Goal: Task Accomplishment & Management: Manage account settings

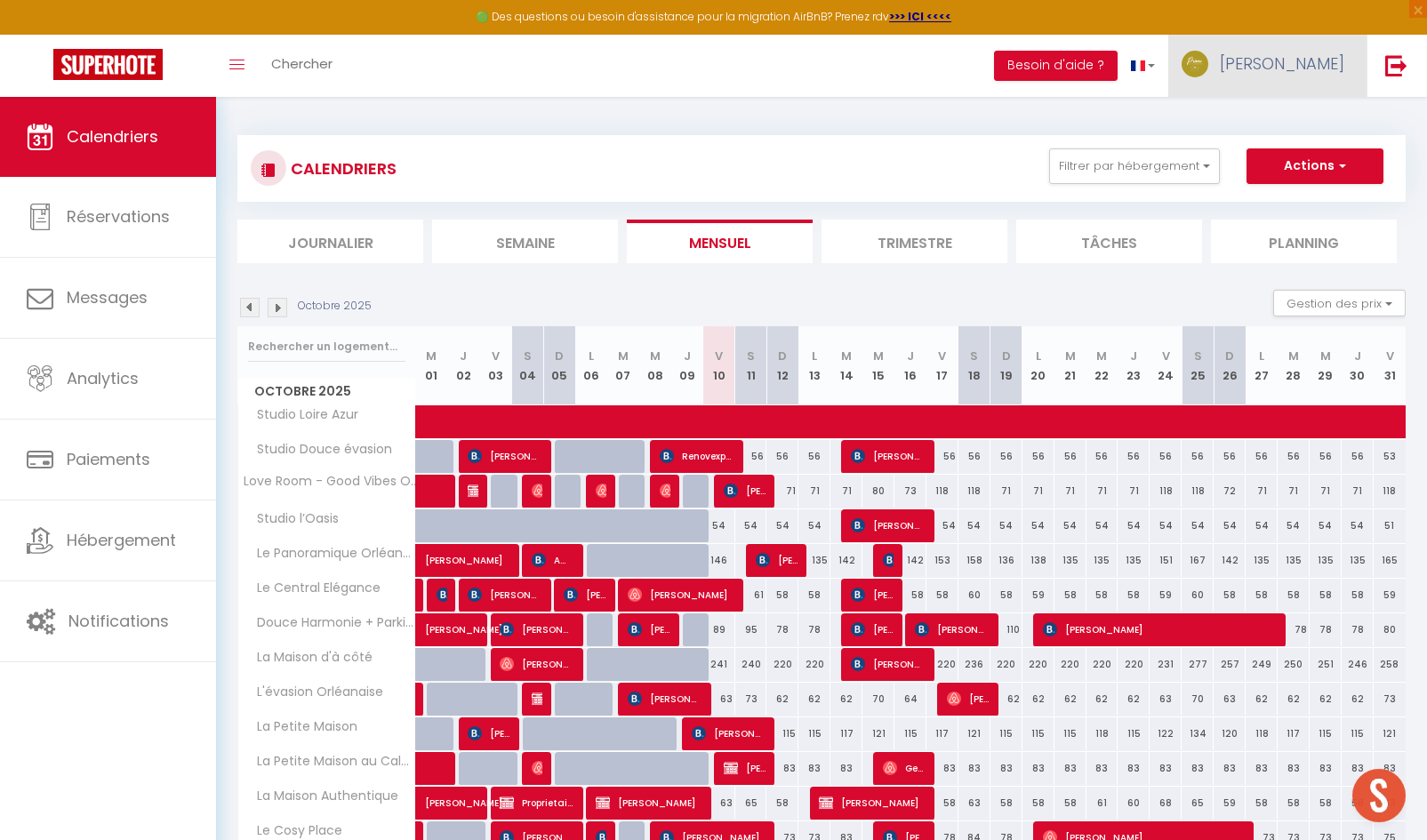
click at [1265, 81] on link "[PERSON_NAME]" at bounding box center [1267, 65] width 199 height 62
click at [1286, 133] on link "Paramètres" at bounding box center [1295, 123] width 132 height 31
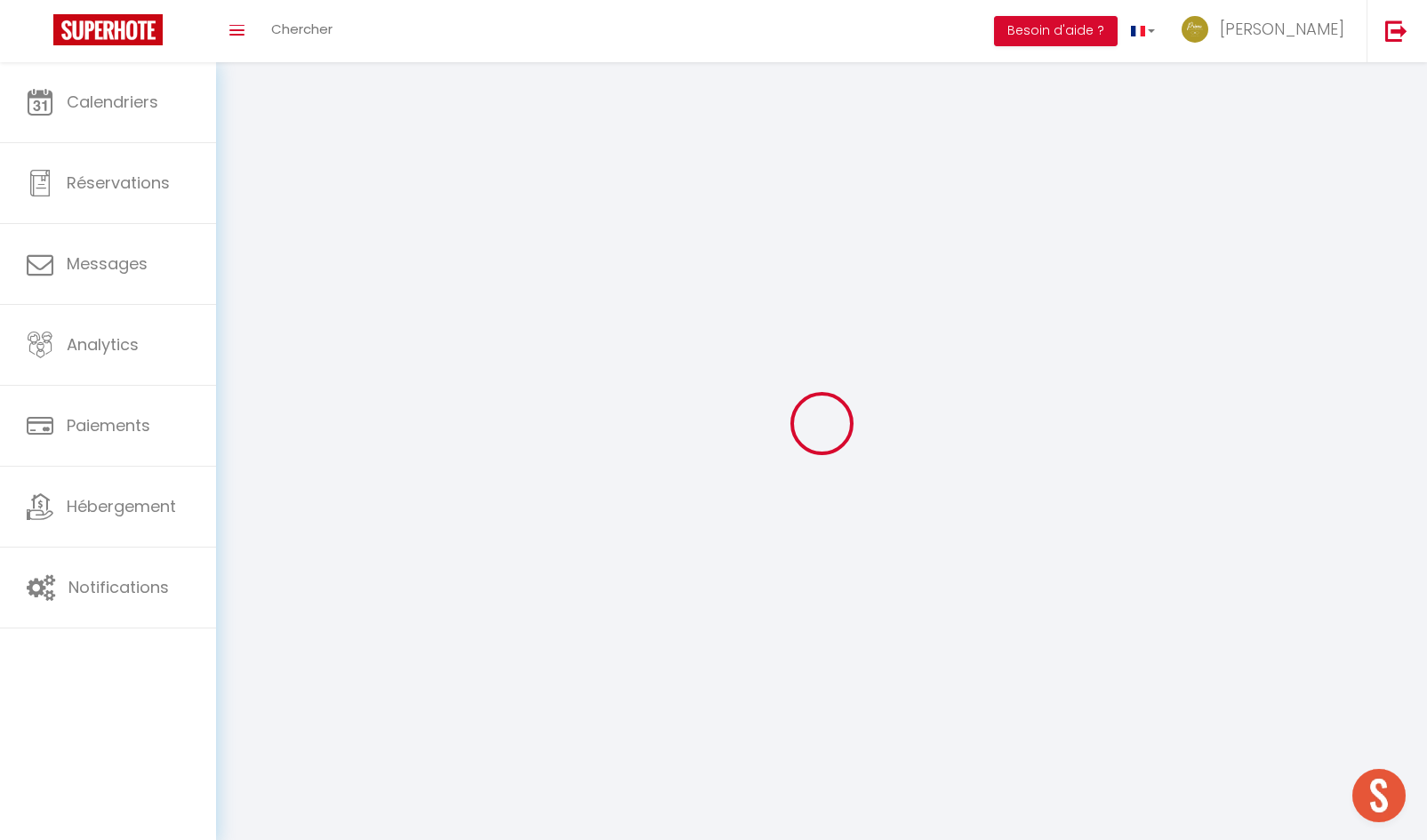
type input "[PERSON_NAME]"
type input "LORTHE"
type input "0623206207"
type input "14 rue des Saules"
type input "45650"
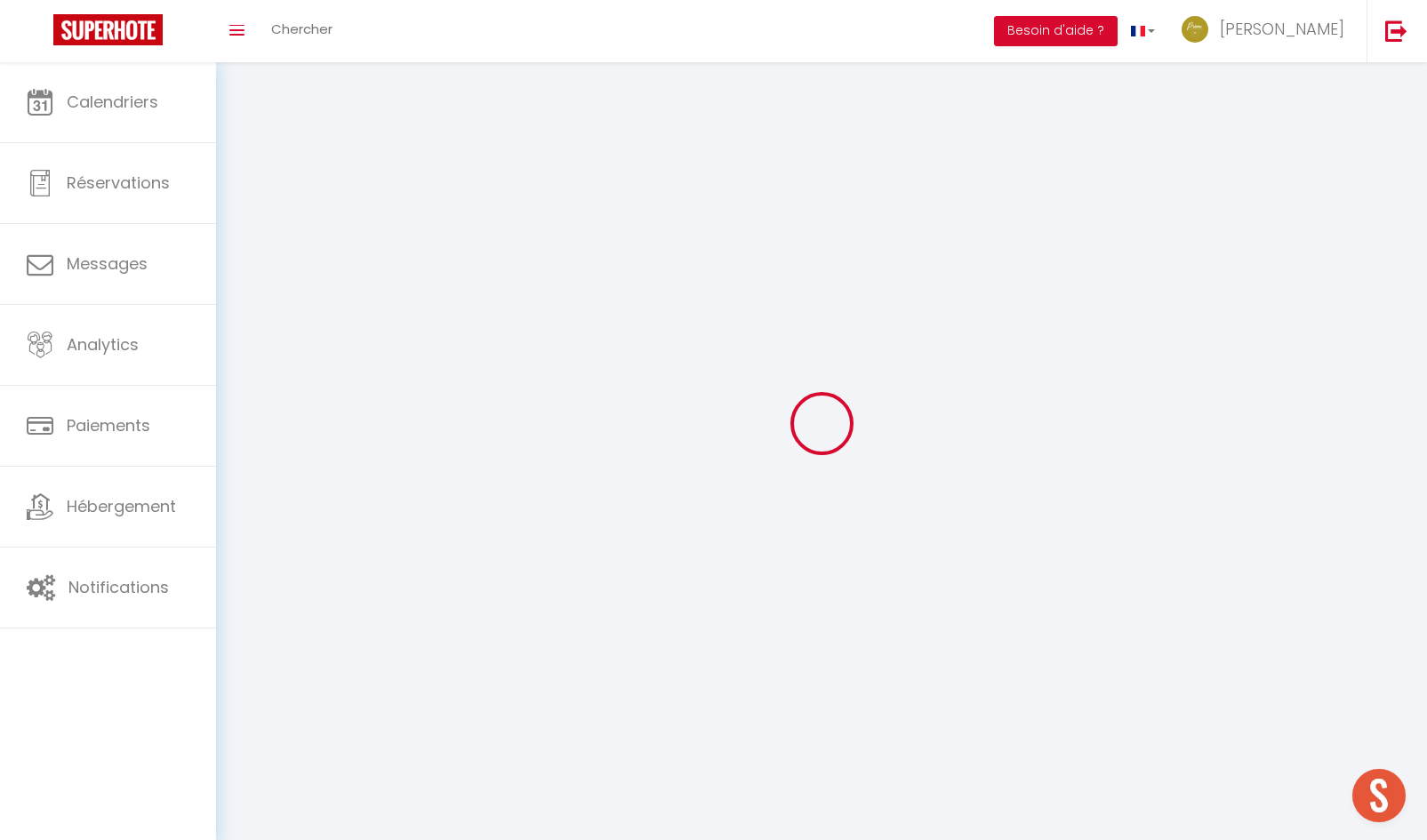
type input "Saint Jean le Blanc"
type input "UZ4FFFae5Gbfcz1UfxpSWK6Iz"
type input "cmfpfWK6fCPdkaml8qZXPzqrr"
select select "28"
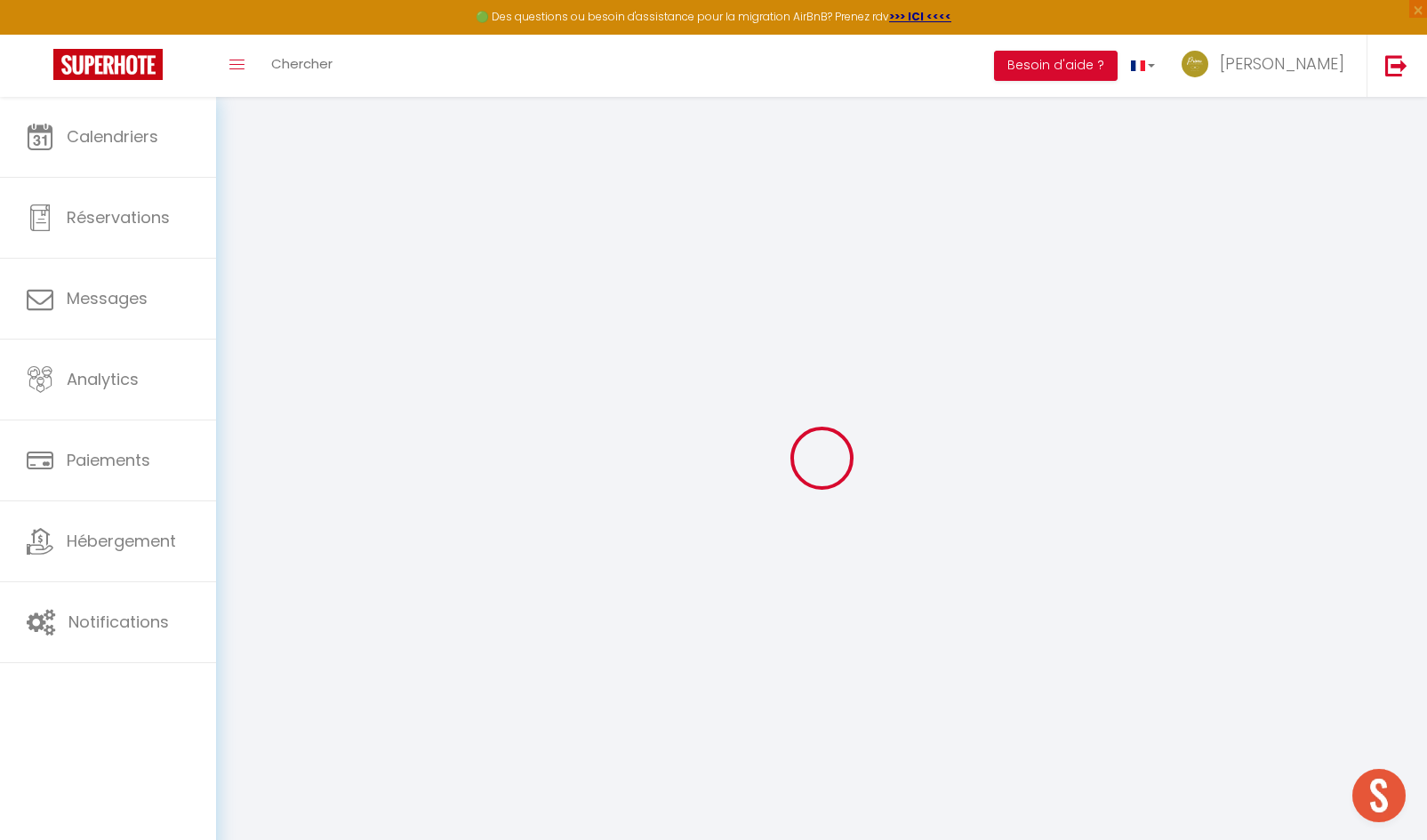
type input "UZ4FFFae5Gbfcz1UfxpSWK6Iz"
type input "cmfpfWK6fCPdkaml8qZXPzqrr"
type input "https://app.superhote.com/#/get-available-rentals/cmfpfWK6fCPdkaml8qZXPzqrr"
select select "fr"
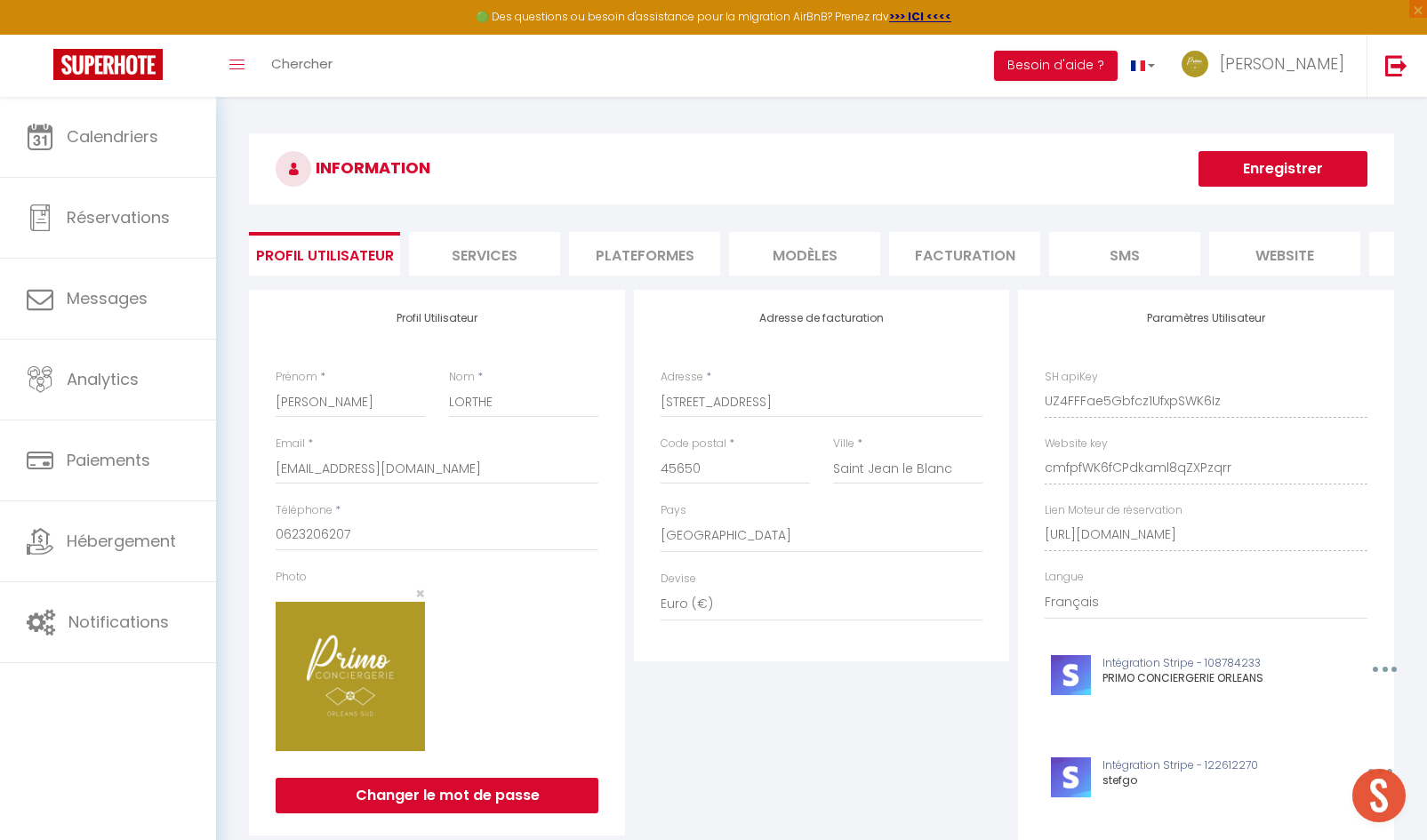
click at [1284, 256] on li "website" at bounding box center [1284, 253] width 151 height 44
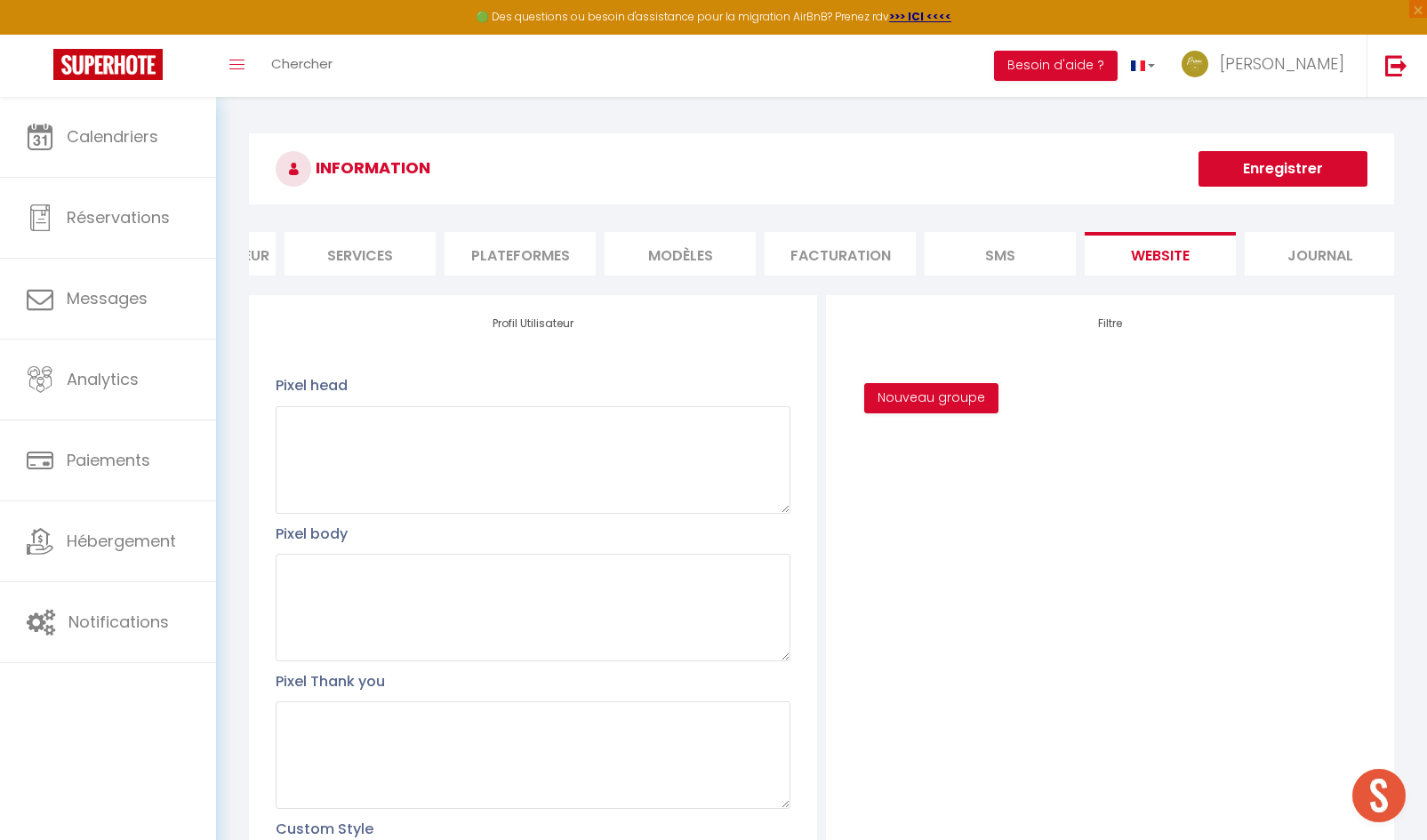
scroll to position [0, 136]
click at [386, 264] on li "Services" at bounding box center [349, 253] width 151 height 44
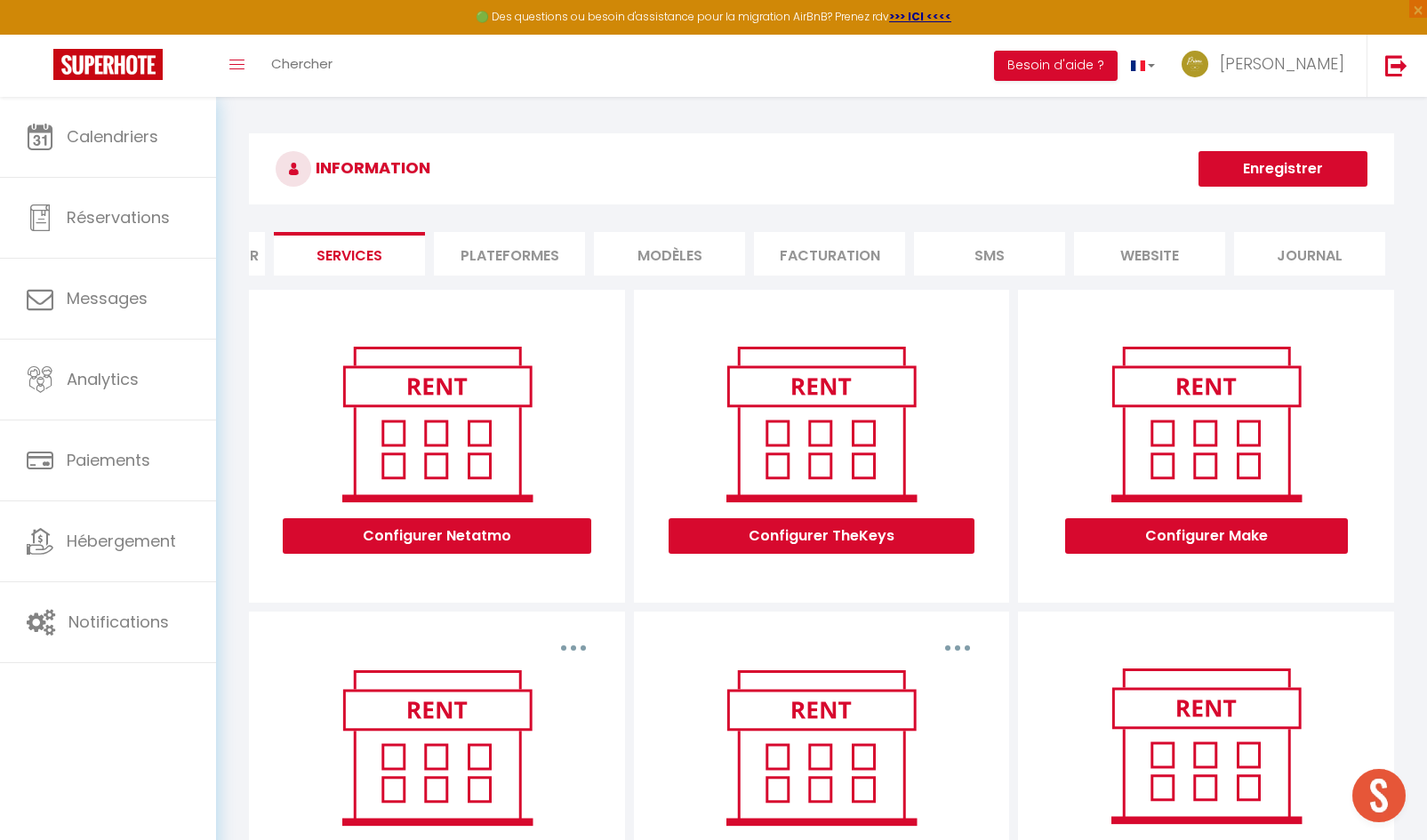
click at [549, 258] on li "Plateformes" at bounding box center [509, 253] width 151 height 44
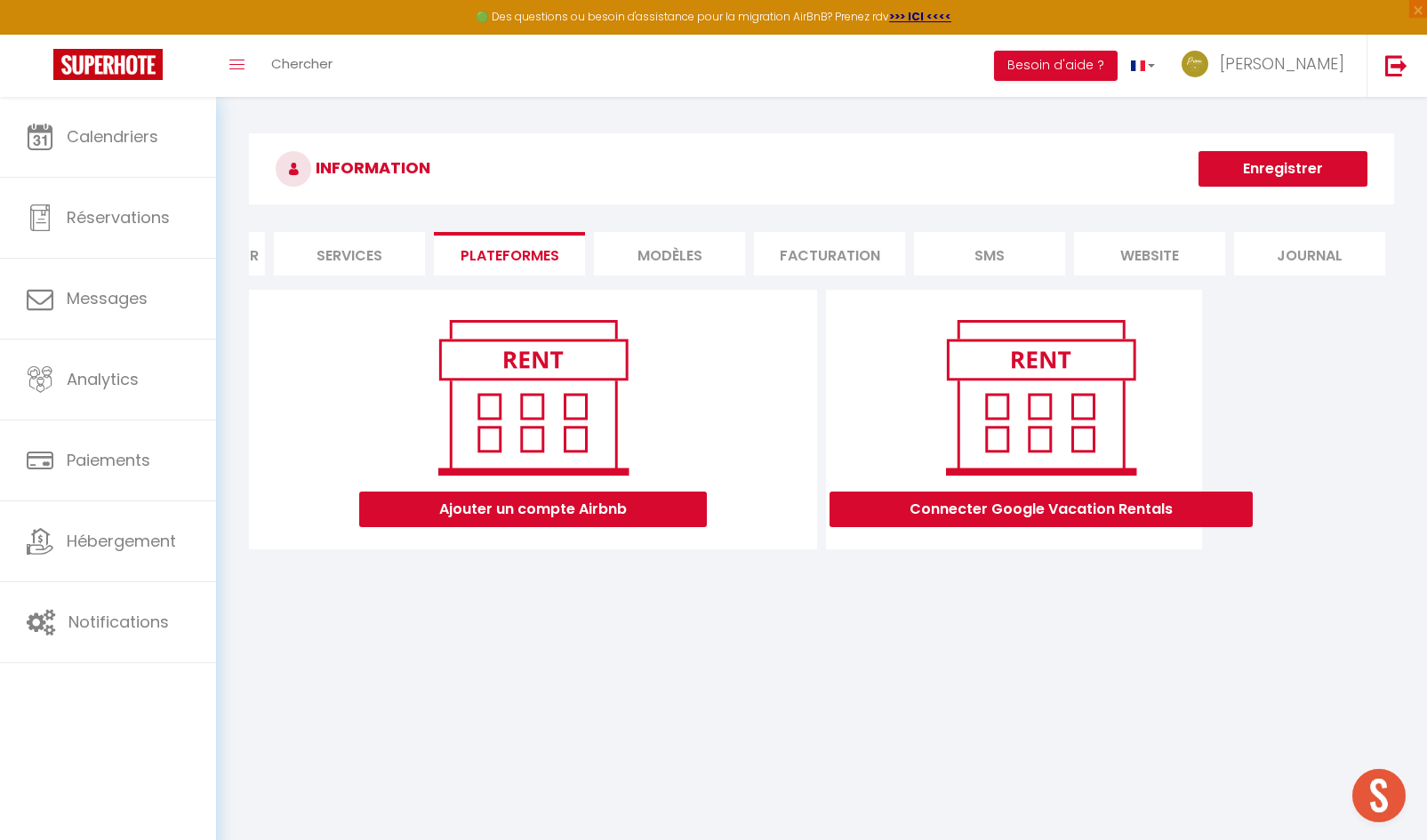
click at [643, 257] on li "MODÈLES" at bounding box center [669, 253] width 151 height 44
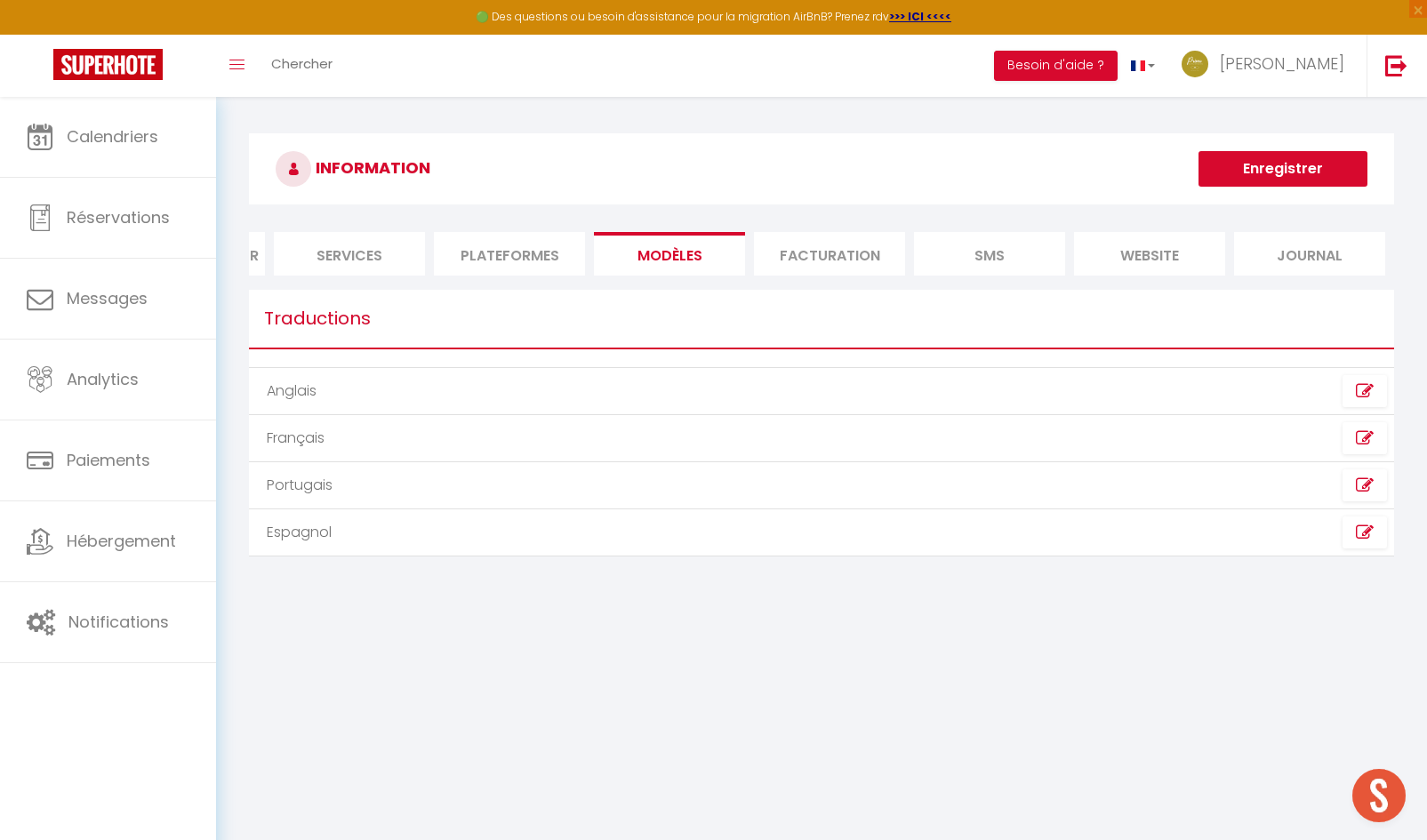
click at [831, 268] on li "Facturation" at bounding box center [829, 253] width 151 height 44
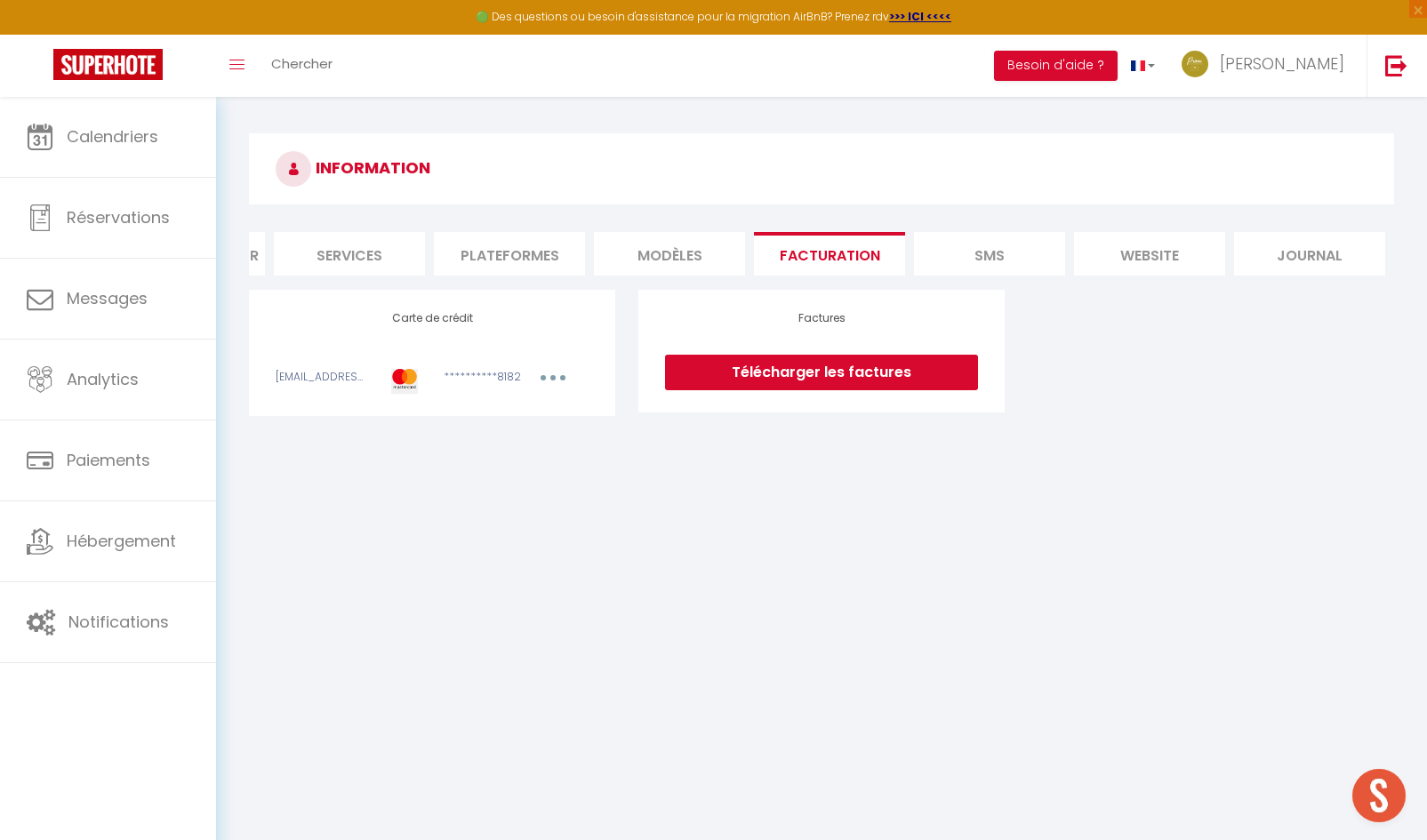
click at [992, 261] on li "SMS" at bounding box center [989, 253] width 151 height 44
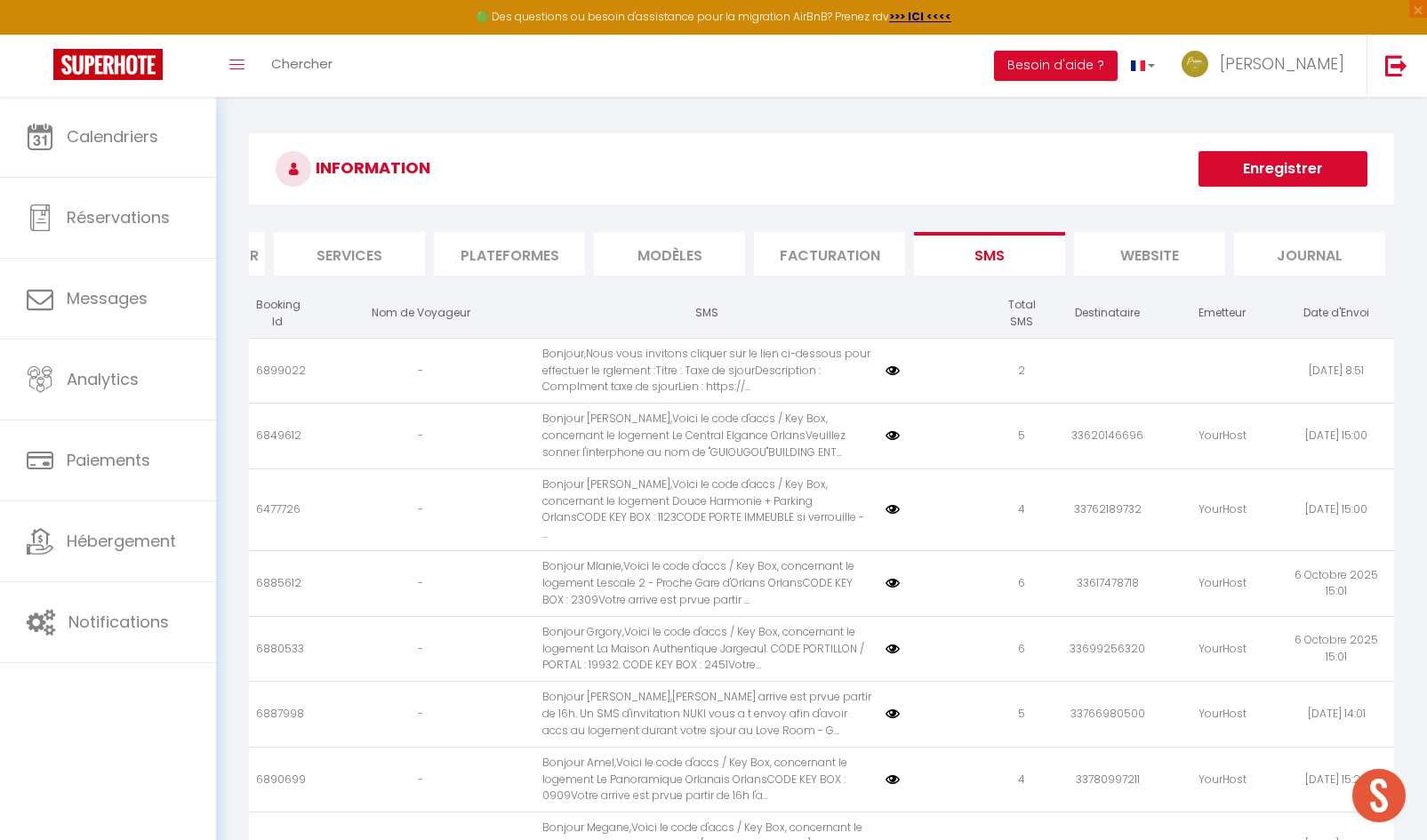
click at [1147, 261] on li "website" at bounding box center [1149, 253] width 151 height 44
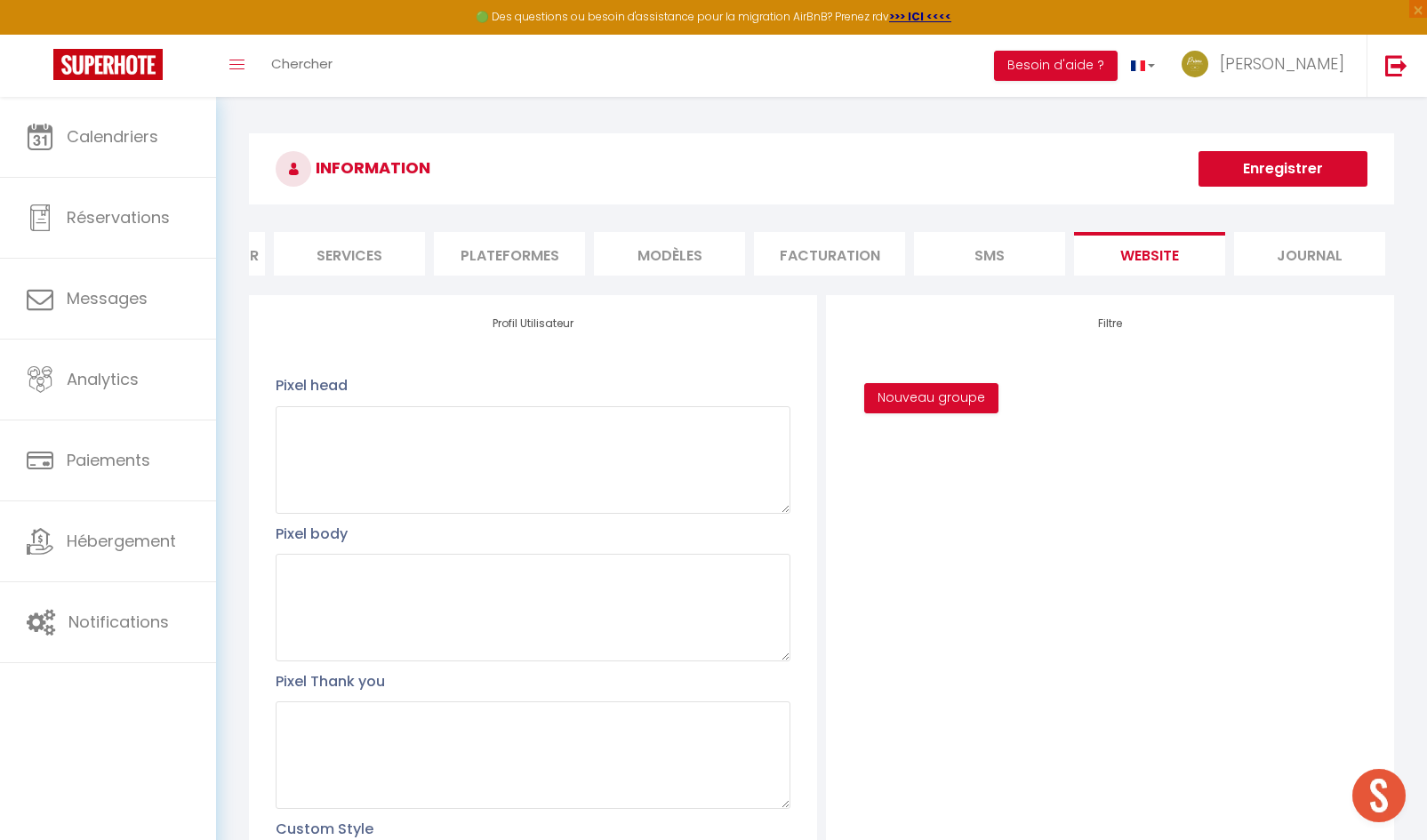
click at [1288, 254] on li "Journal" at bounding box center [1309, 253] width 151 height 44
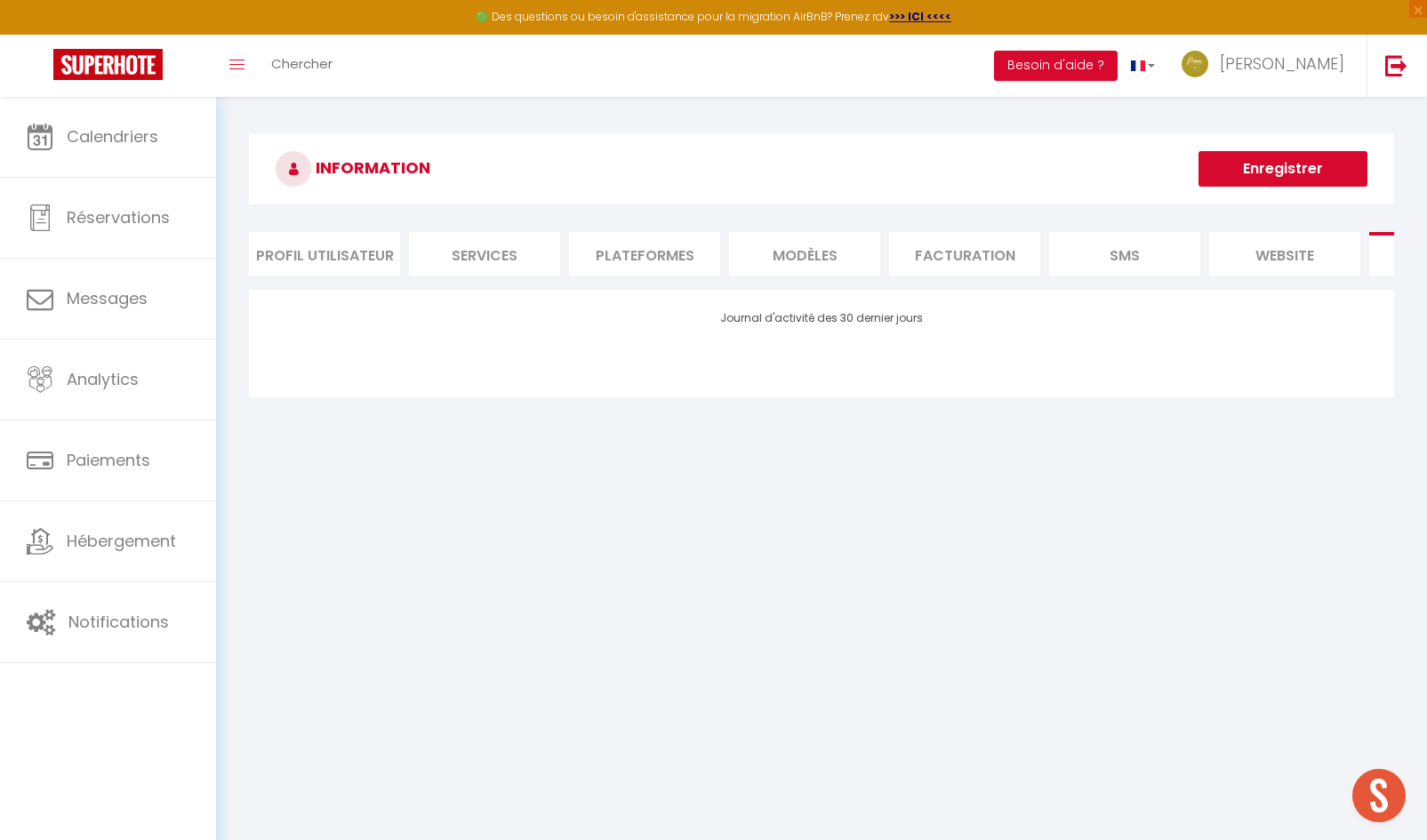
click at [335, 256] on li "Profil Utilisateur" at bounding box center [324, 253] width 151 height 44
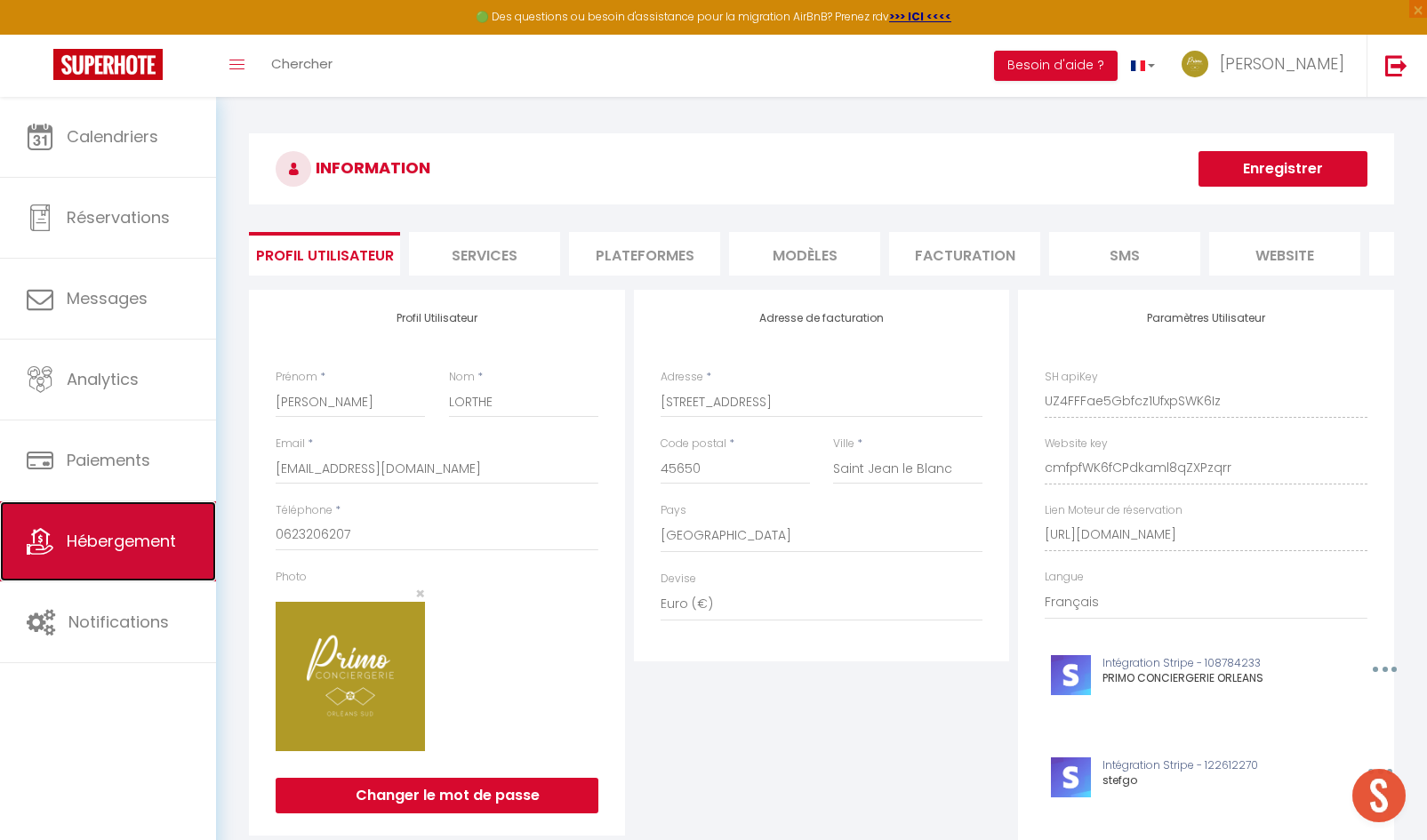
click at [109, 534] on span "Hébergement" at bounding box center [122, 541] width 110 height 22
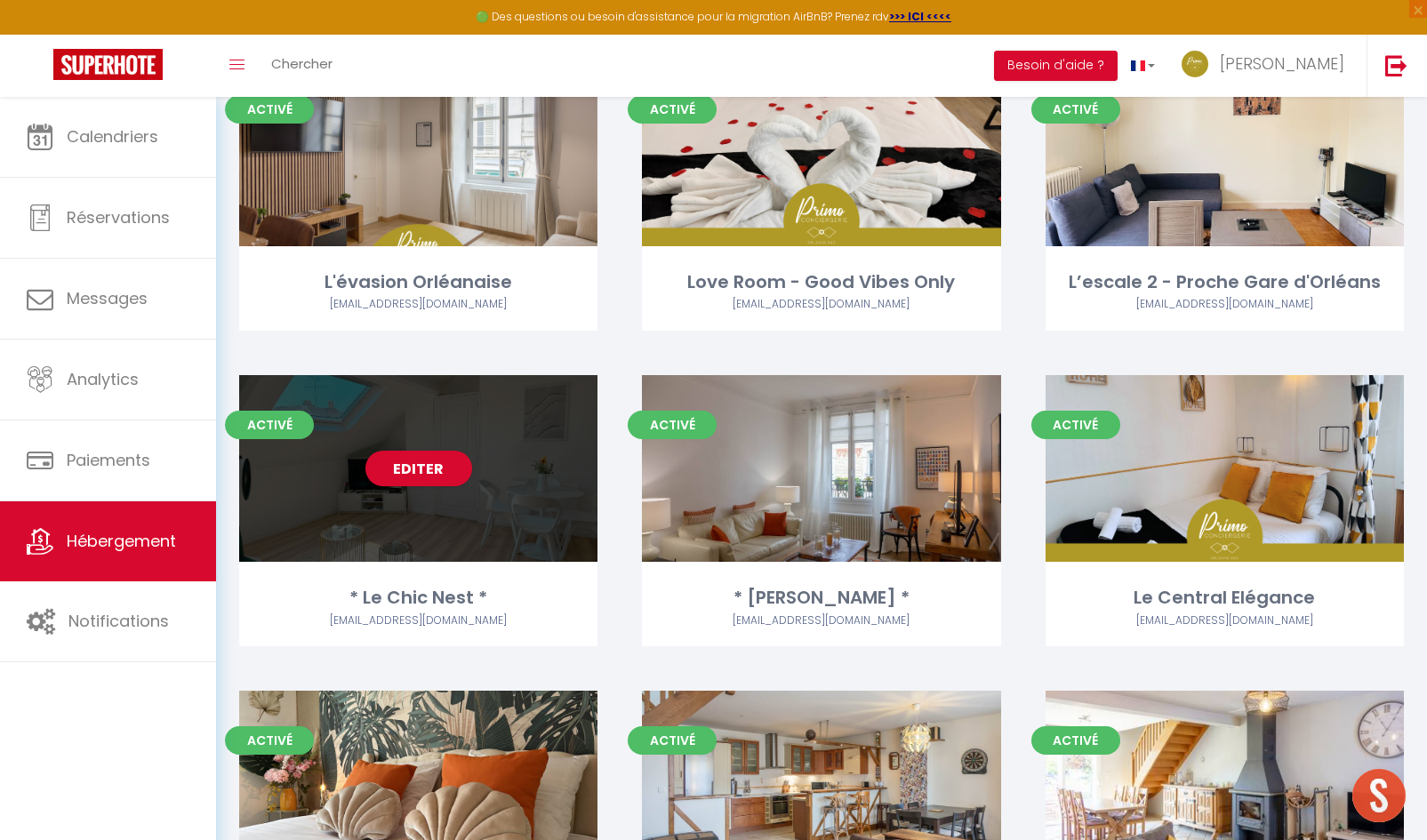
scroll to position [355, 0]
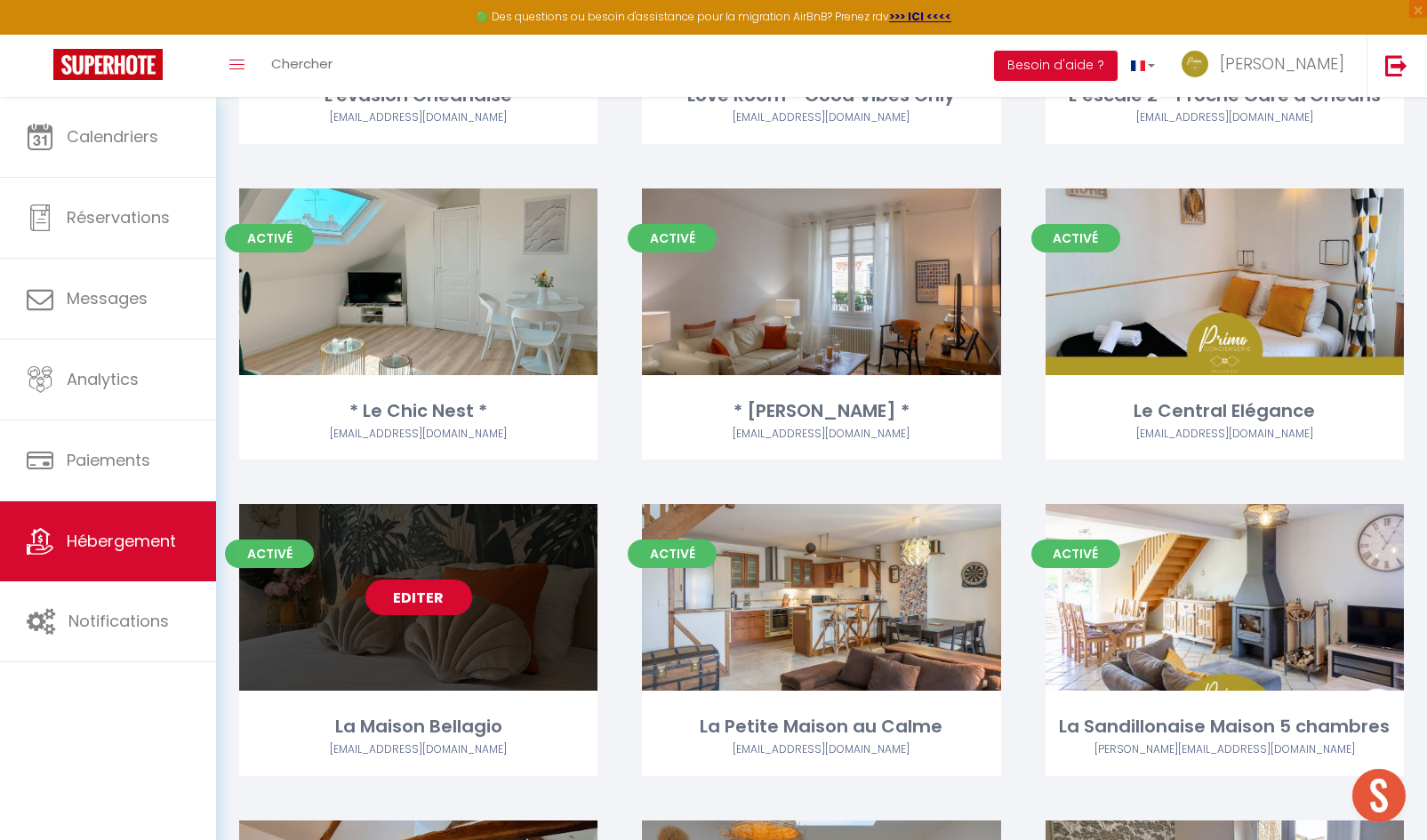
click at [423, 603] on link "Editer" at bounding box center [419, 597] width 107 height 35
select select "3"
select select "2"
select select "1"
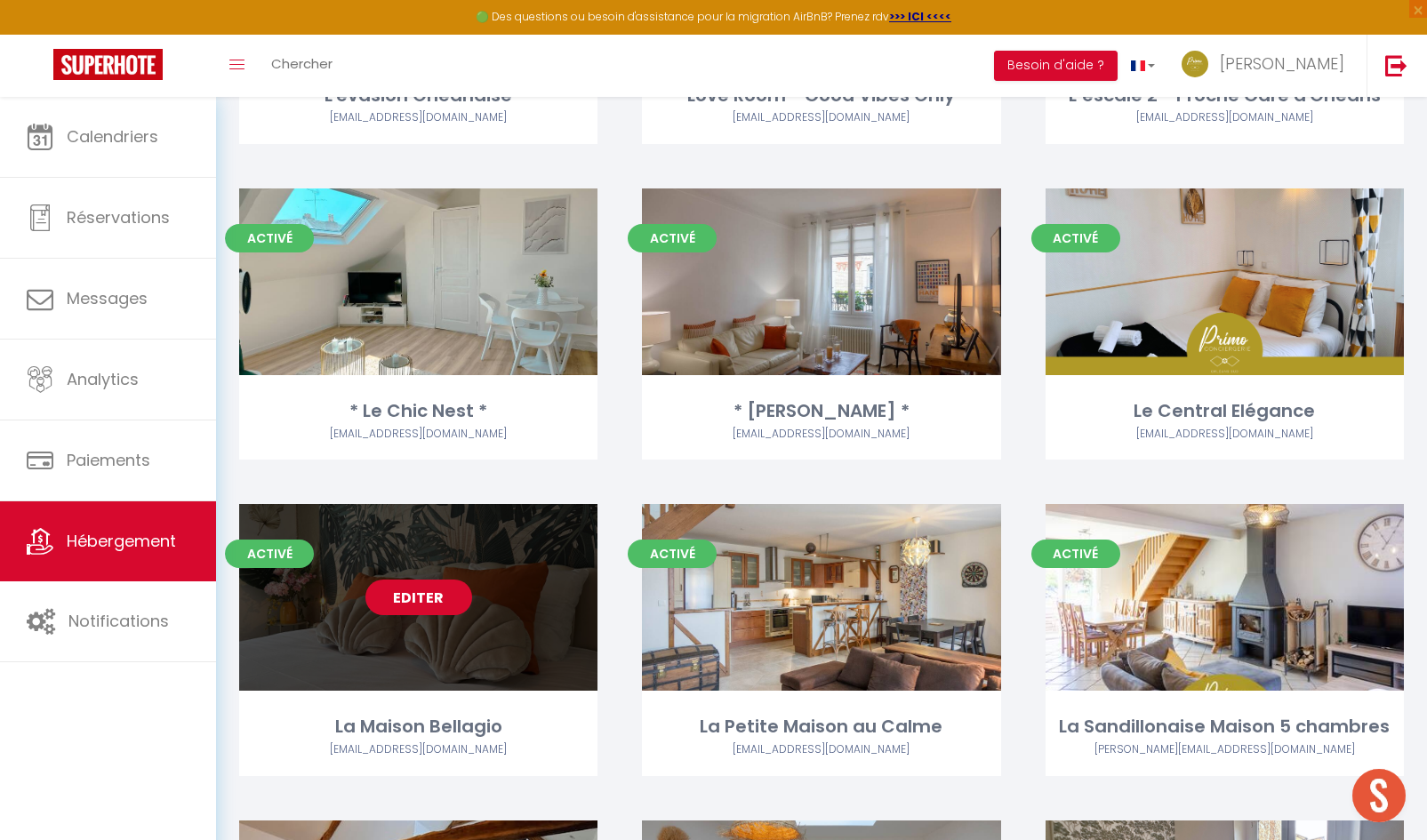
select select
select select "28"
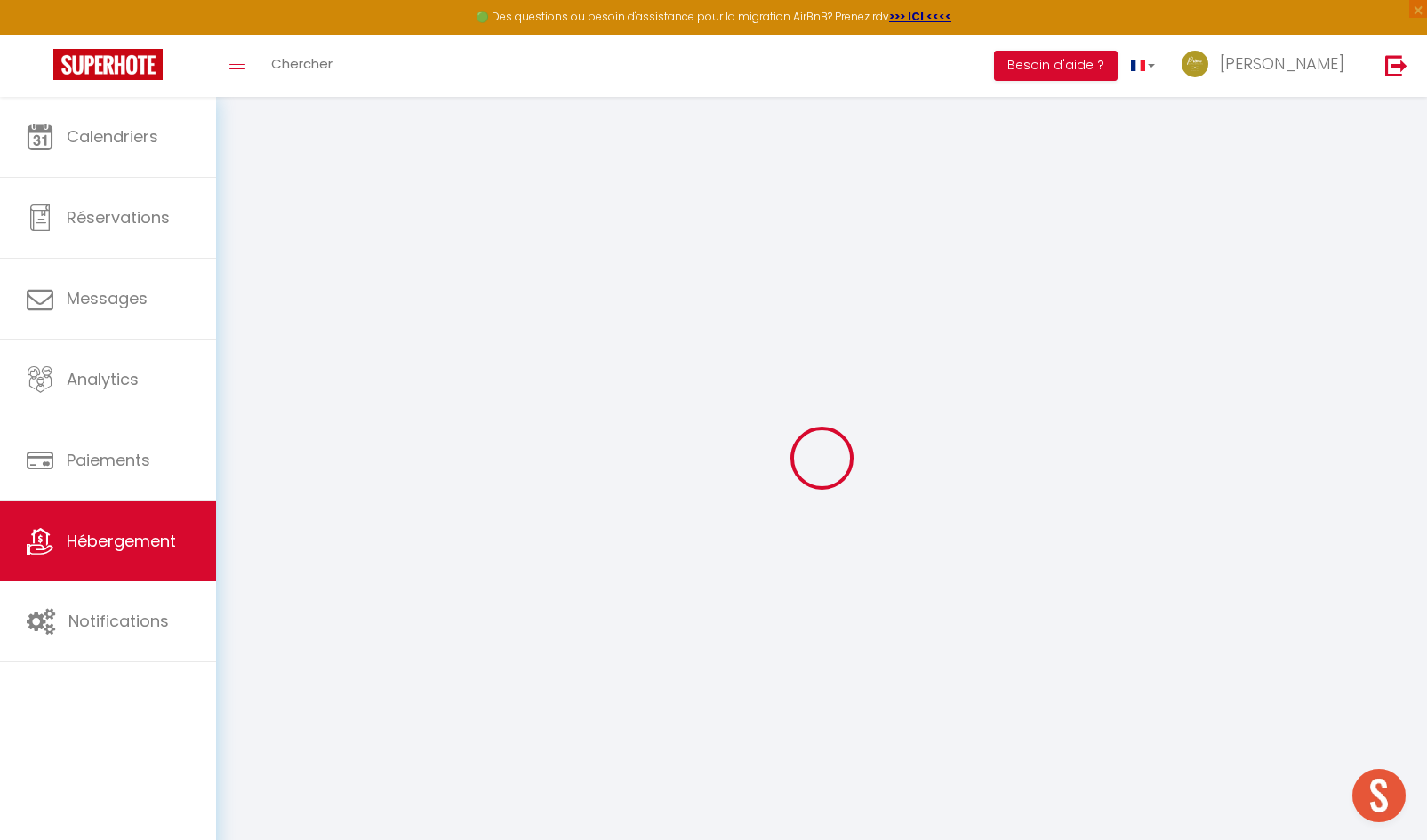
select select
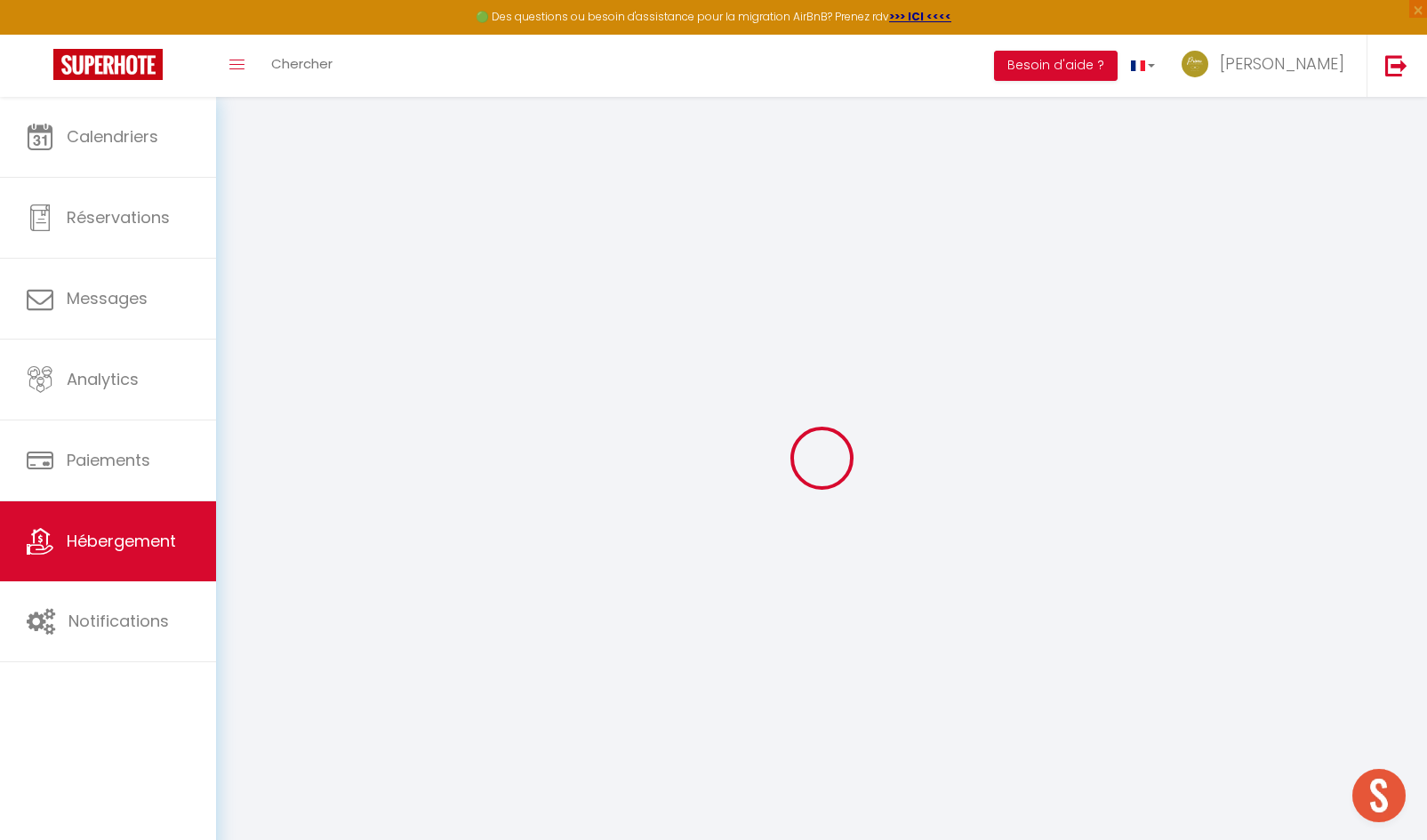
select select
checkbox input "false"
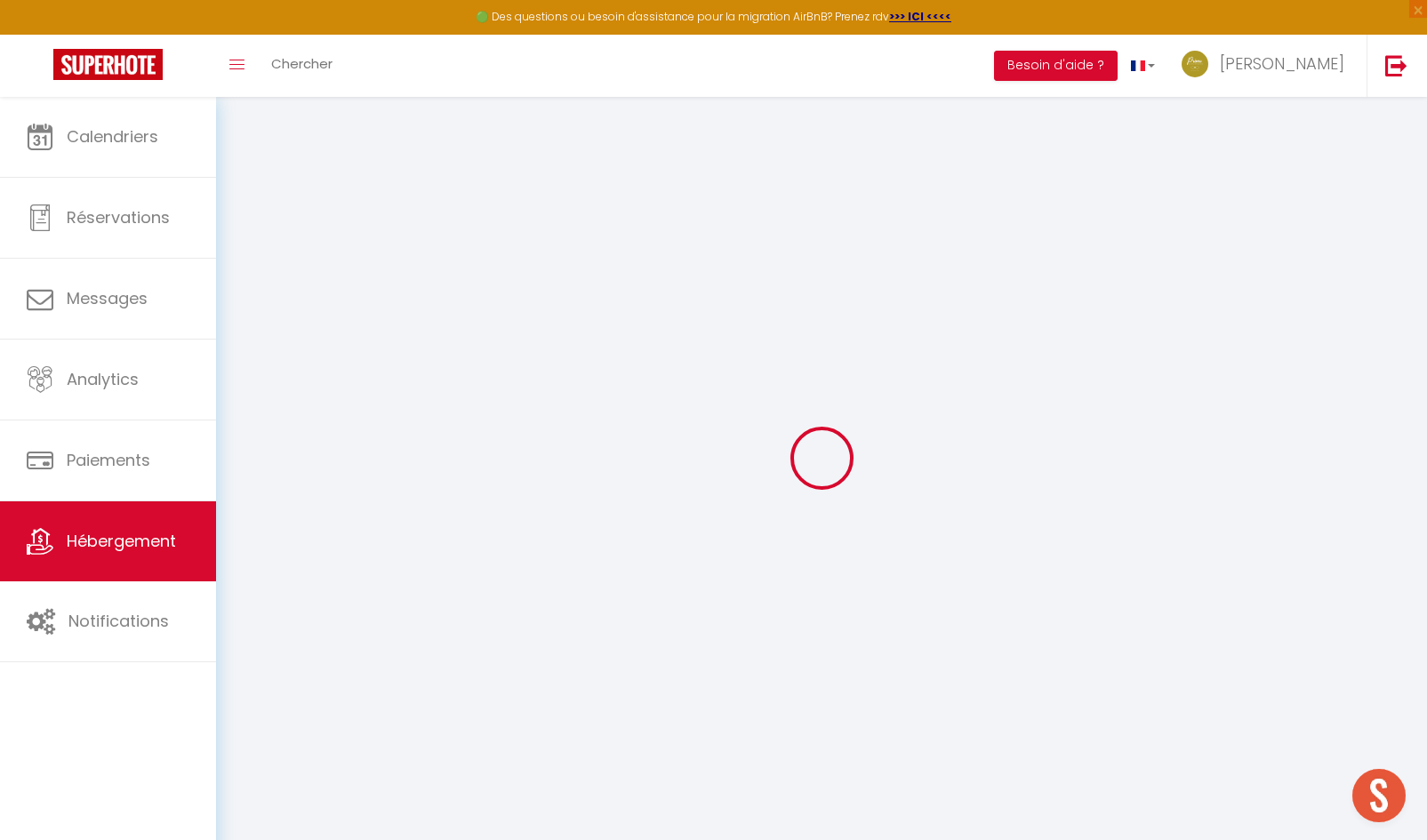
select select
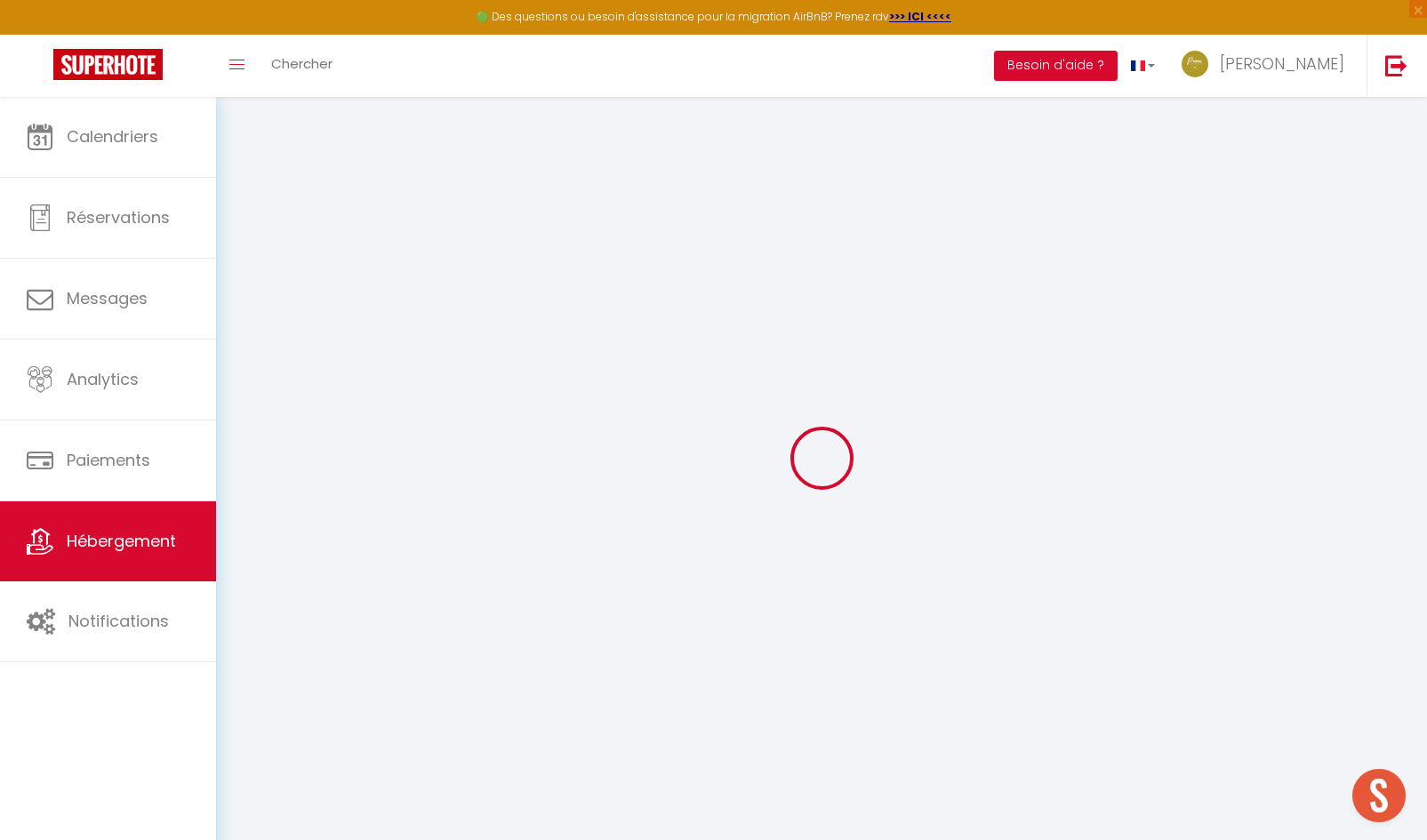
select select
checkbox input "false"
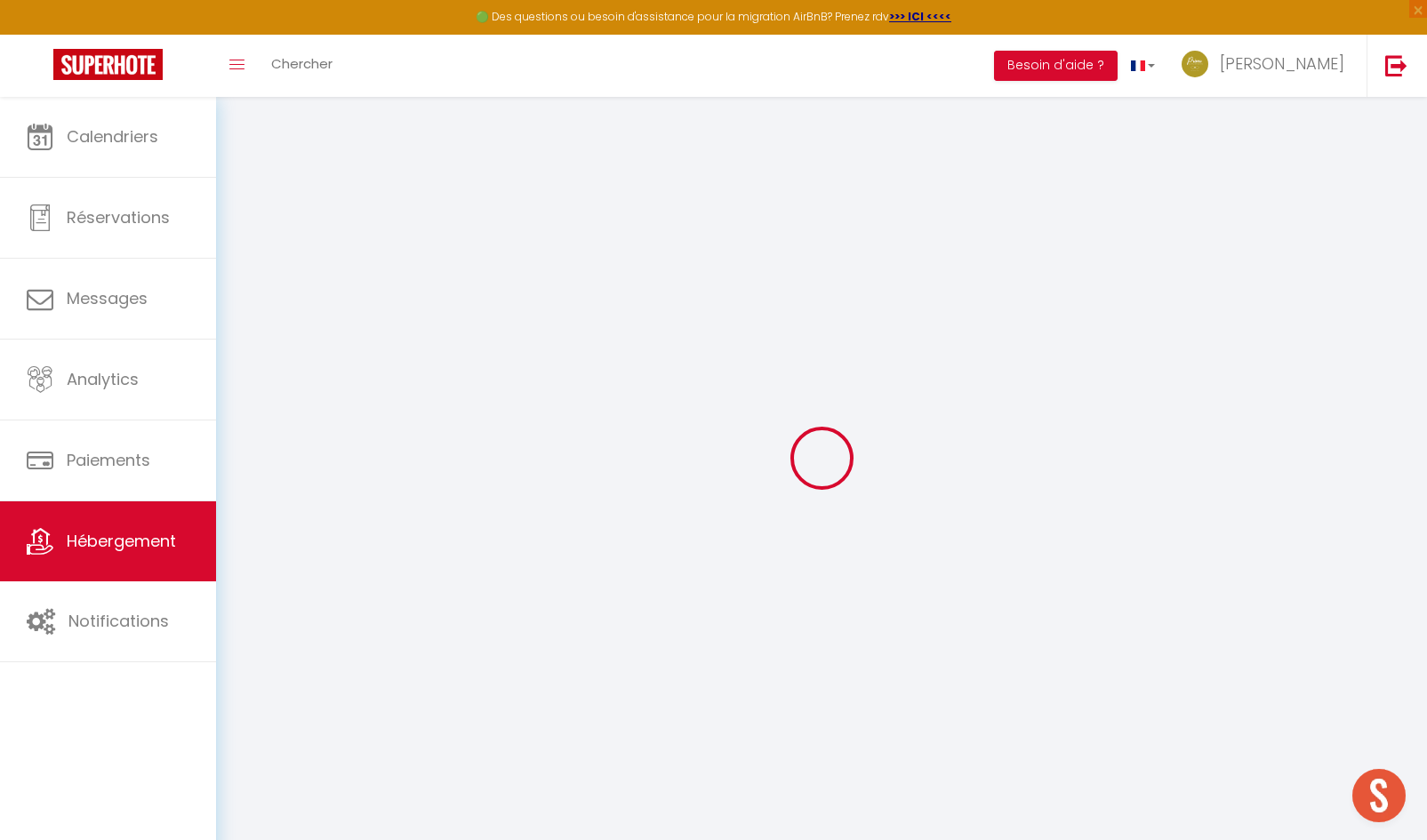
checkbox input "false"
select select
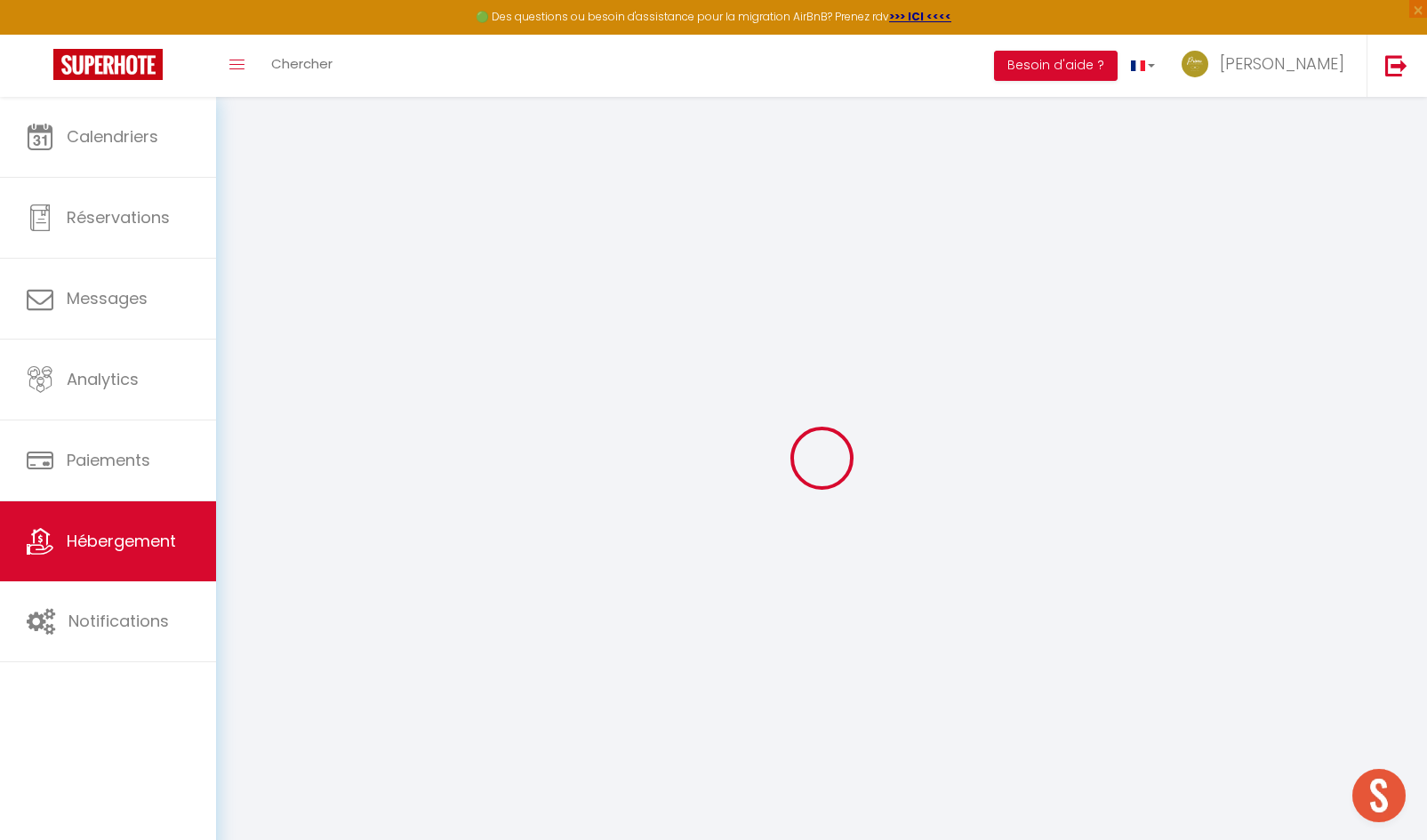
select select
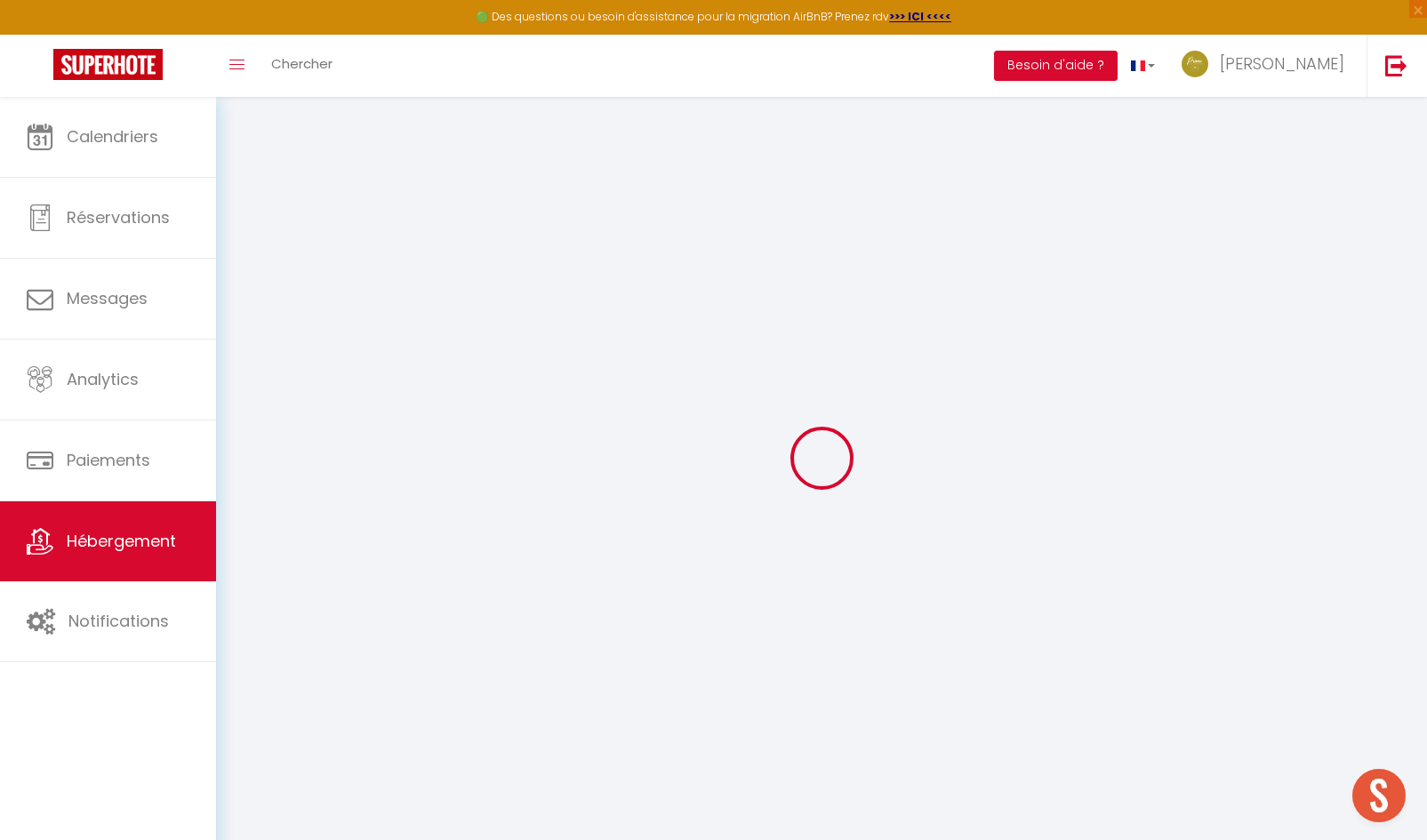
checkbox input "false"
select select
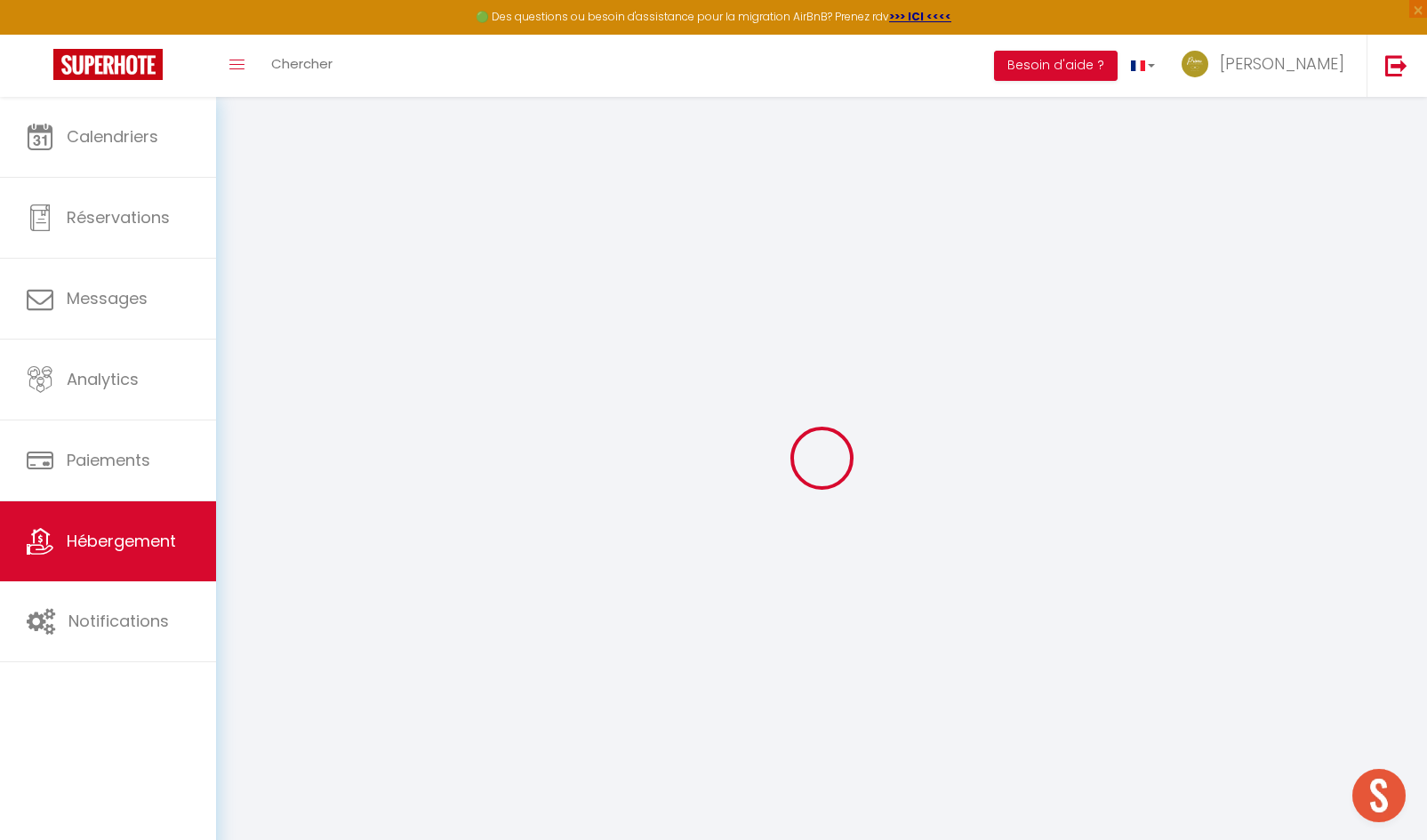
select select
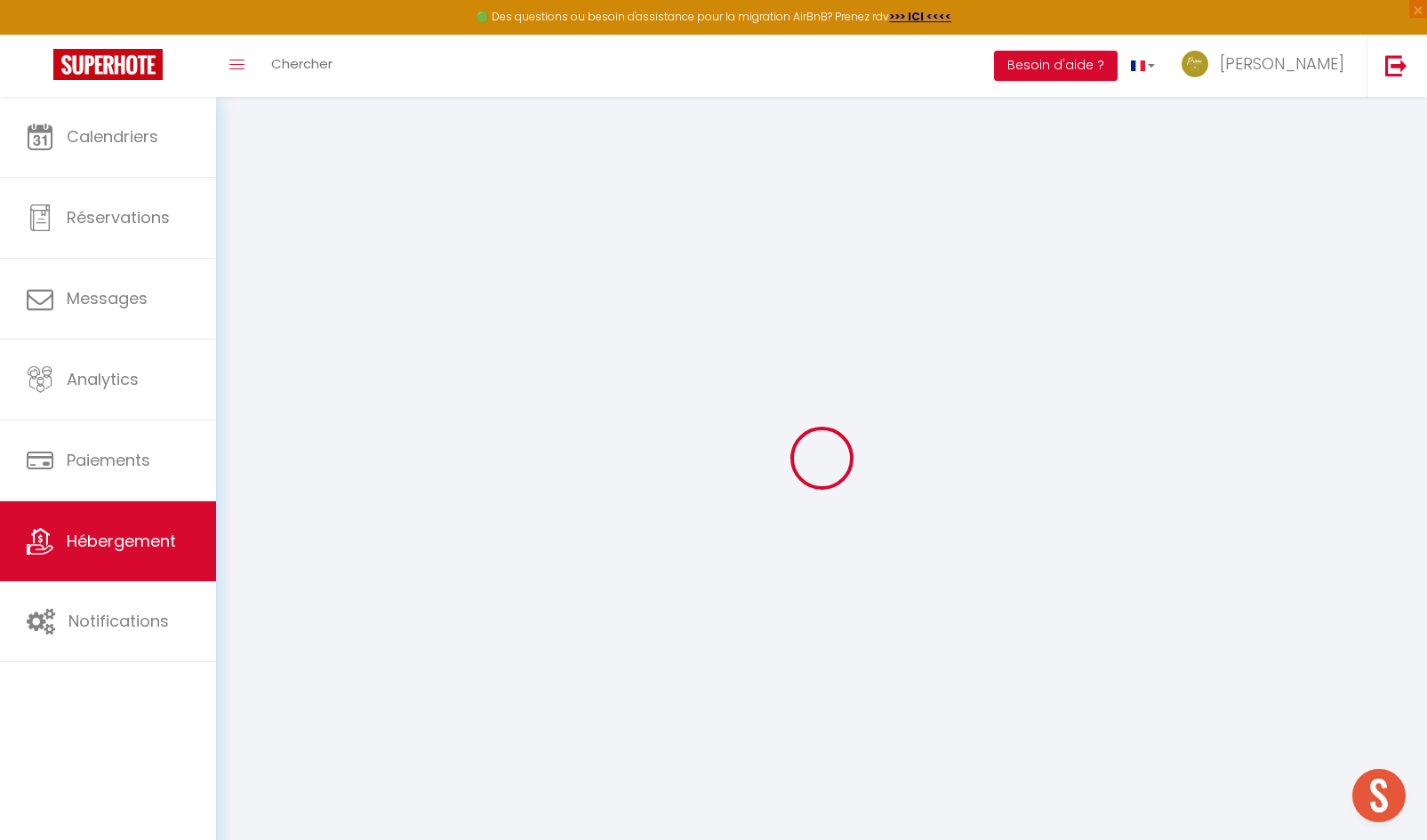
select select
checkbox input "false"
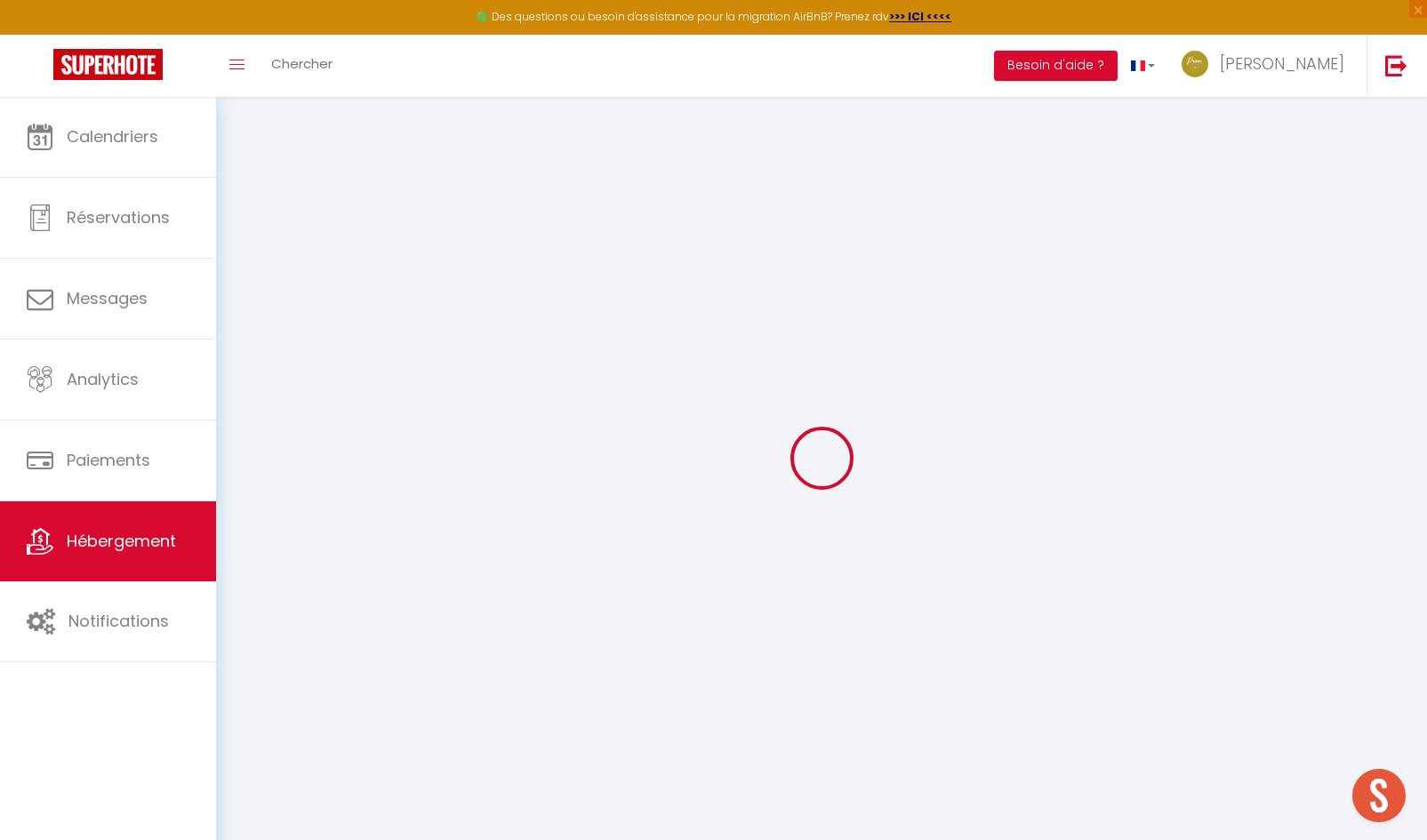
checkbox input "false"
select select
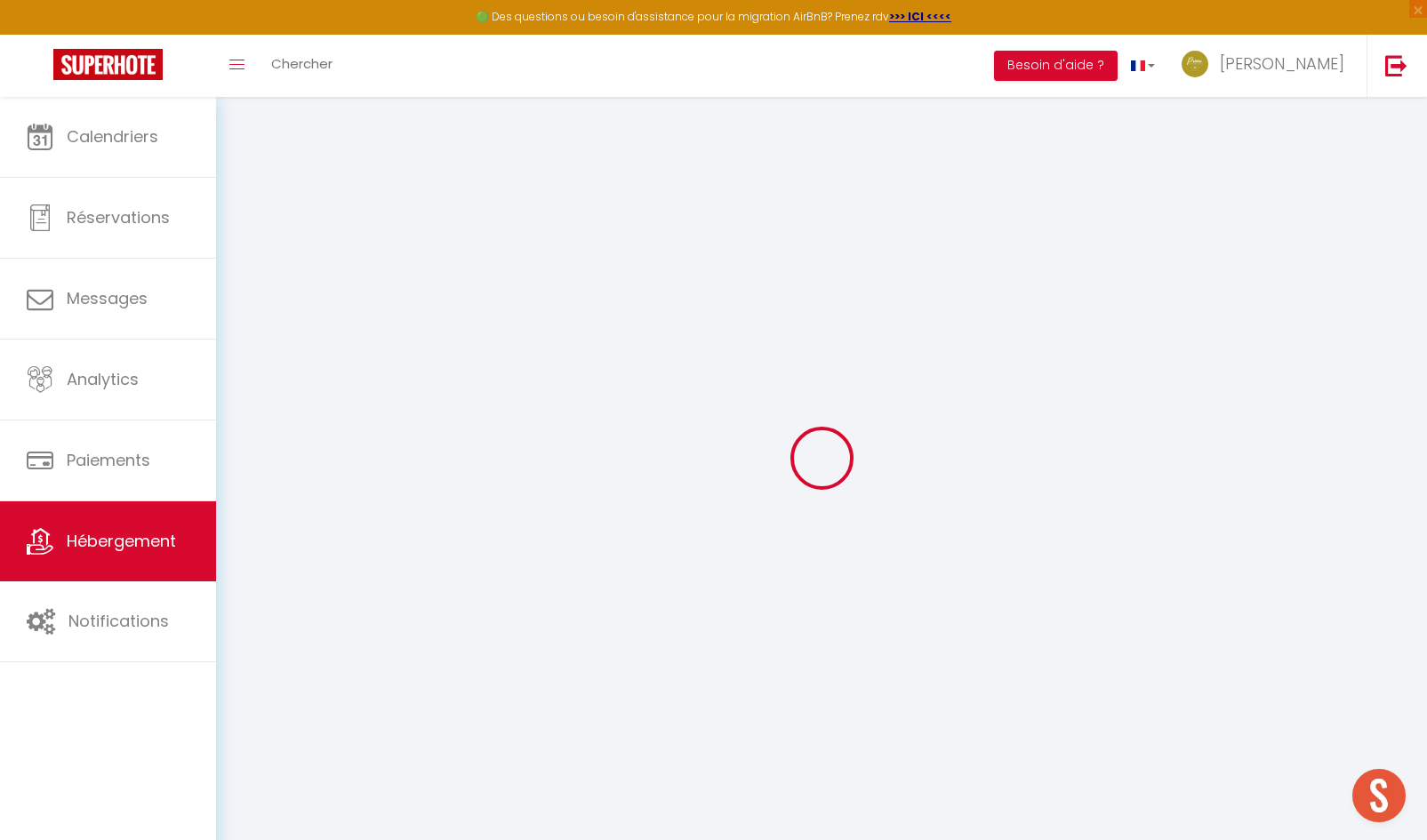
select select
checkbox input "false"
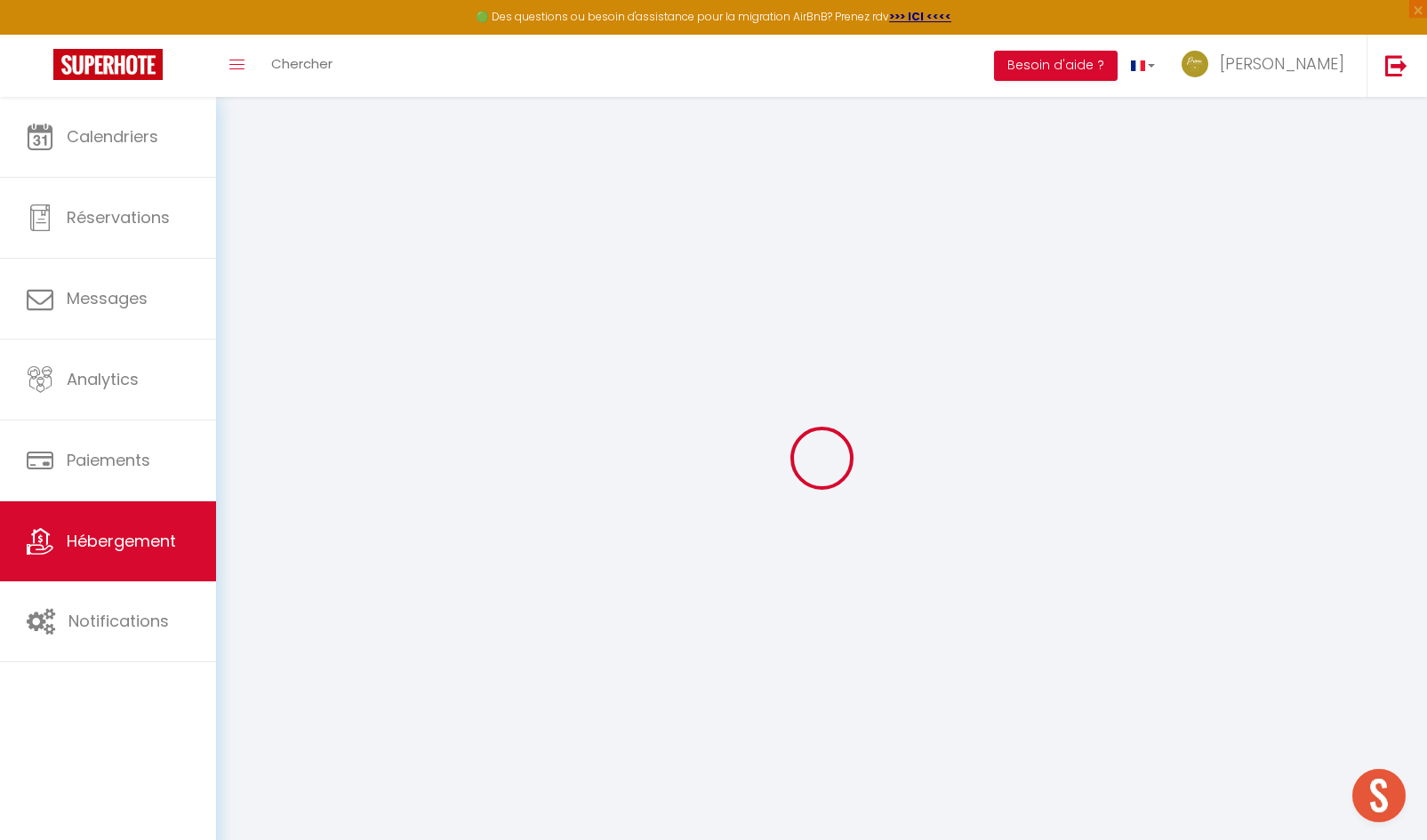
checkbox input "false"
select select
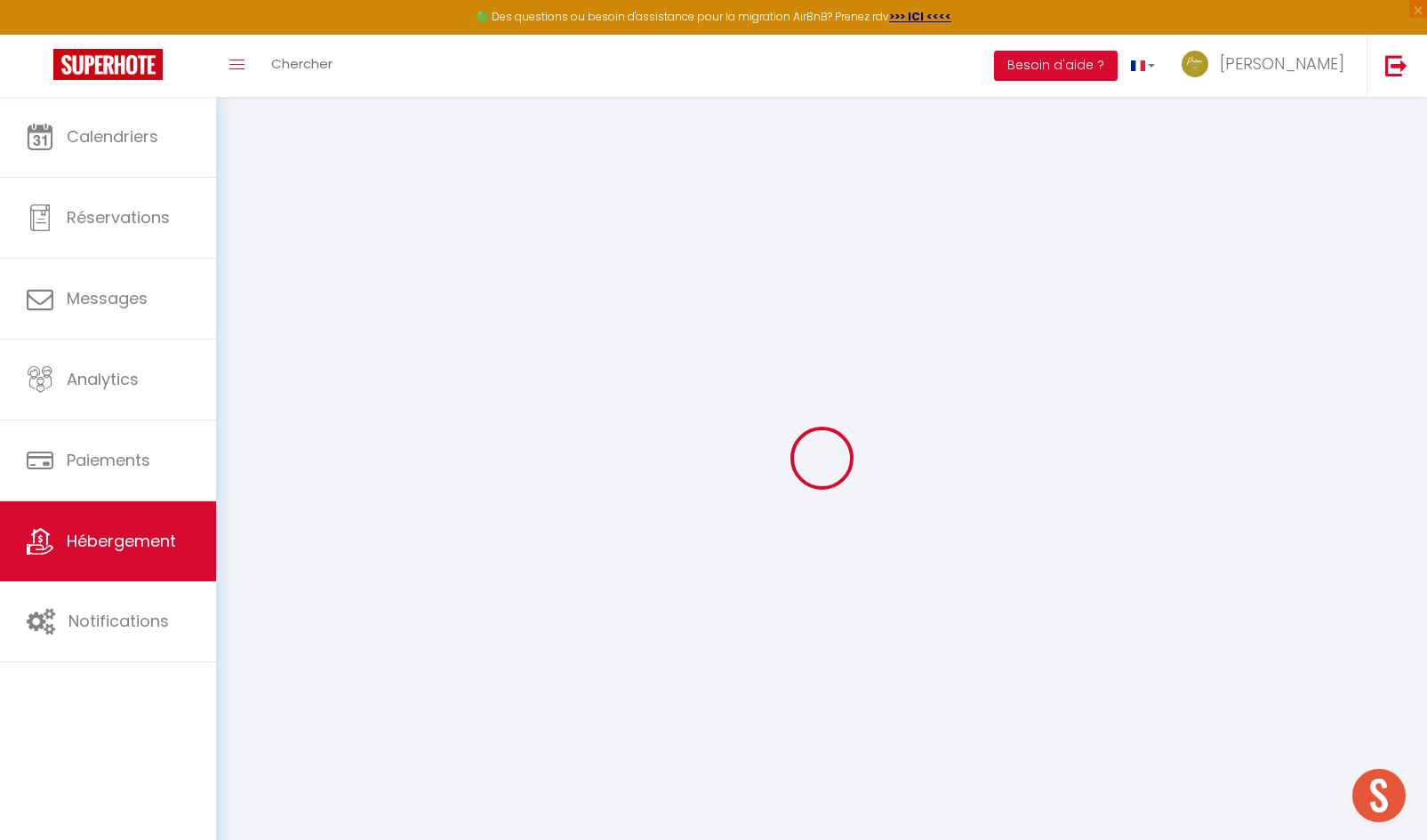
type input "La Maison Bellagio"
type input "Aline"
type input "CLERC"
type input "214 route nationale"
type input "45140"
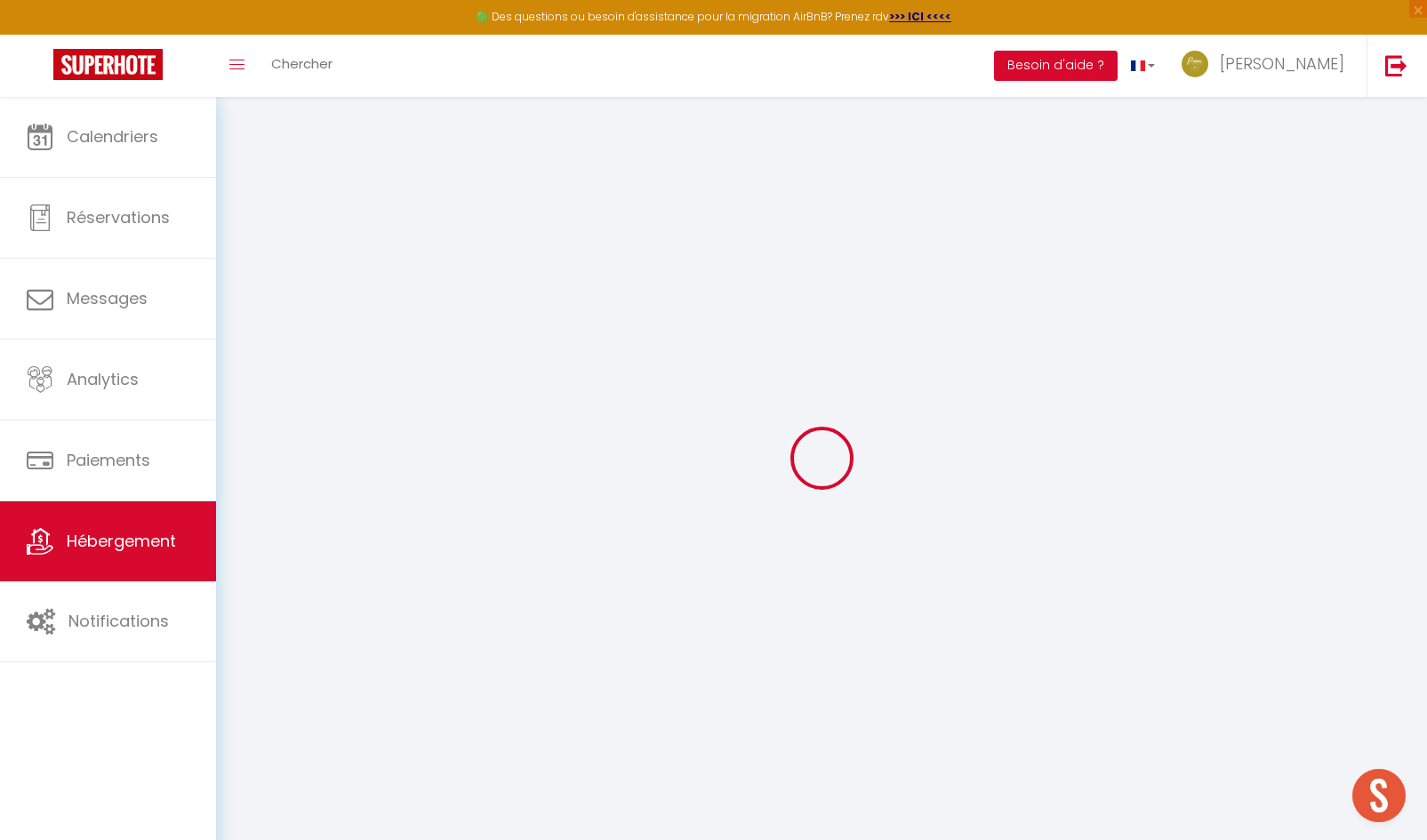
select select "2"
type input "80"
type input "39"
type input "0"
type input "1.70"
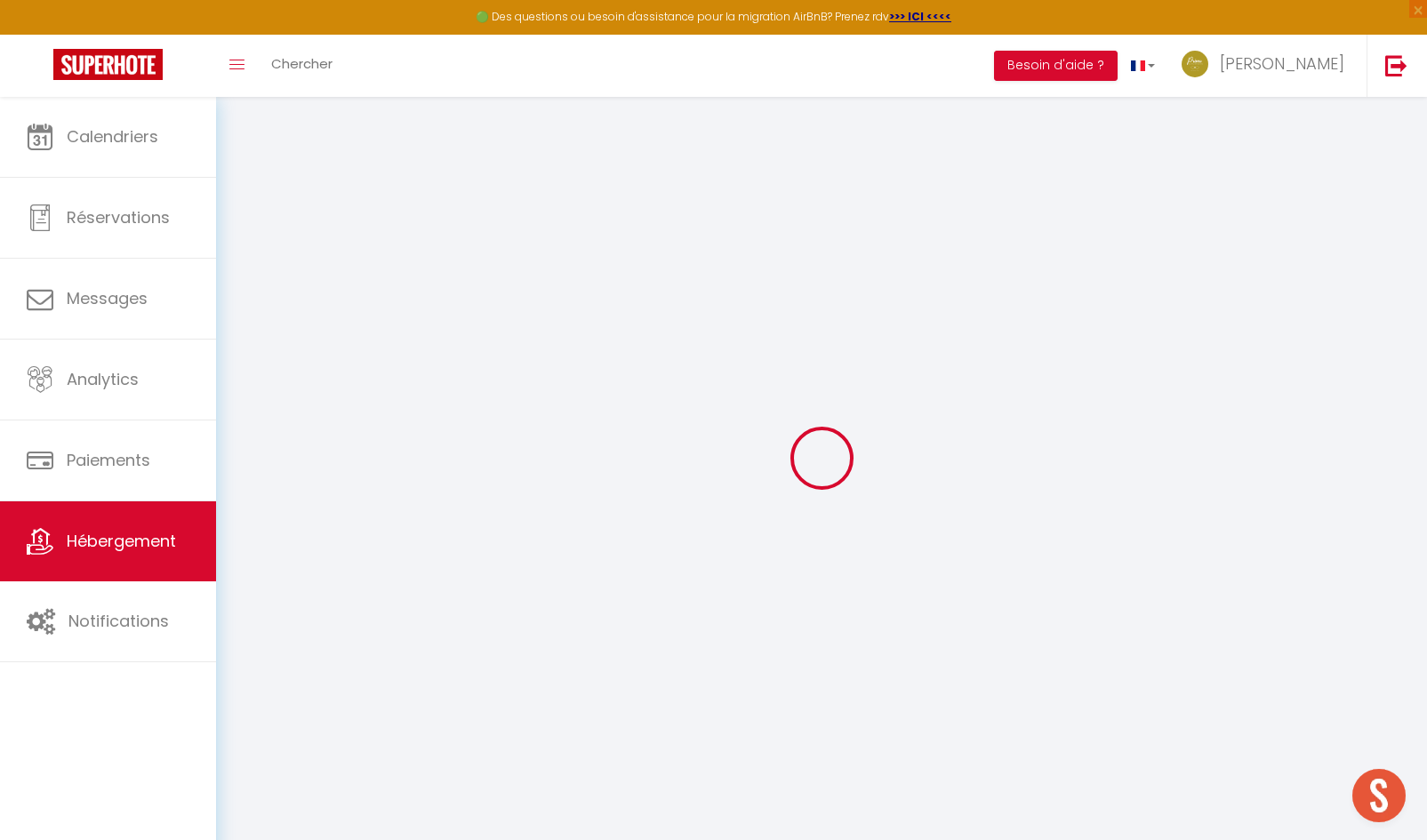
type input "300"
select select
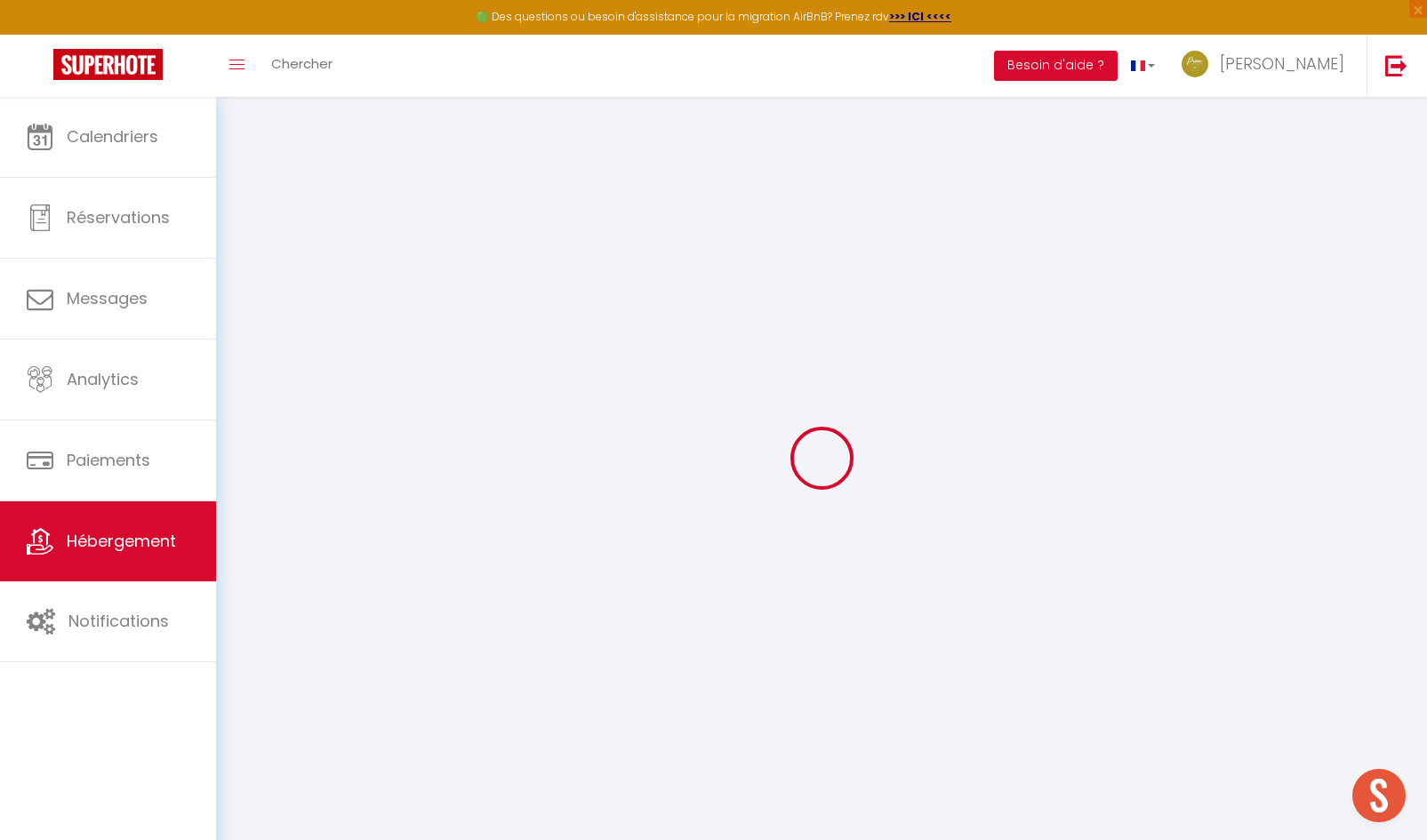
select select
type input "214 route nationale"
type input "45140"
type input "Ingré"
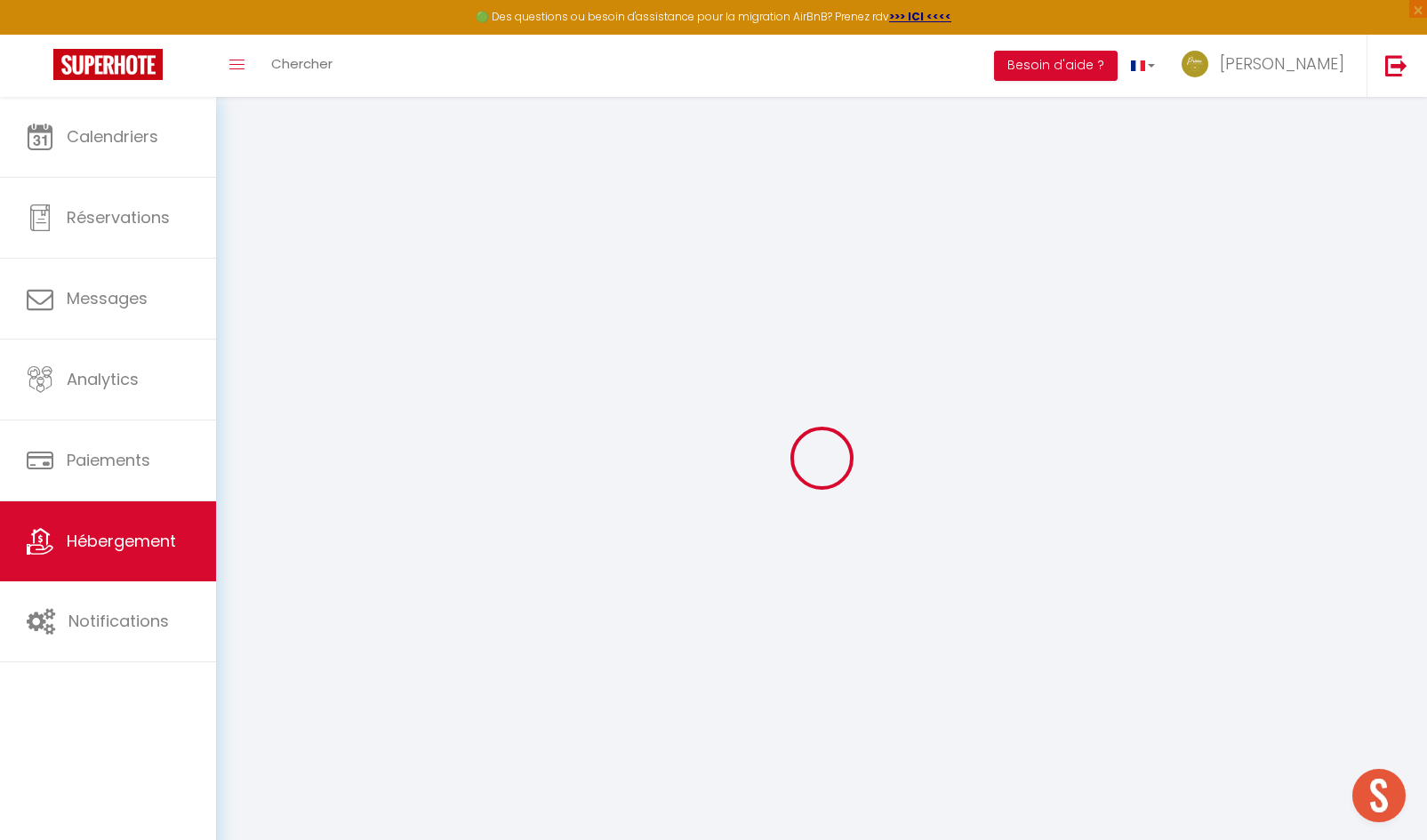
type input "[EMAIL_ADDRESS][DOMAIN_NAME]"
select select "14885"
checkbox input "true"
checkbox input "false"
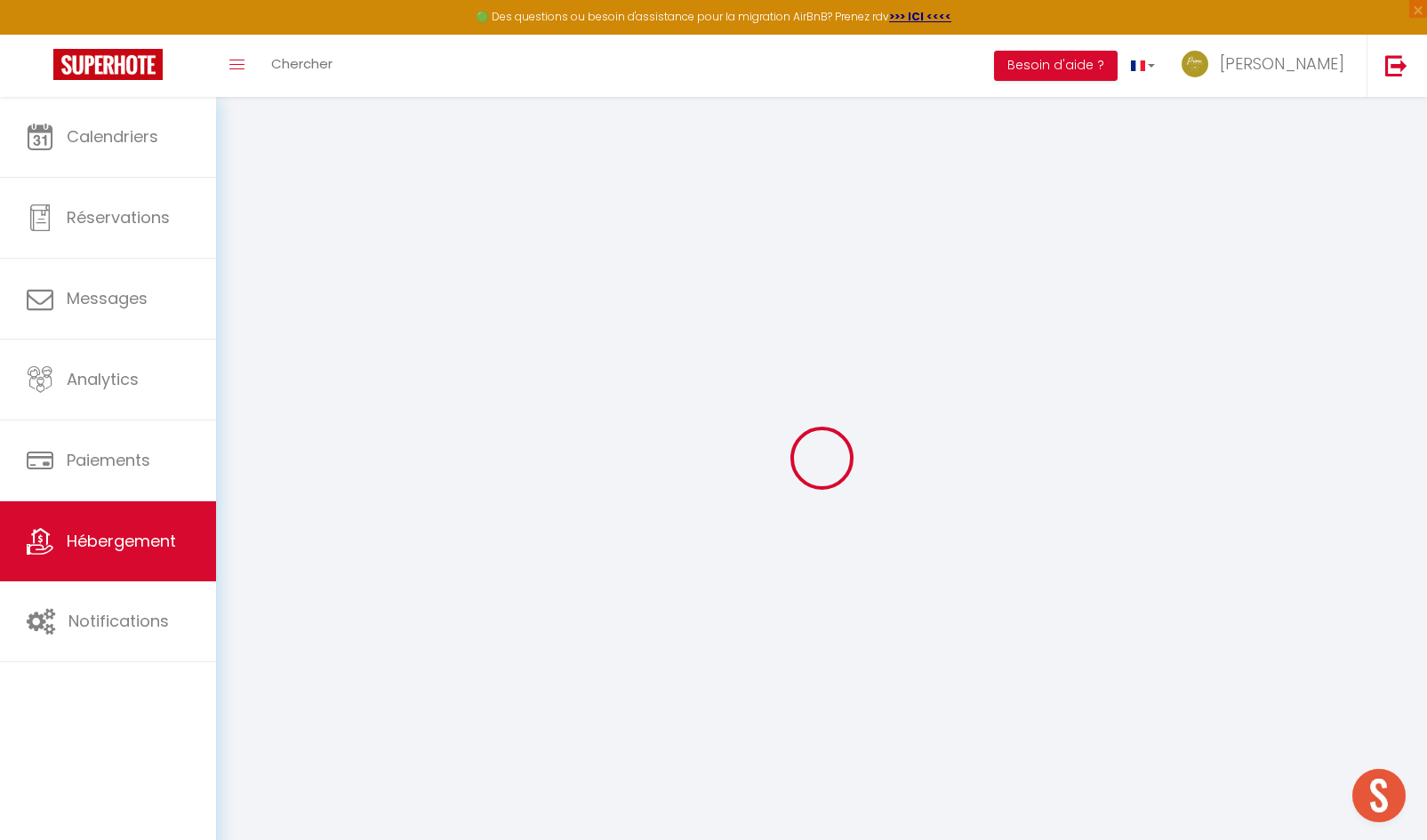
checkbox input "false"
radio input "true"
type input "0"
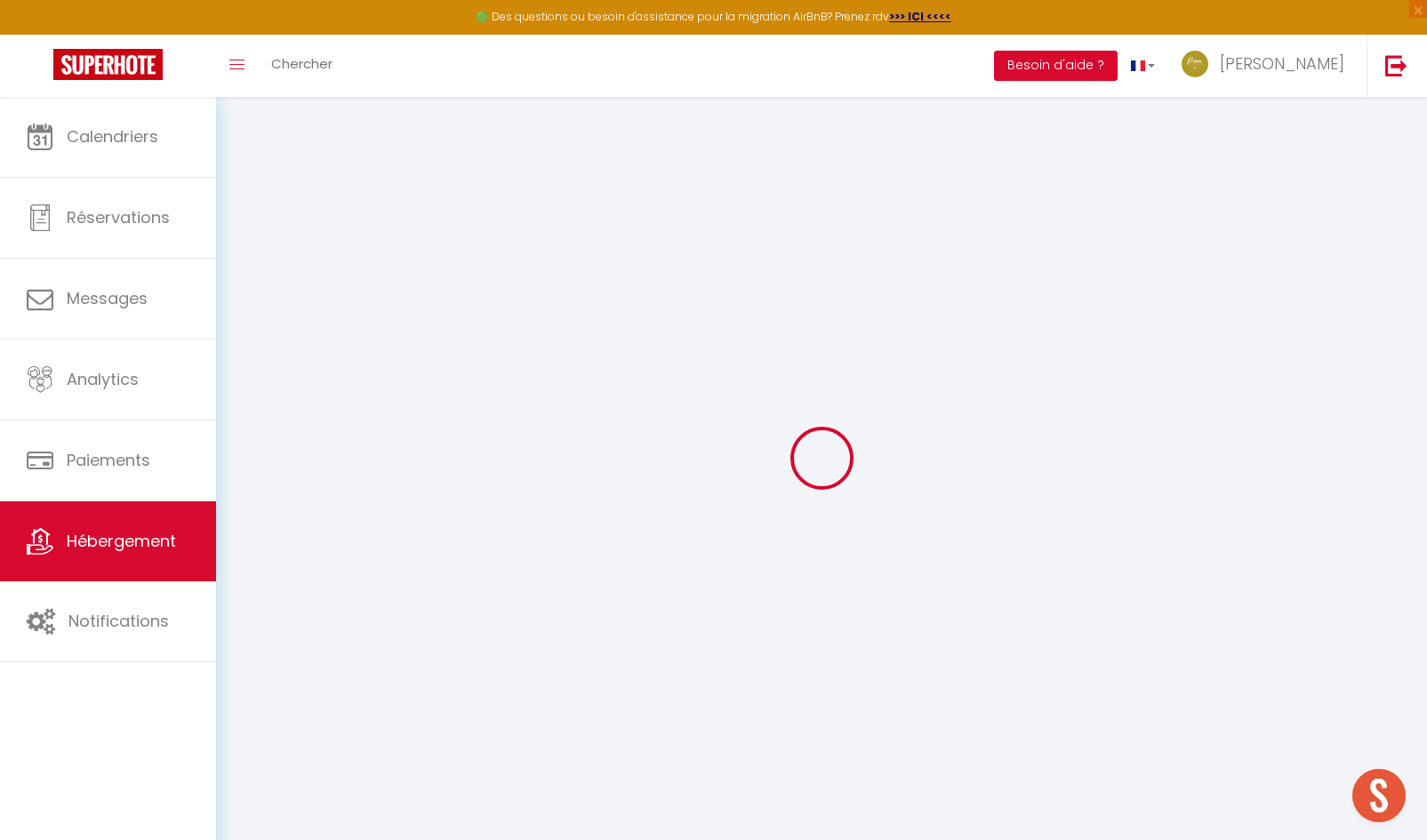
type input "0"
select select
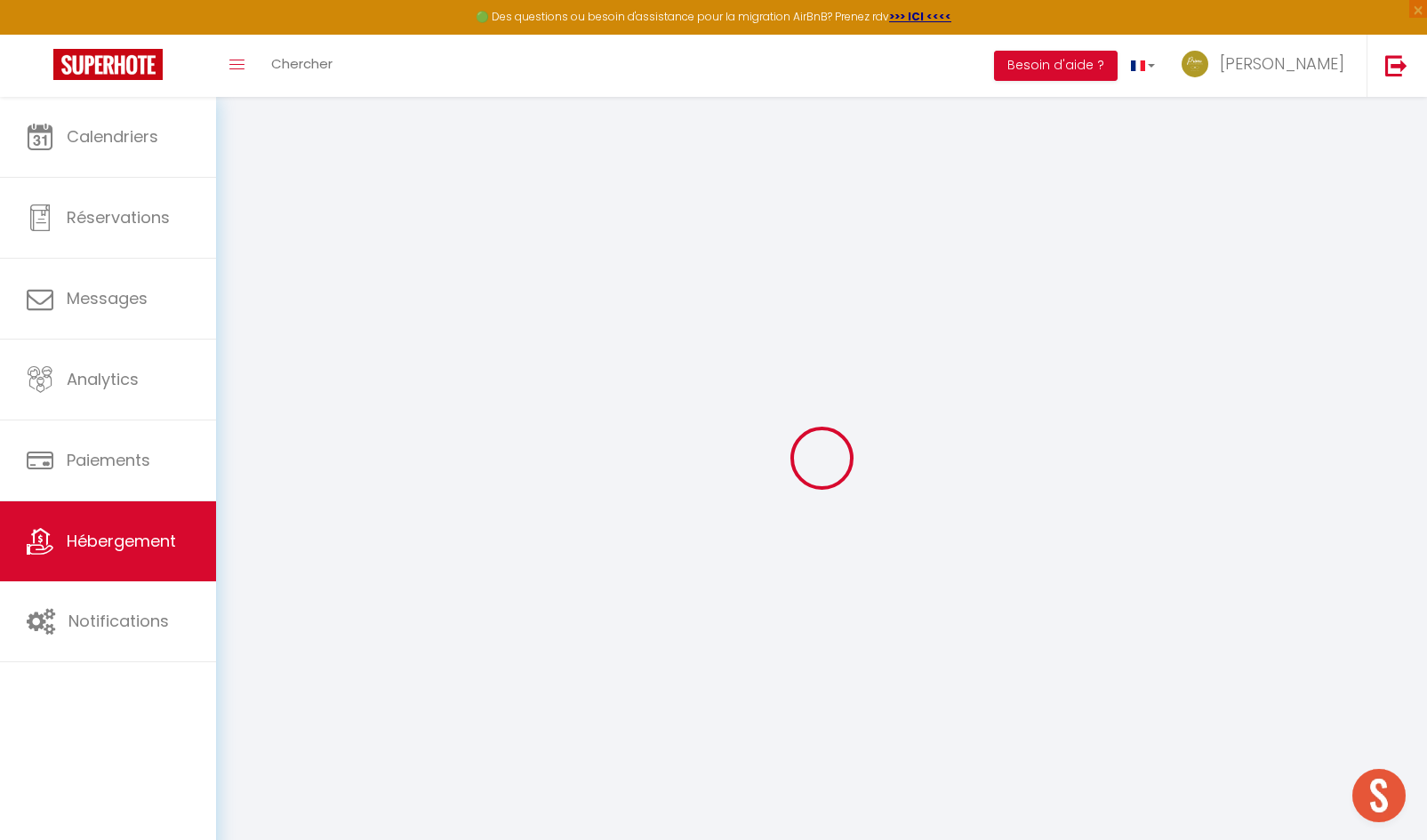
select select
checkbox input "true"
checkbox input "false"
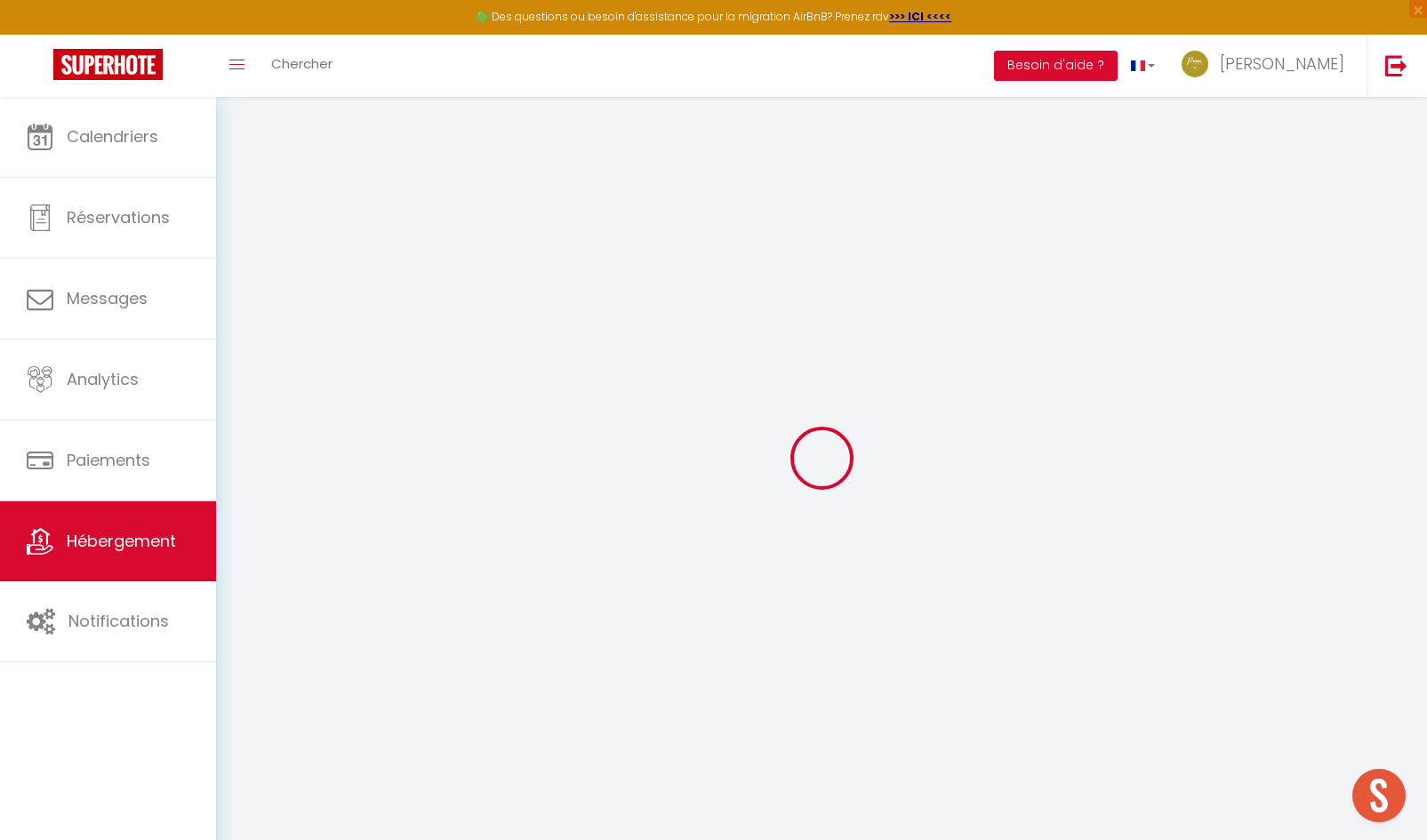
checkbox input "false"
select select
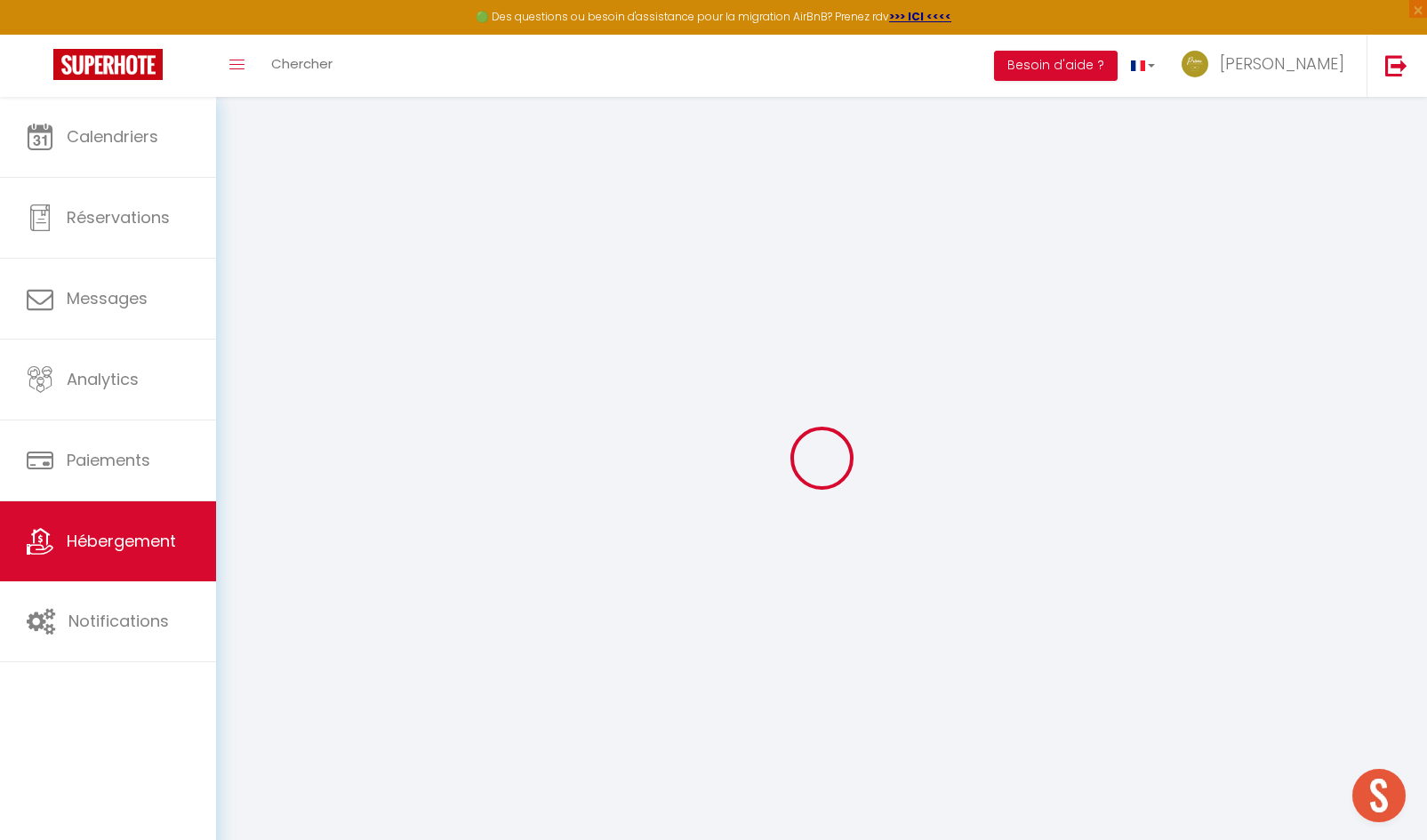
select select
checkbox input "true"
checkbox input "false"
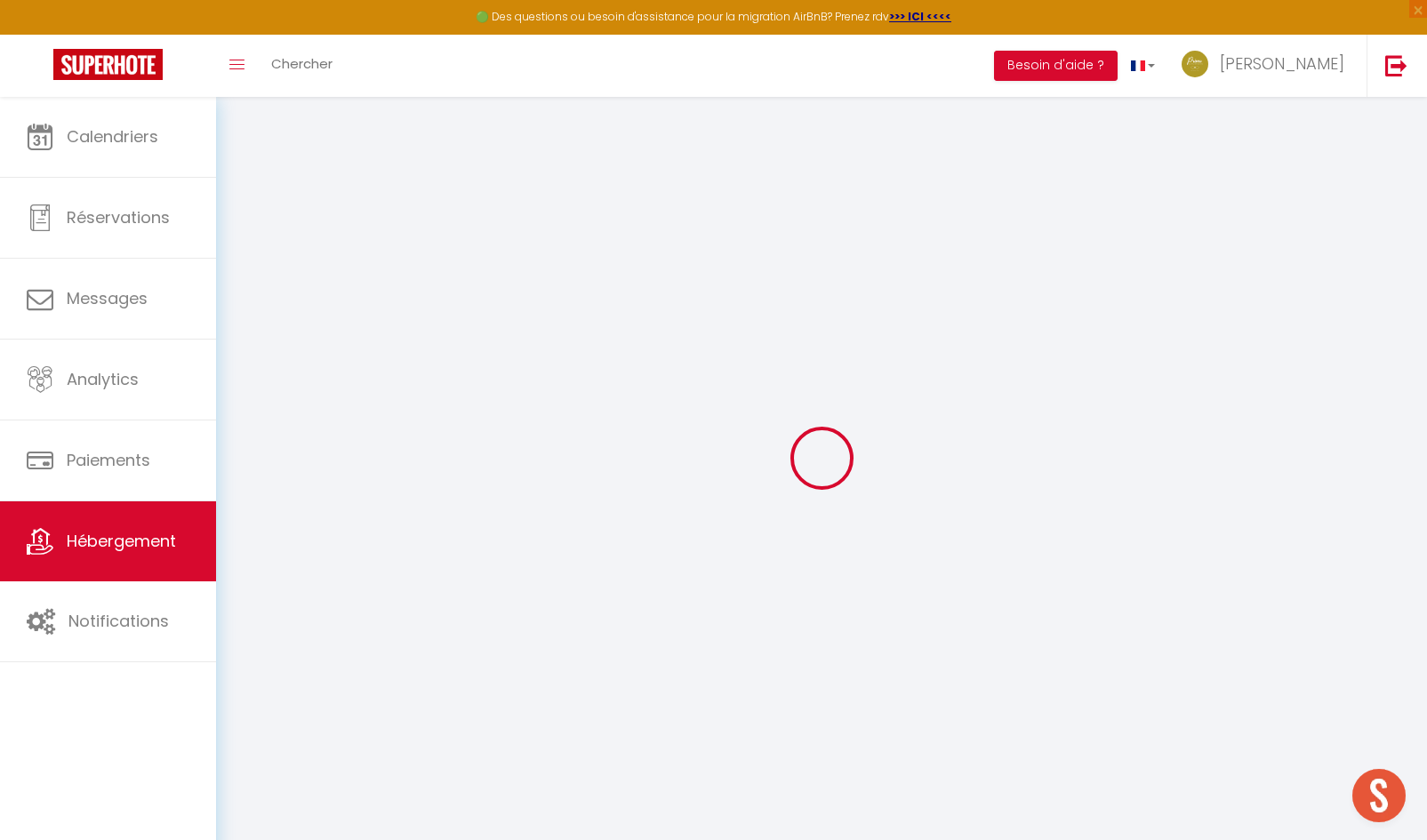
checkbox input "false"
checkbox input "true"
checkbox input "false"
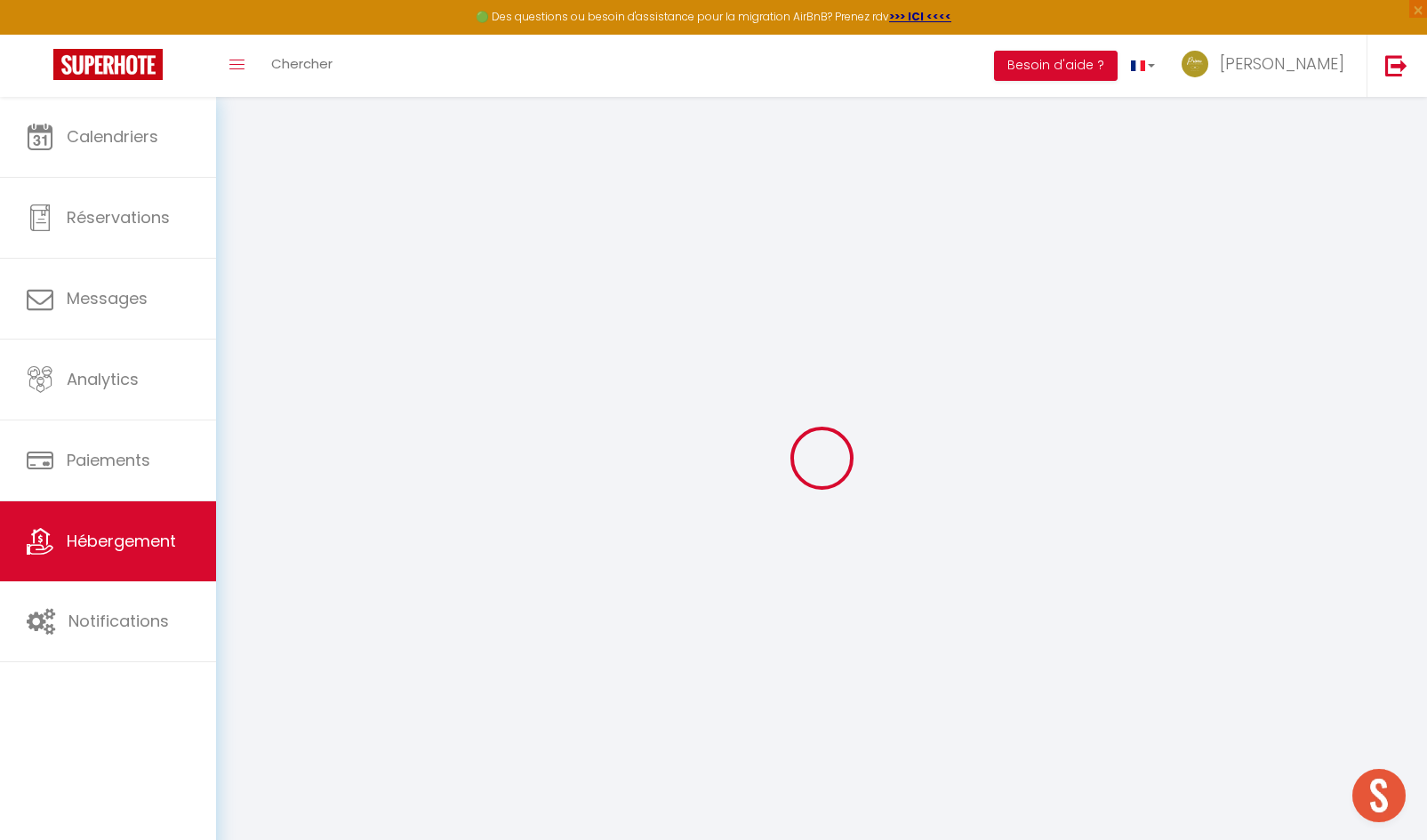
select select "16:00"
select select
select select "10:00"
select select "30"
select select "120"
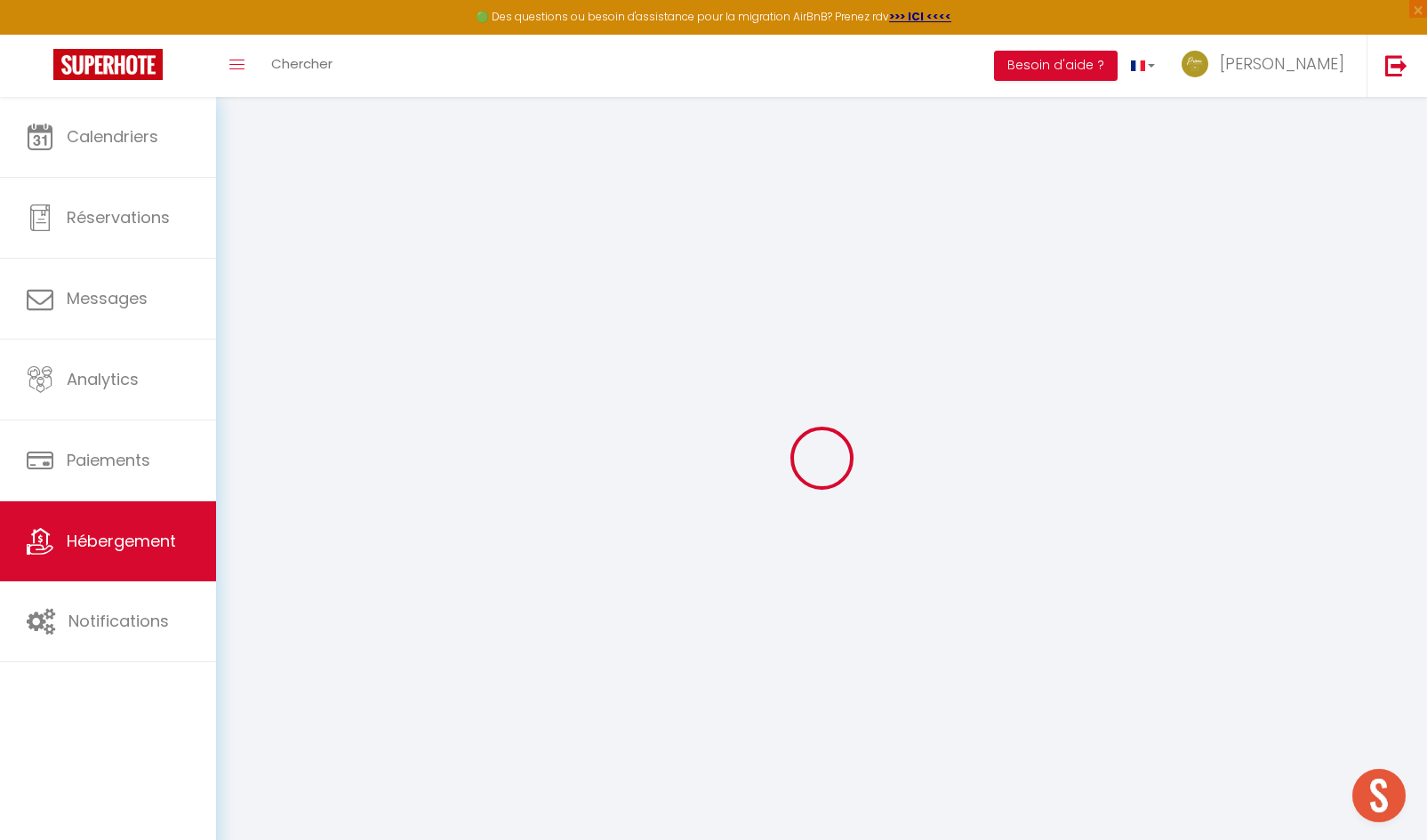
select select "21:00"
select select
checkbox input "true"
checkbox input "false"
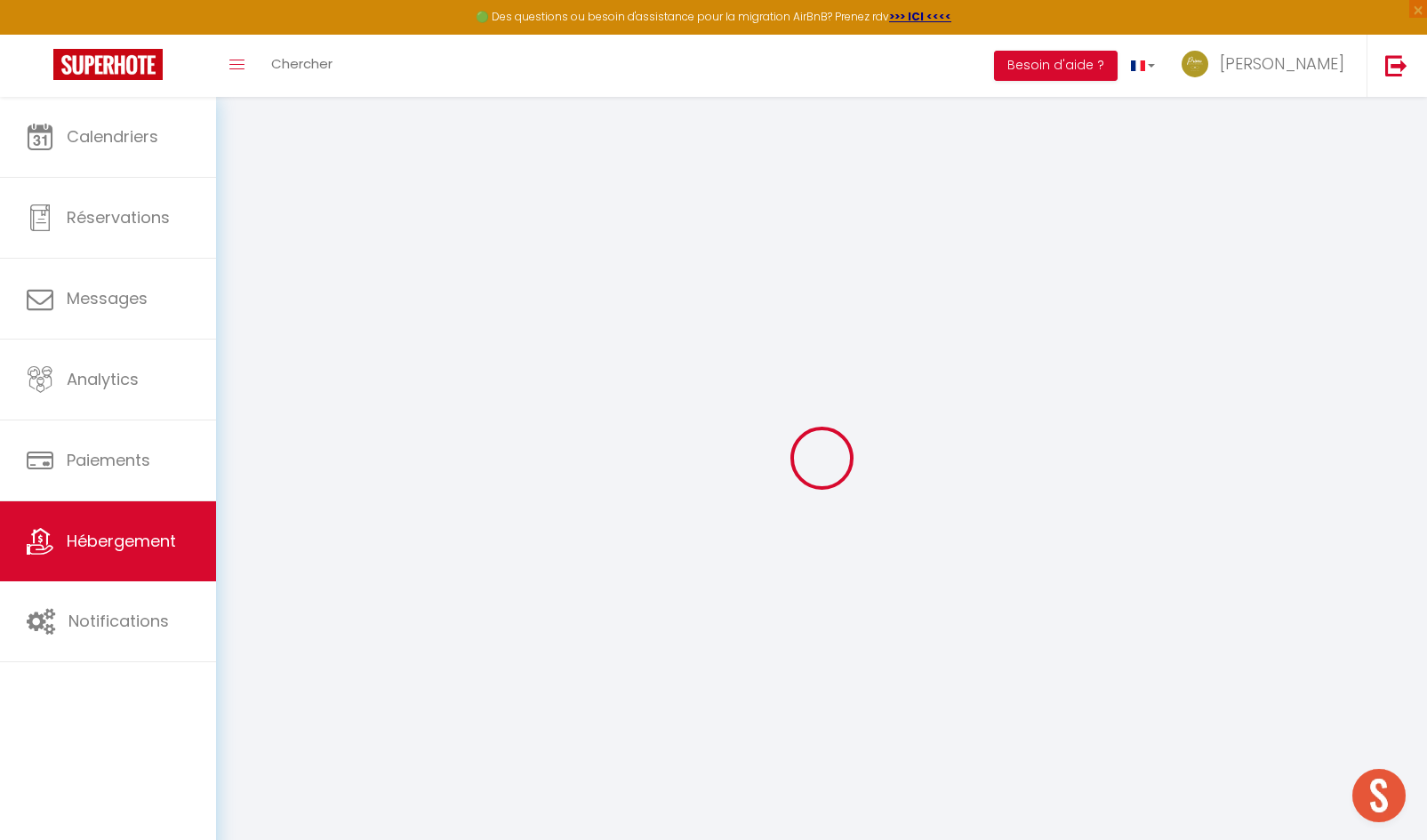
checkbox input "false"
select select
checkbox input "true"
checkbox input "false"
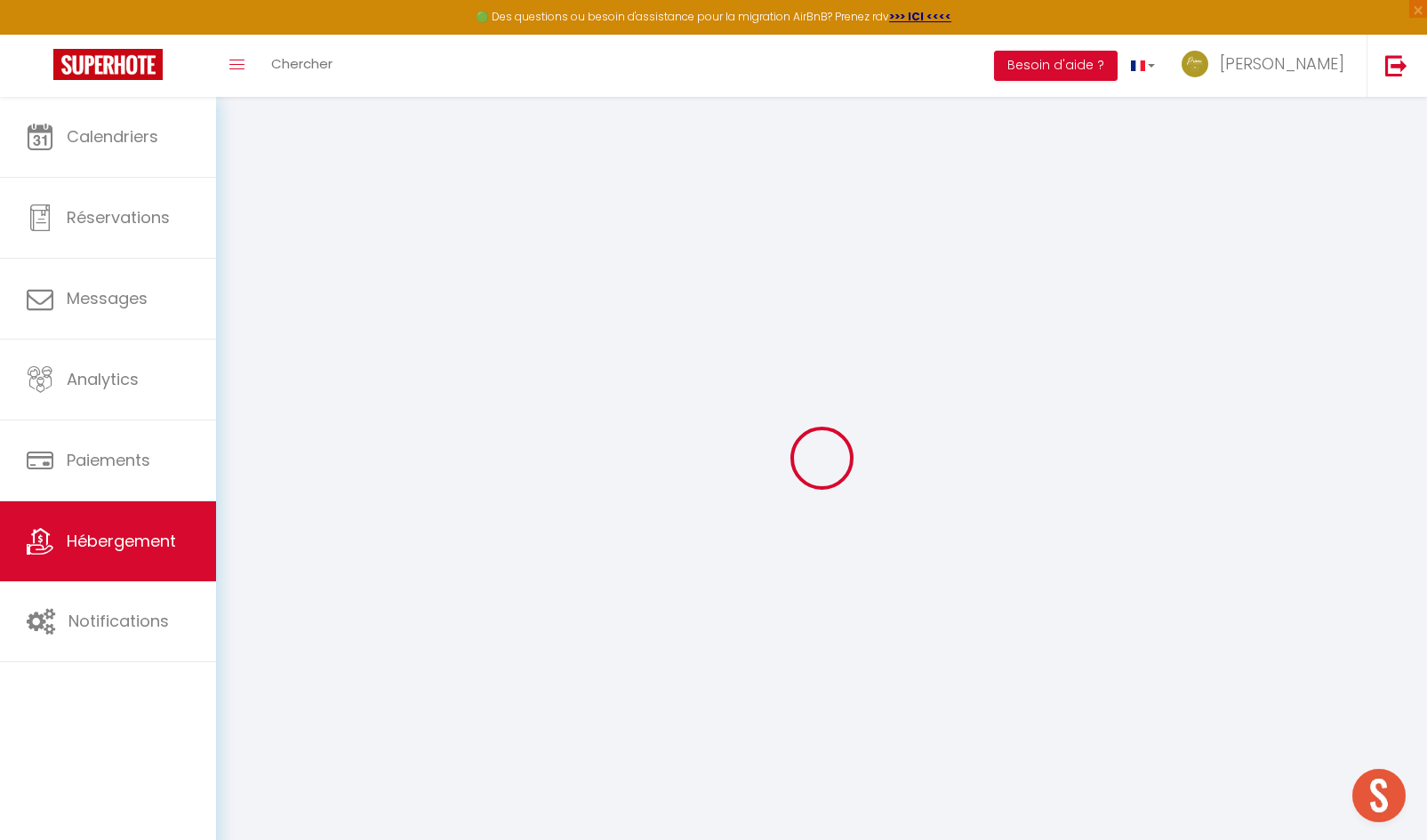
checkbox input "false"
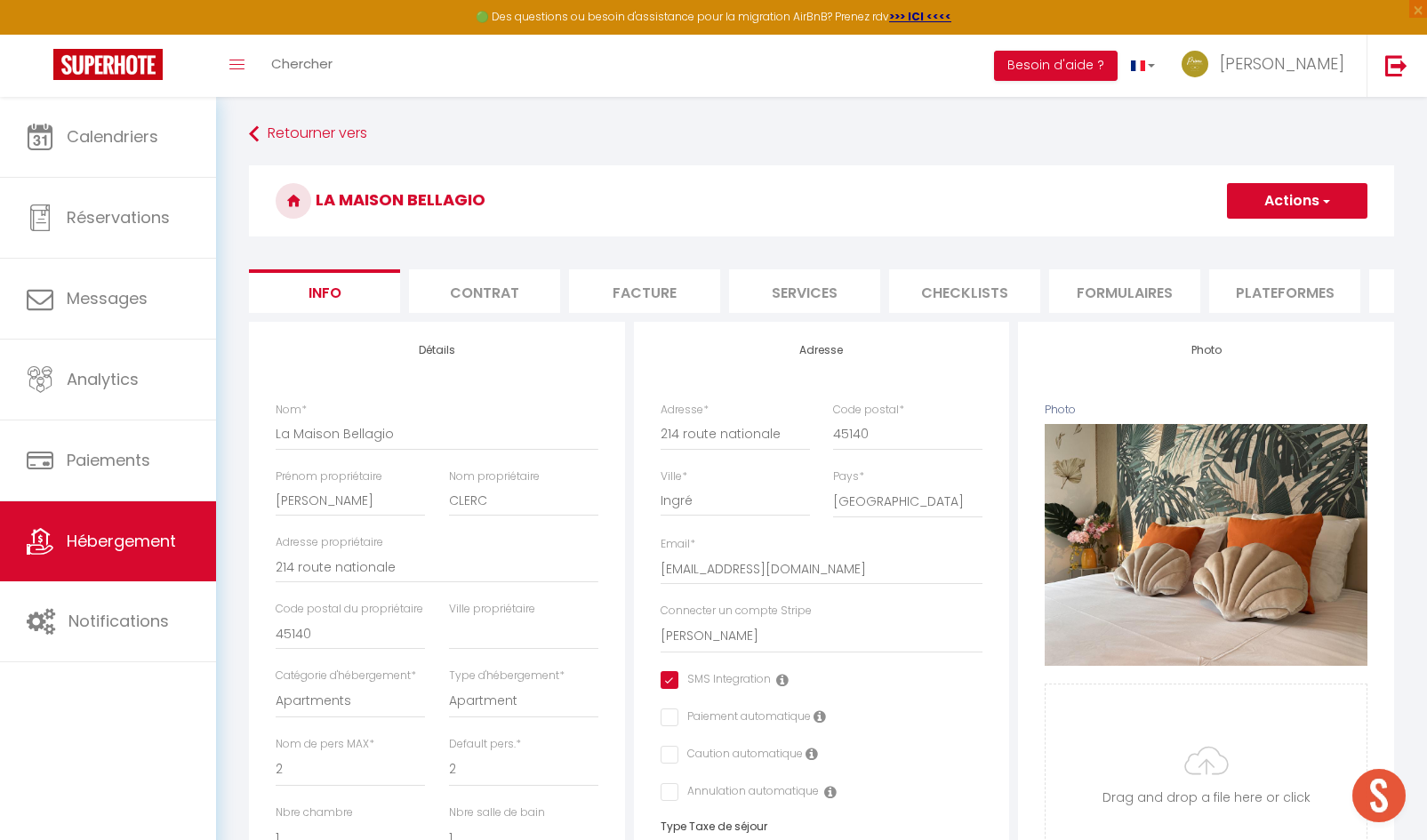
select select
checkbox input "true"
checkbox input "false"
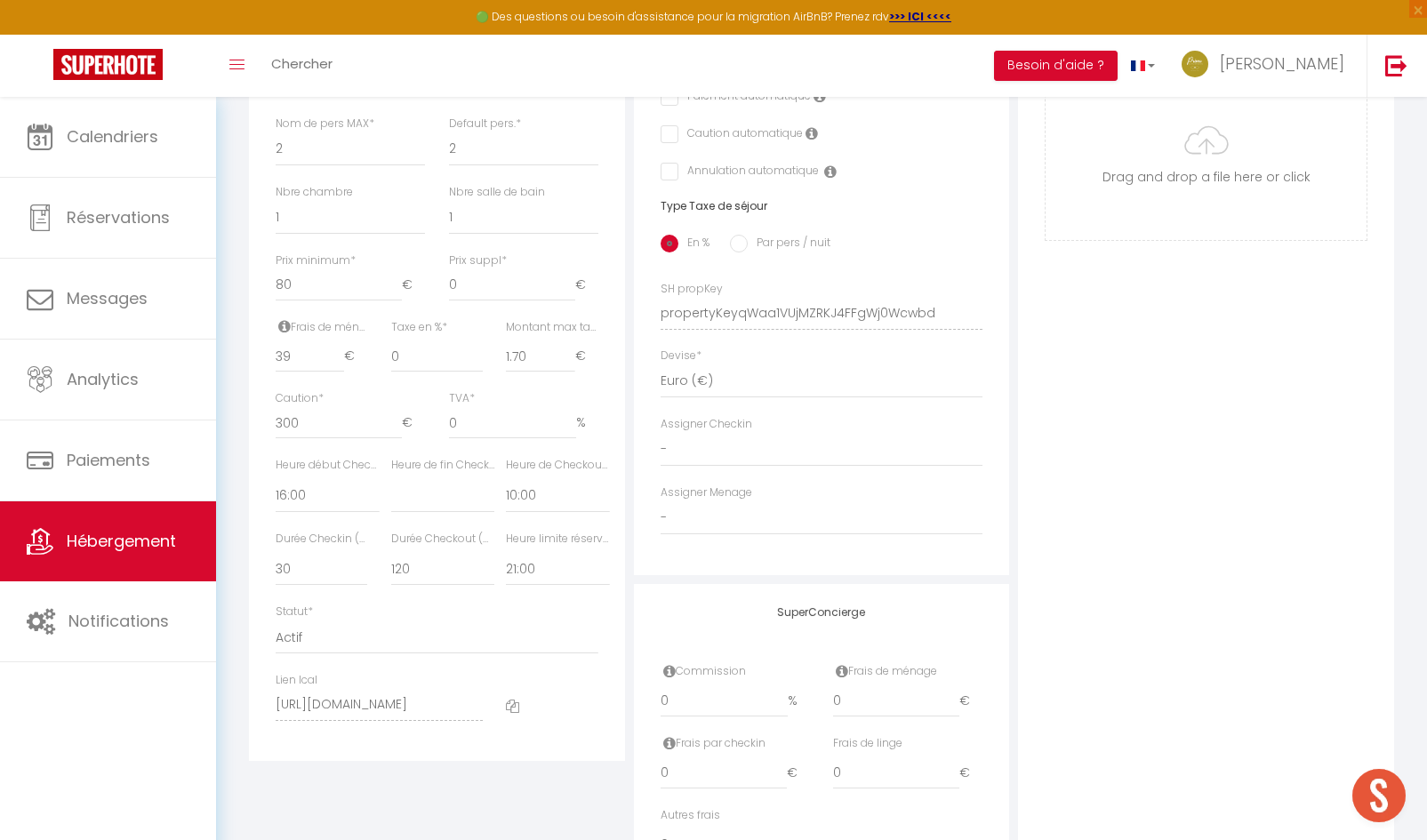
scroll to position [711, 0]
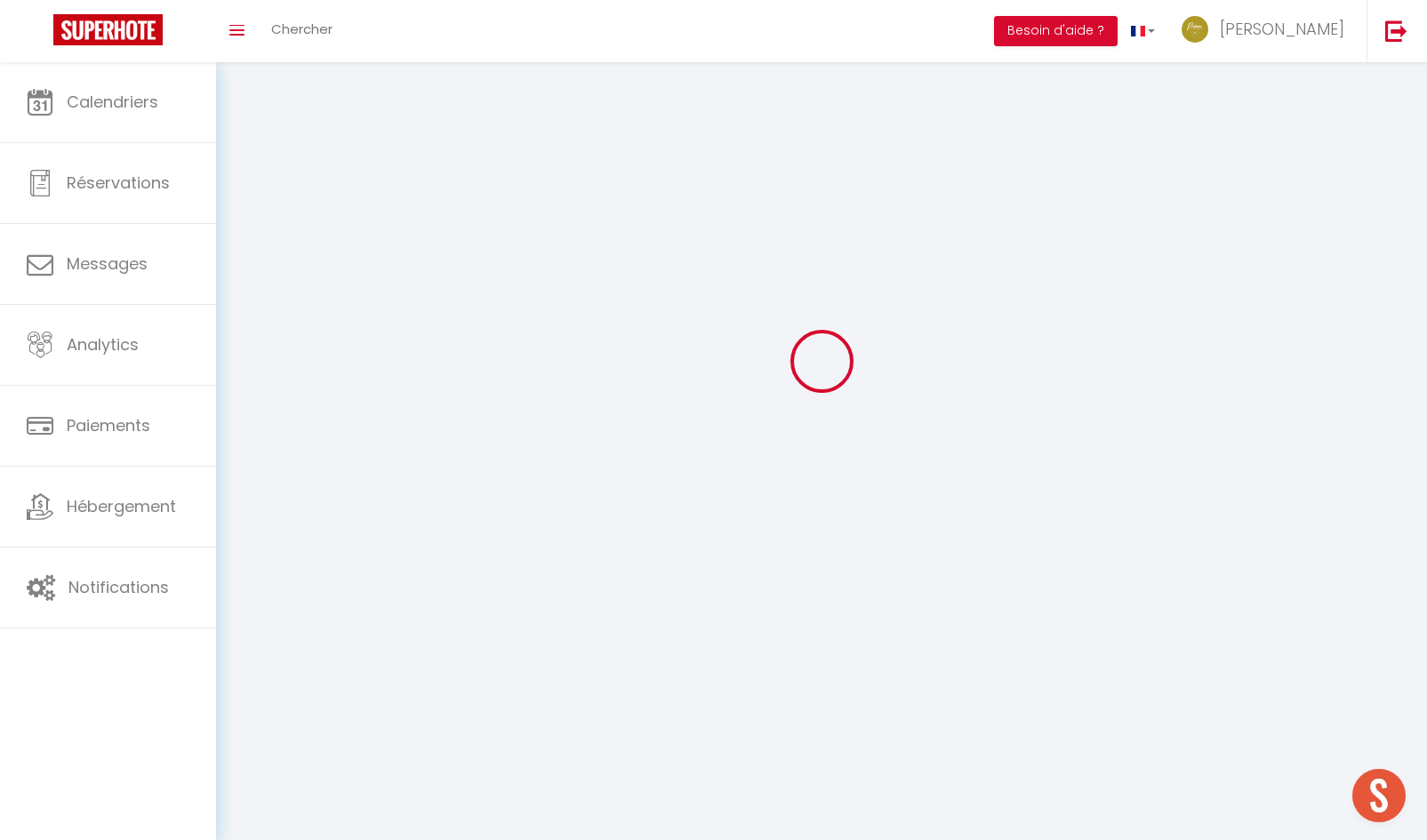
type input "[PERSON_NAME]"
type input "LORTHE"
type input "0623206207"
type input "14 rue des Saules"
type input "45650"
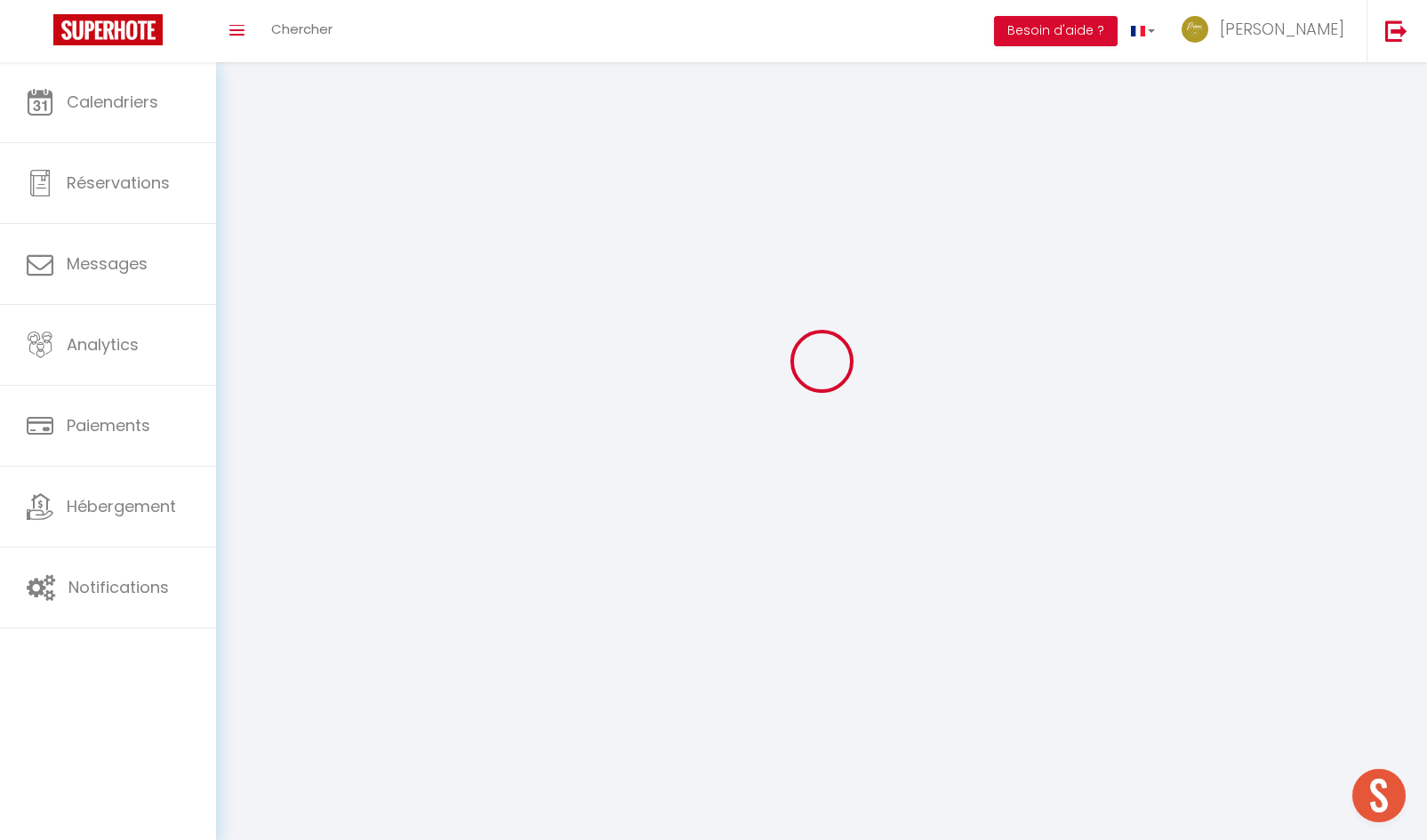
type input "Saint Jean le Blanc"
type input "UZ4FFFae5Gbfcz1UfxpSWK6Iz"
type input "cmfpfWK6fCPdkaml8qZXPzqrr"
select select "28"
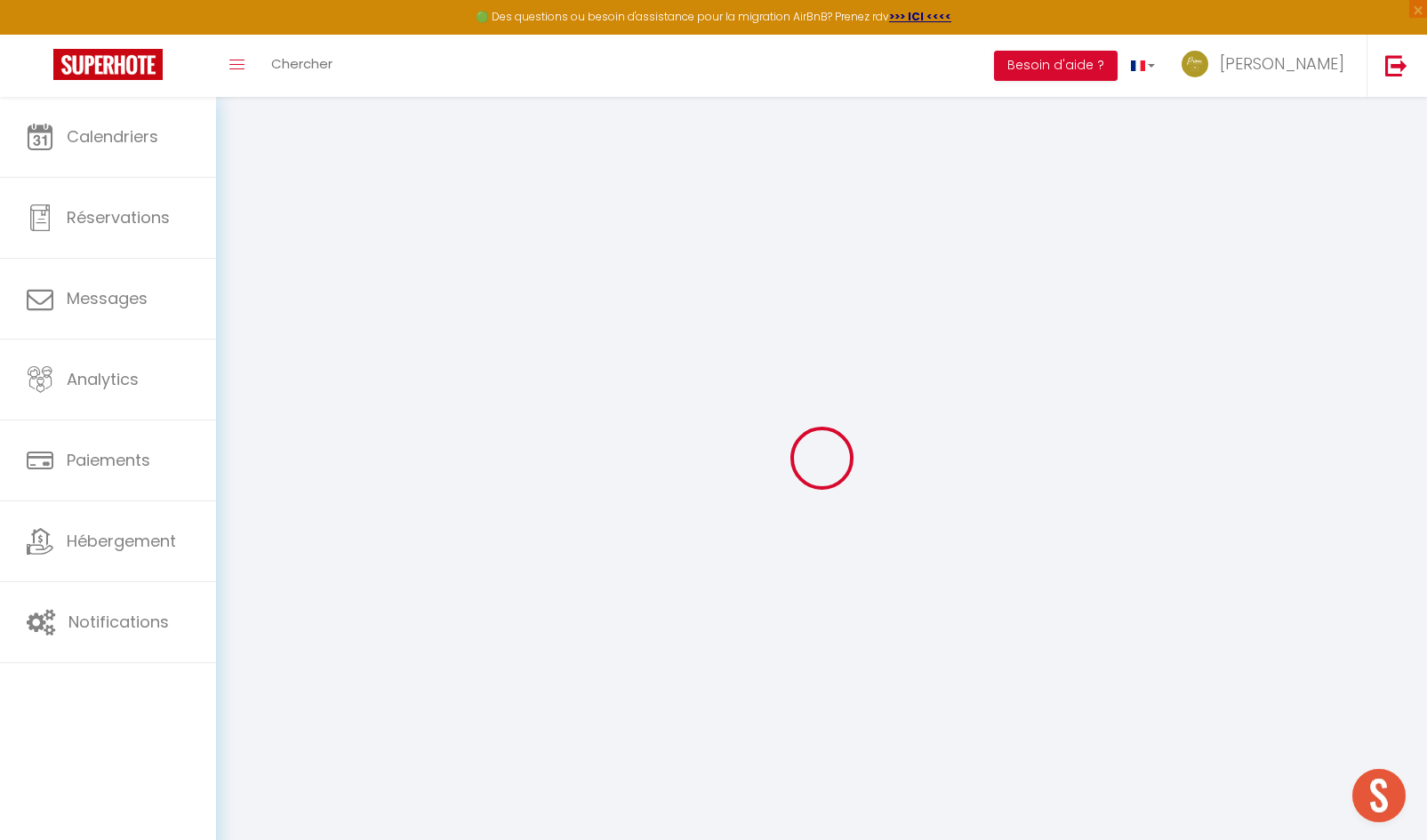
type input "UZ4FFFae5Gbfcz1UfxpSWK6Iz"
type input "cmfpfWK6fCPdkaml8qZXPzqrr"
type input "https://app.superhote.com/#/get-available-rentals/cmfpfWK6fCPdkaml8qZXPzqrr"
select select "fr"
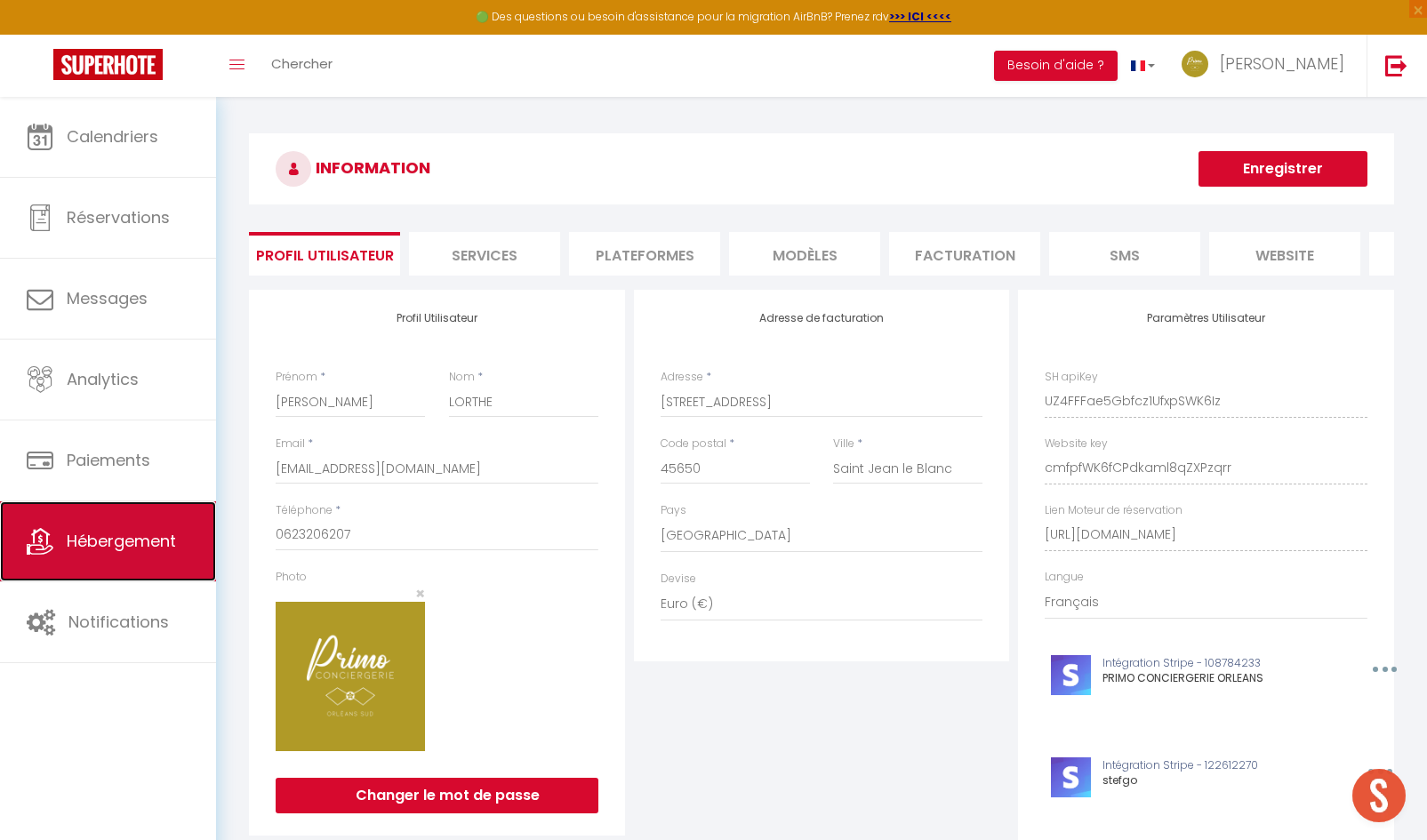
click at [117, 547] on span "Hébergement" at bounding box center [122, 541] width 110 height 22
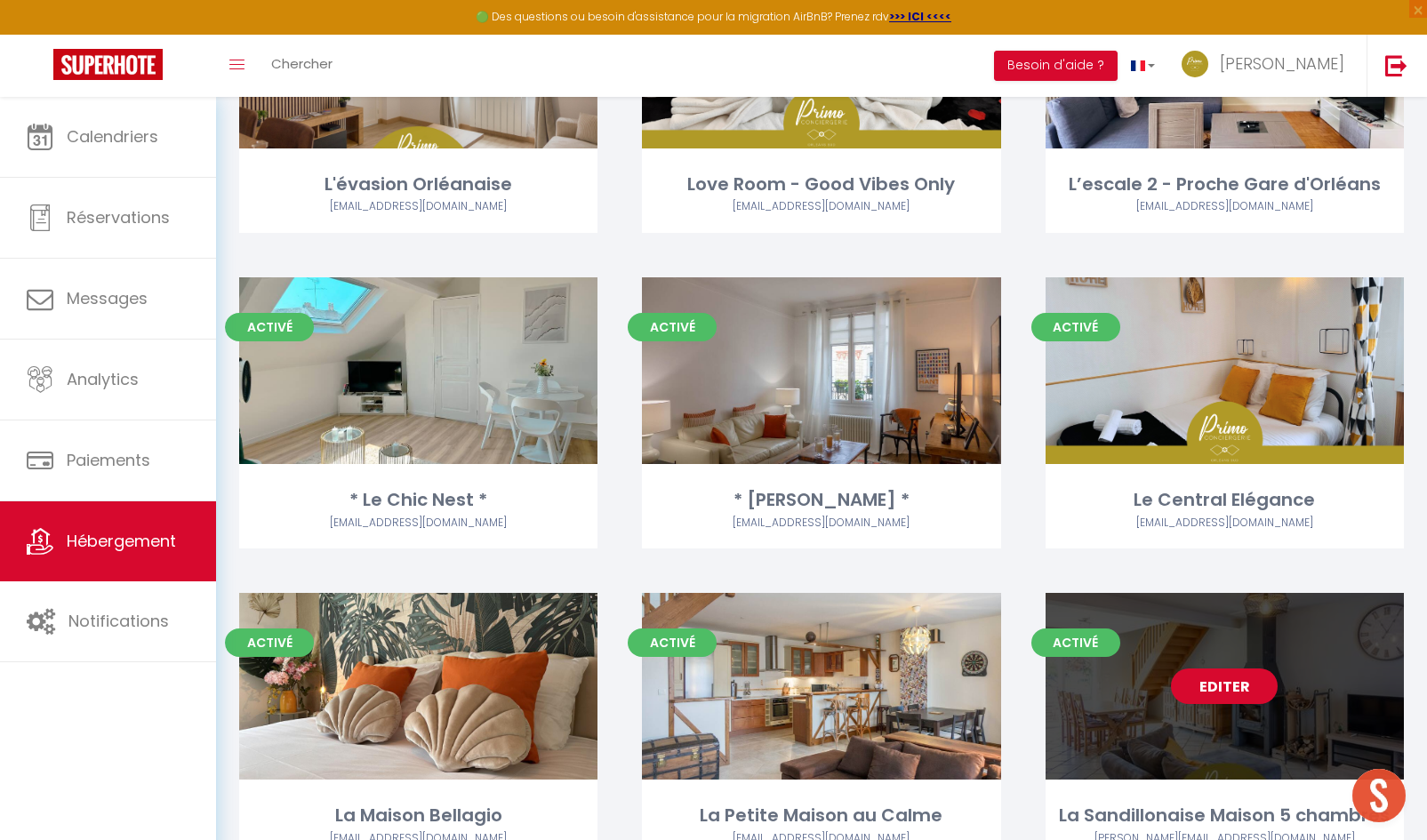
scroll to position [622, 0]
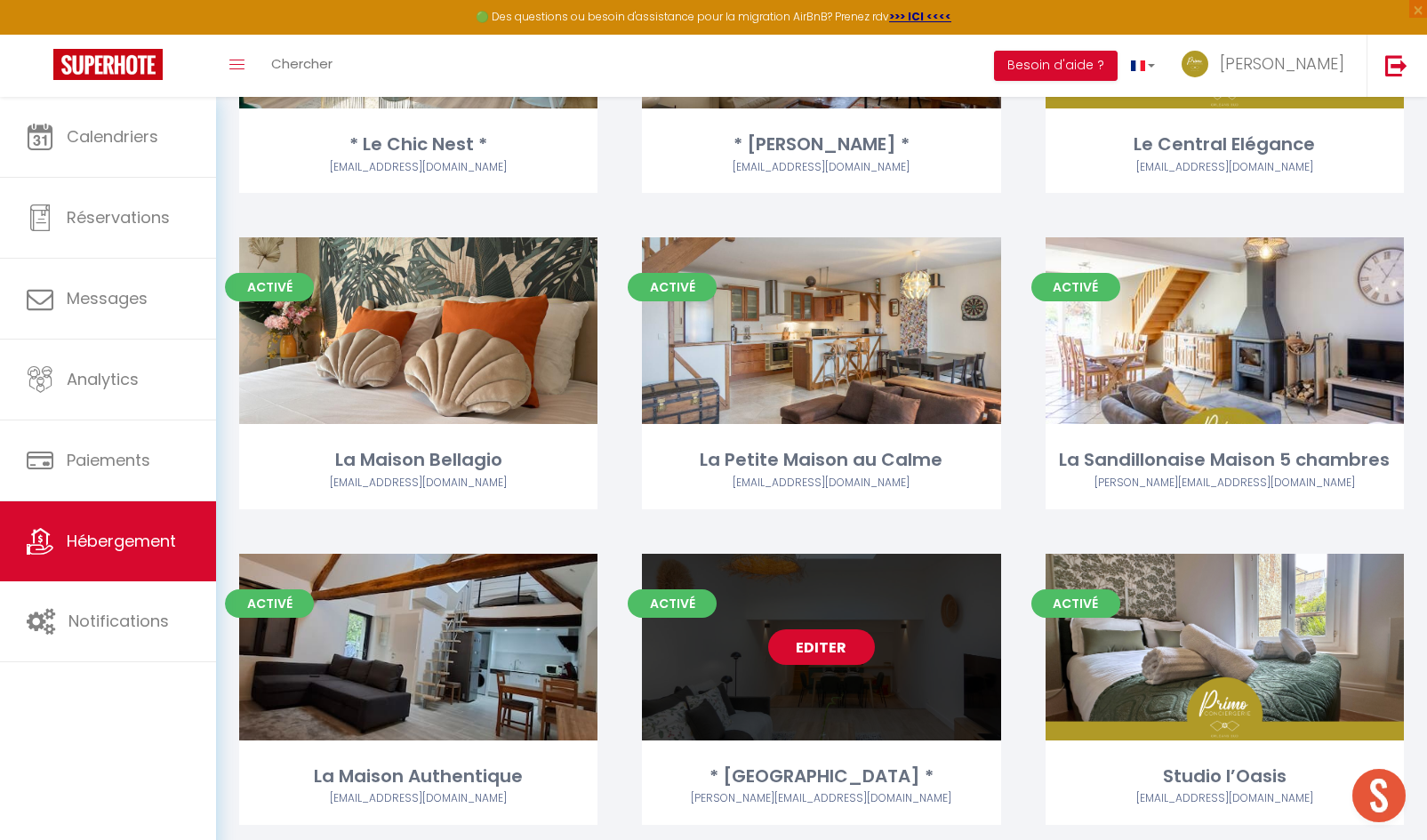
click at [849, 654] on link "Editer" at bounding box center [821, 647] width 107 height 35
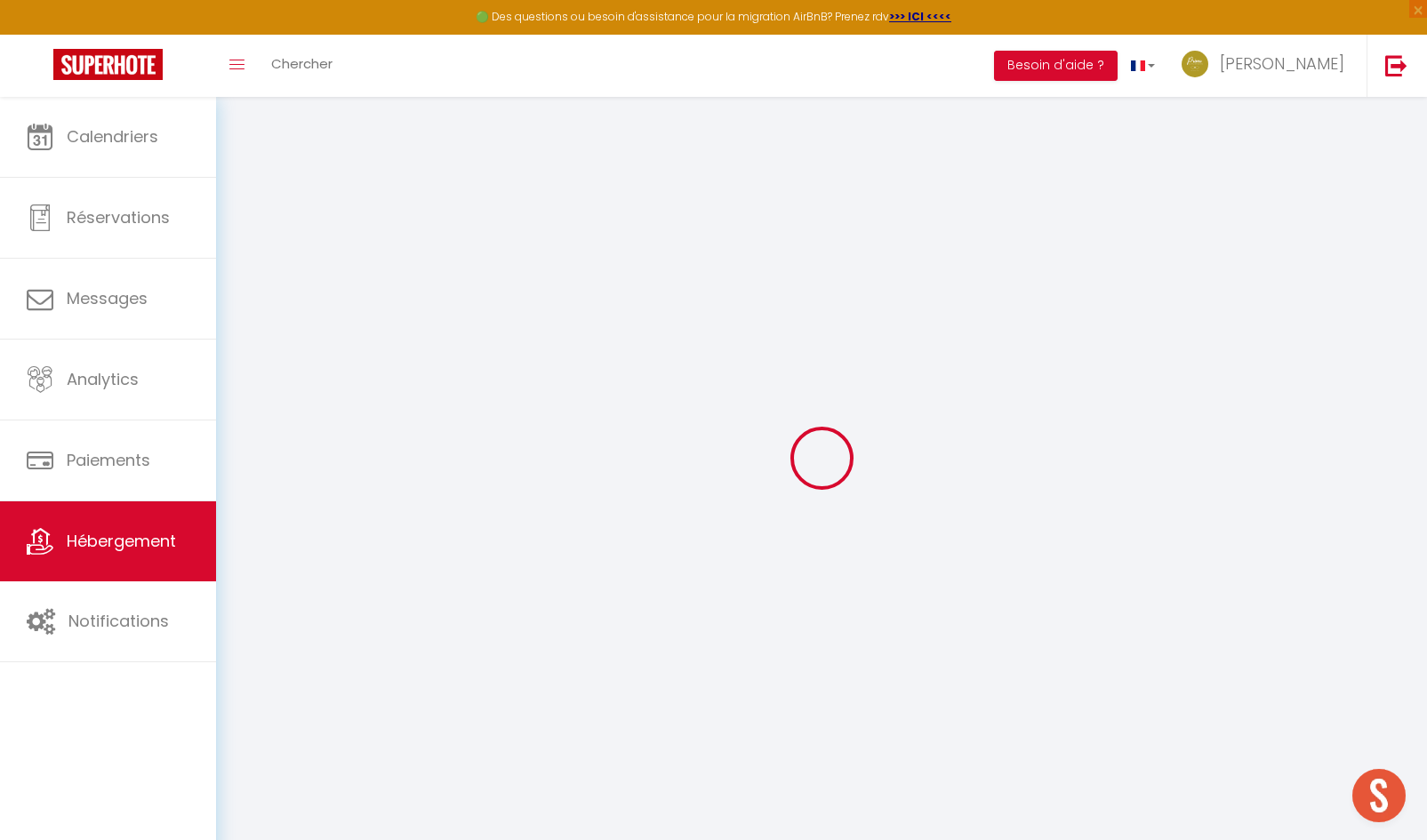
select select
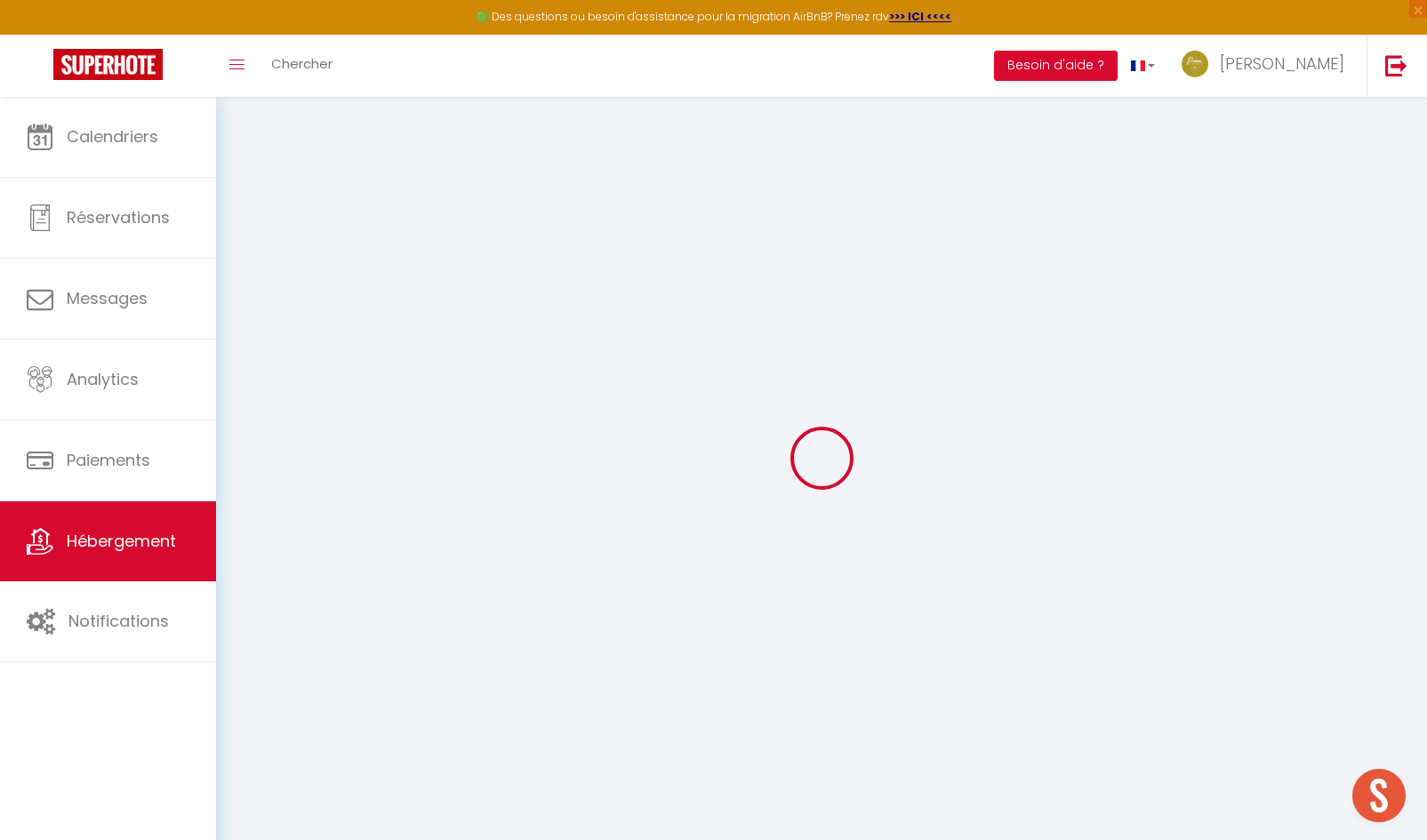
select select
checkbox input "false"
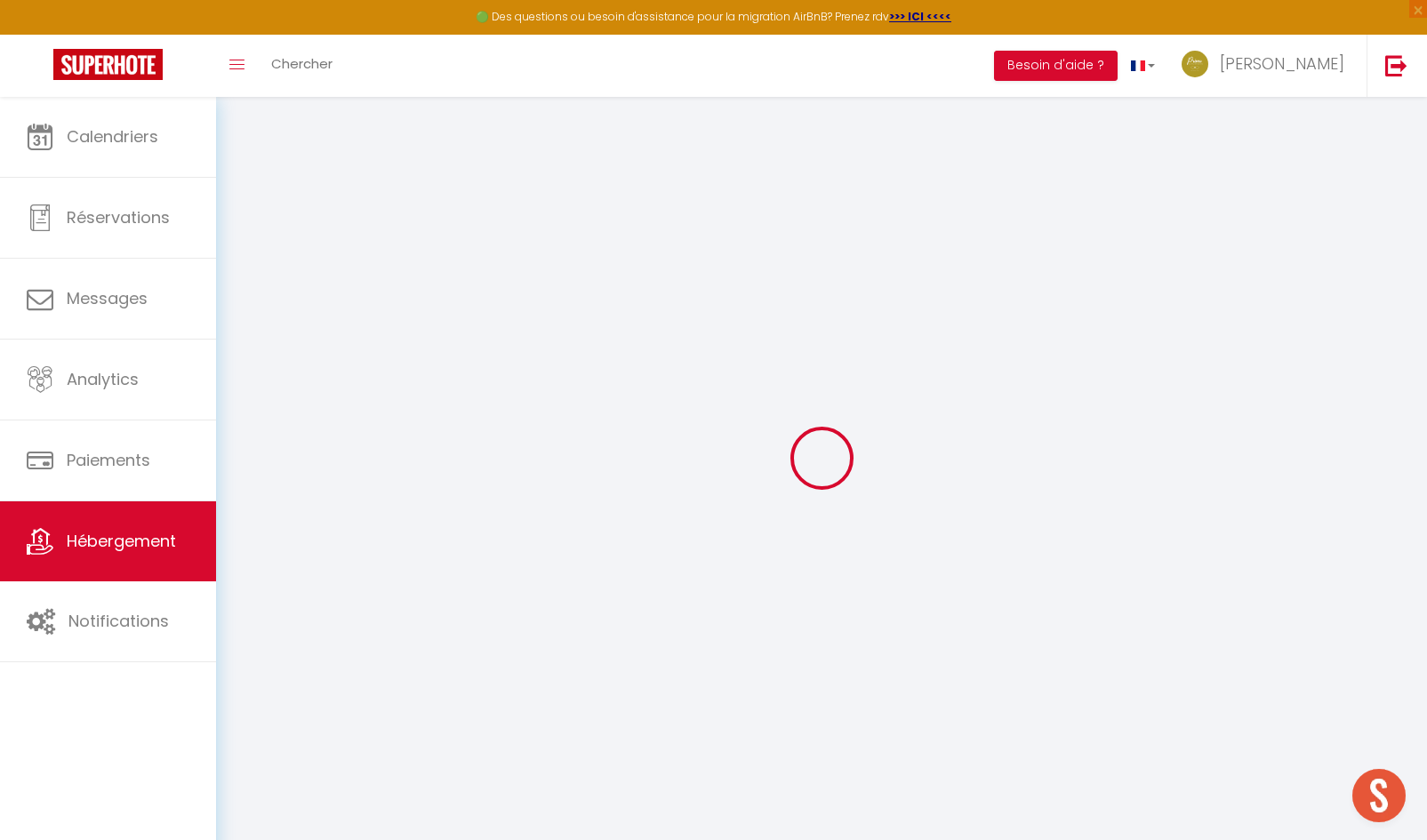
select select
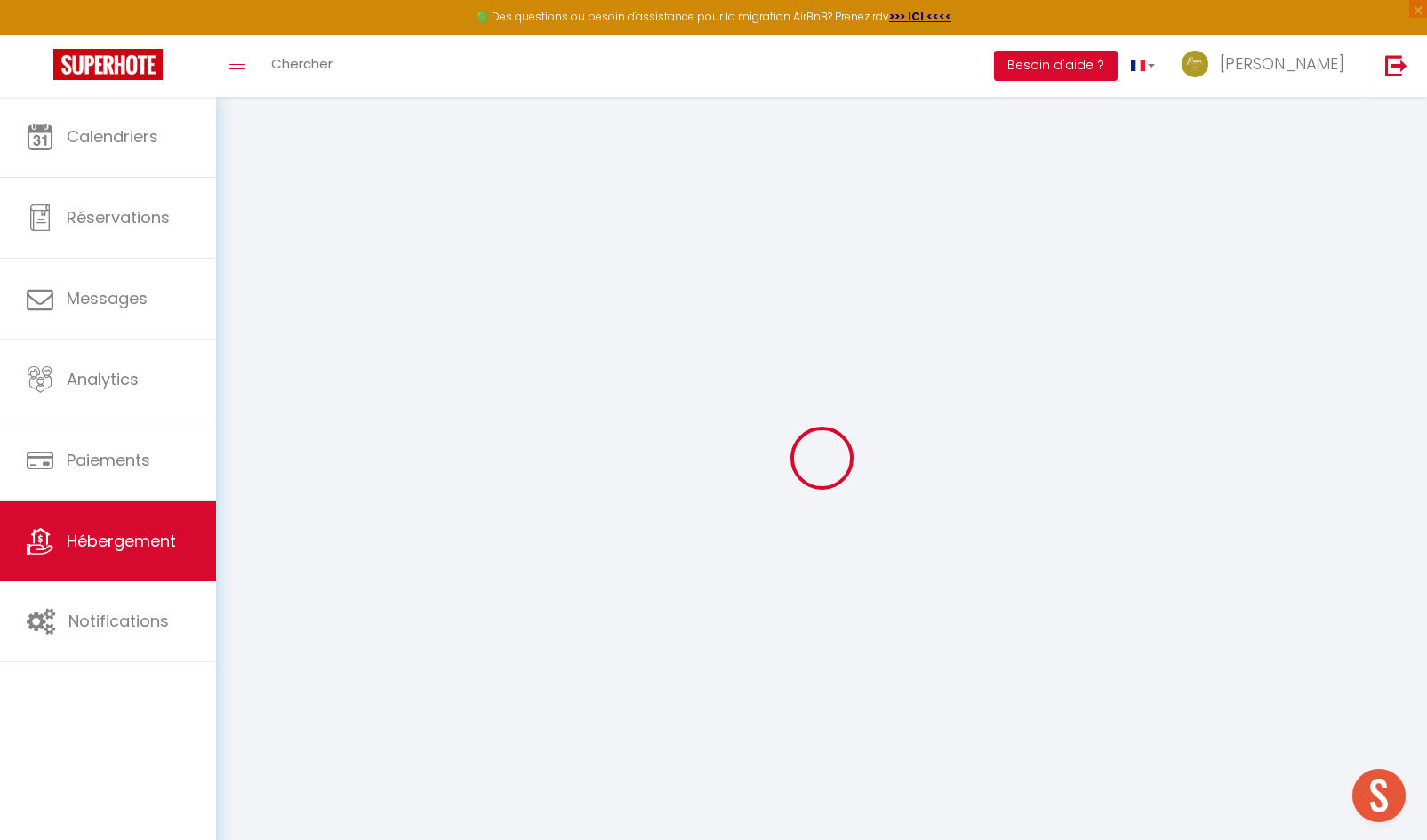
select select
checkbox input "false"
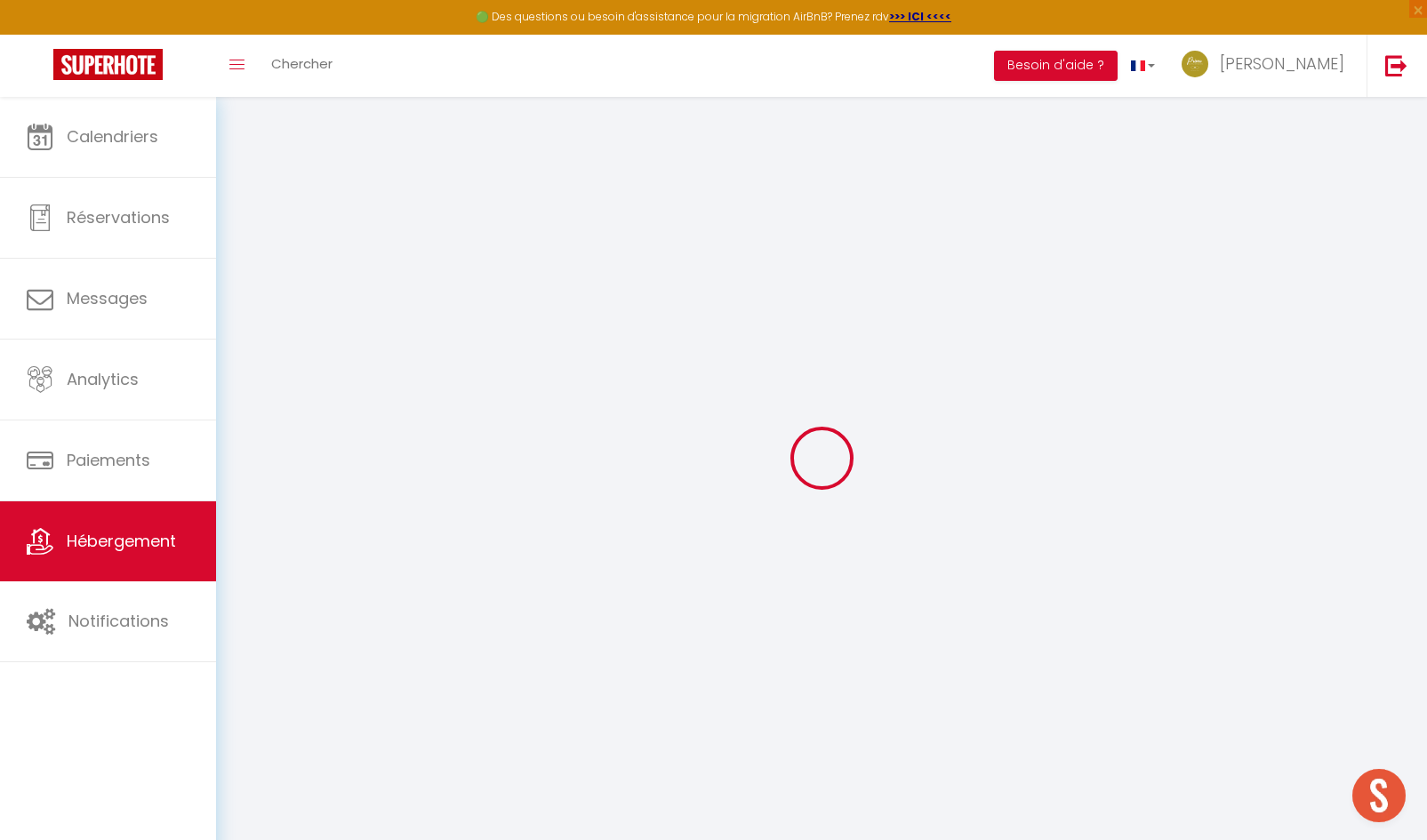
checkbox input "false"
select select
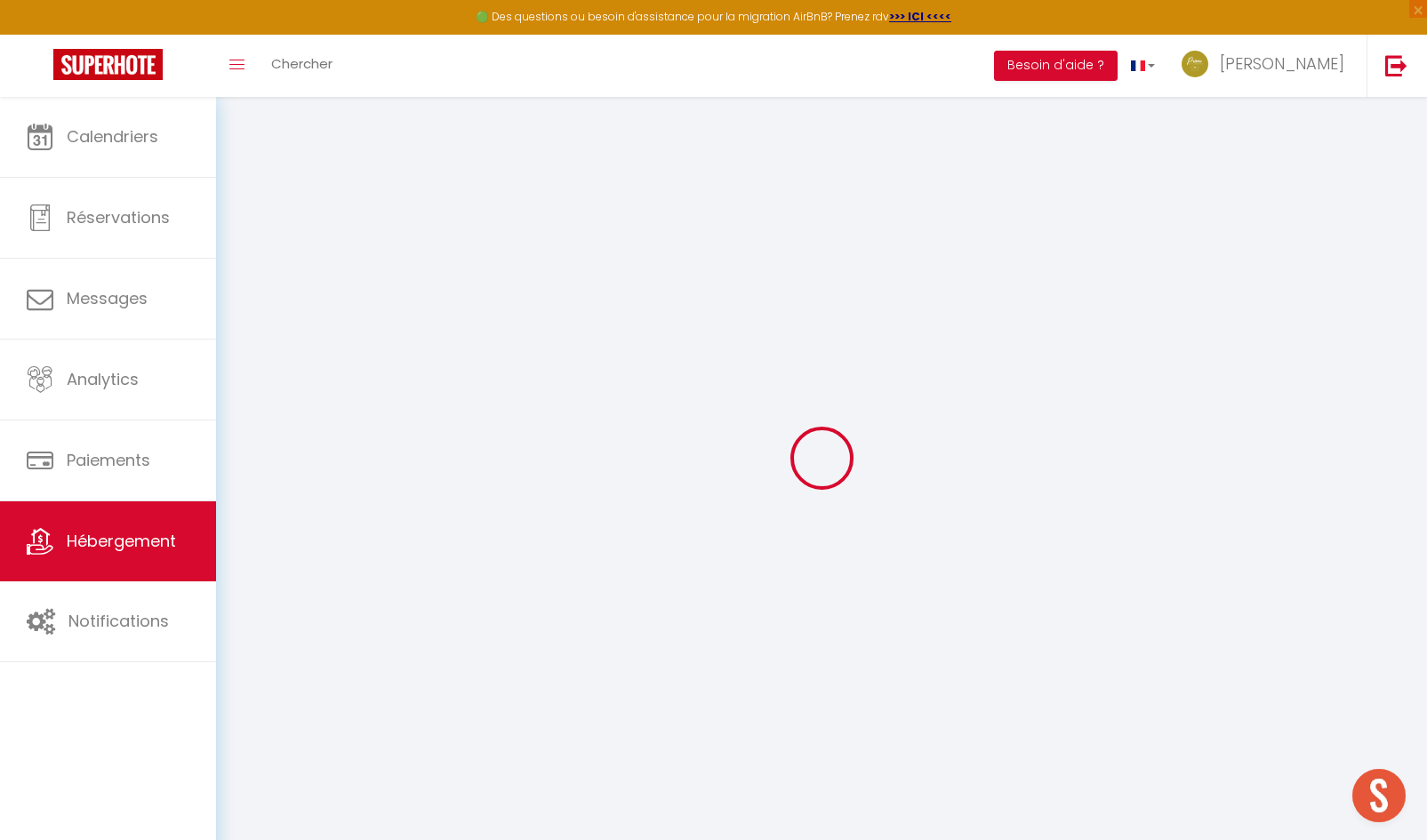
select select
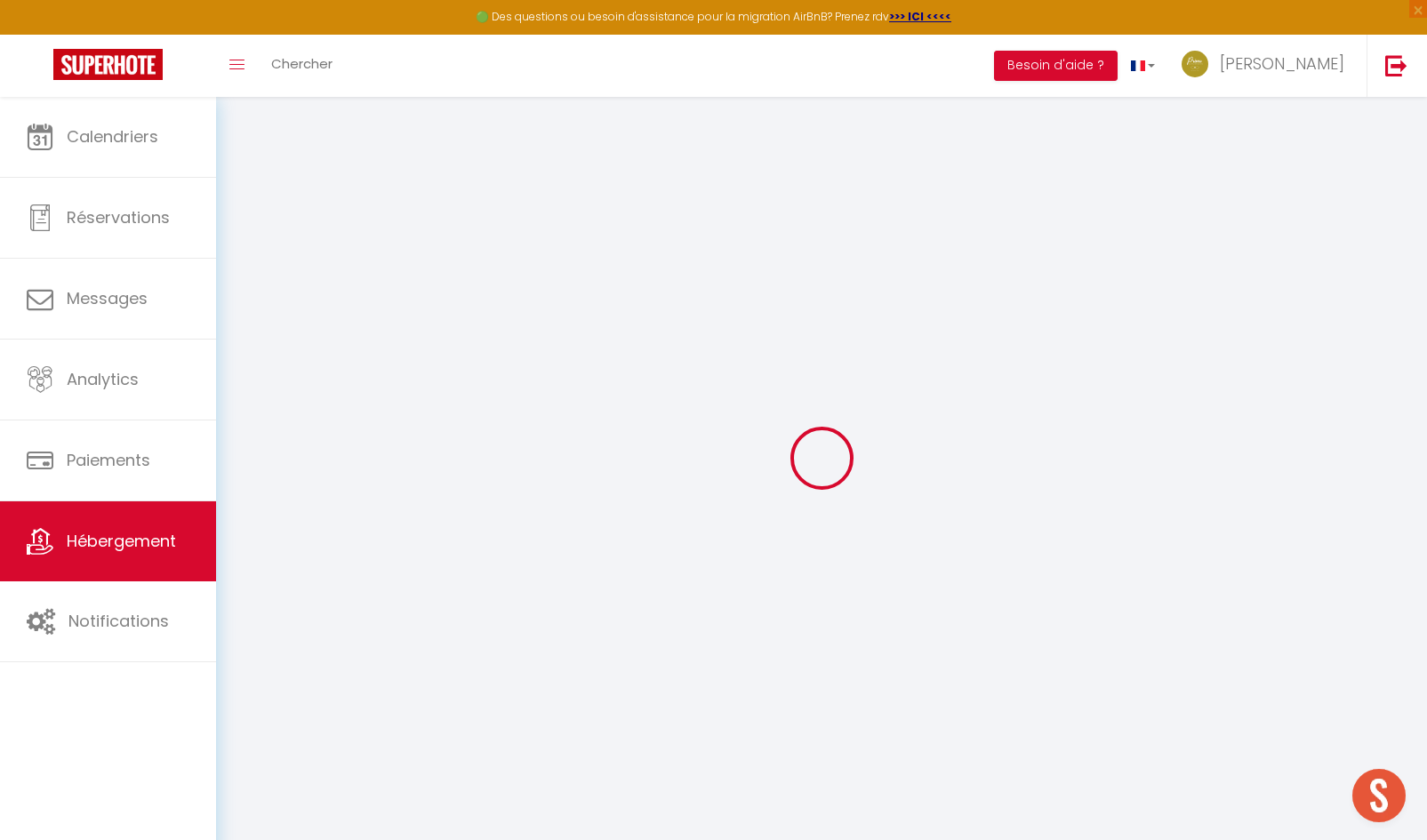
checkbox input "false"
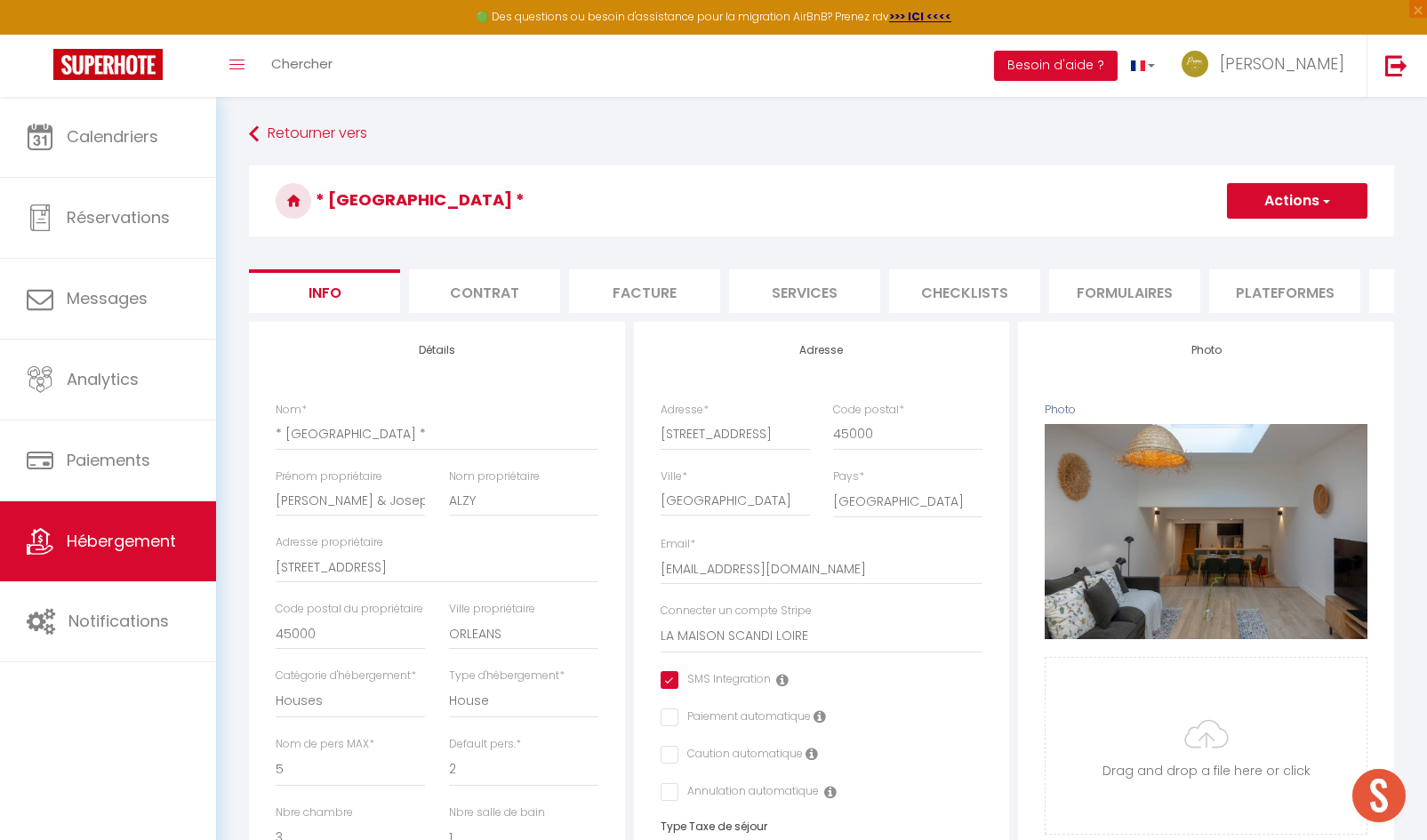
click at [1124, 296] on li "Formulaires" at bounding box center [1124, 291] width 151 height 44
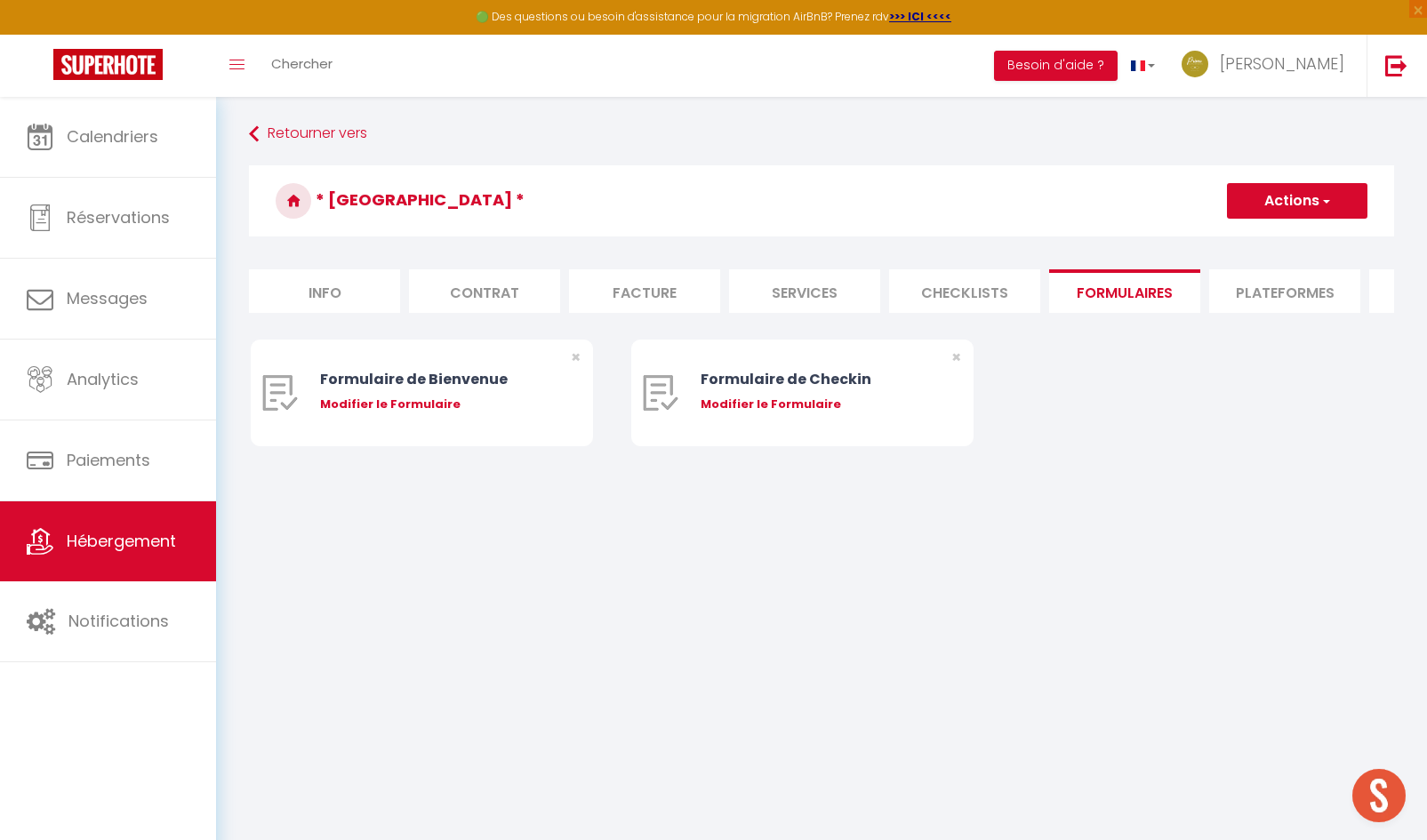
click at [1305, 298] on li "Plateformes" at bounding box center [1284, 291] width 151 height 44
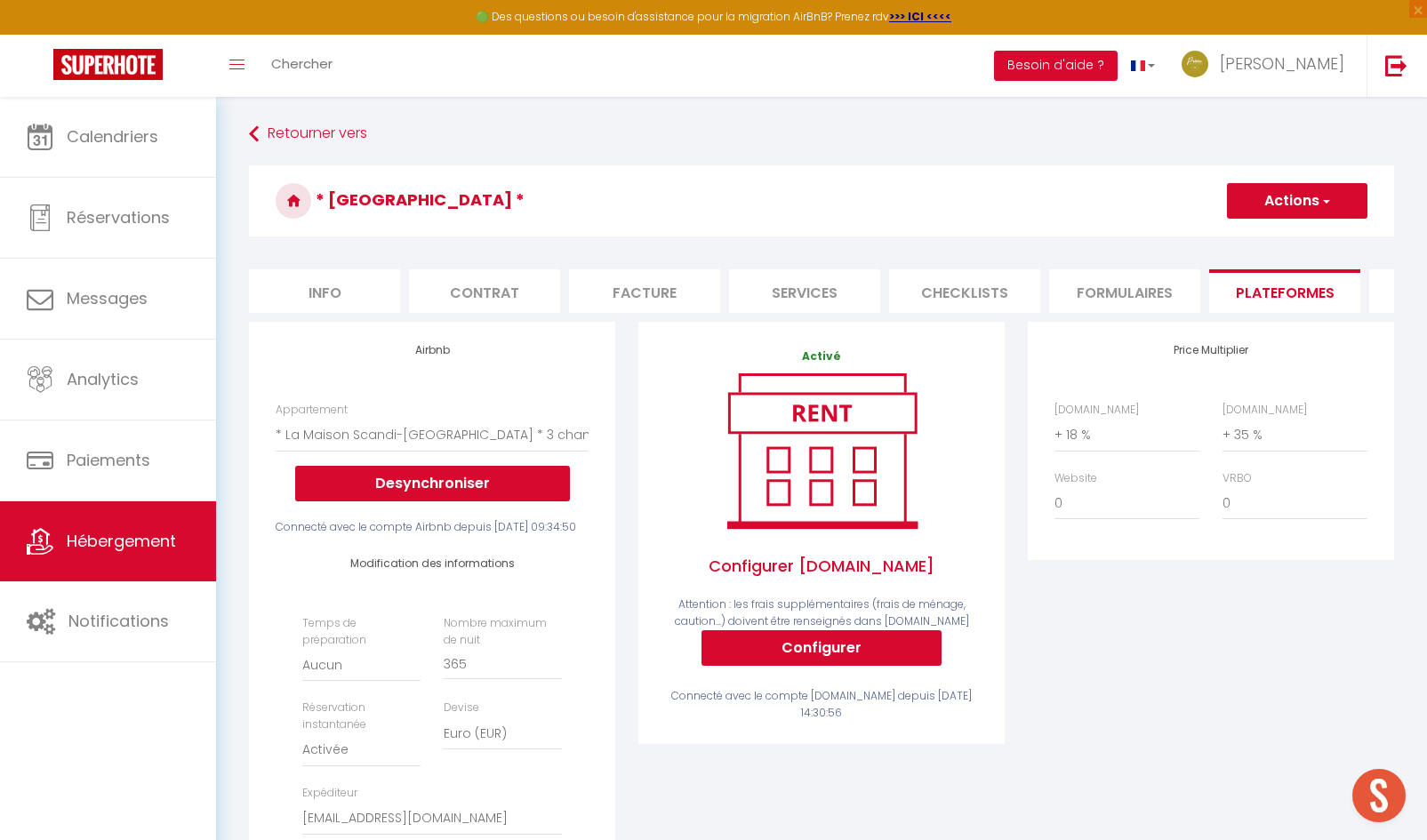
click at [792, 294] on li "Services" at bounding box center [804, 291] width 151 height 44
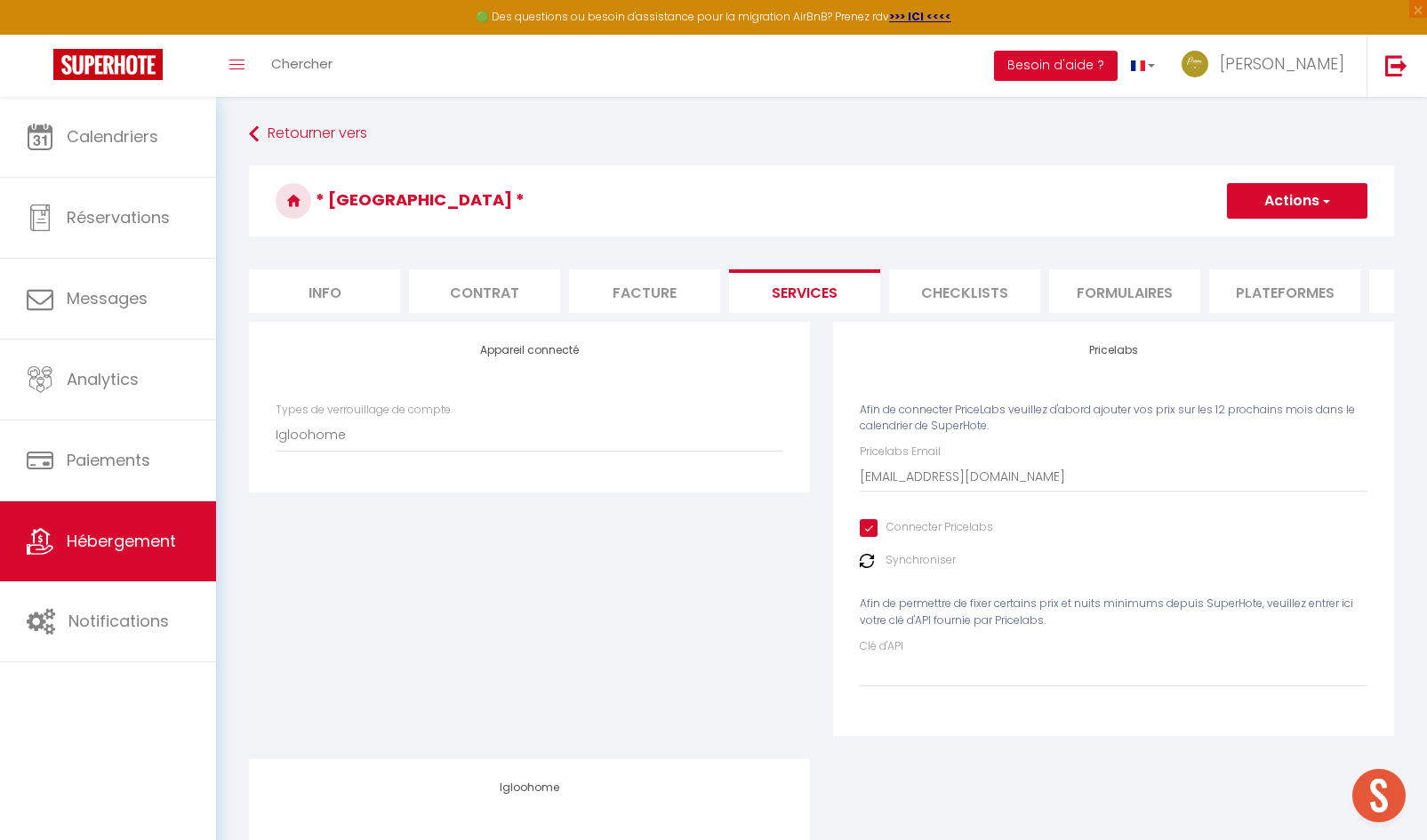
click at [662, 283] on li "Facture" at bounding box center [644, 291] width 151 height 44
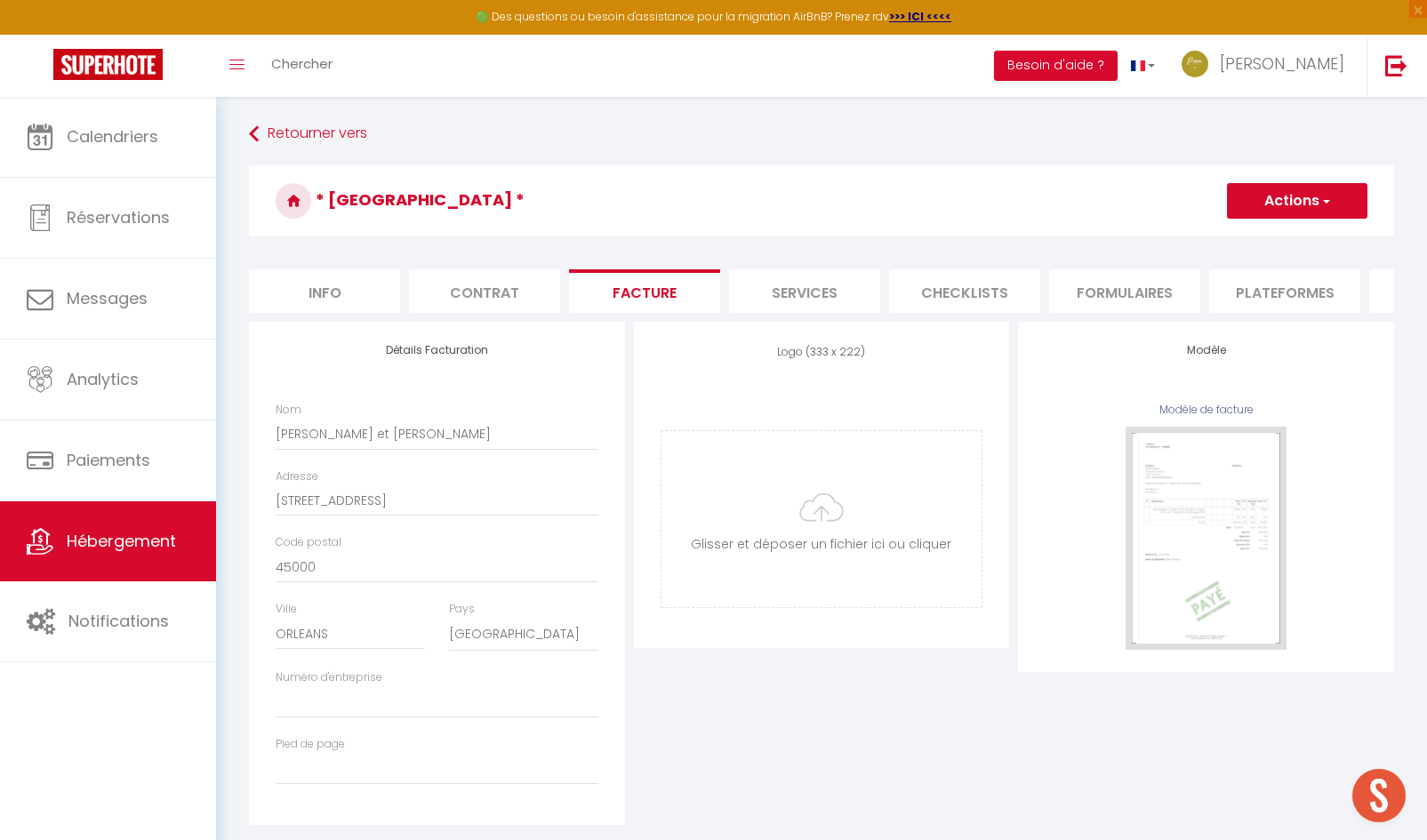
click at [461, 285] on li "Contrat" at bounding box center [484, 291] width 151 height 44
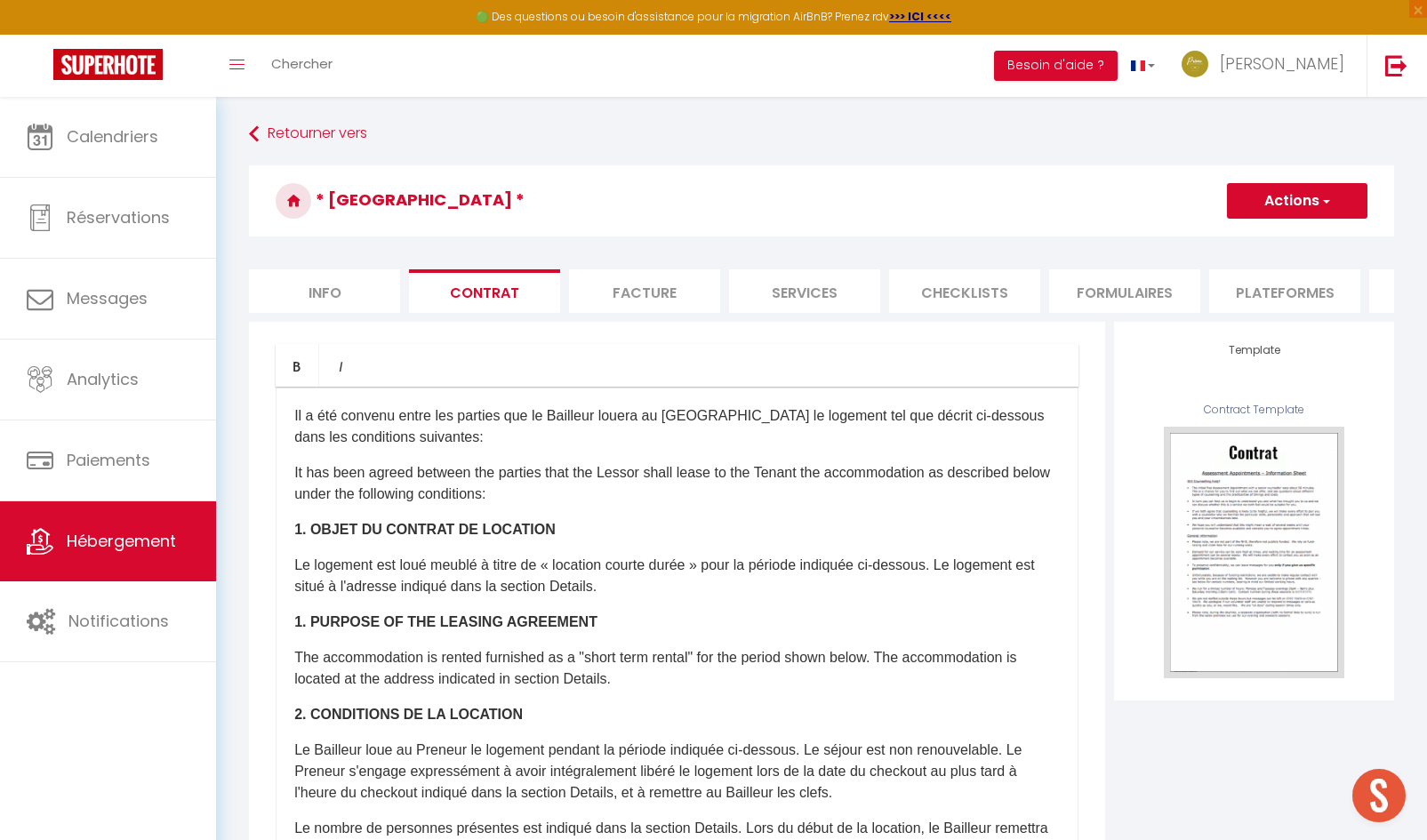
click at [351, 296] on li "Info" at bounding box center [324, 291] width 151 height 44
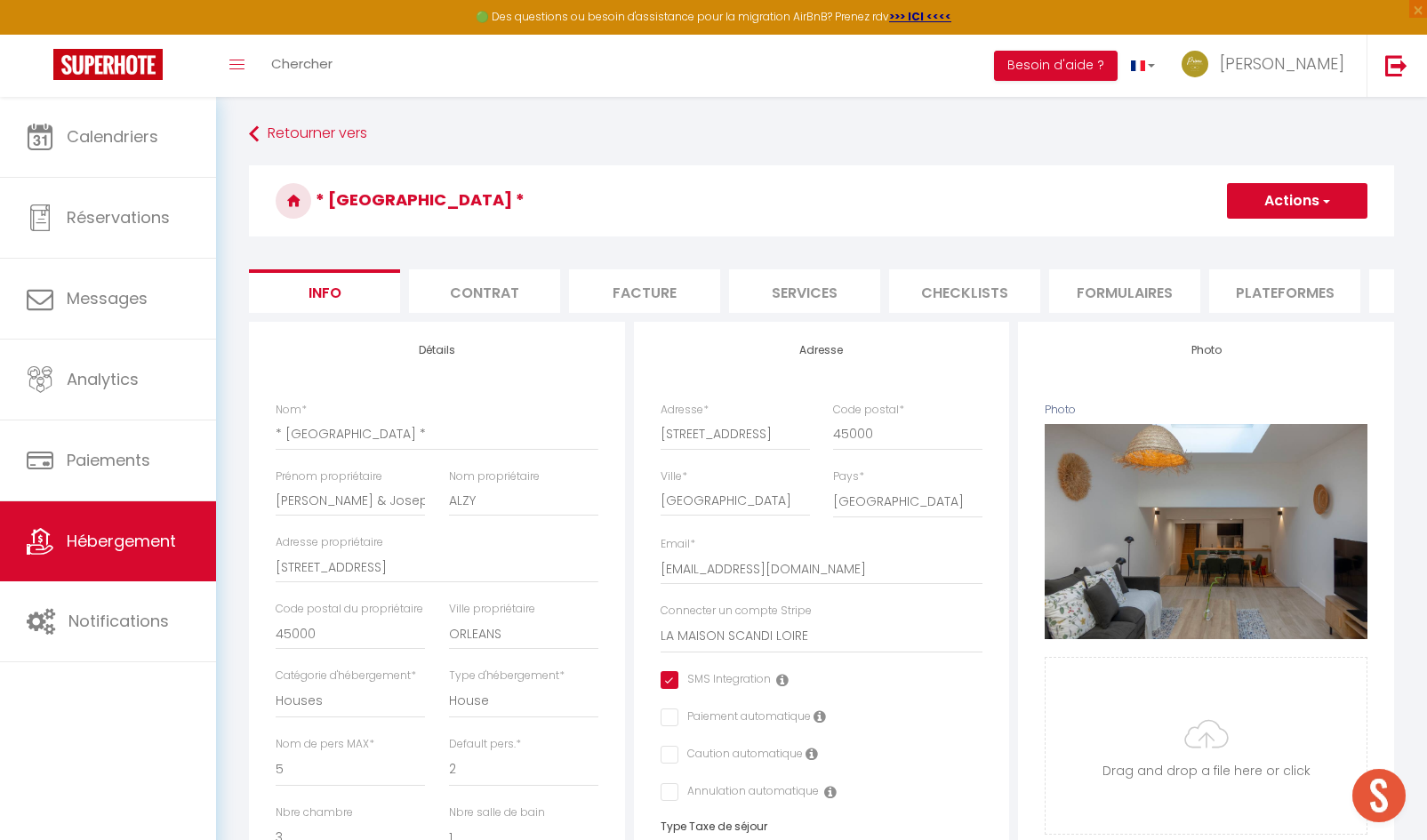
click at [1139, 293] on li "Formulaires" at bounding box center [1124, 291] width 151 height 44
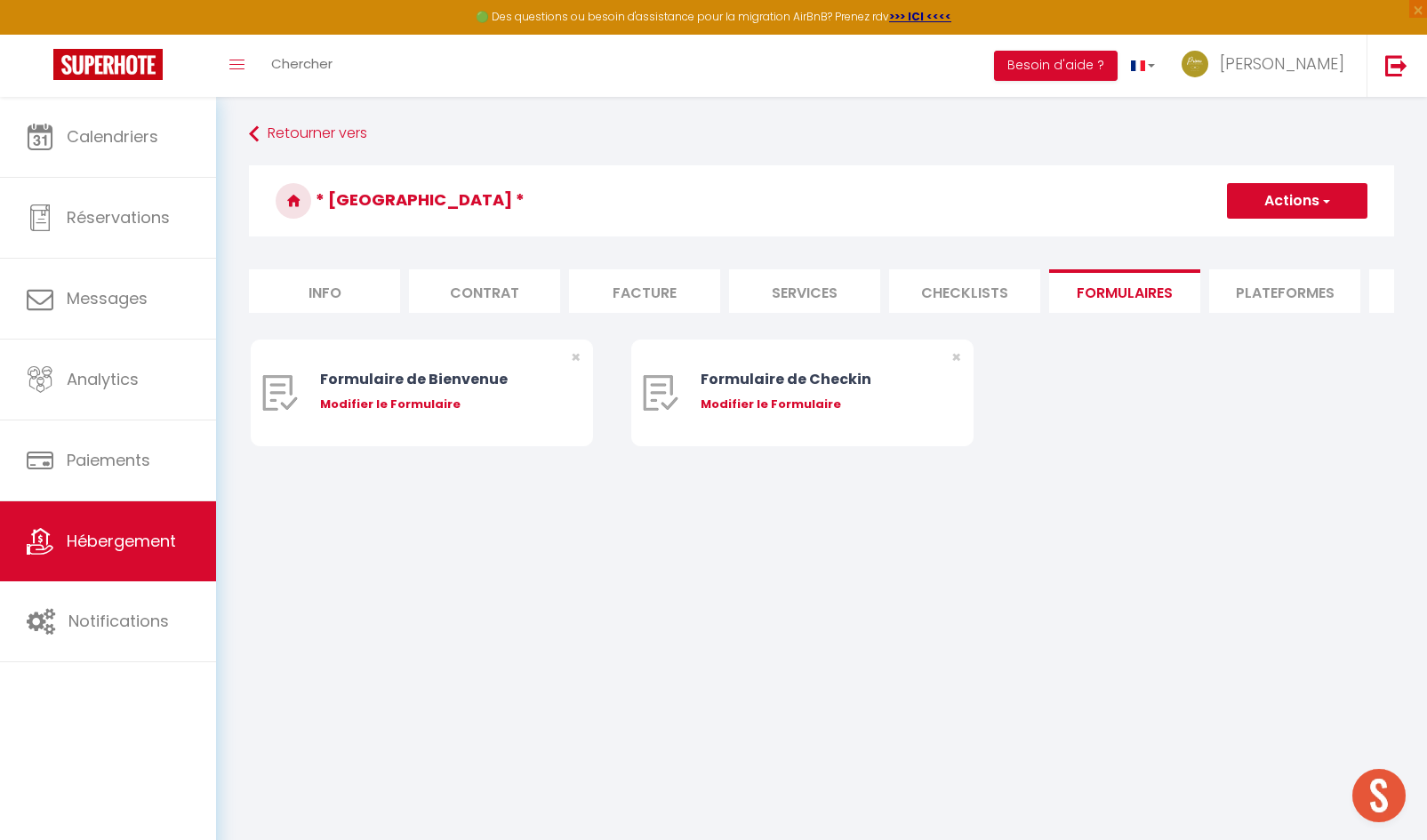
click at [1291, 295] on li "Plateformes" at bounding box center [1284, 291] width 151 height 44
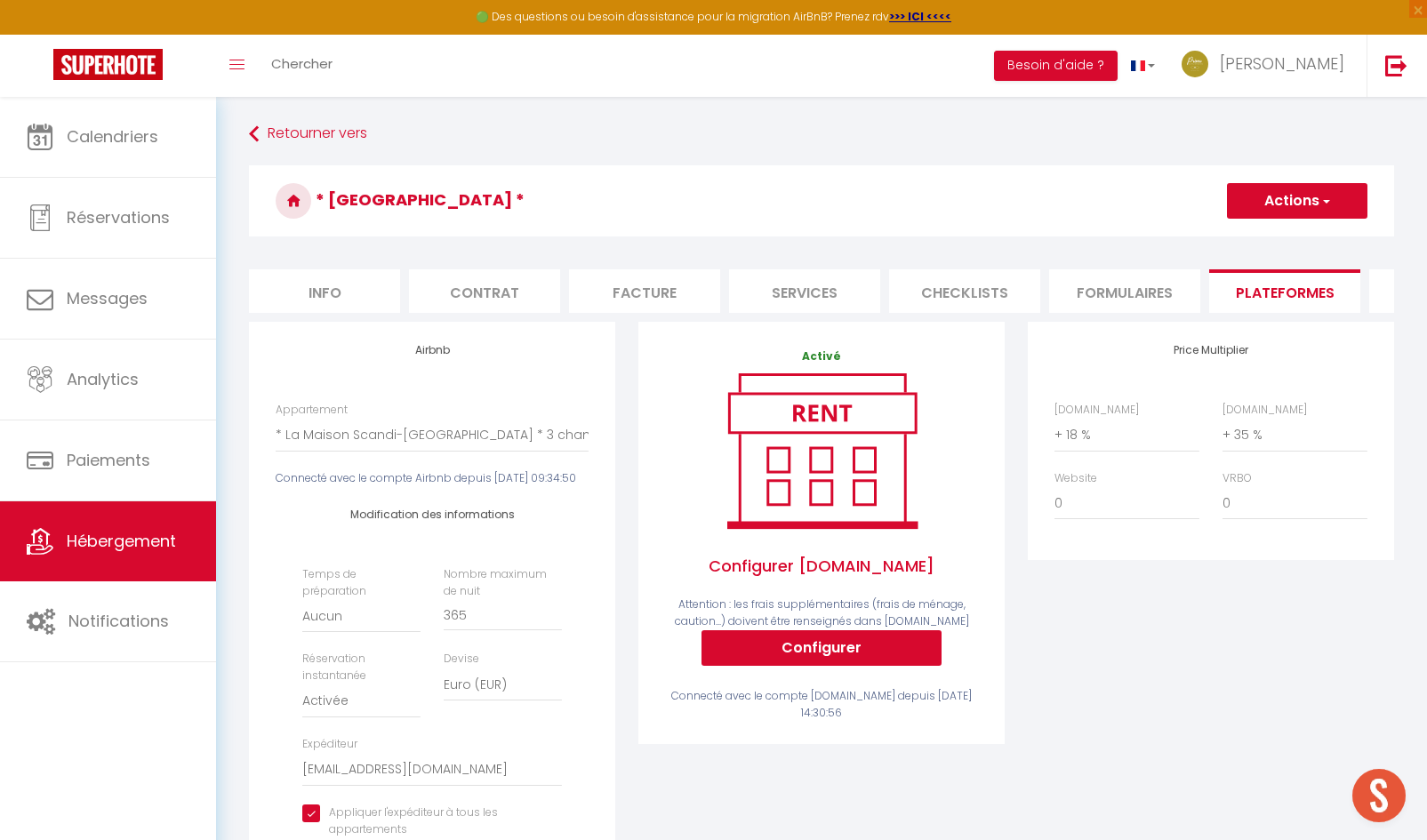
scroll to position [0, 455]
click at [1001, 299] on li "Paramètres" at bounding box center [989, 291] width 151 height 44
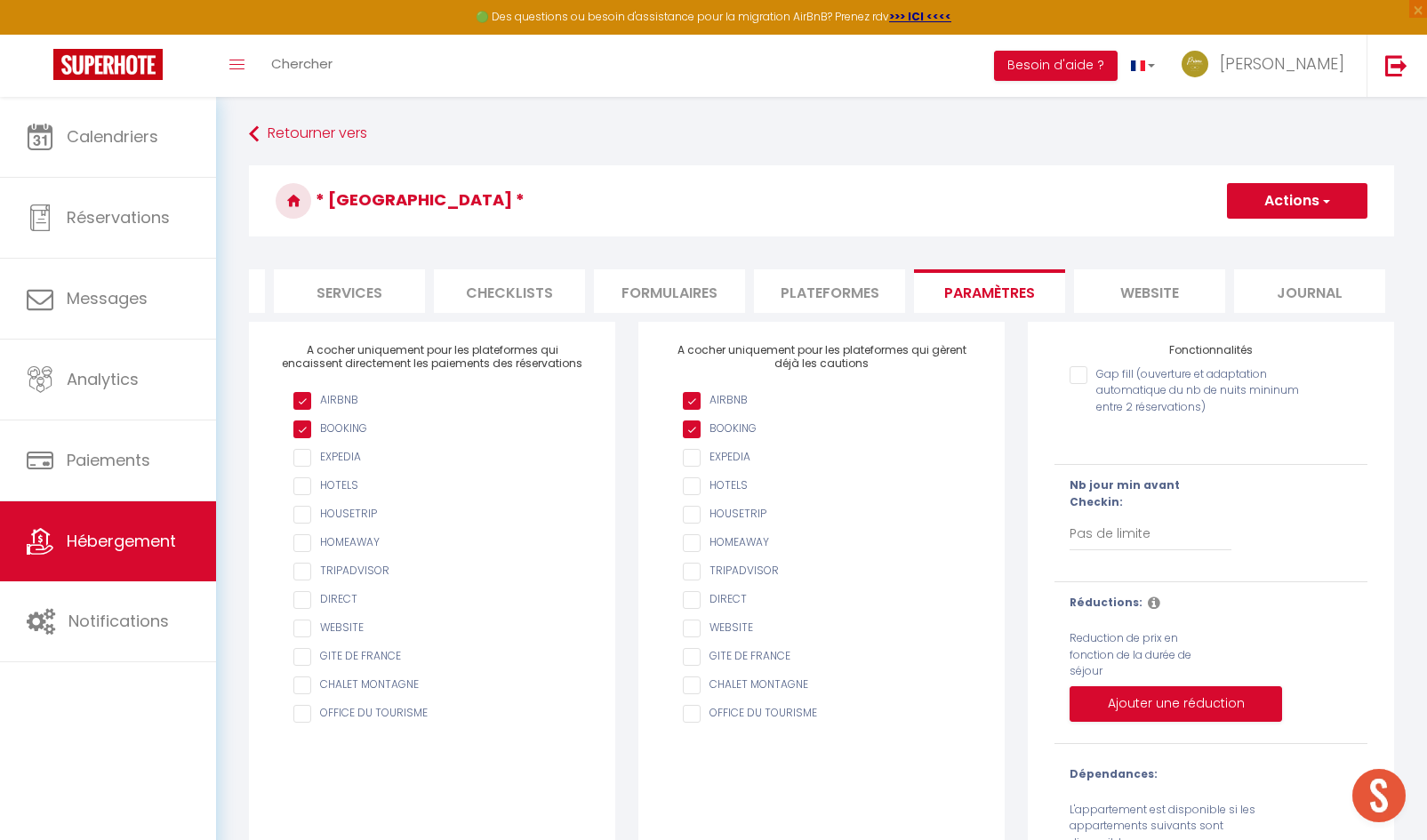
click at [1135, 298] on li "website" at bounding box center [1149, 291] width 151 height 44
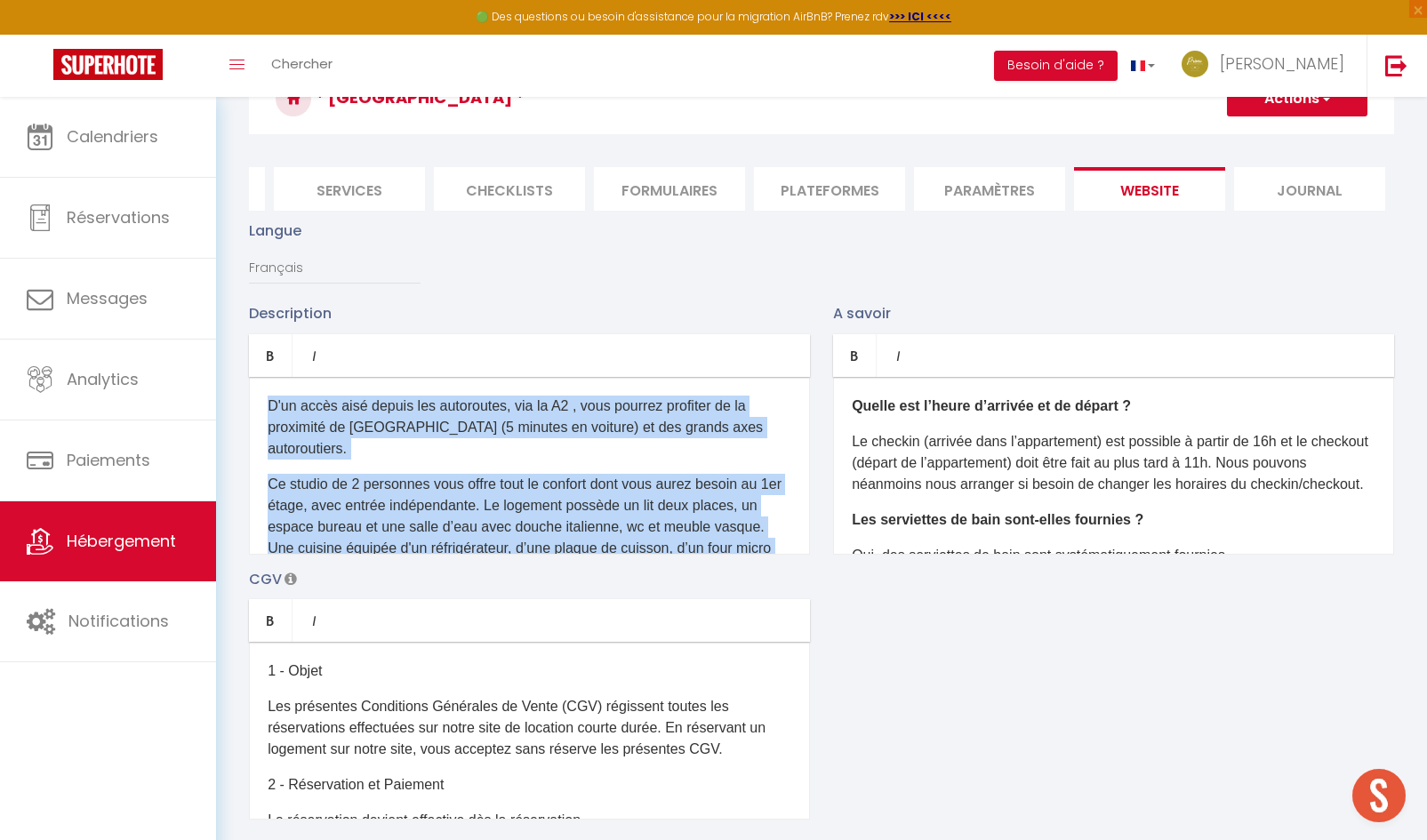
scroll to position [226, 0]
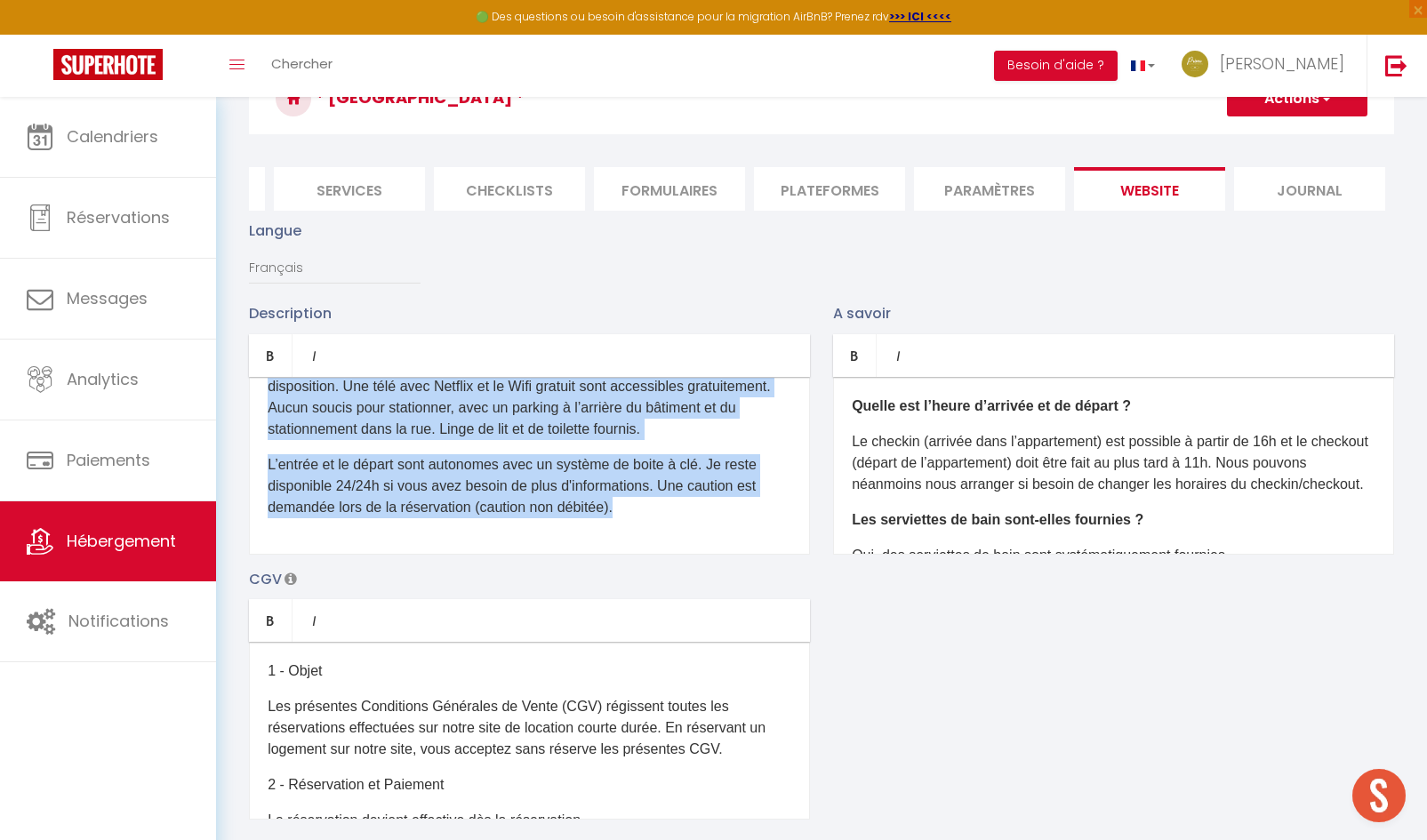
drag, startPoint x: 262, startPoint y: 417, endPoint x: 704, endPoint y: 658, distance: 503.4
click at [704, 658] on div "Description Bold Italic Rich text editor D'un accès aisé depuis les autoroutes,…" at bounding box center [822, 561] width 1168 height 516
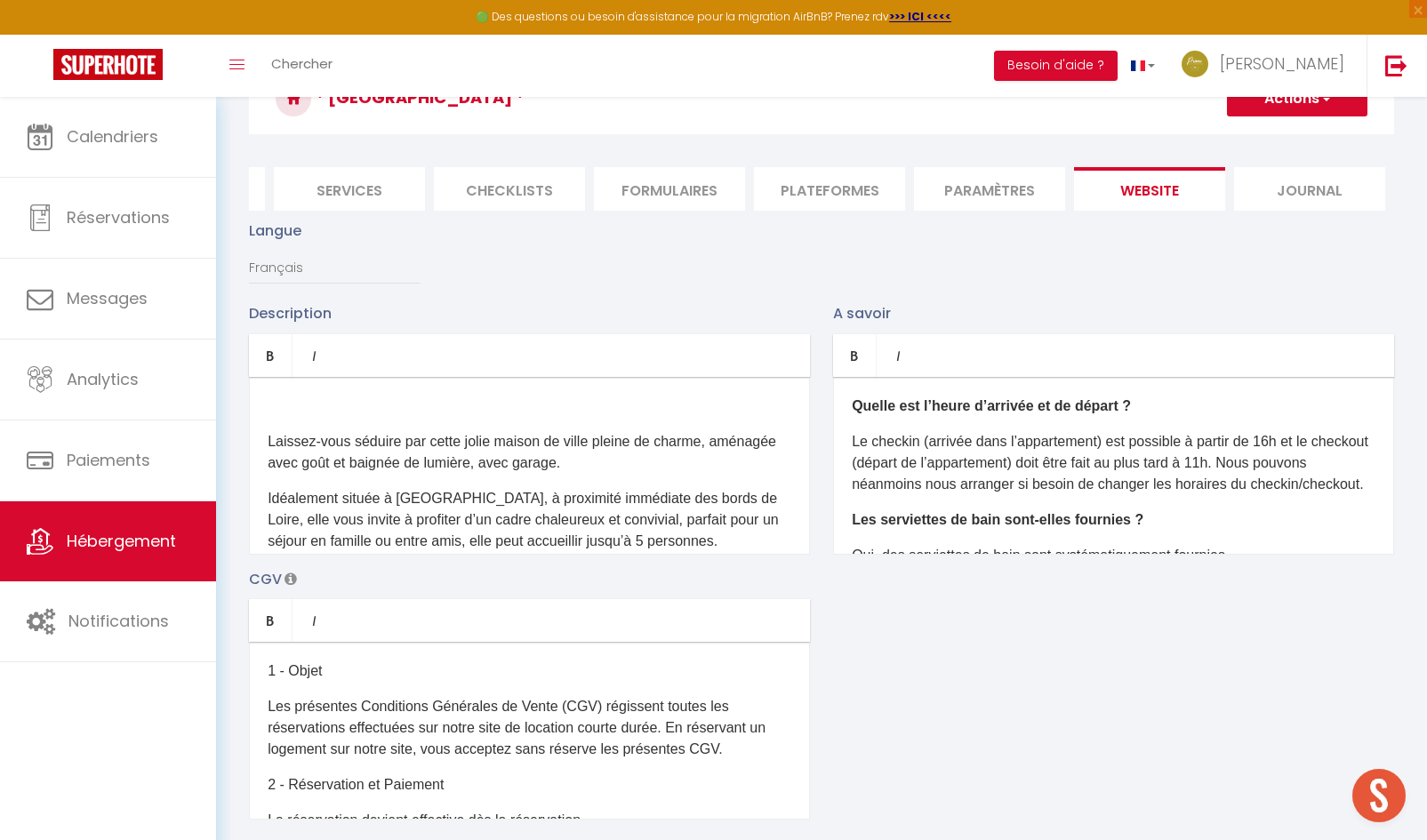
scroll to position [0, 0]
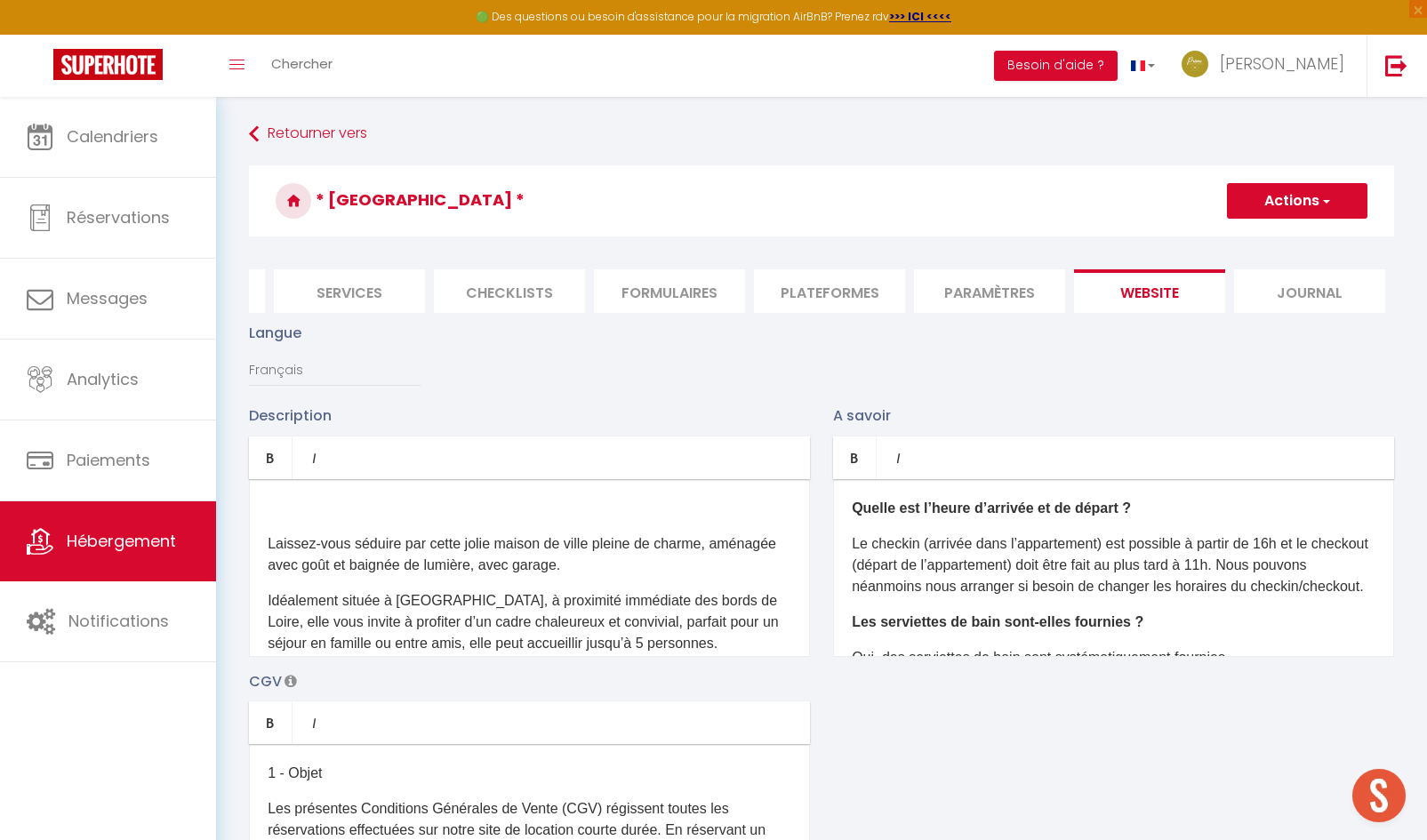
click at [268, 551] on p "Laissez-vous séduire par cette jolie maison de ville pleine de charme, aménagée…" at bounding box center [529, 554] width 524 height 43
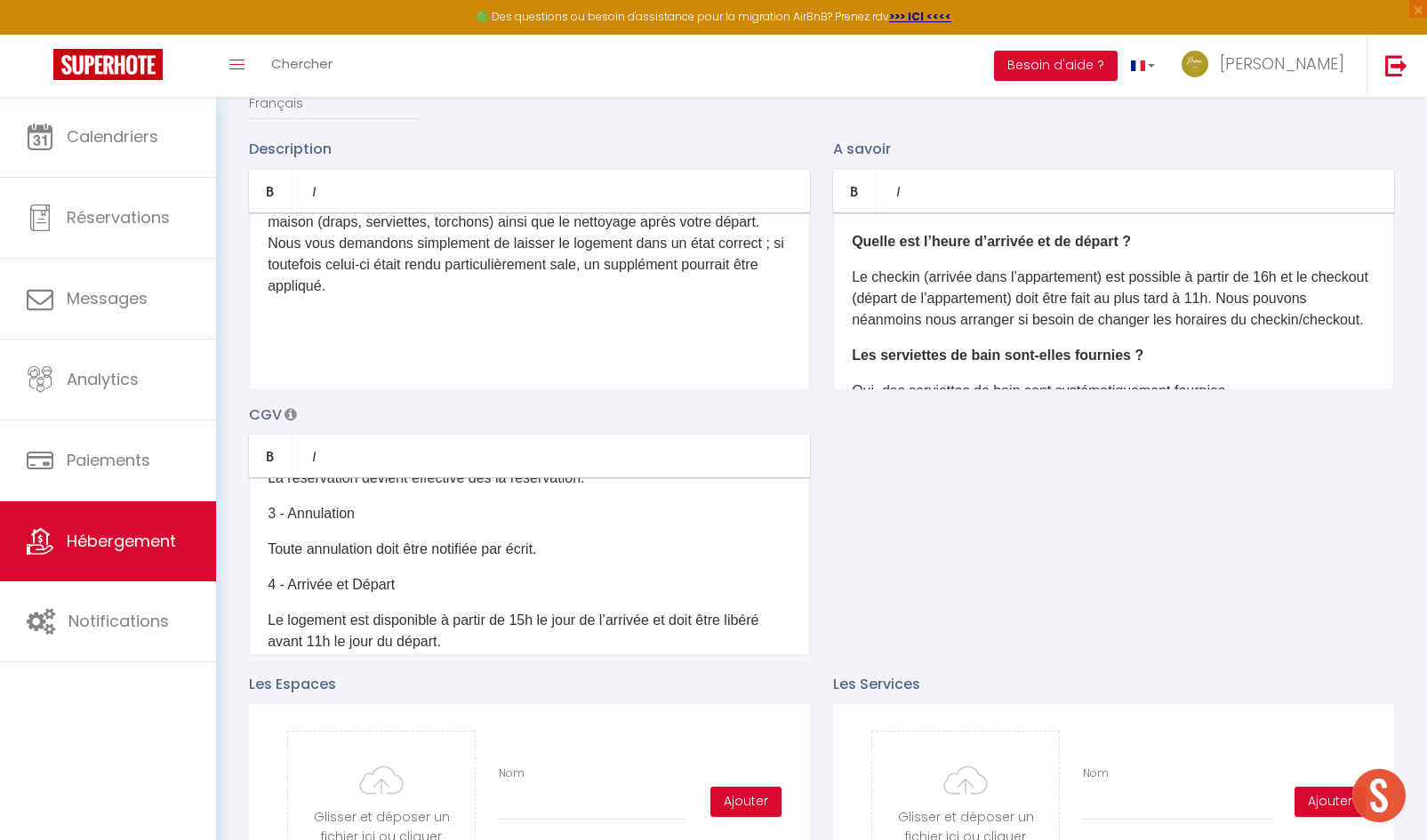
scroll to position [266, 0]
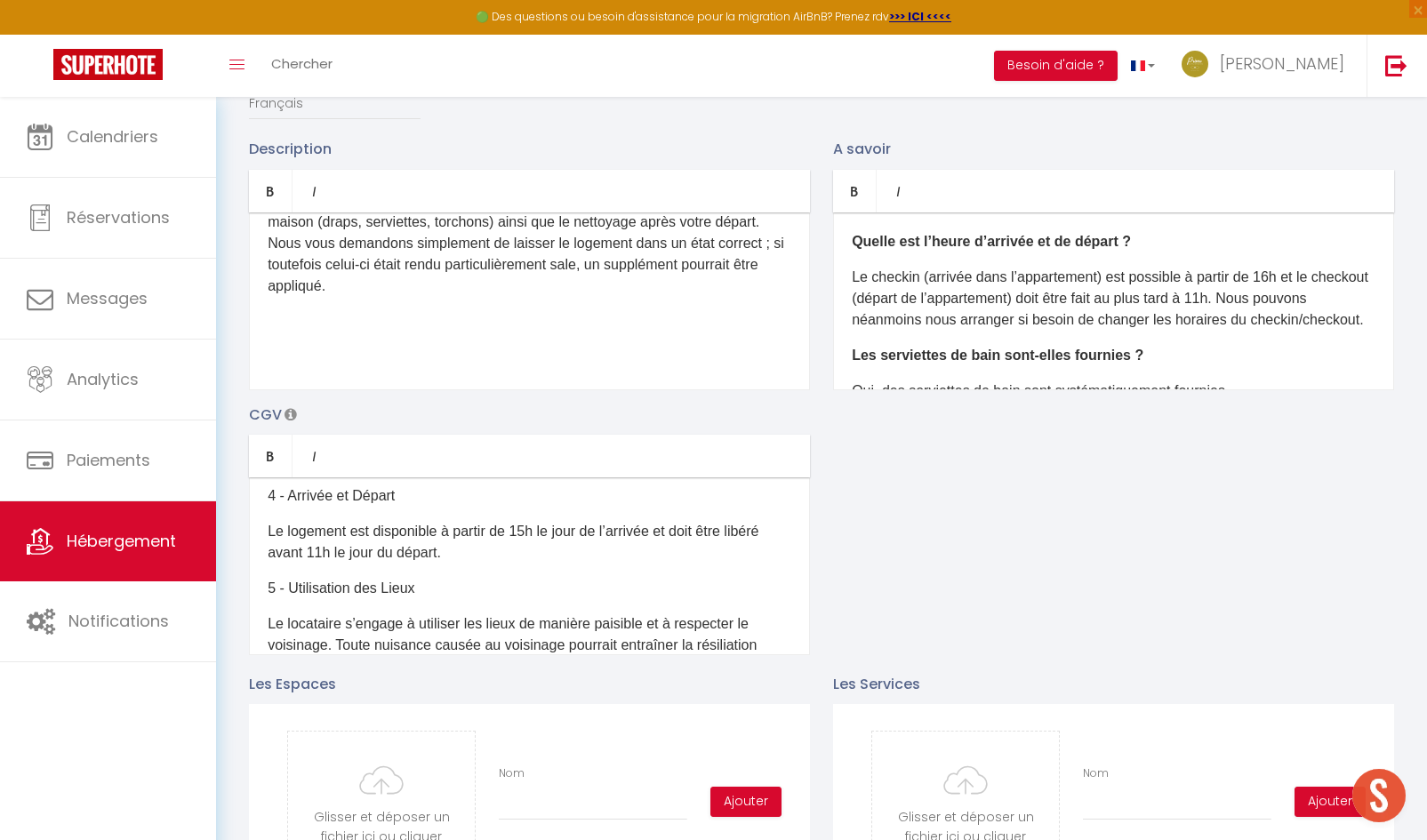
click at [529, 538] on p "Le logement est disponible à partir de 15h le jour de l’arrivée et doit être li…" at bounding box center [529, 542] width 524 height 43
click at [367, 563] on p "Le logement est disponible à partir de 16h le jour de l’arrivée et doit être li…" at bounding box center [529, 542] width 524 height 43
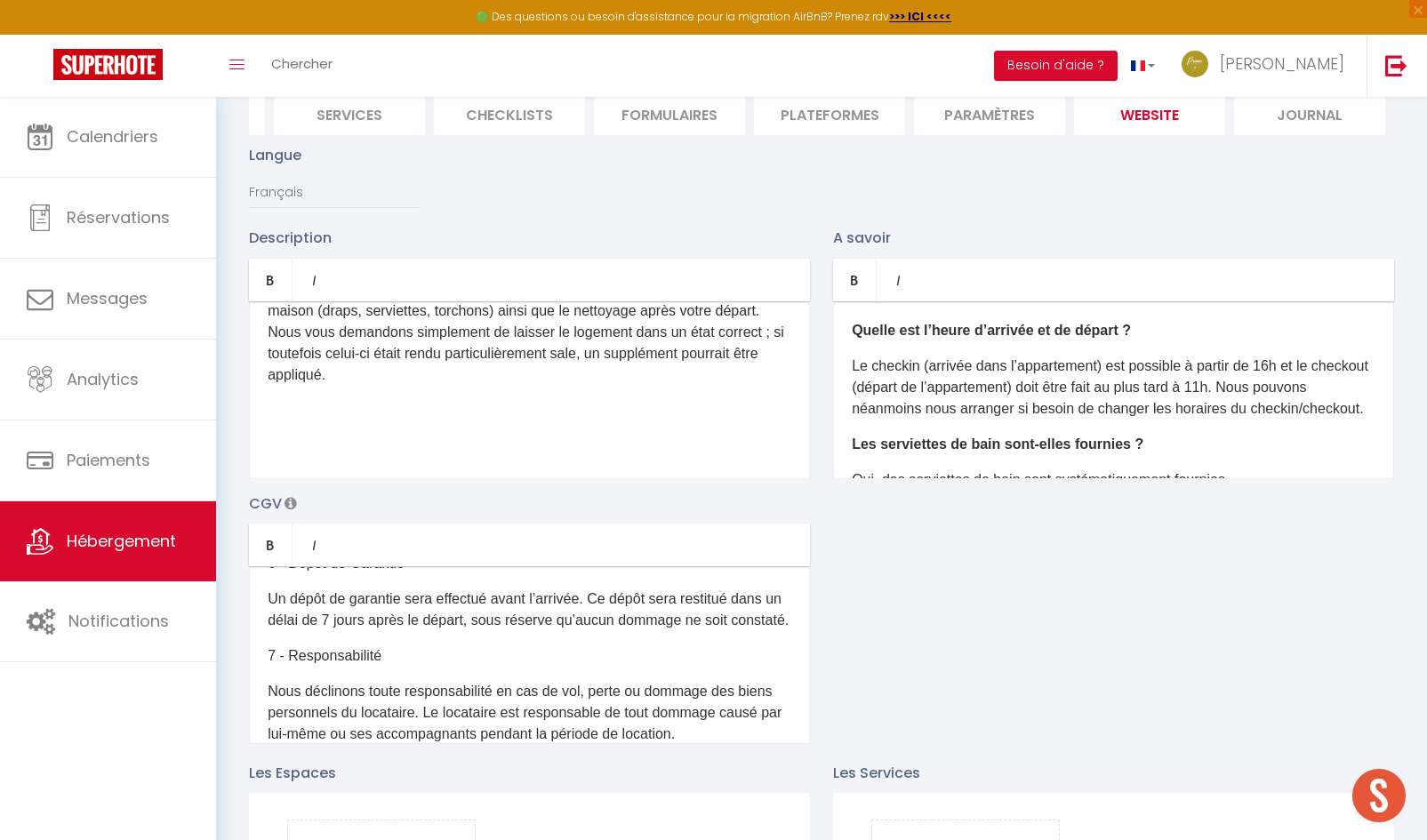
scroll to position [468, 0]
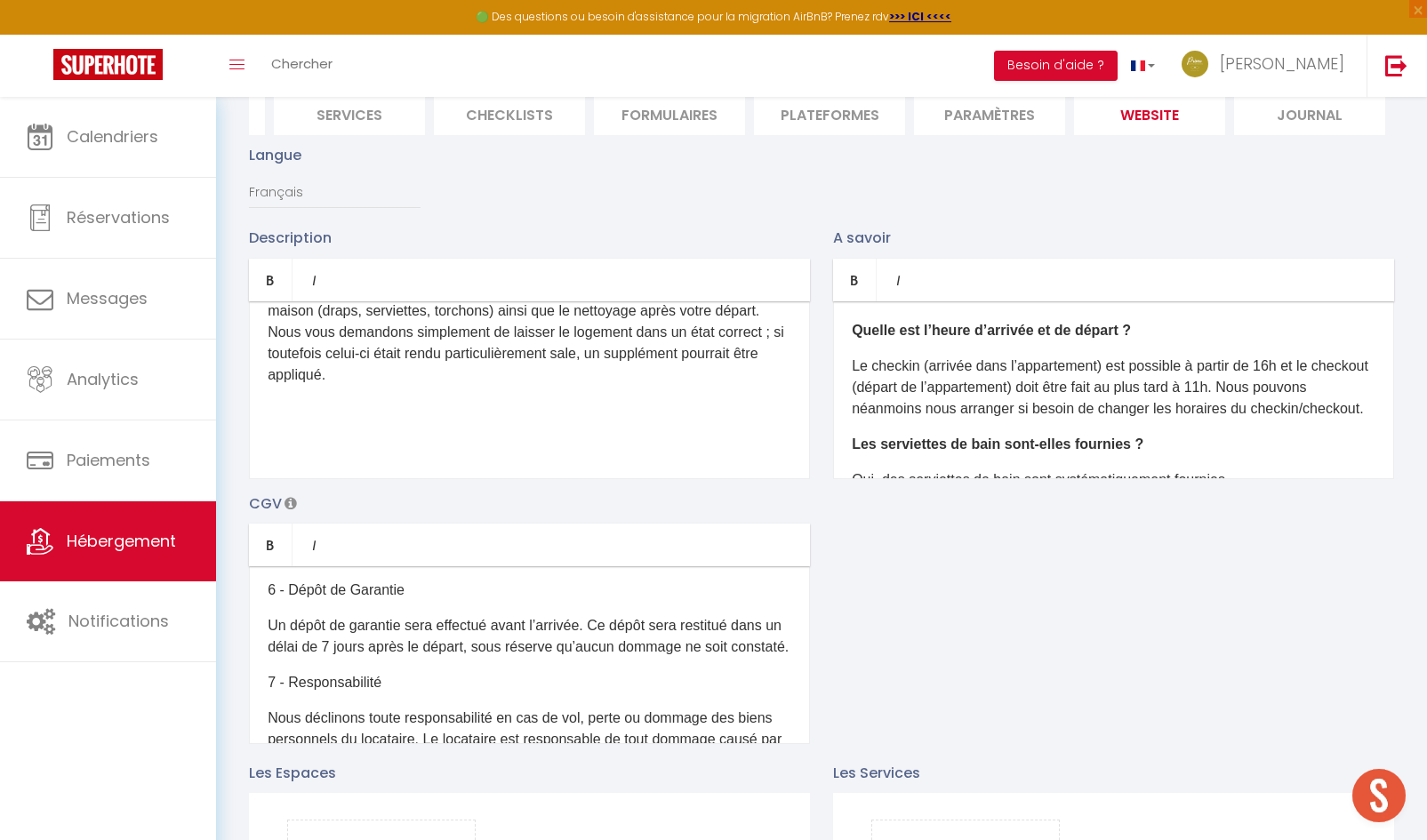
click at [1279, 401] on p "Le checkin (arrivée dans l’appartement) est possible à partir de 16h et le chec…" at bounding box center [1113, 387] width 524 height 64
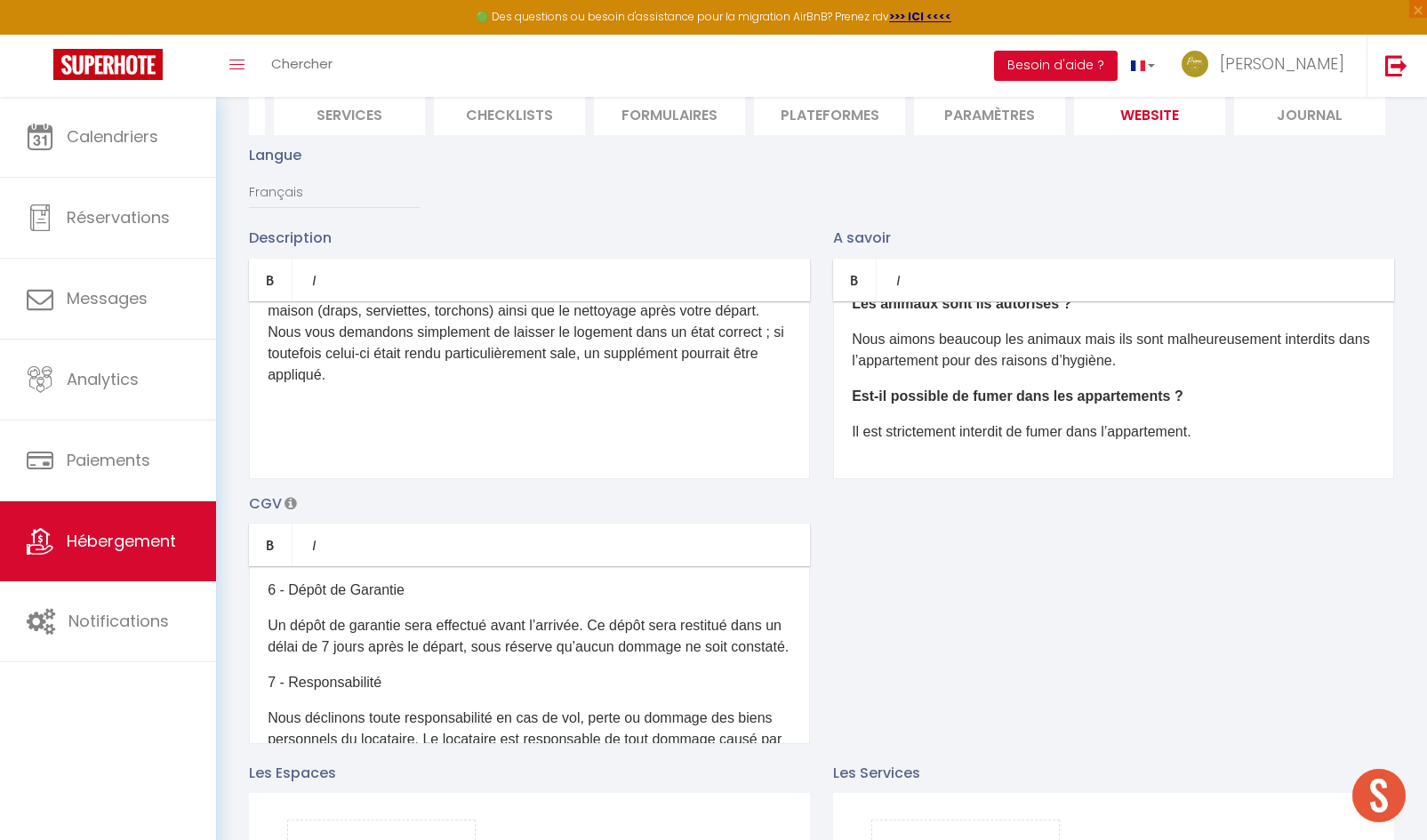
scroll to position [233, 0]
click at [1200, 443] on p "Il est strictement interdit de fumer dans l’appartement." at bounding box center [1113, 432] width 524 height 21
click at [1207, 443] on p "Il est strictement interdit de fumer dans l’appartement." at bounding box center [1113, 432] width 524 height 21
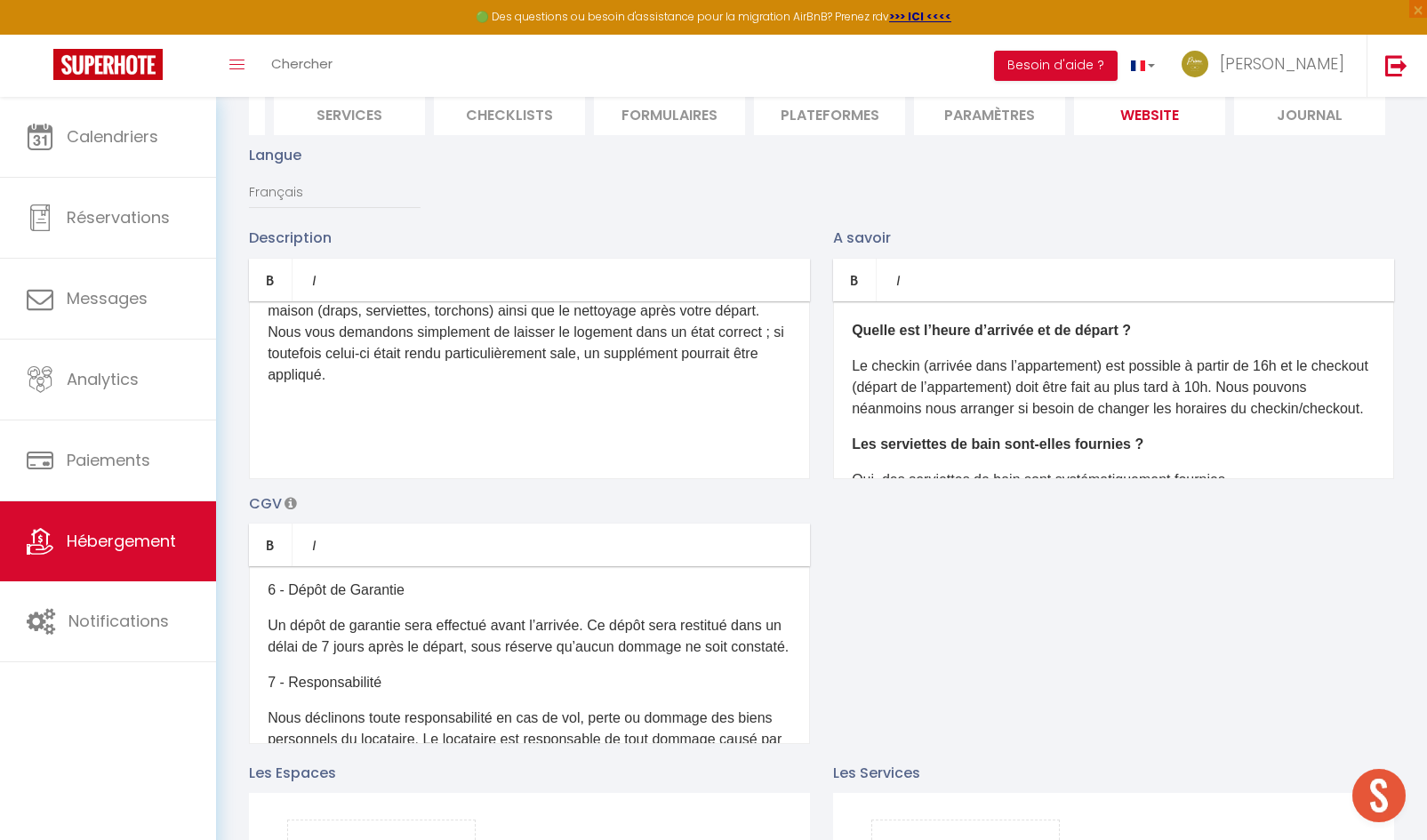
scroll to position [0, 0]
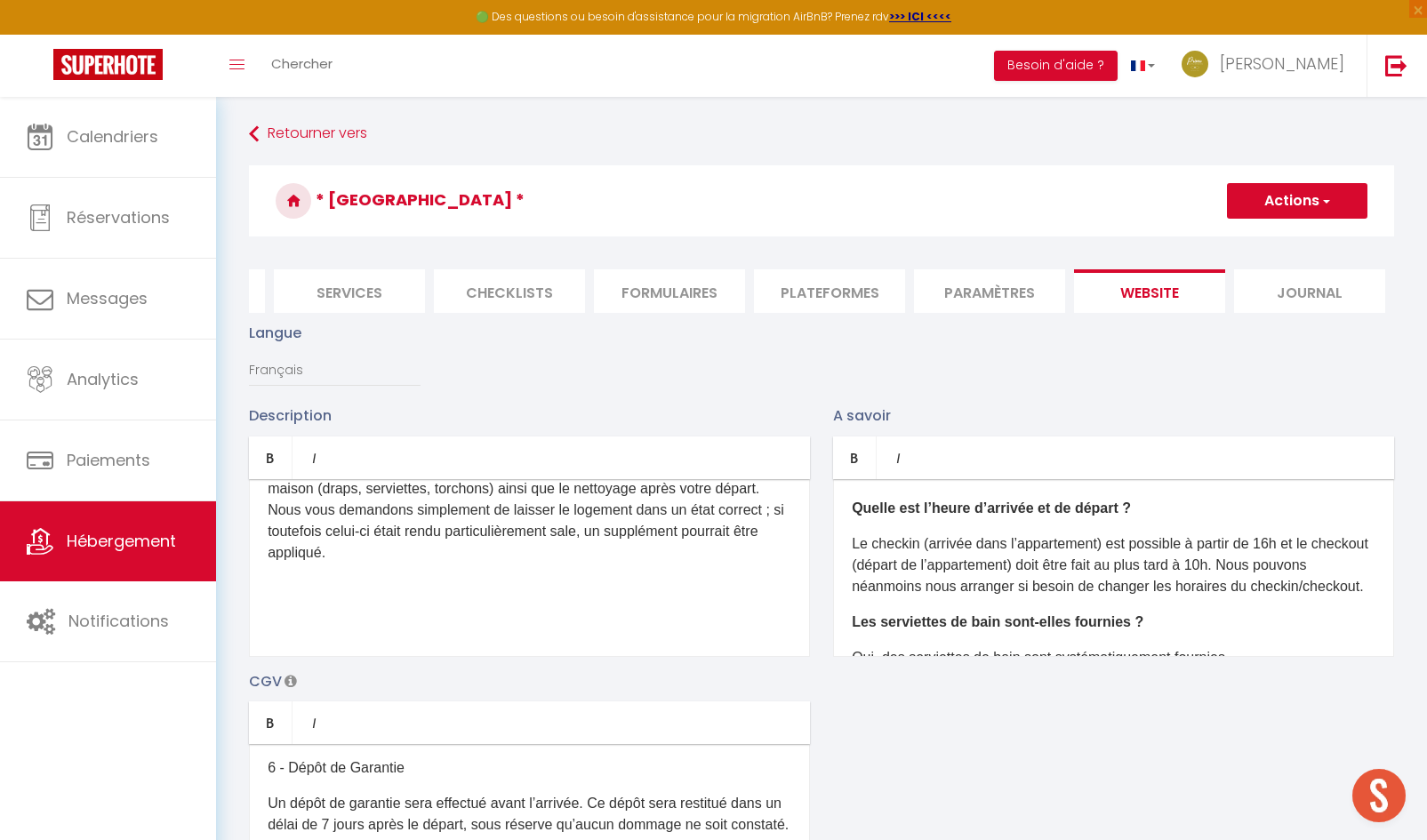
click at [415, 576] on div "Laissez-vous séduire par cette jolie maison de ville pleine de charme, aménagée…" at bounding box center [529, 567] width 561 height 177
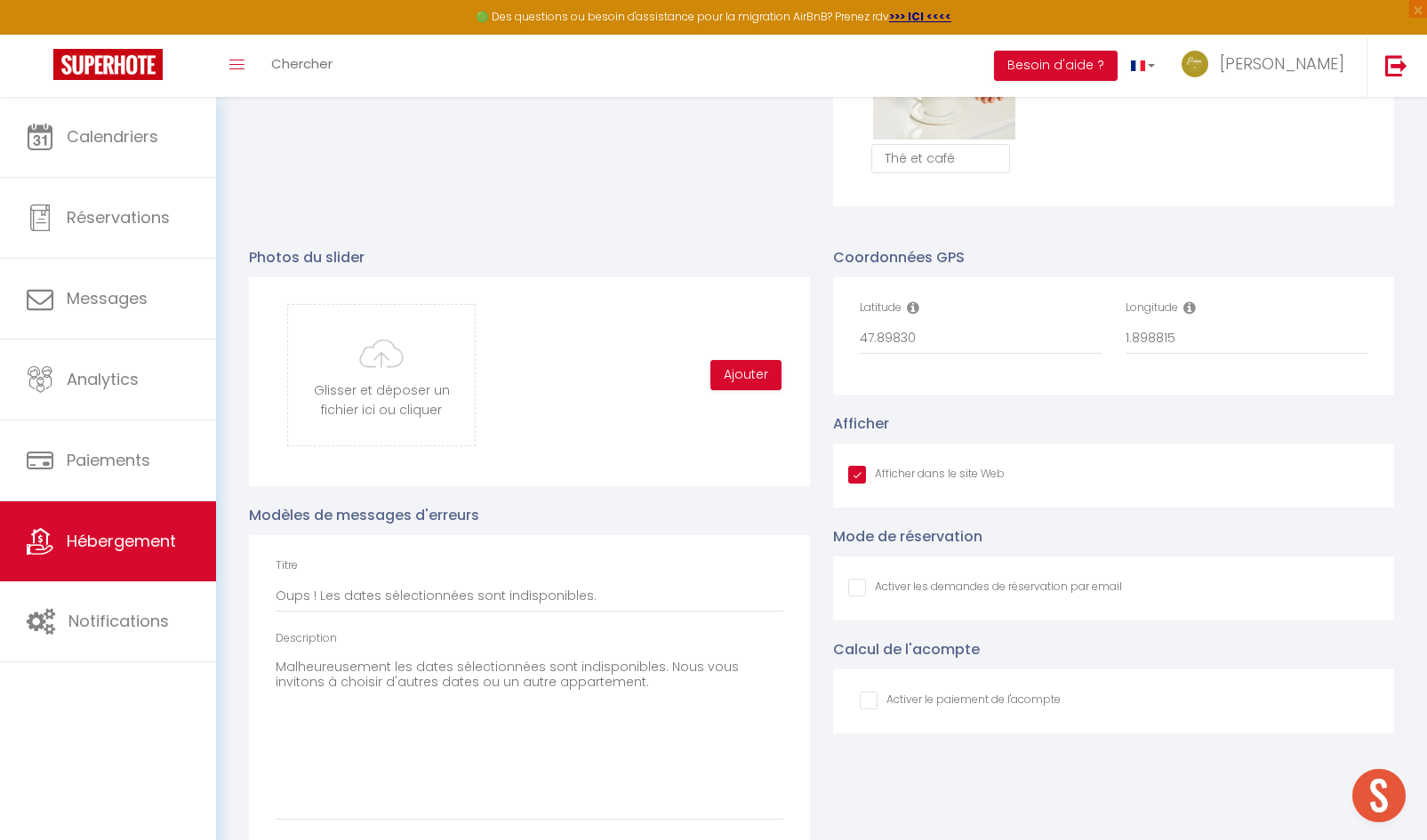
scroll to position [1790, 0]
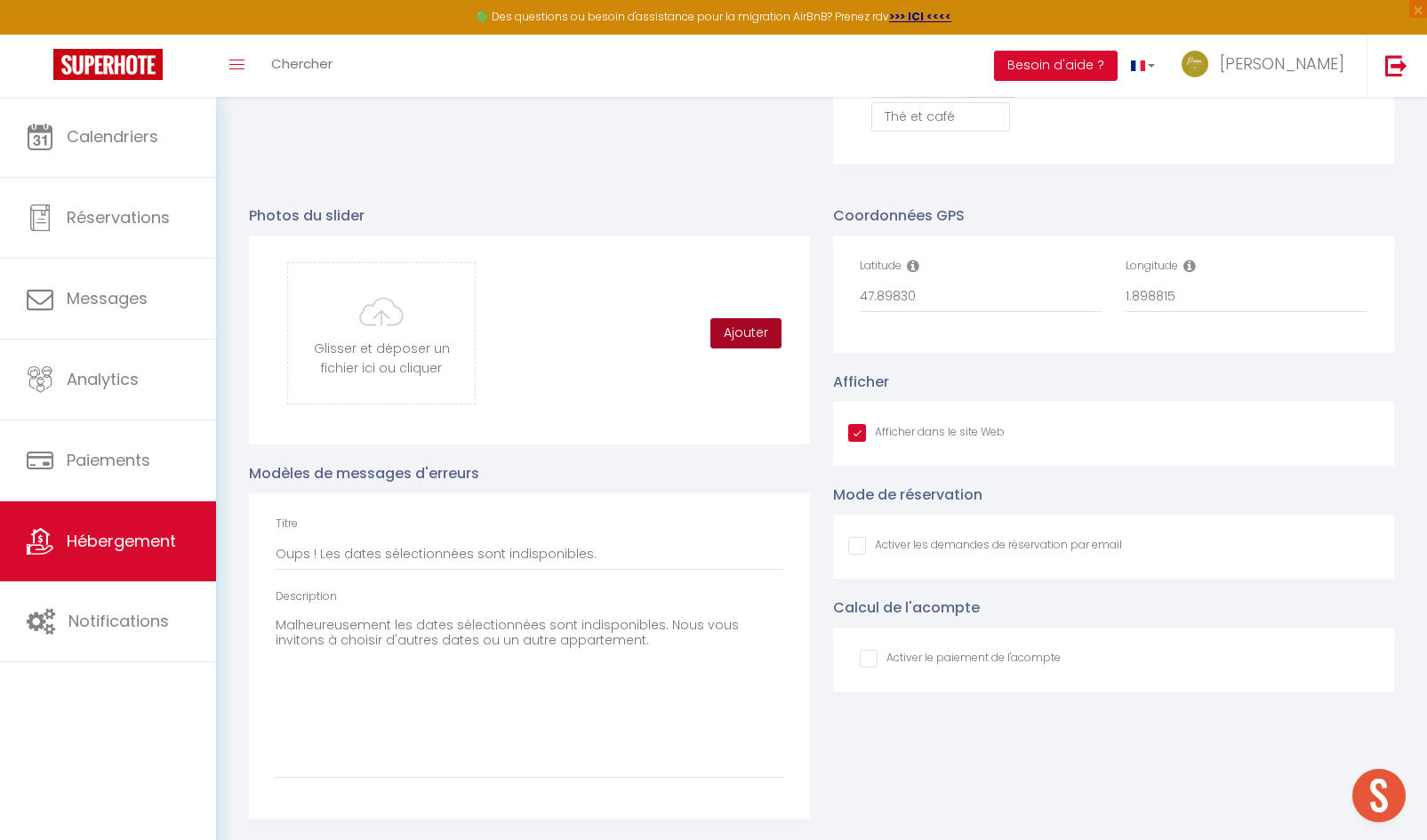
click at [736, 333] on button "Ajouter" at bounding box center [746, 333] width 71 height 31
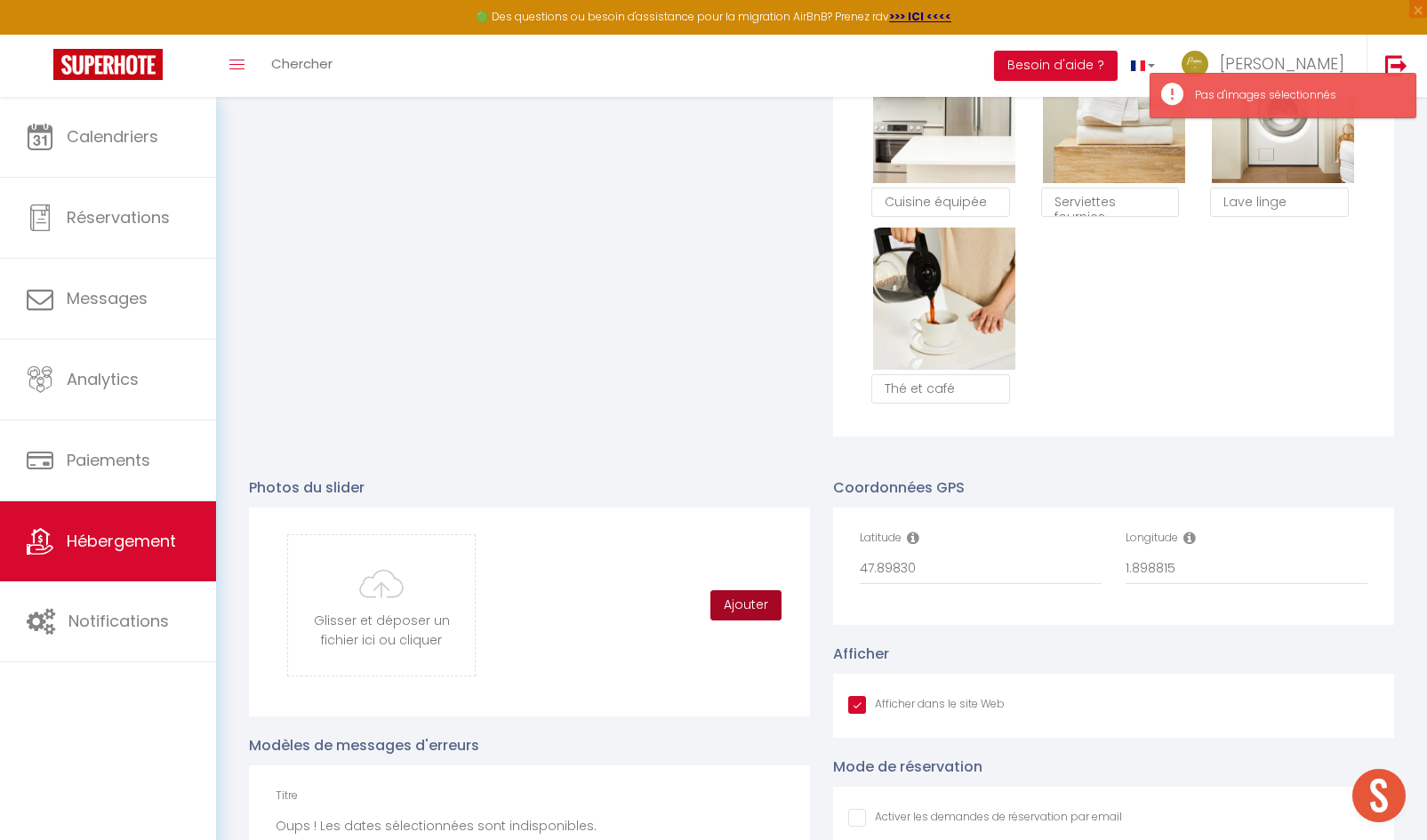
scroll to position [1347, 0]
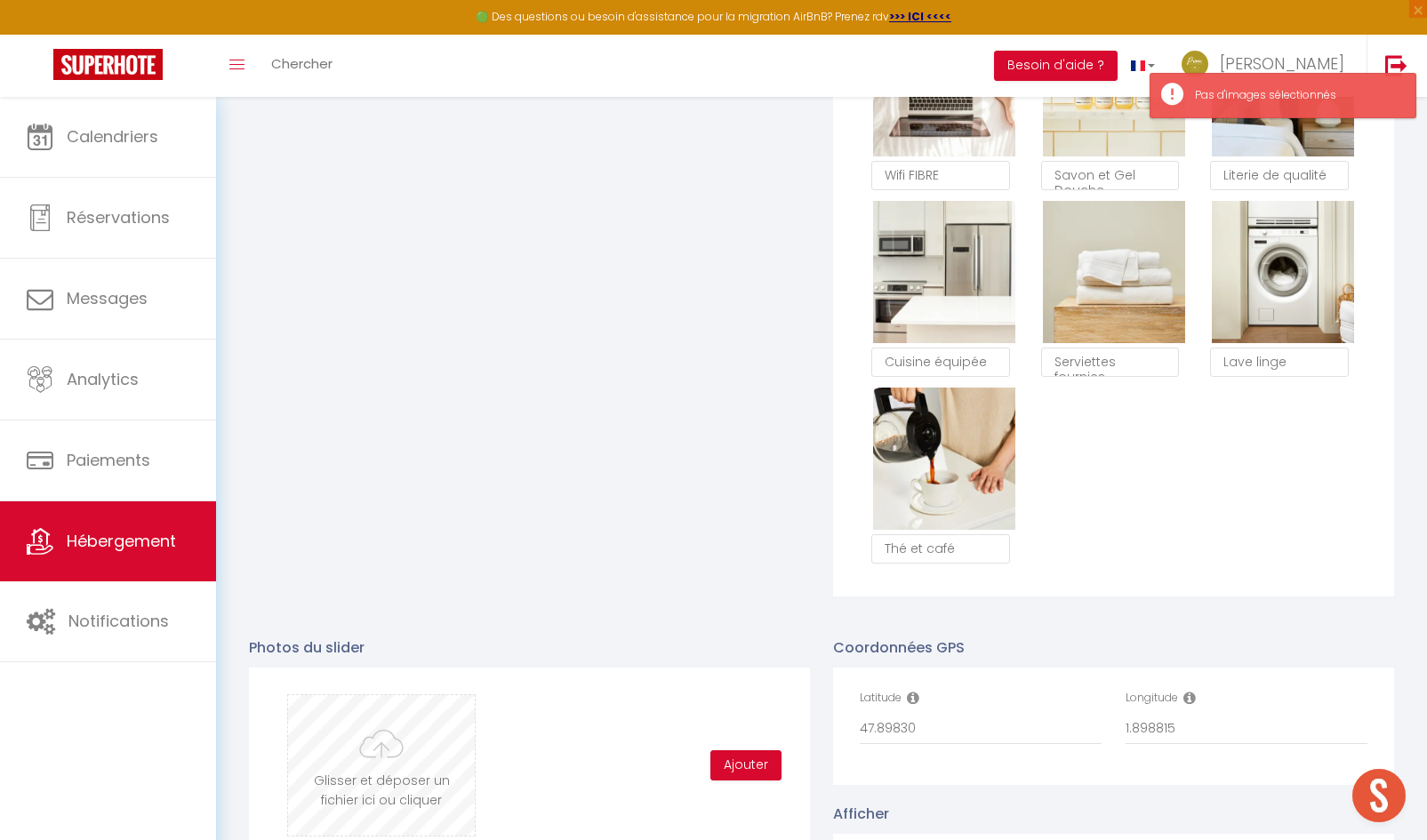
click at [356, 766] on input "file" at bounding box center [381, 765] width 187 height 140
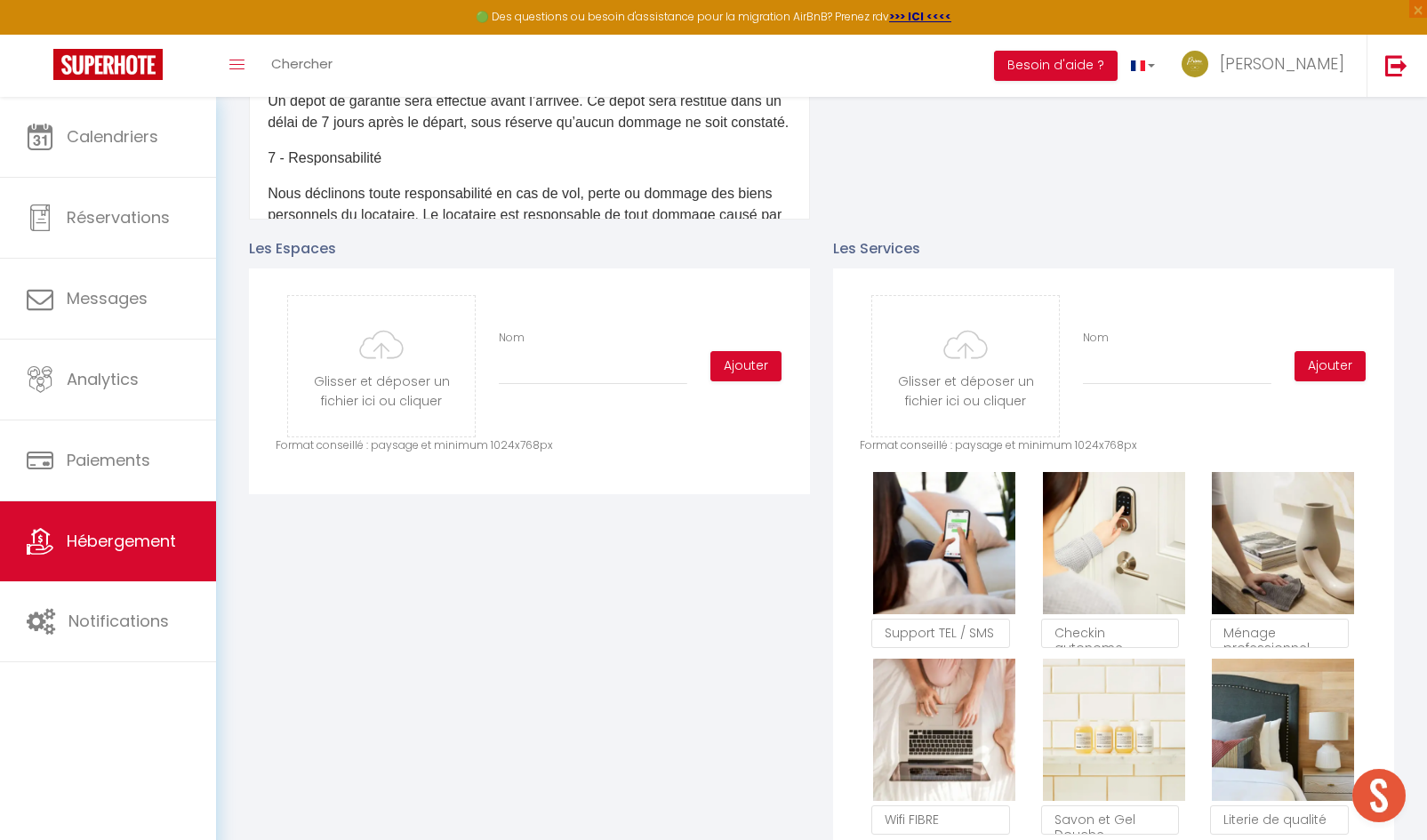
scroll to position [673, 0]
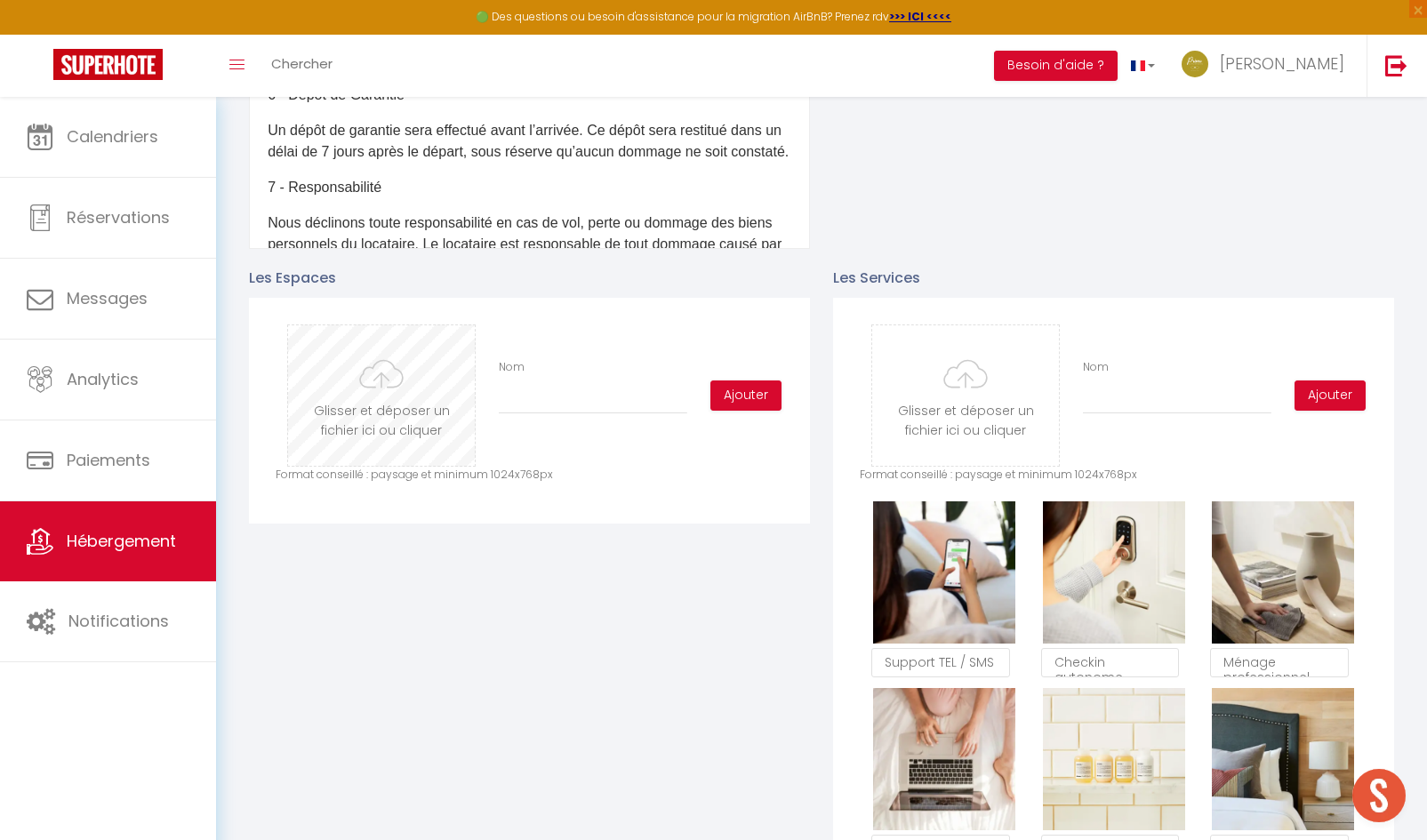
click at [420, 415] on input "file" at bounding box center [381, 394] width 187 height 140
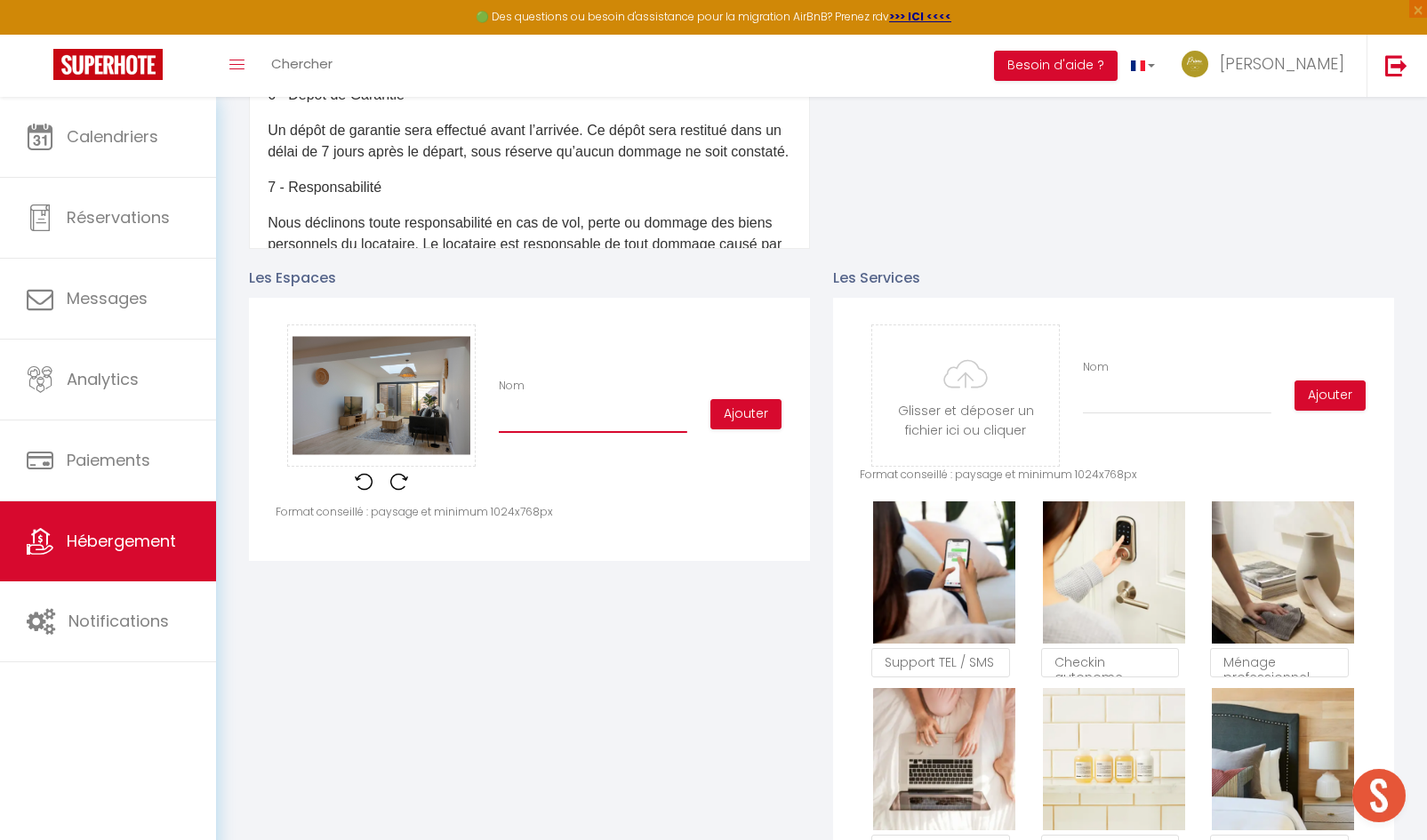
click at [549, 423] on input "Nom" at bounding box center [592, 417] width 188 height 32
click at [754, 424] on button "Ajouter" at bounding box center [746, 414] width 71 height 31
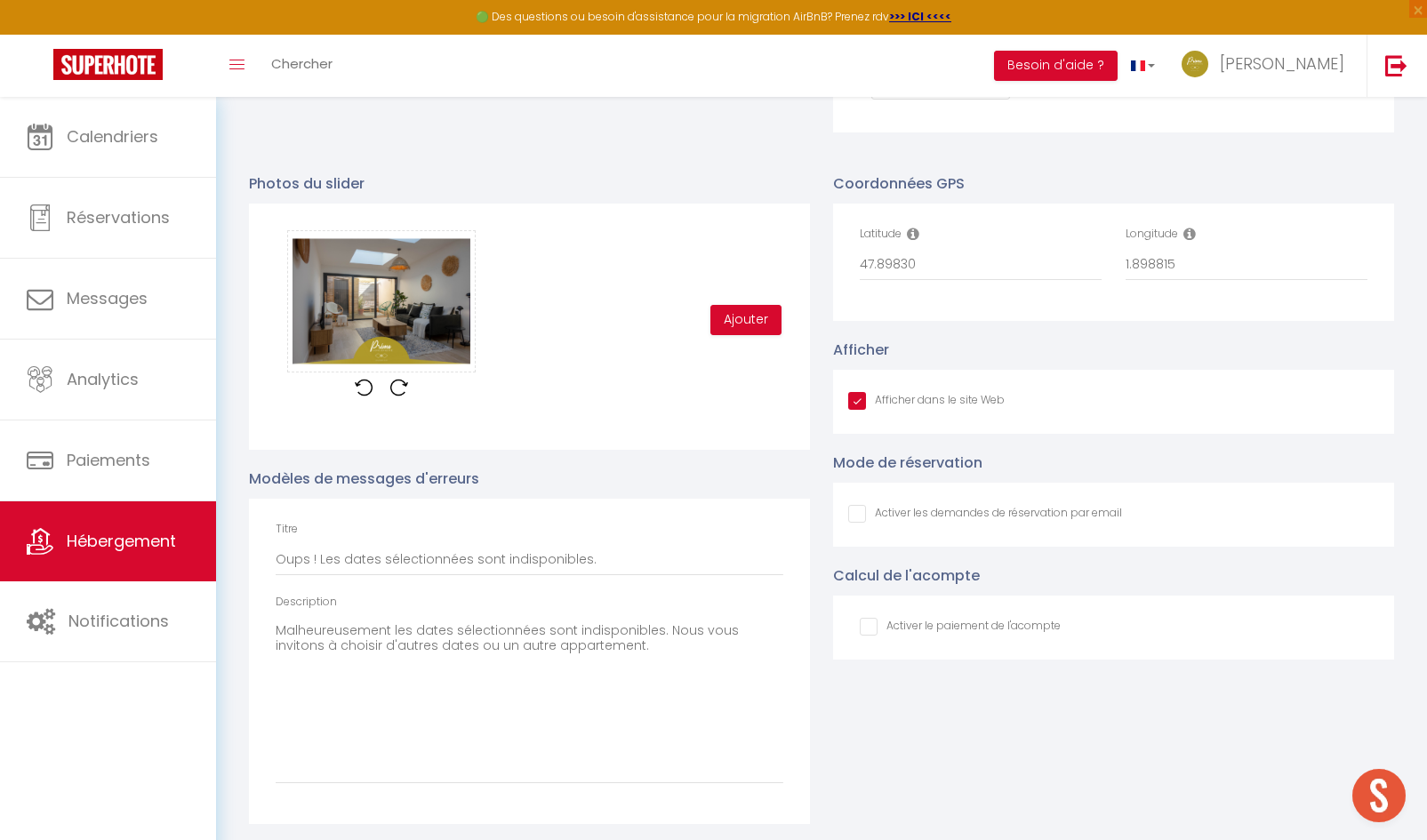
scroll to position [1828, 0]
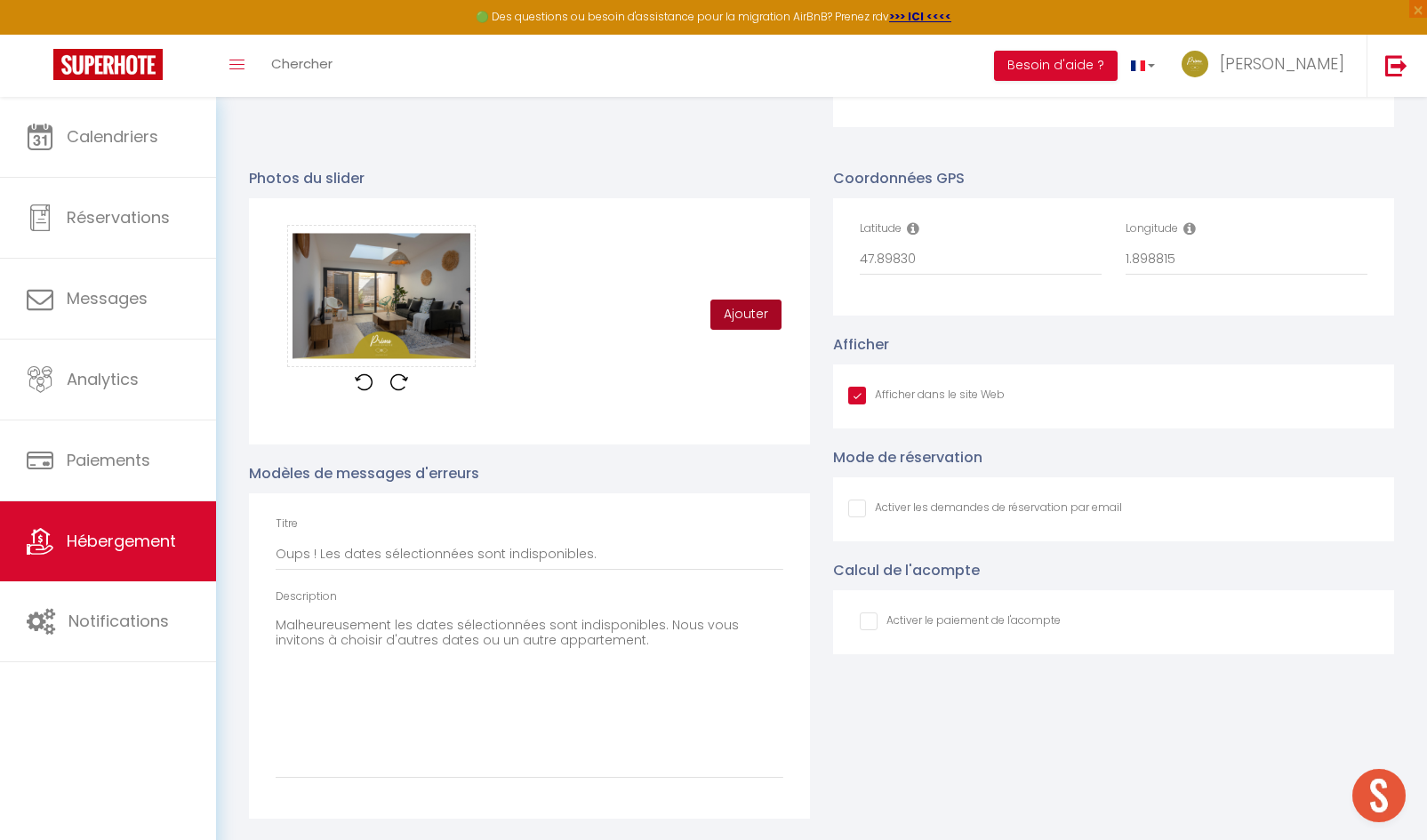
click at [724, 313] on button "Ajouter" at bounding box center [746, 315] width 71 height 31
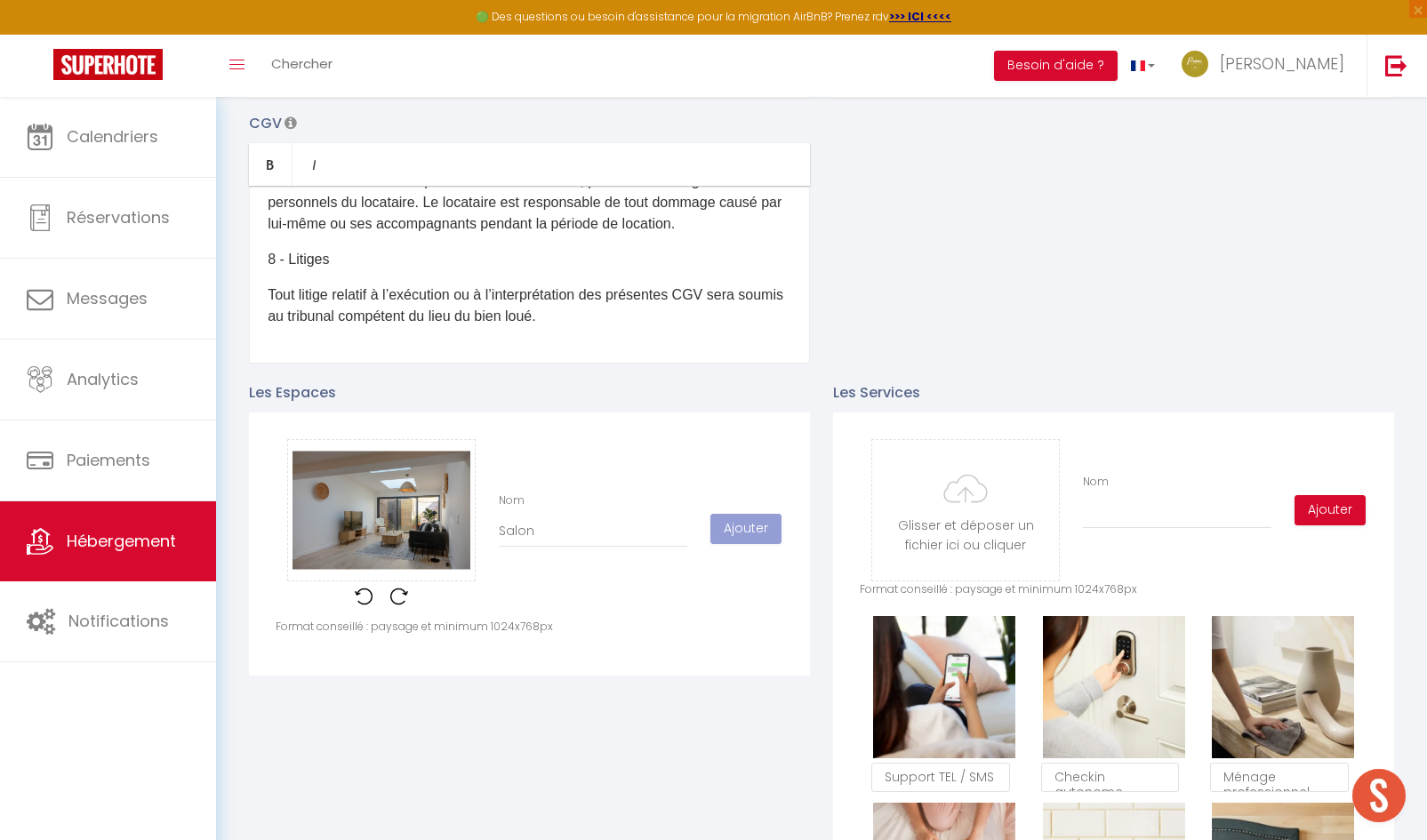
scroll to position [555, 0]
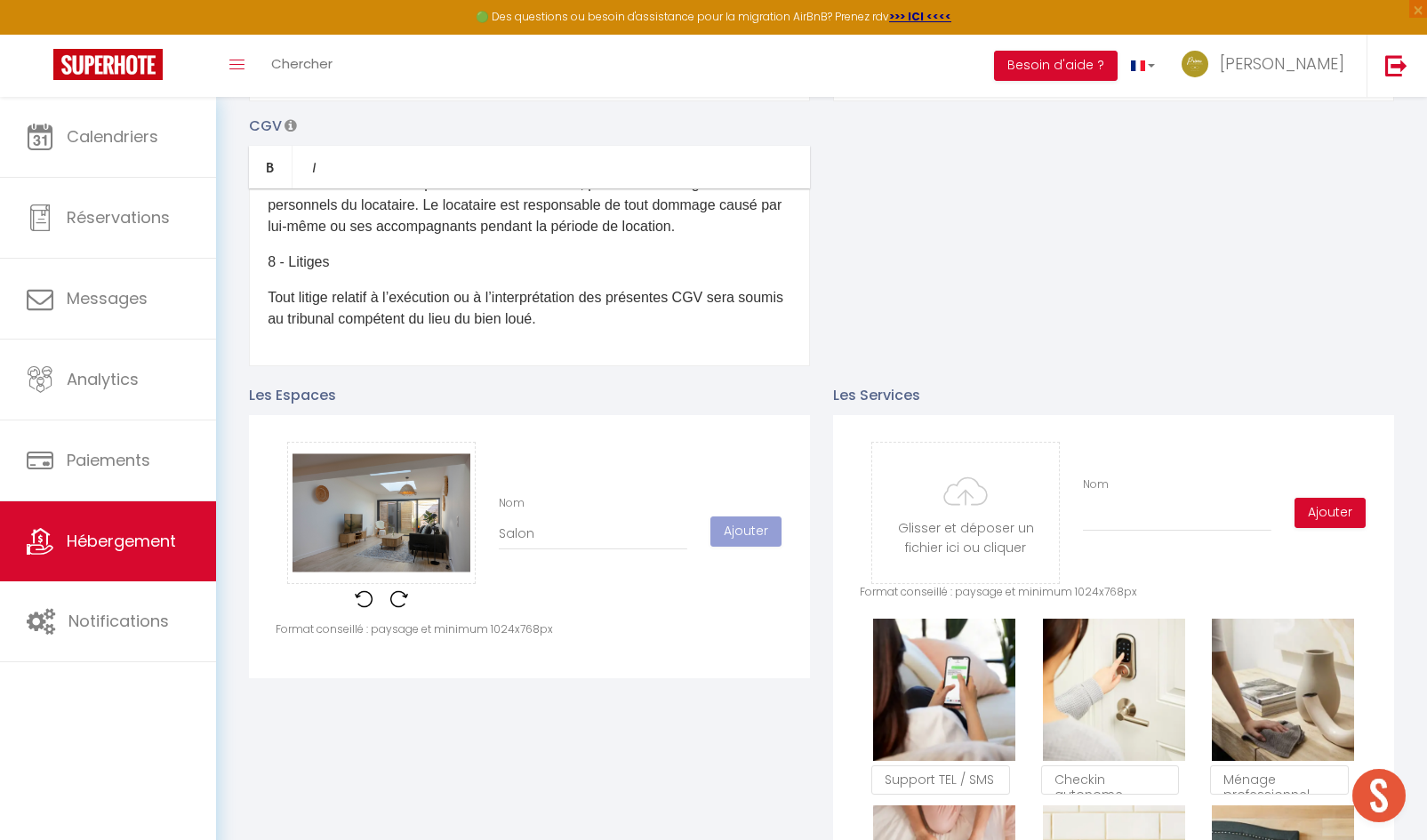
click at [393, 608] on img at bounding box center [398, 599] width 18 height 18
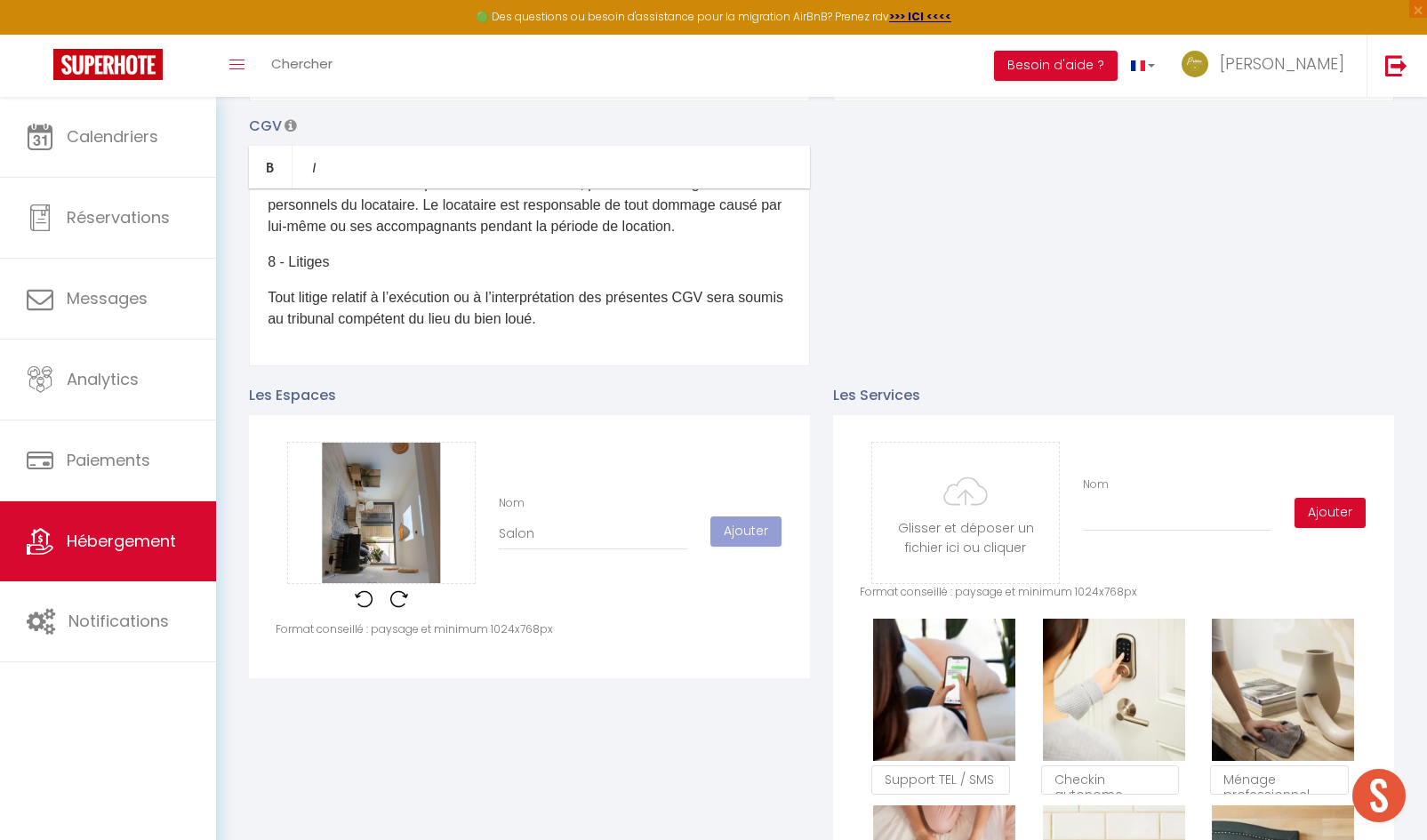
click at [393, 608] on img at bounding box center [398, 599] width 18 height 18
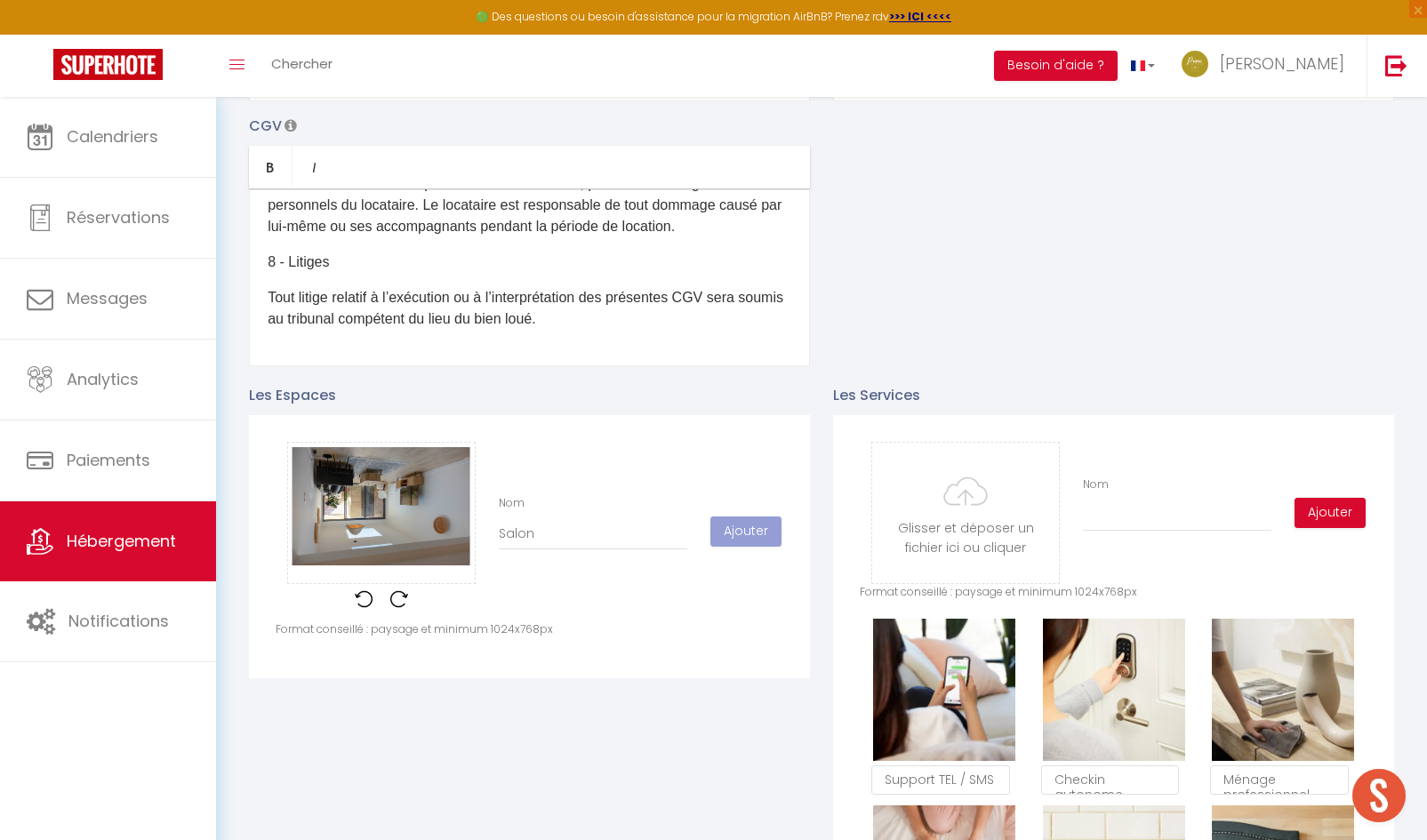
click at [393, 608] on img at bounding box center [398, 599] width 18 height 18
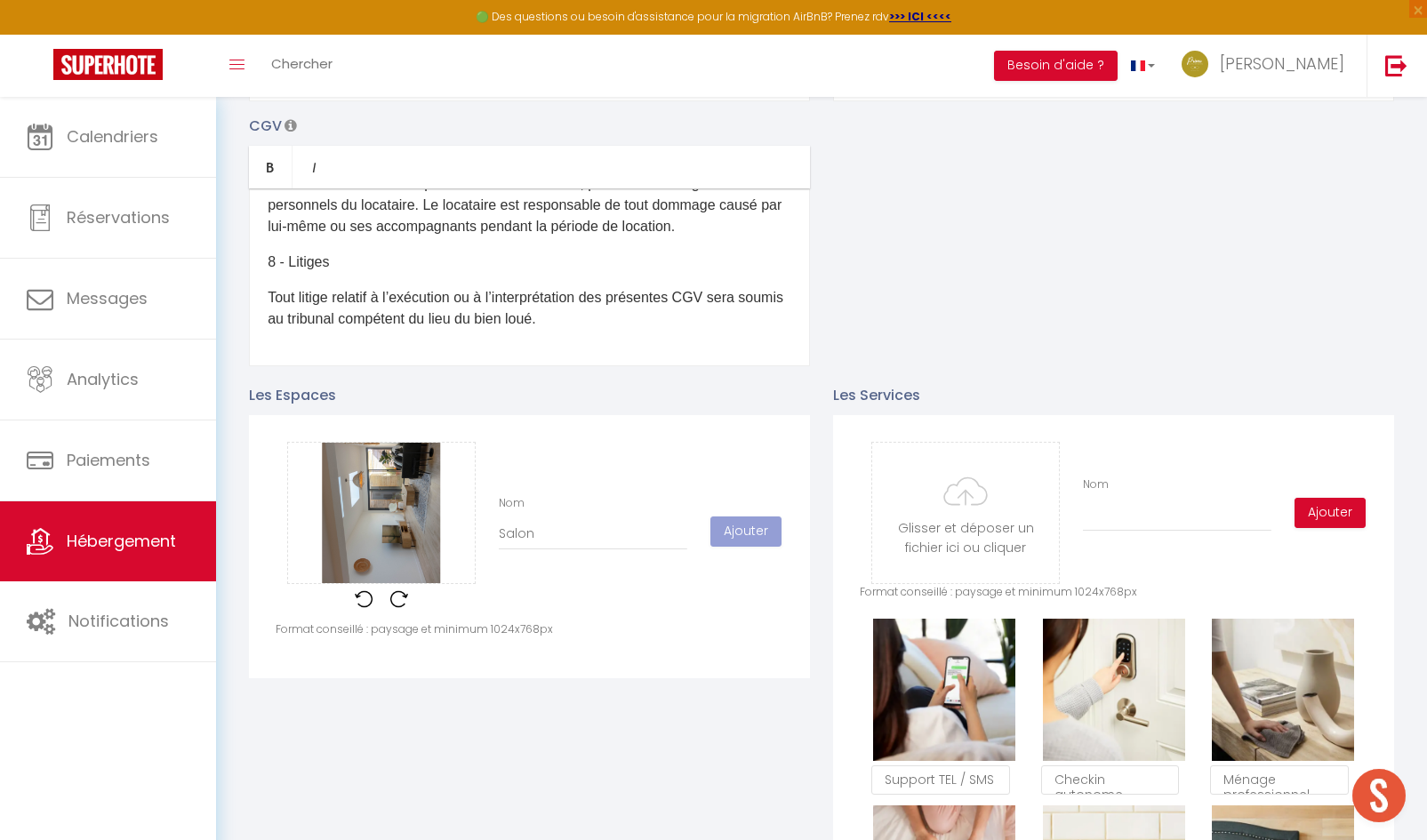
click at [393, 608] on img at bounding box center [398, 599] width 18 height 18
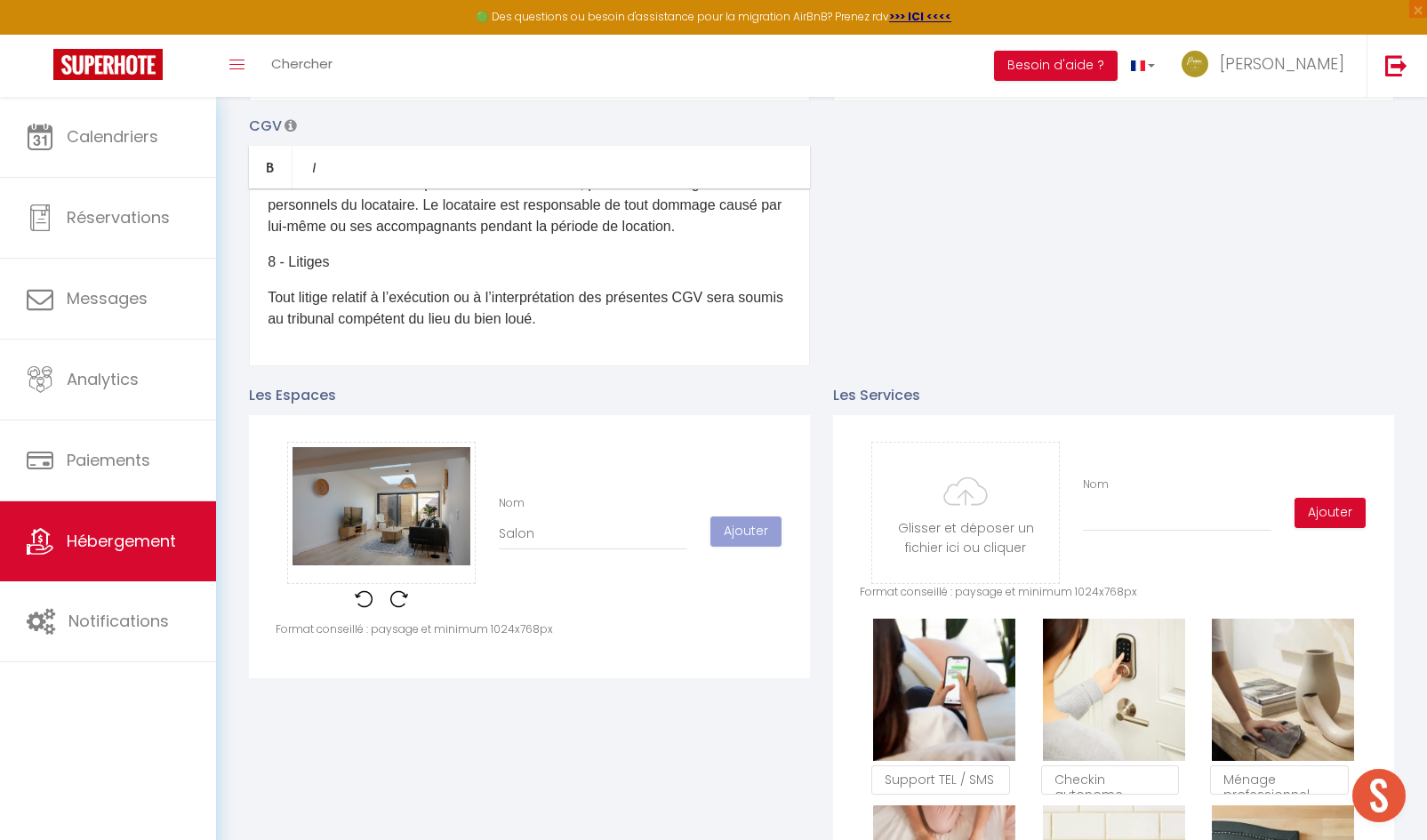
click at [393, 608] on img at bounding box center [398, 599] width 18 height 18
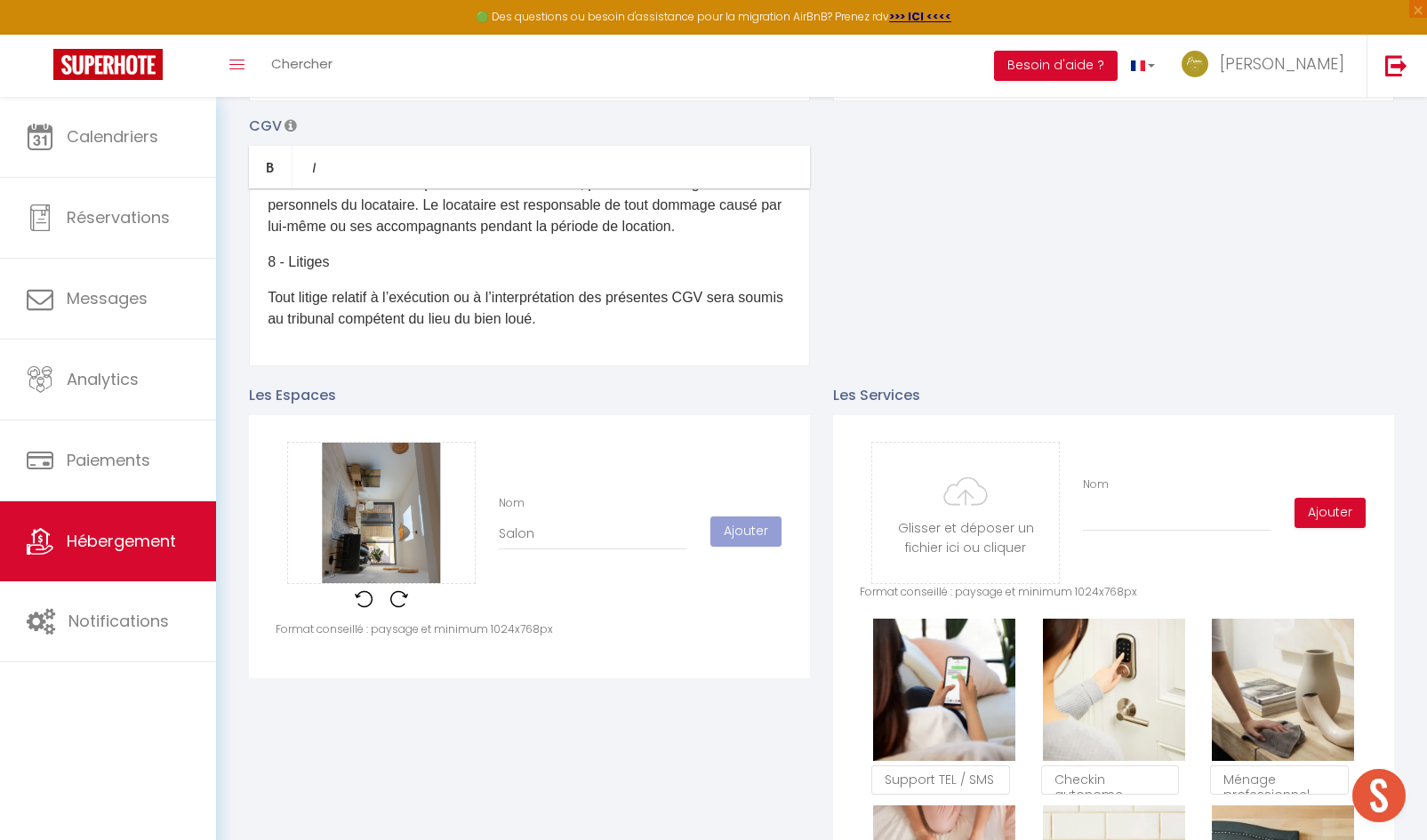
click at [393, 608] on img at bounding box center [398, 599] width 18 height 18
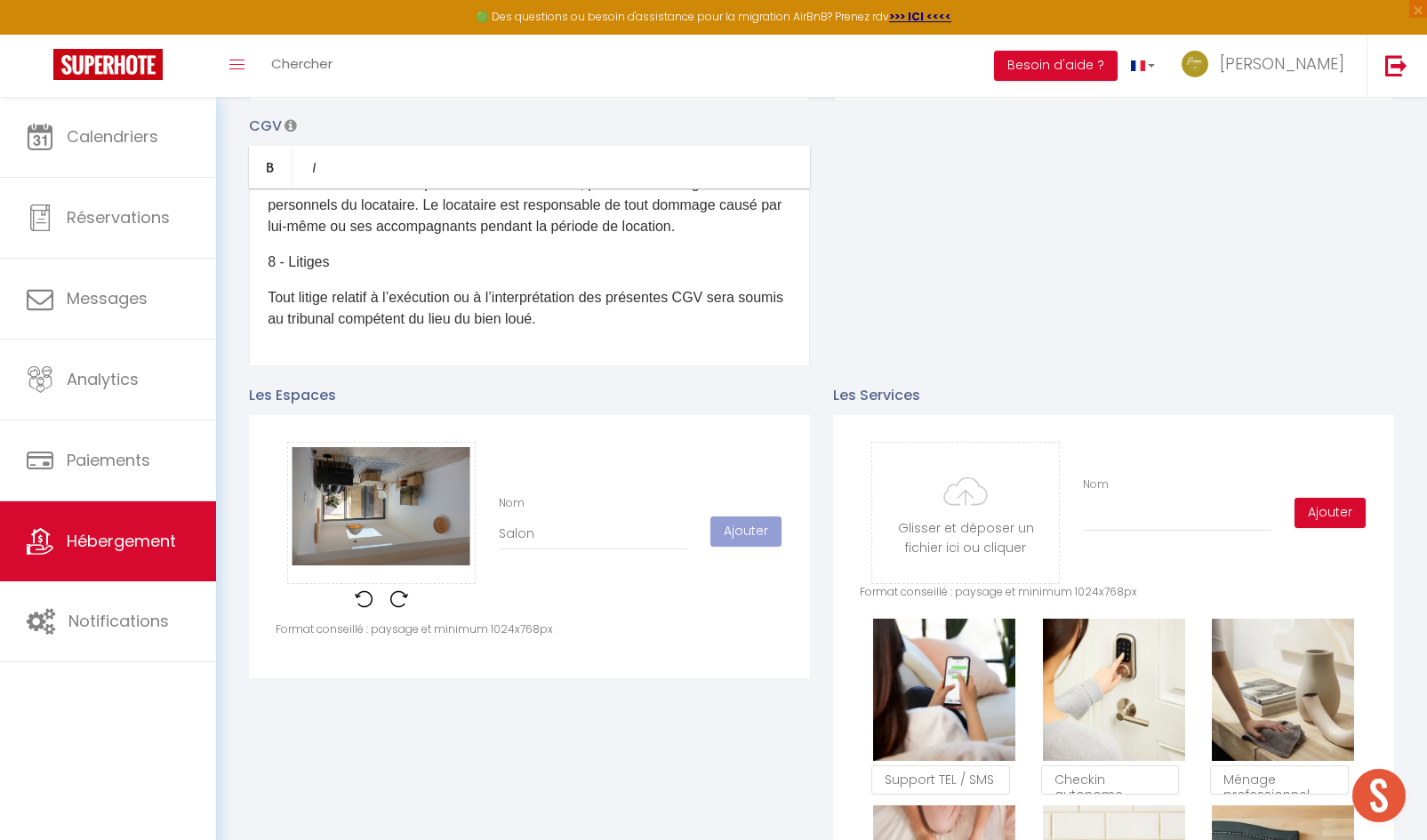
click at [393, 608] on img at bounding box center [398, 599] width 18 height 18
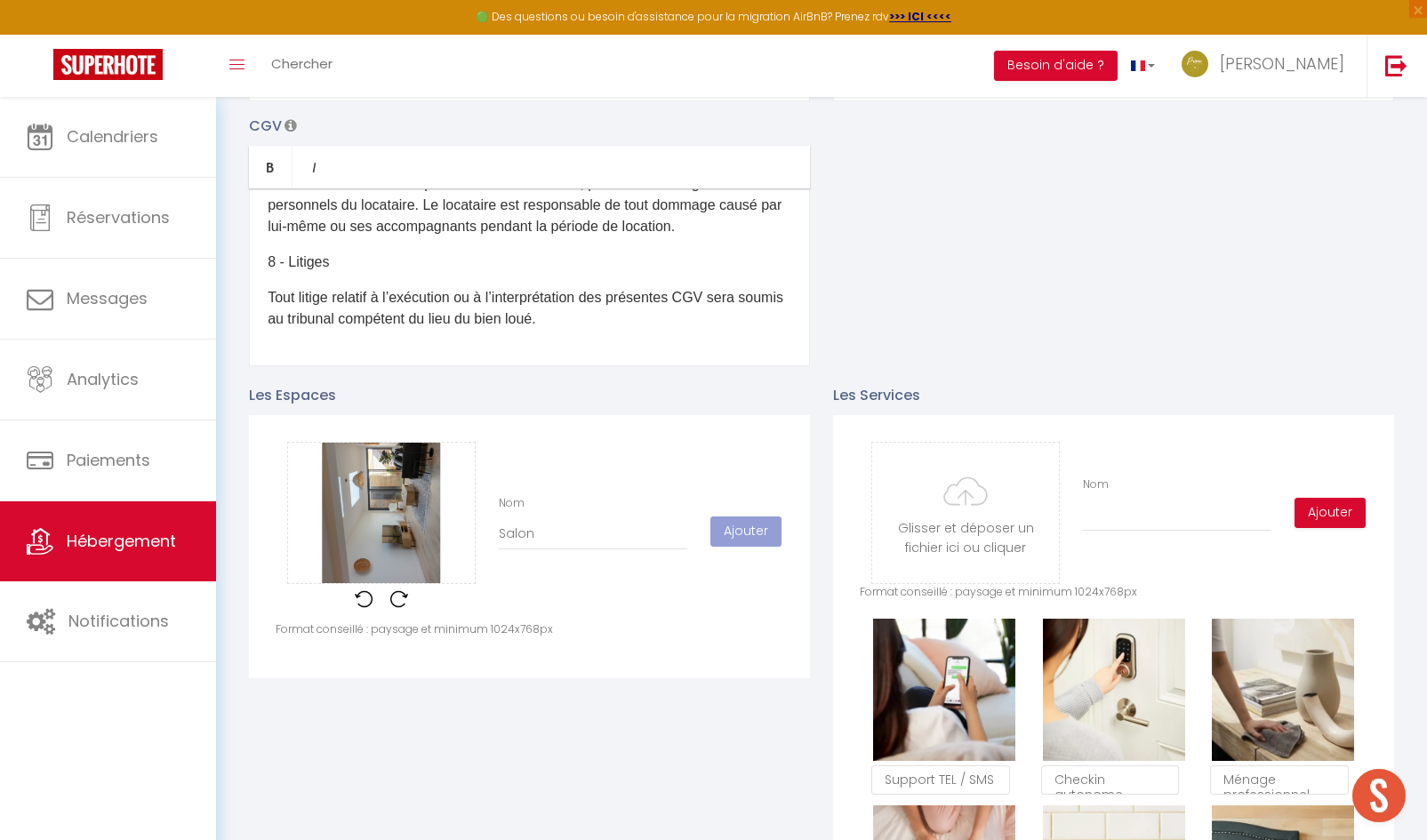
click at [393, 608] on img at bounding box center [398, 599] width 18 height 18
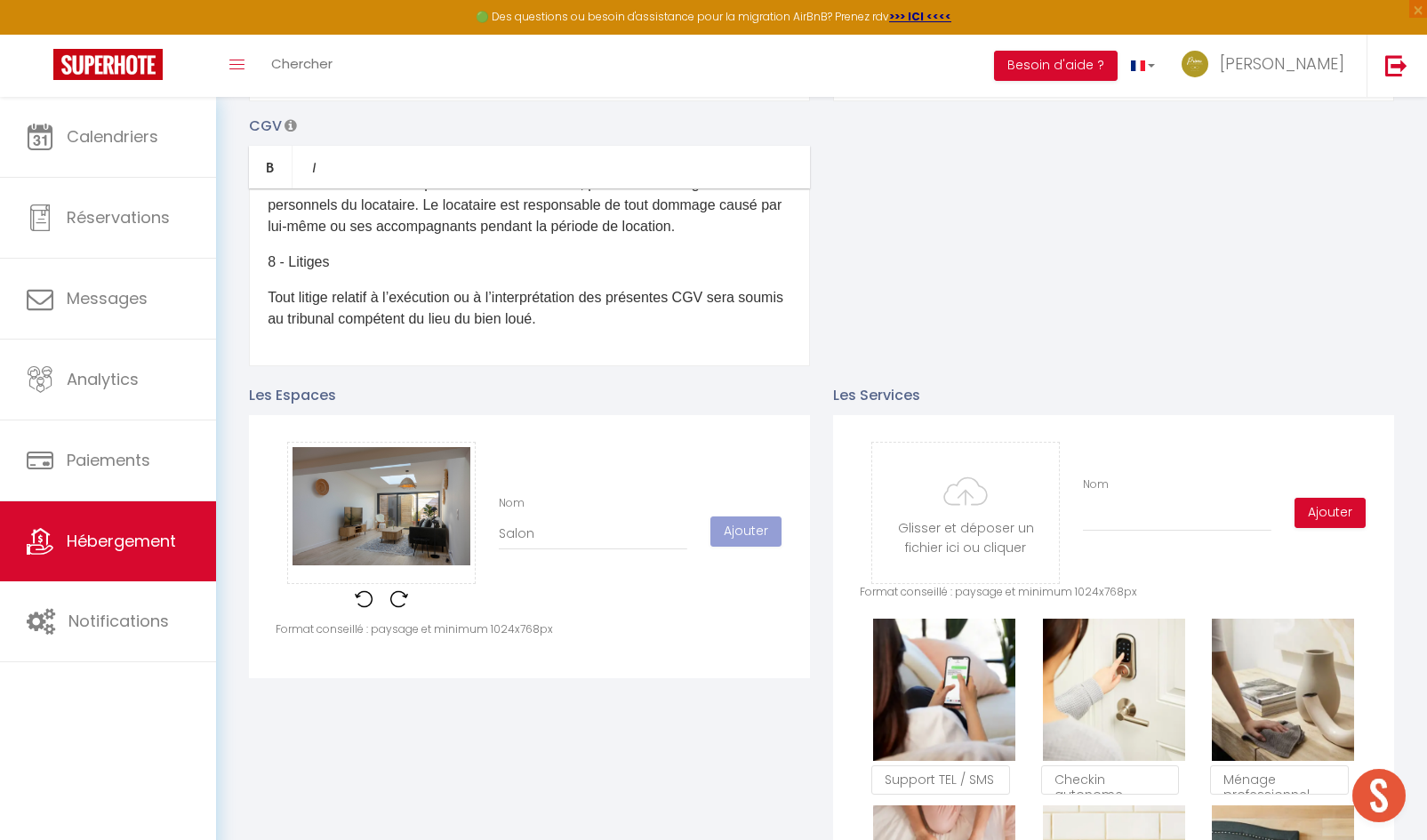
click at [393, 608] on img at bounding box center [398, 599] width 18 height 18
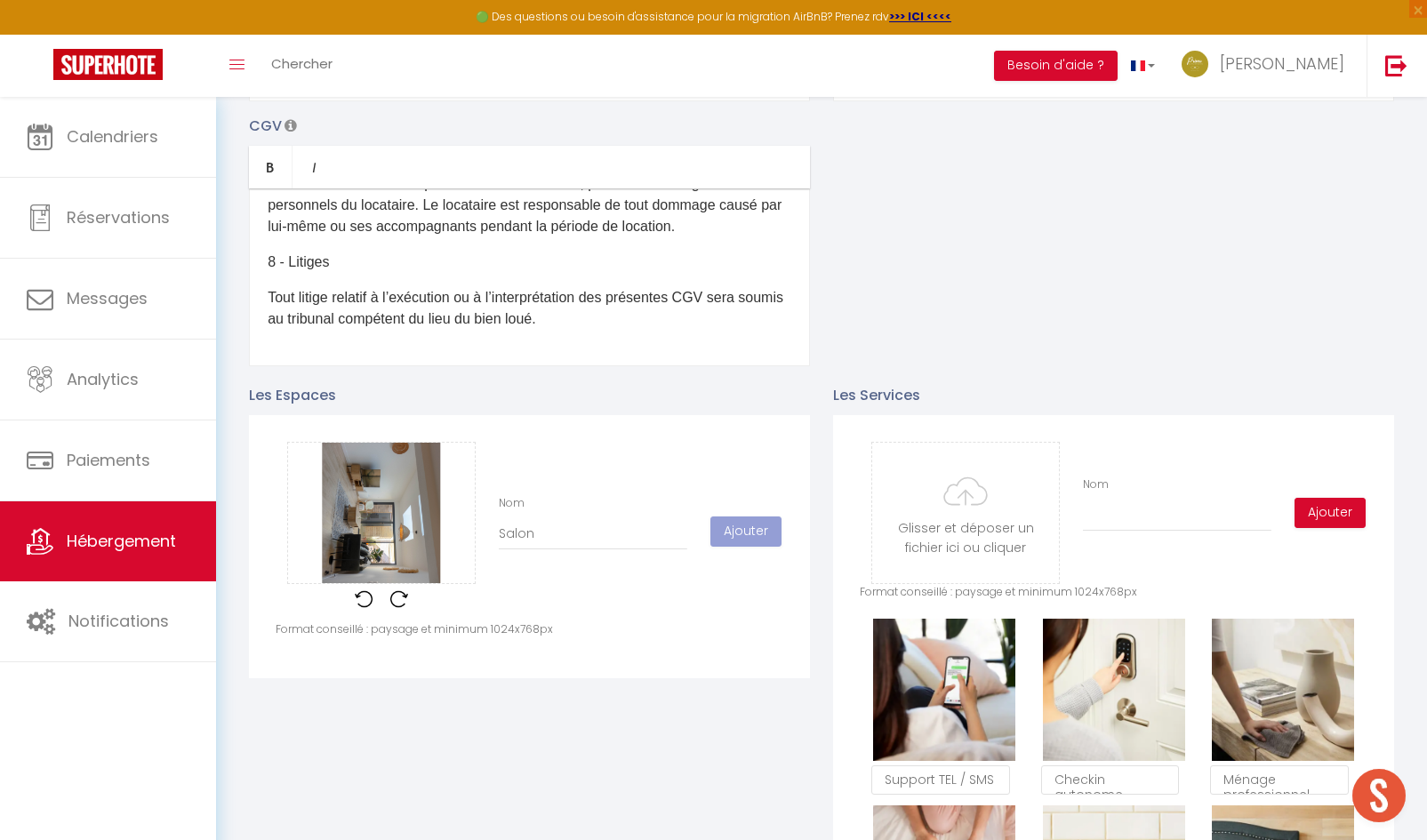
click at [393, 608] on img at bounding box center [398, 599] width 18 height 18
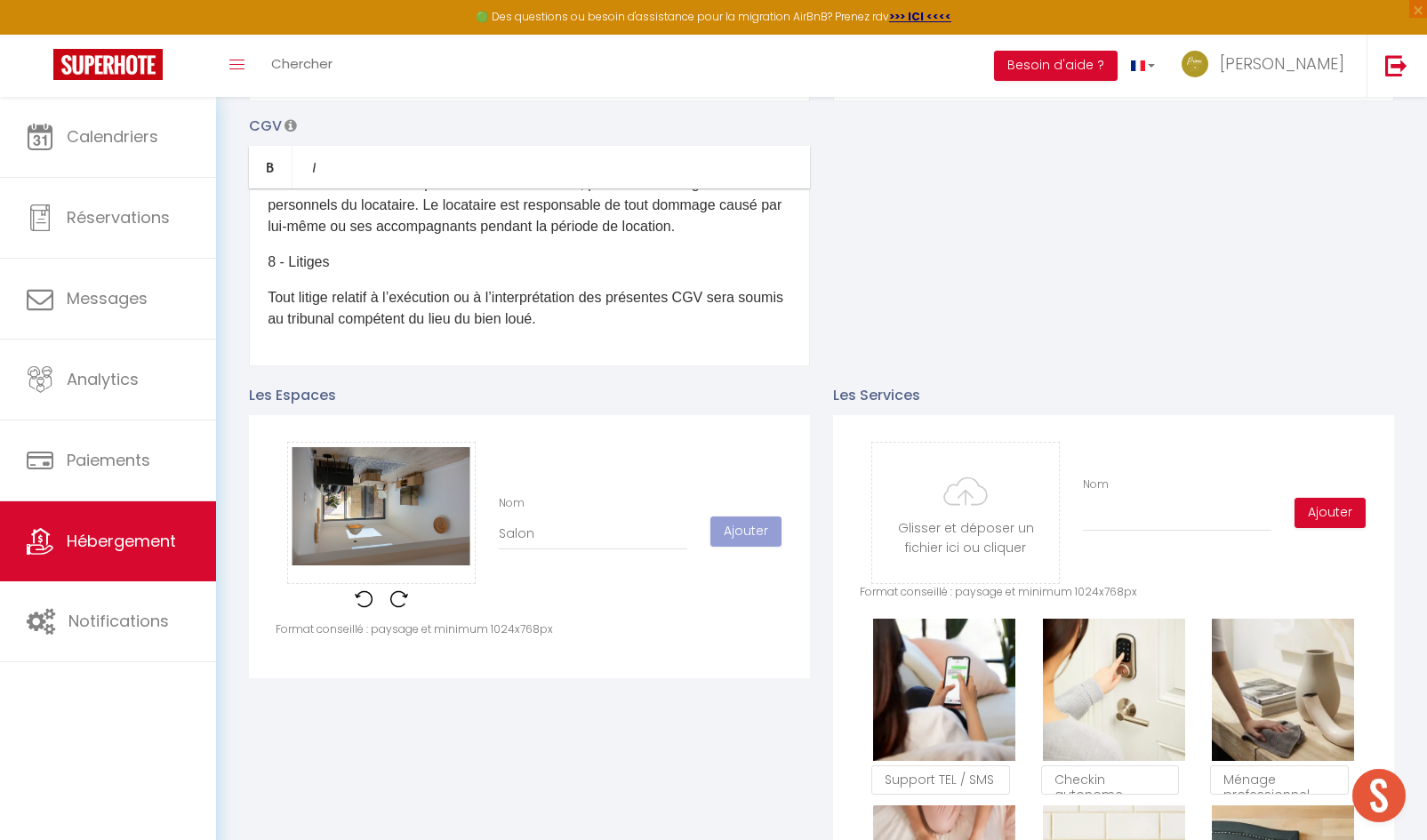
click at [393, 608] on img at bounding box center [398, 599] width 18 height 18
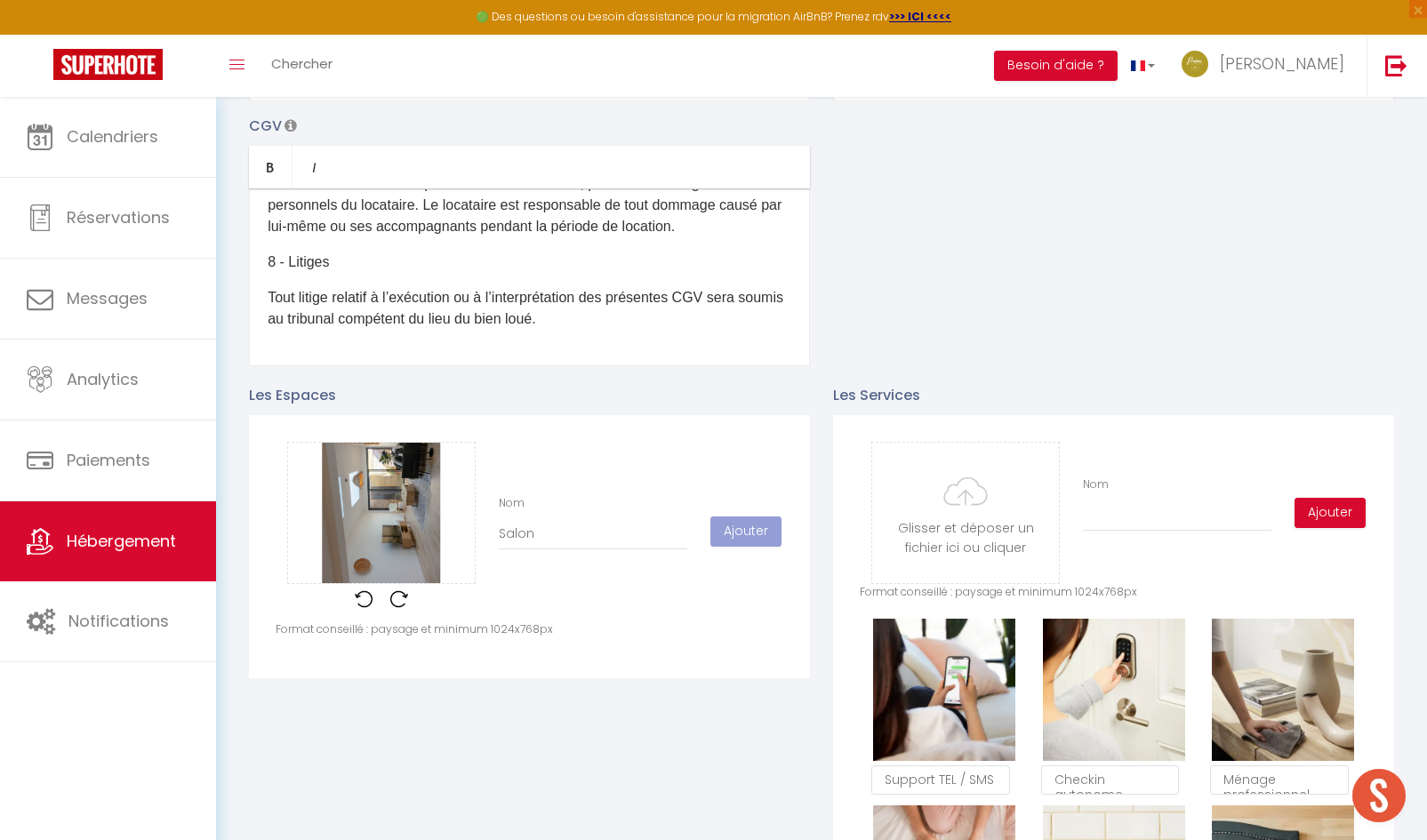
click at [394, 608] on img at bounding box center [398, 599] width 18 height 18
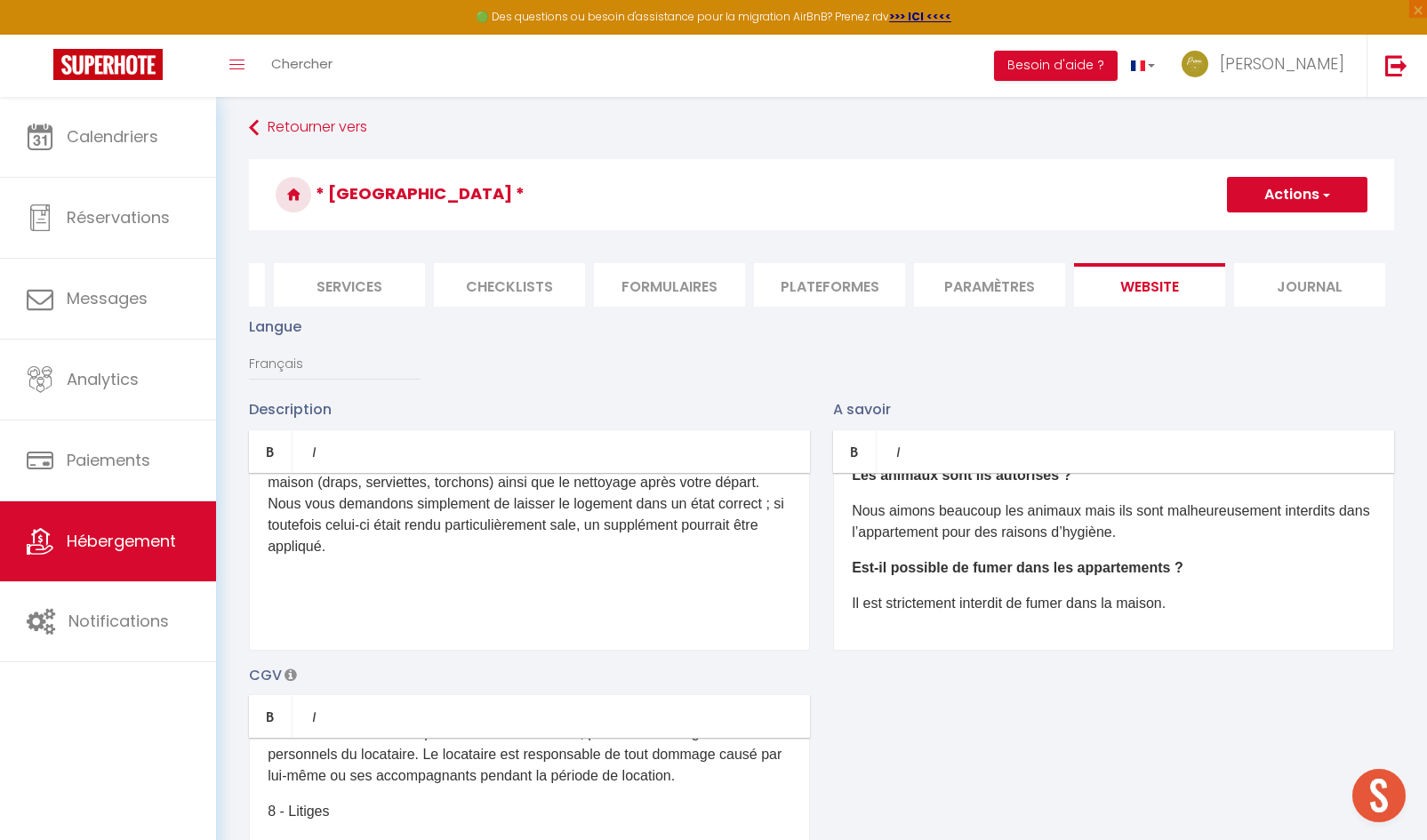
scroll to position [0, 0]
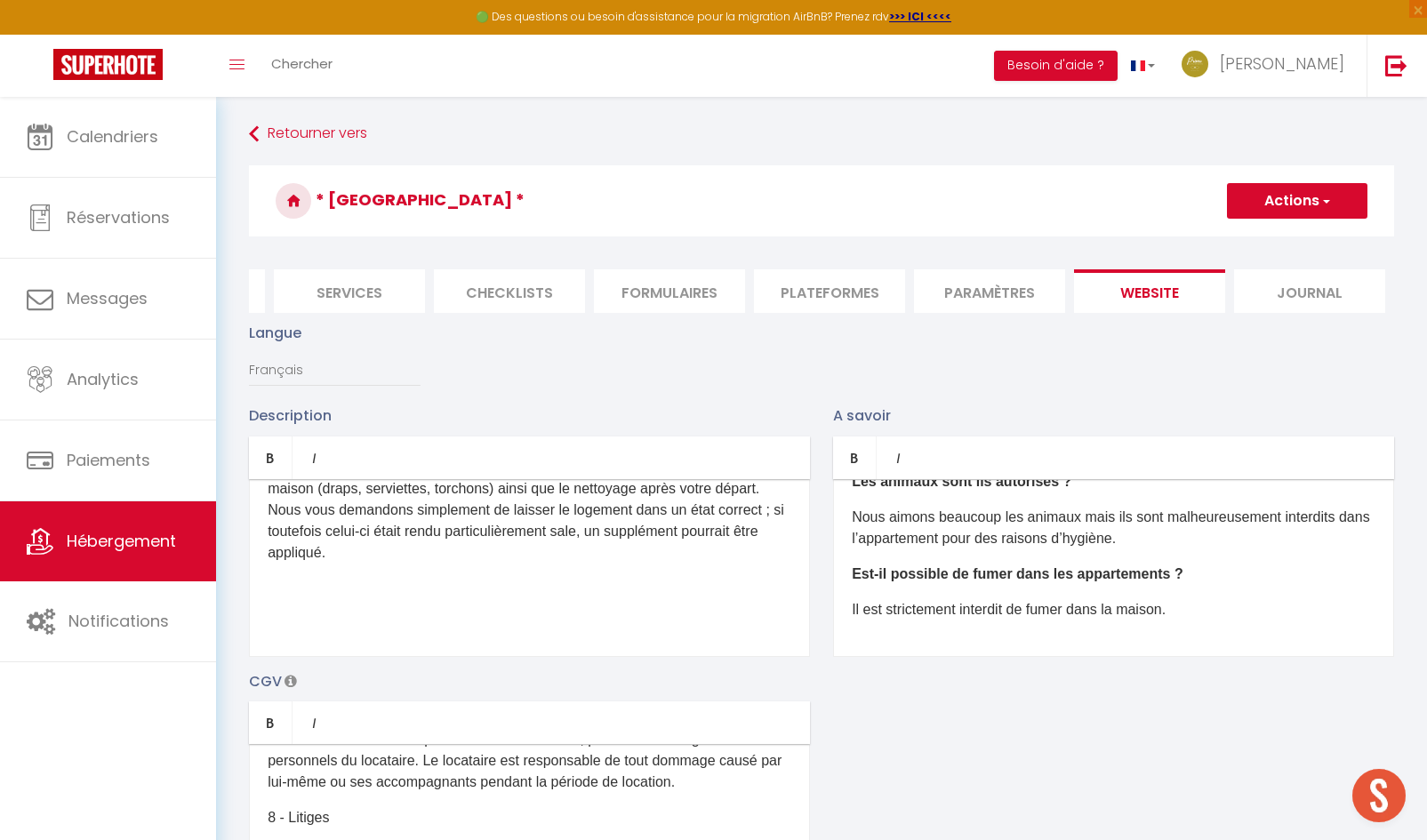
click at [1291, 204] on button "Actions" at bounding box center [1296, 200] width 140 height 35
click at [1264, 244] on input "Enregistrer" at bounding box center [1276, 239] width 66 height 18
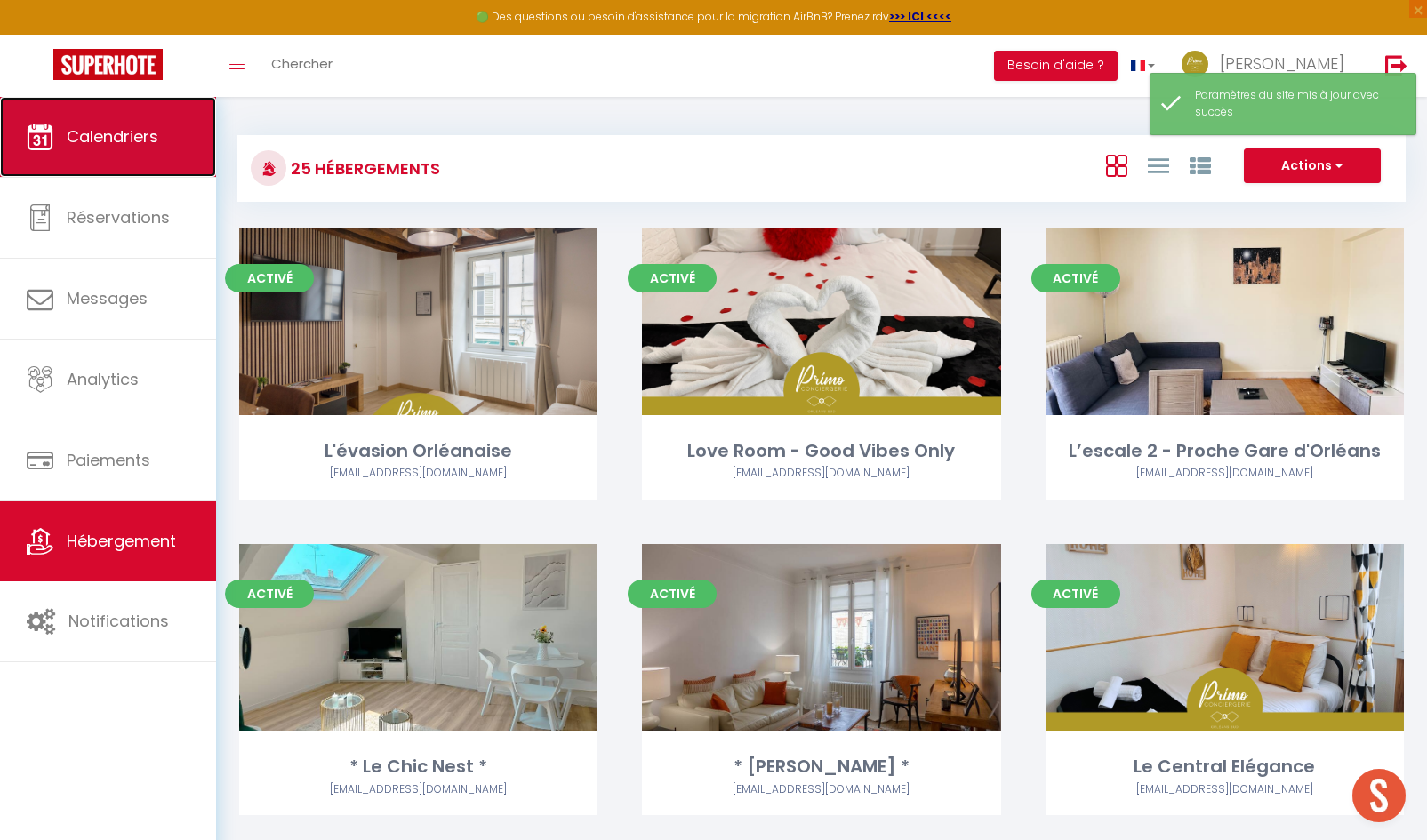
click at [117, 149] on link "Calendriers" at bounding box center [108, 136] width 216 height 80
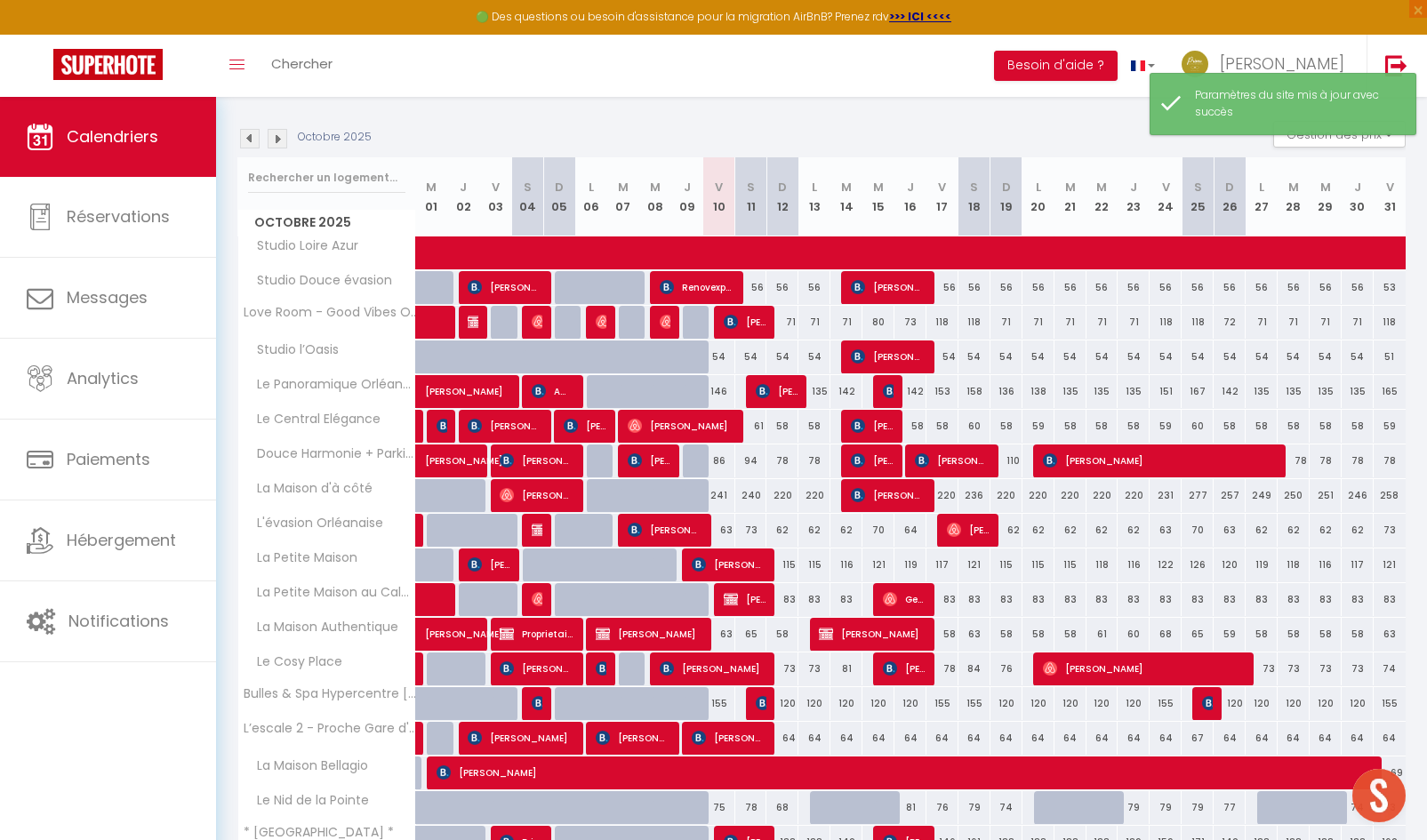
scroll to position [355, 0]
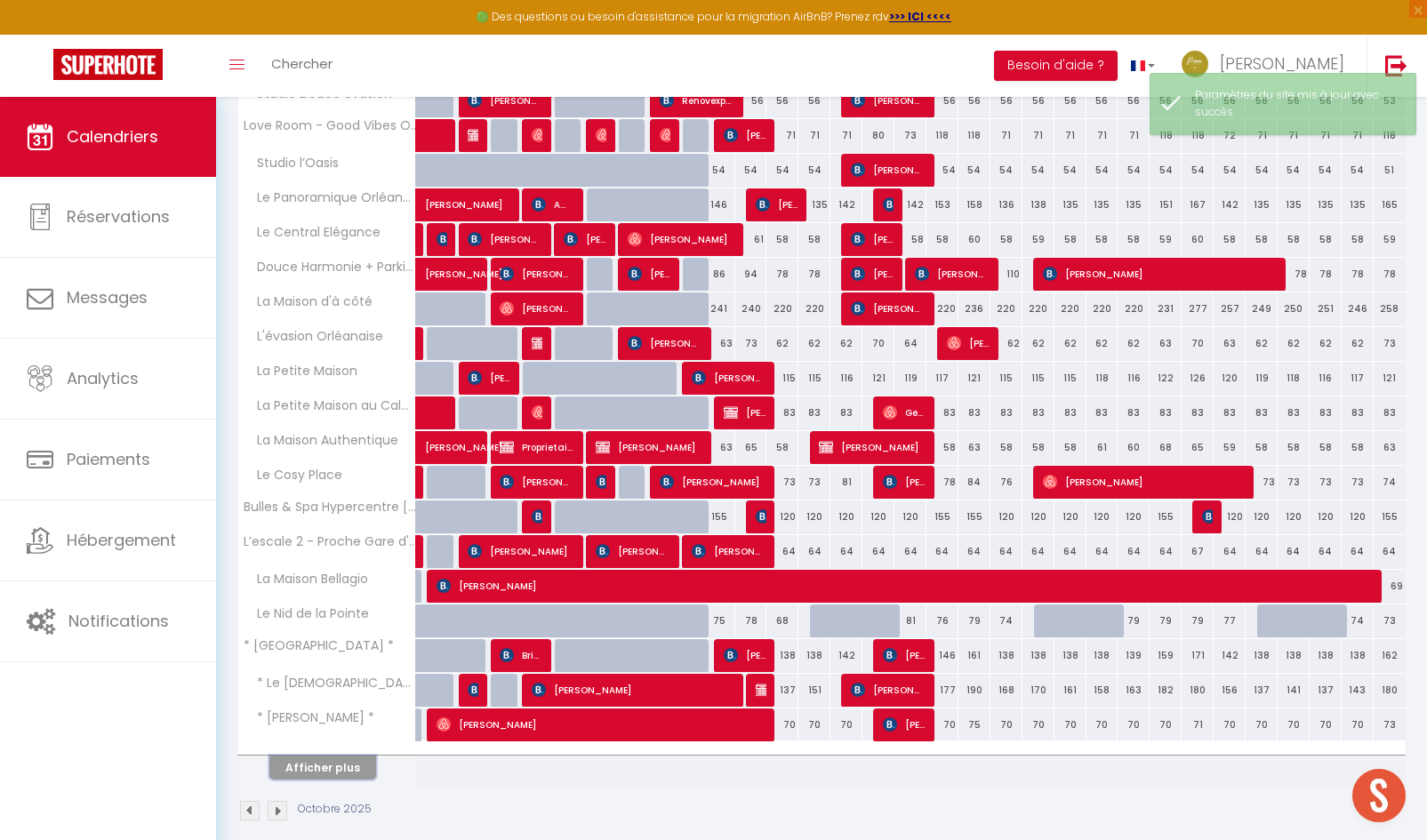
click at [328, 760] on button "Afficher plus" at bounding box center [322, 768] width 107 height 24
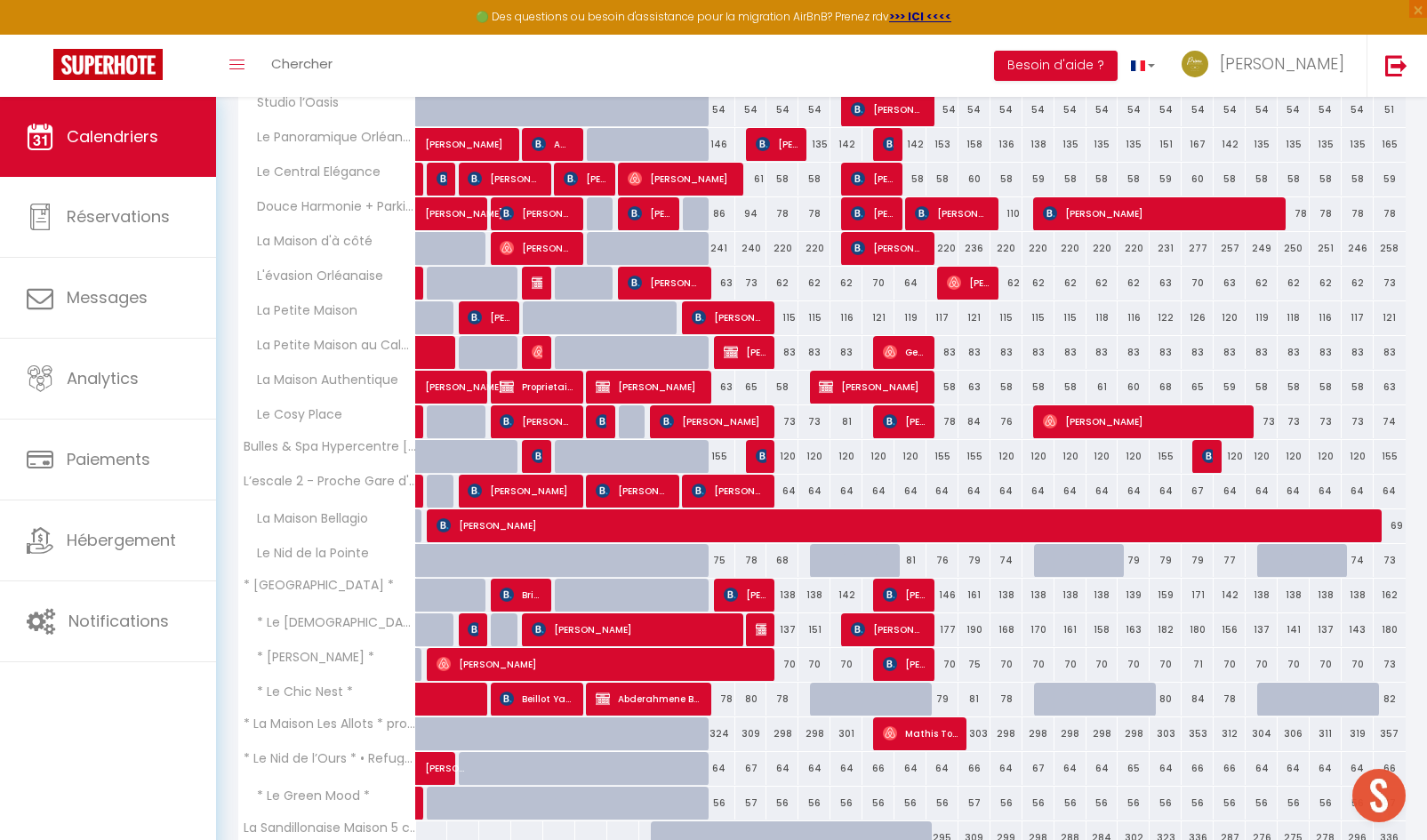
scroll to position [327, 0]
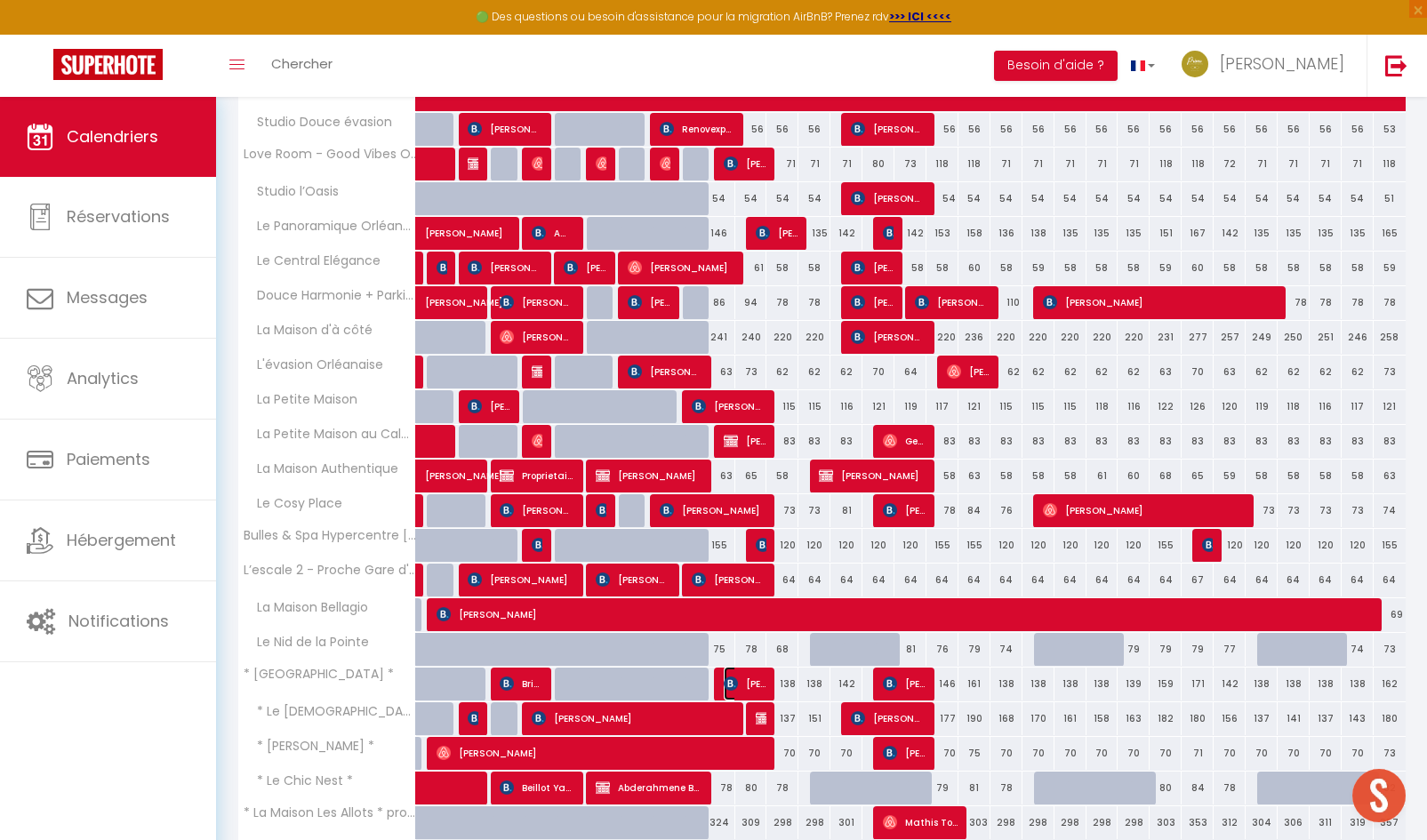
click at [735, 682] on img at bounding box center [730, 683] width 14 height 14
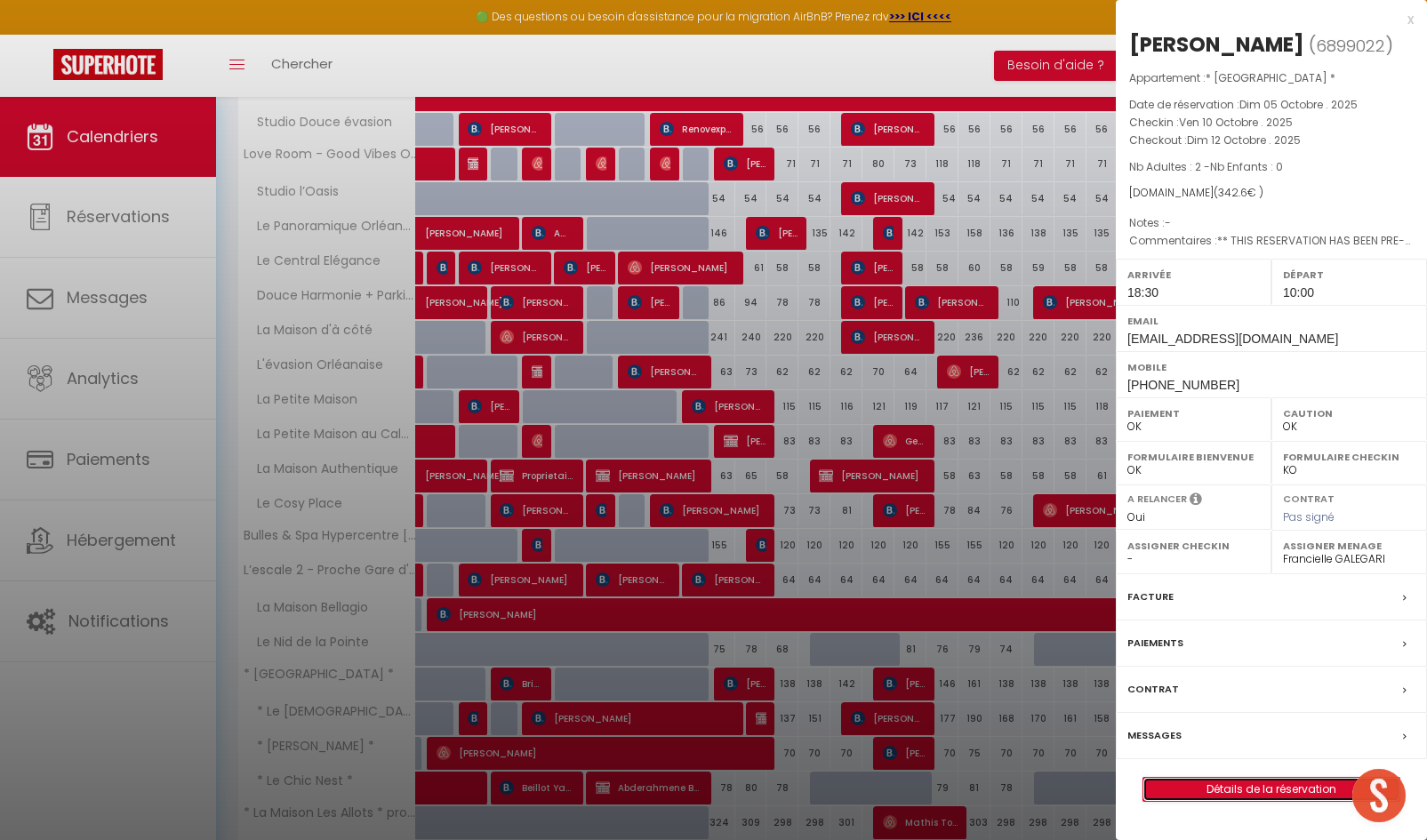
click at [1200, 790] on link "Détails de la réservation" at bounding box center [1271, 789] width 256 height 23
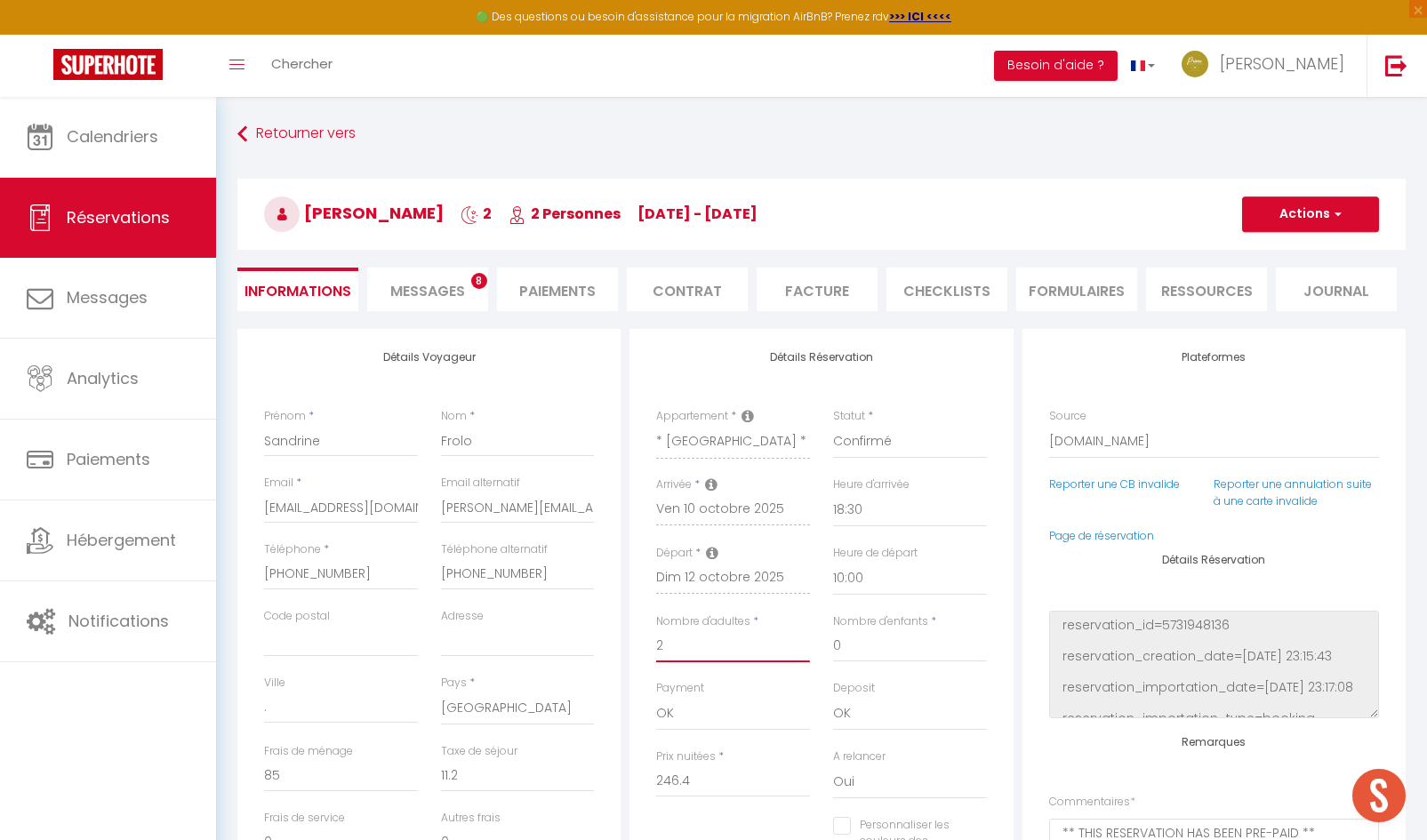
click at [691, 651] on input "2" at bounding box center [733, 646] width 154 height 32
click at [1338, 225] on button "Actions" at bounding box center [1310, 214] width 136 height 35
click at [1279, 251] on link "Enregistrer" at bounding box center [1291, 252] width 140 height 23
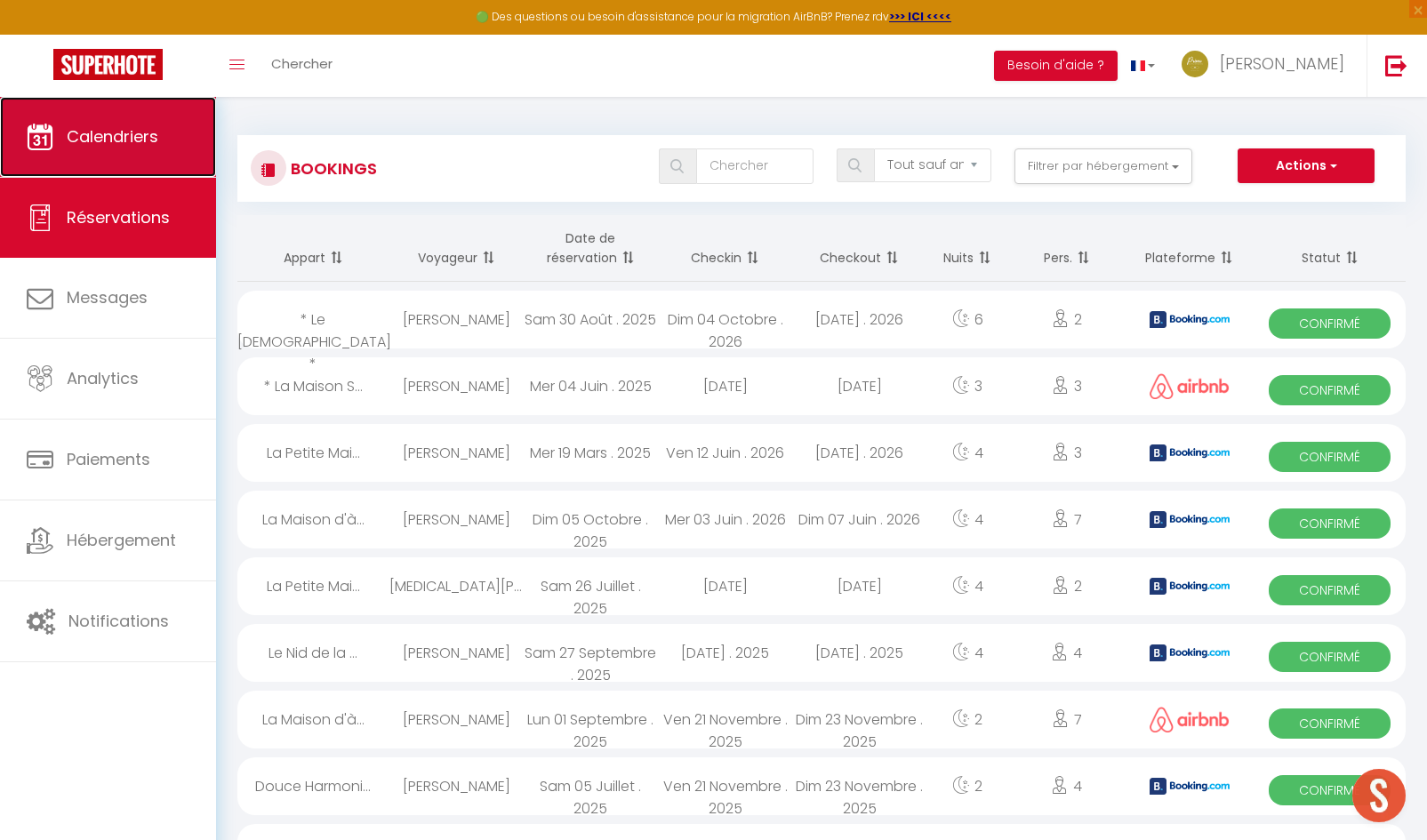
click at [121, 153] on link "Calendriers" at bounding box center [108, 136] width 216 height 80
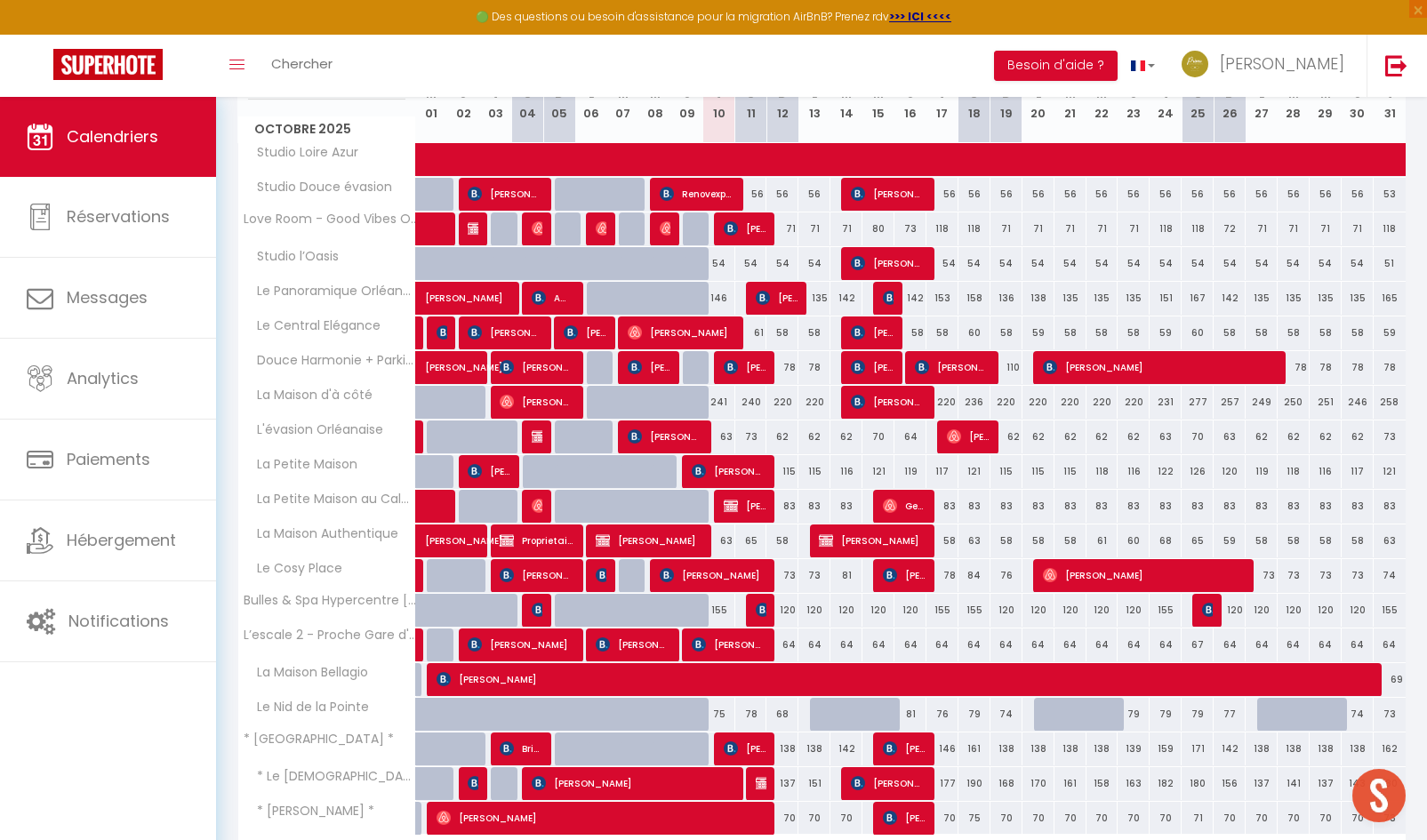
scroll to position [355, 0]
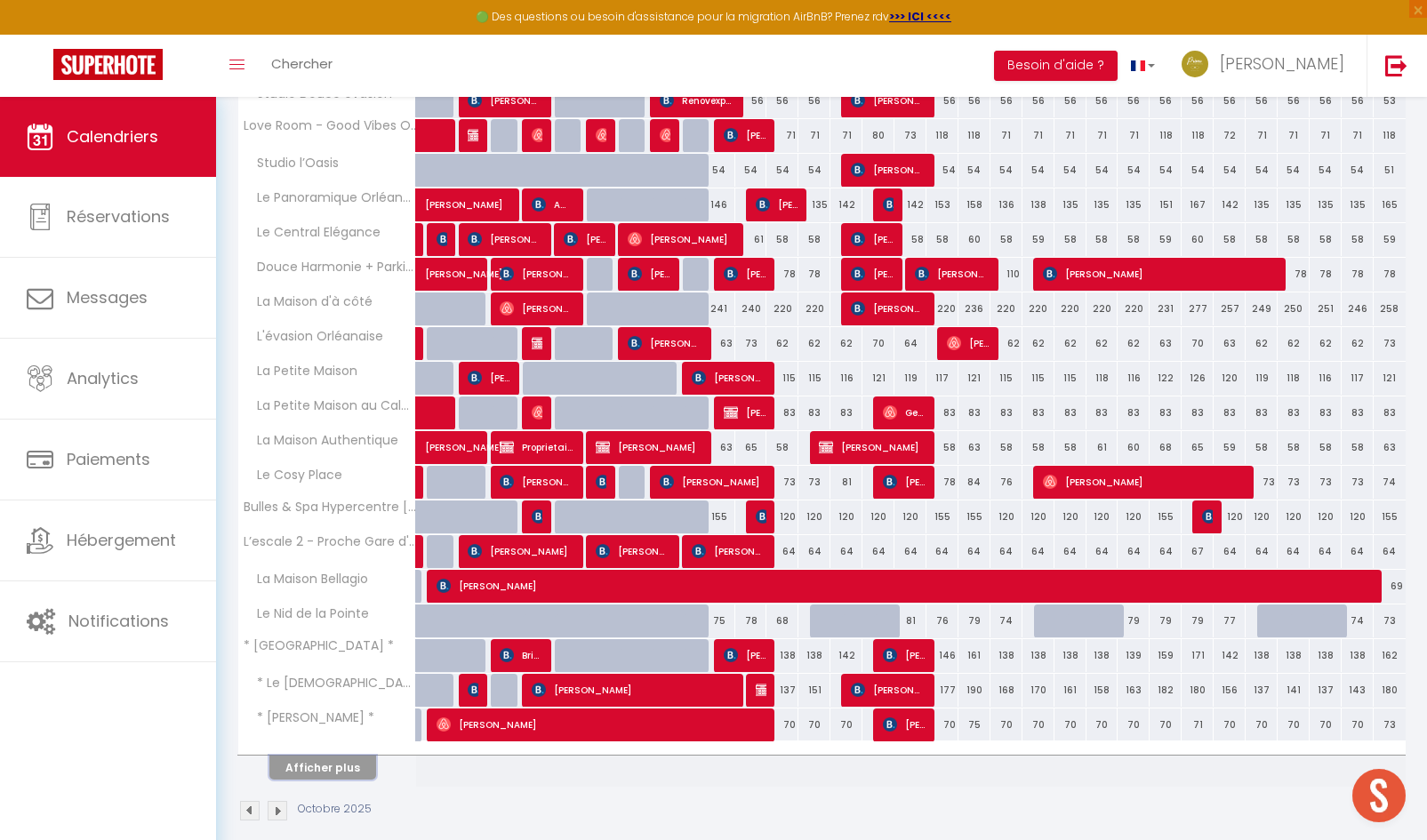
click at [326, 770] on button "Afficher plus" at bounding box center [322, 768] width 107 height 24
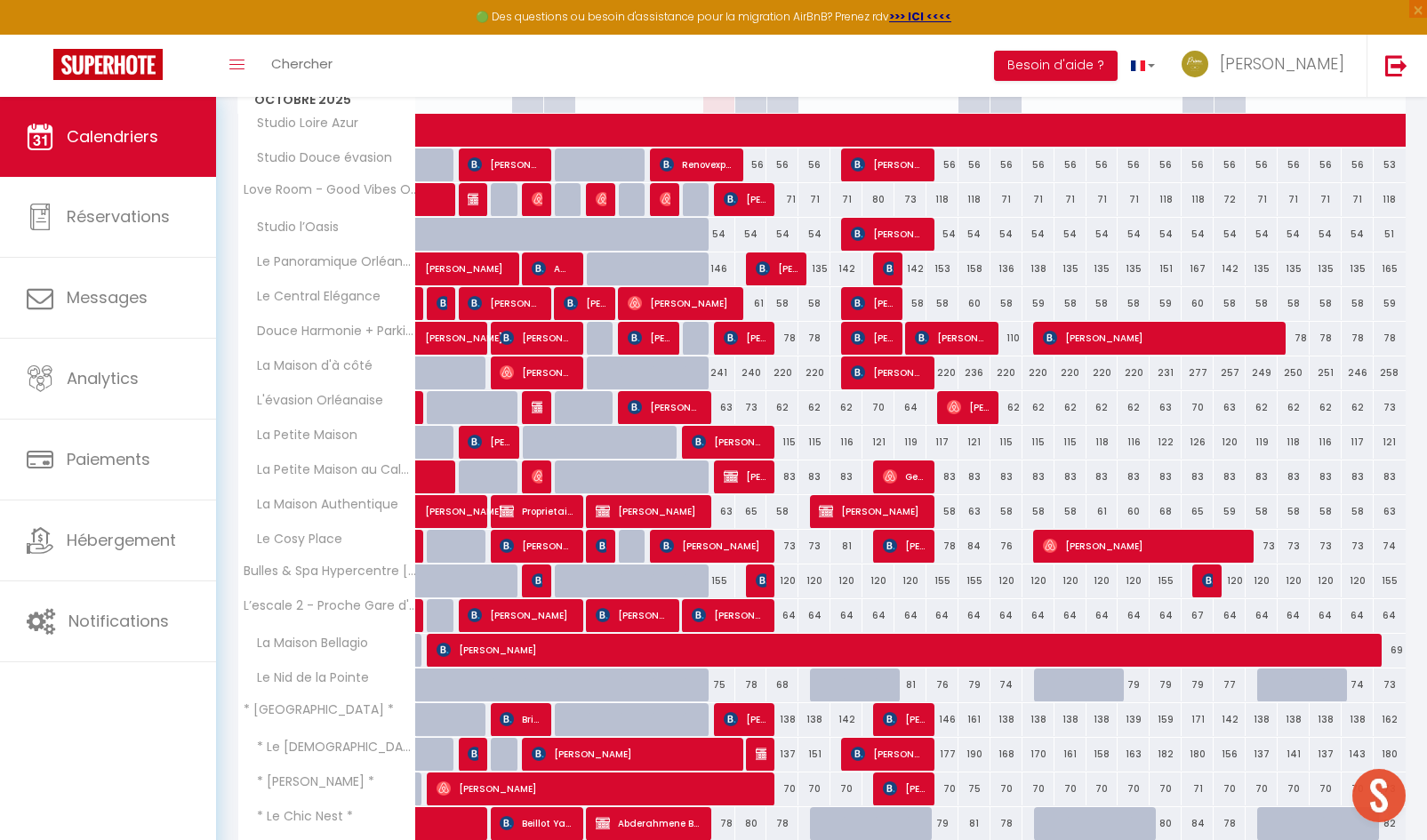
scroll to position [239, 0]
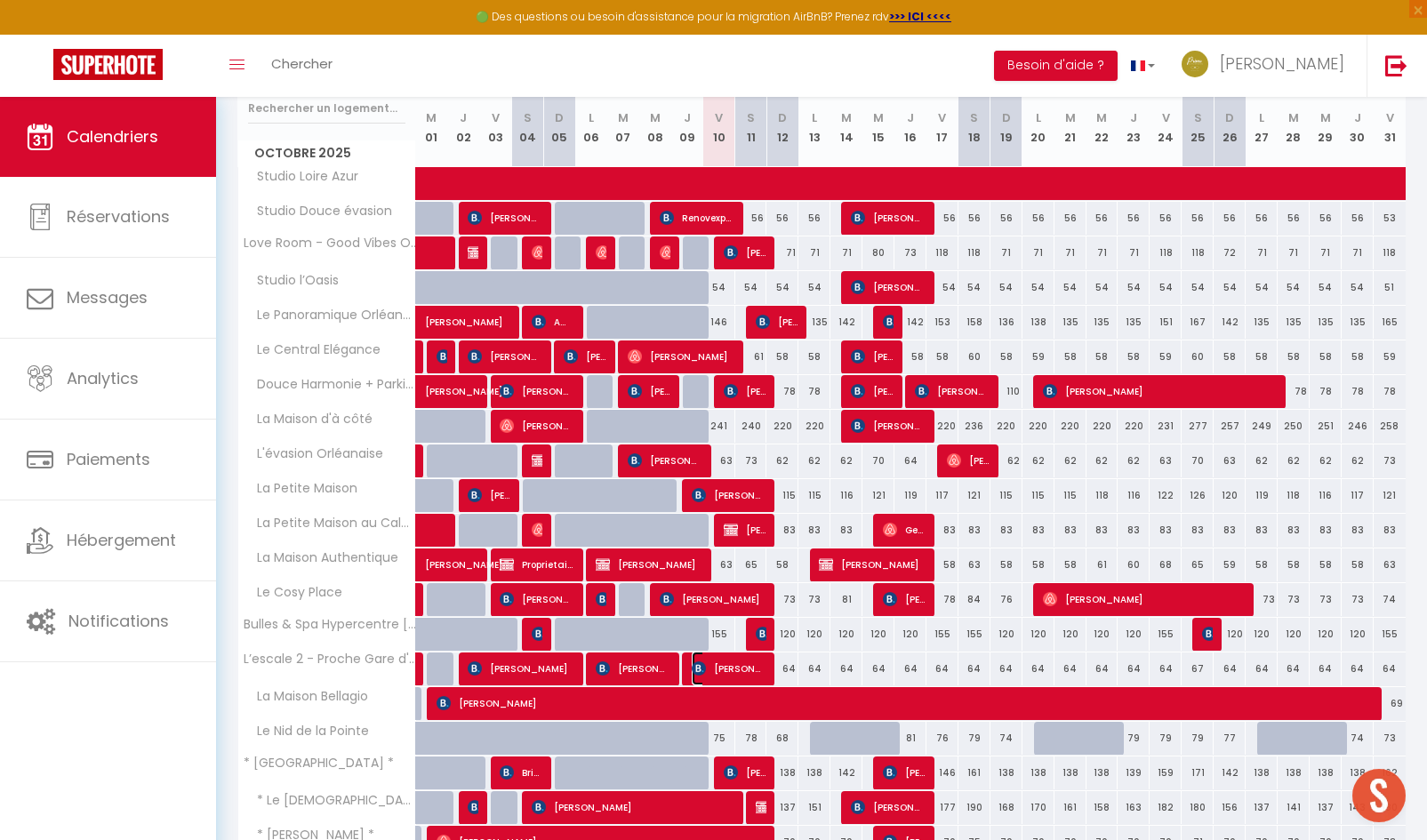
click at [720, 663] on span "[PERSON_NAME] De [PERSON_NAME]" at bounding box center [729, 668] width 74 height 33
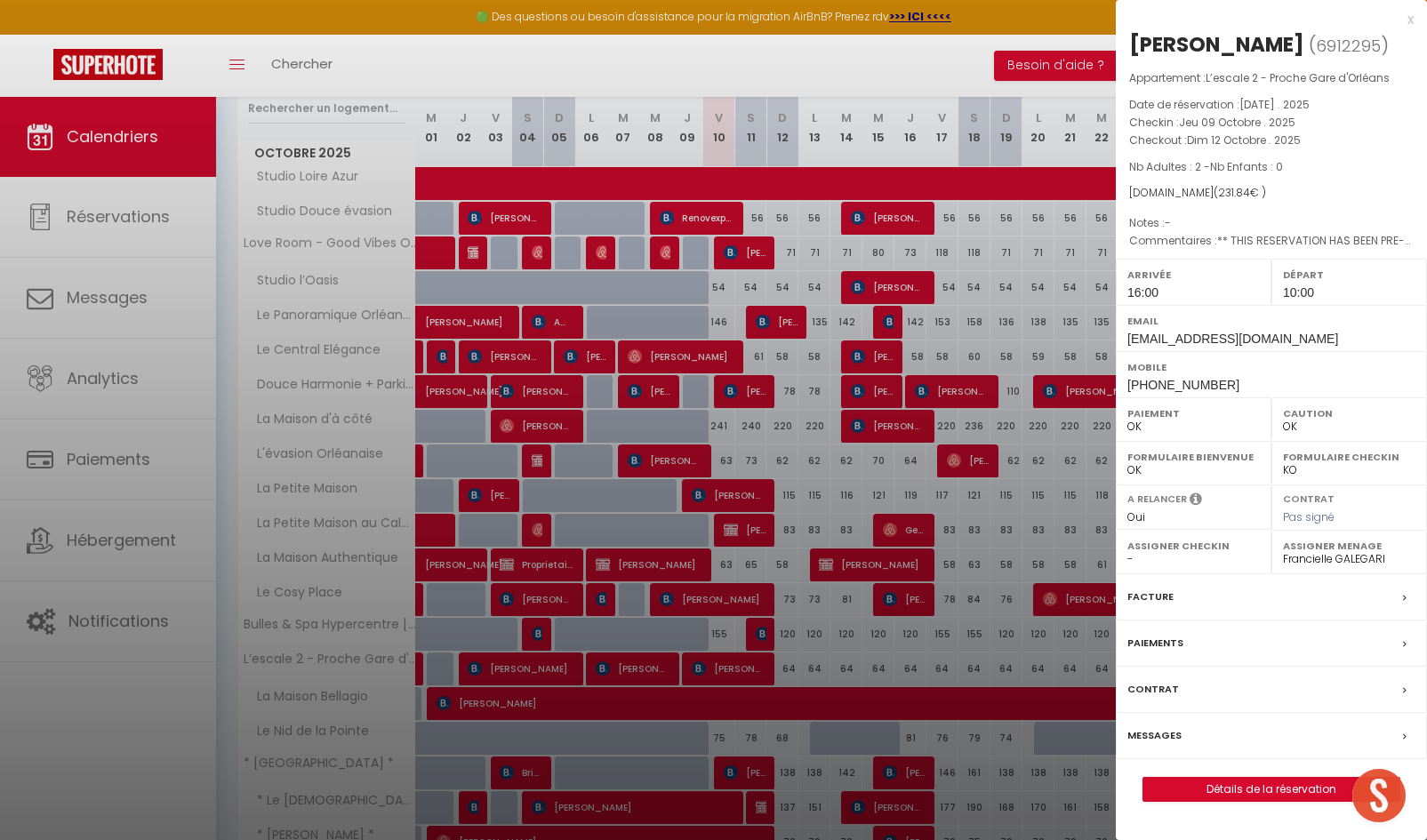
click at [583, 71] on div at bounding box center [713, 420] width 1427 height 840
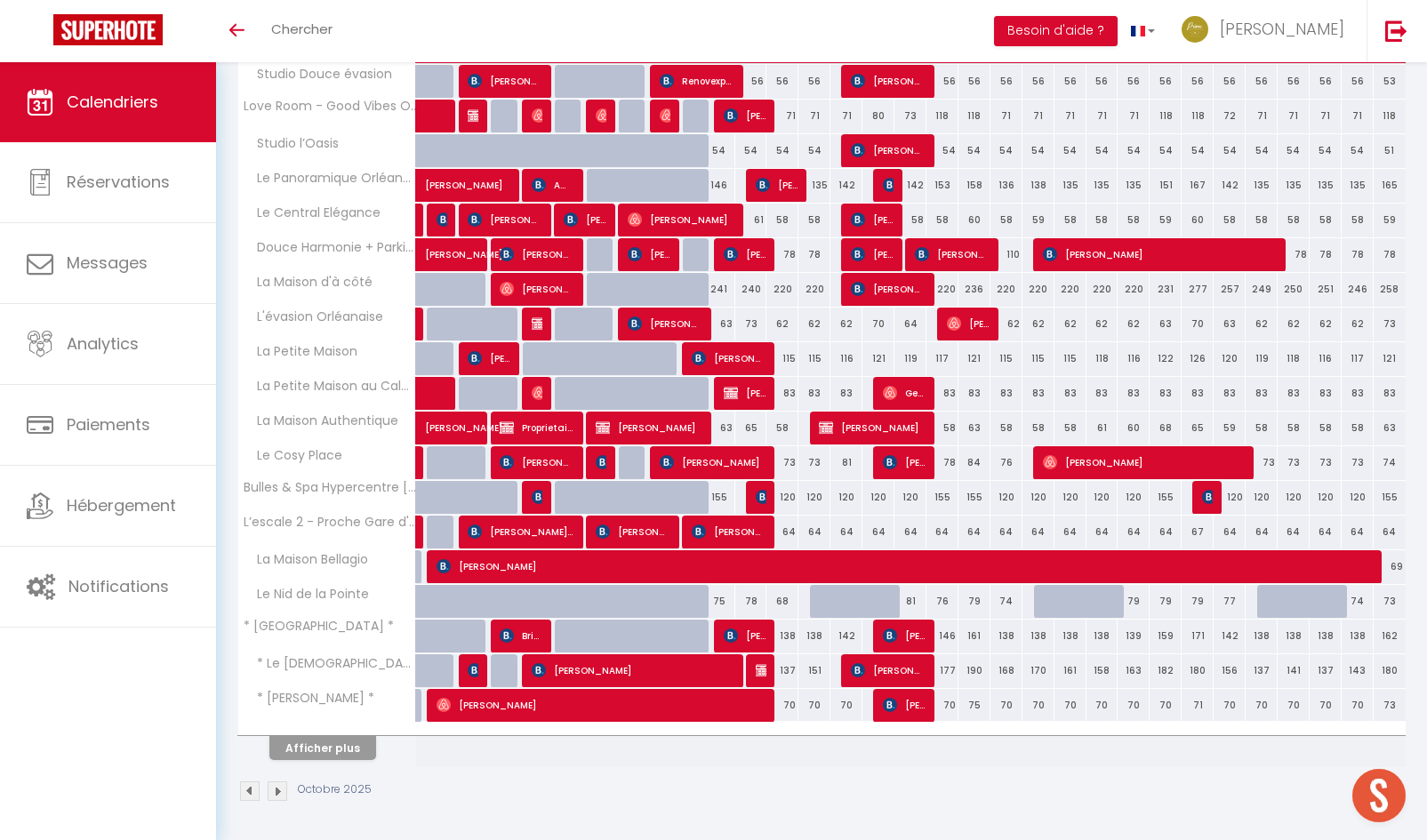
scroll to position [341, 0]
click at [321, 753] on button "Afficher plus" at bounding box center [322, 748] width 107 height 24
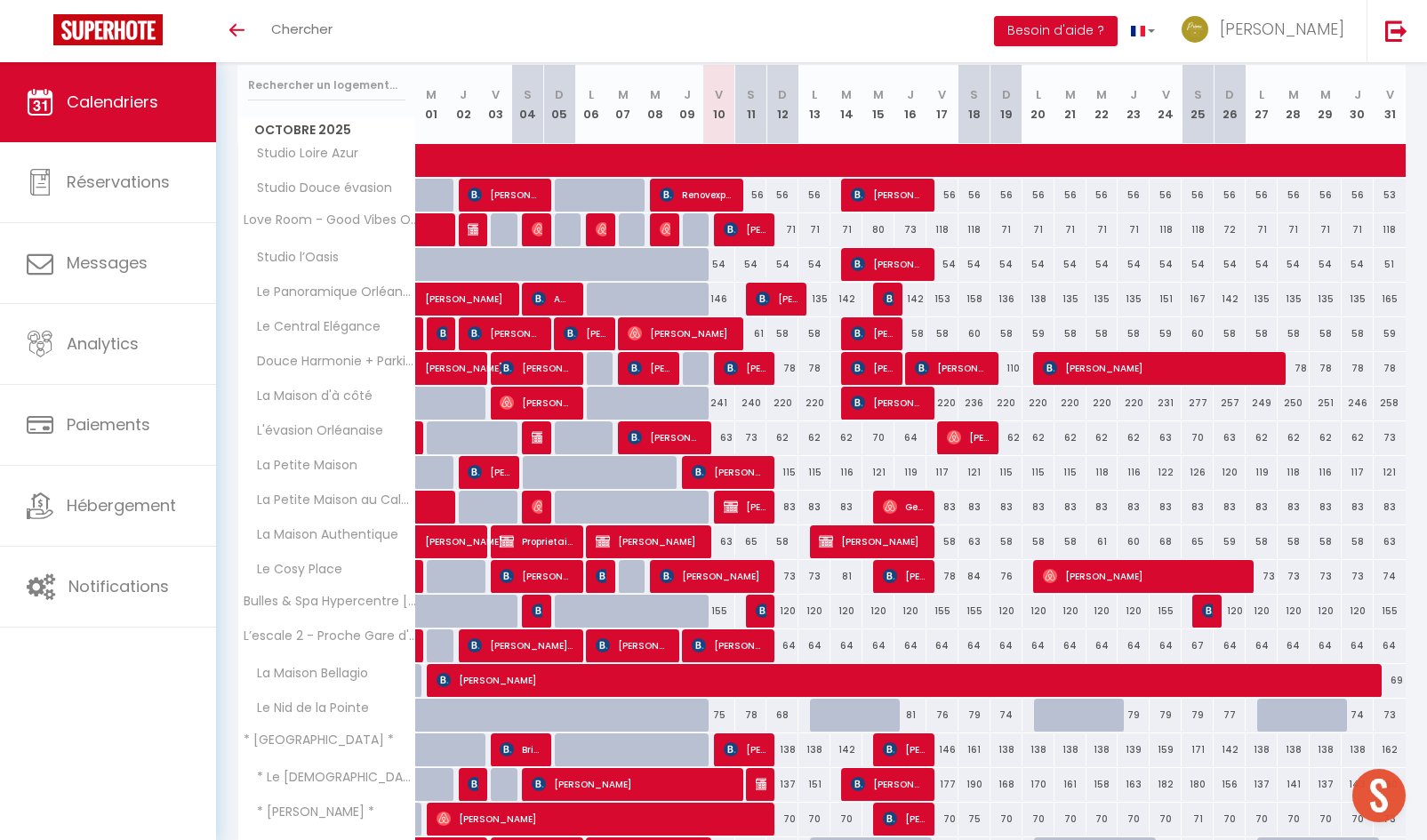
scroll to position [26, 0]
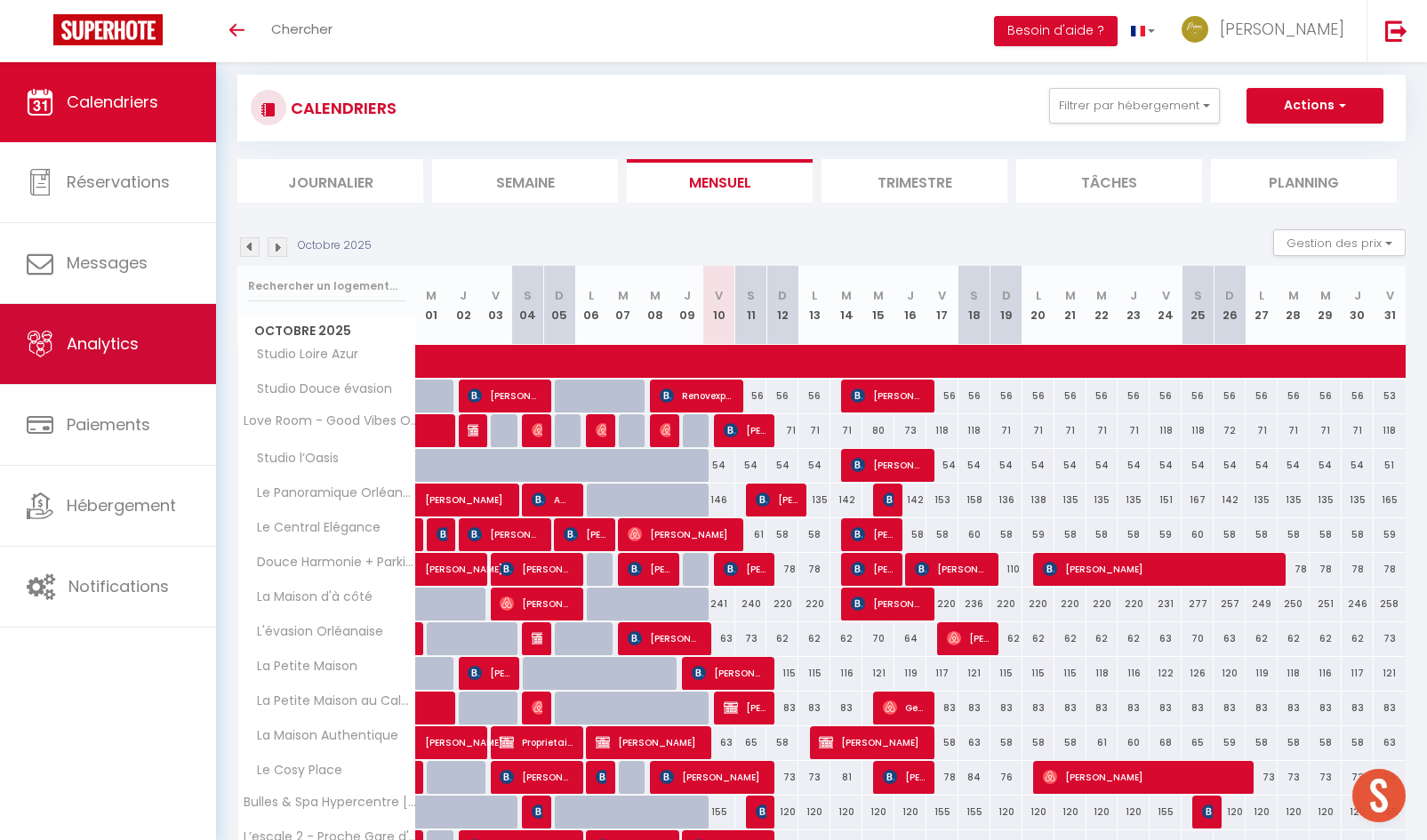
click at [115, 360] on link "Analytics" at bounding box center [108, 343] width 216 height 80
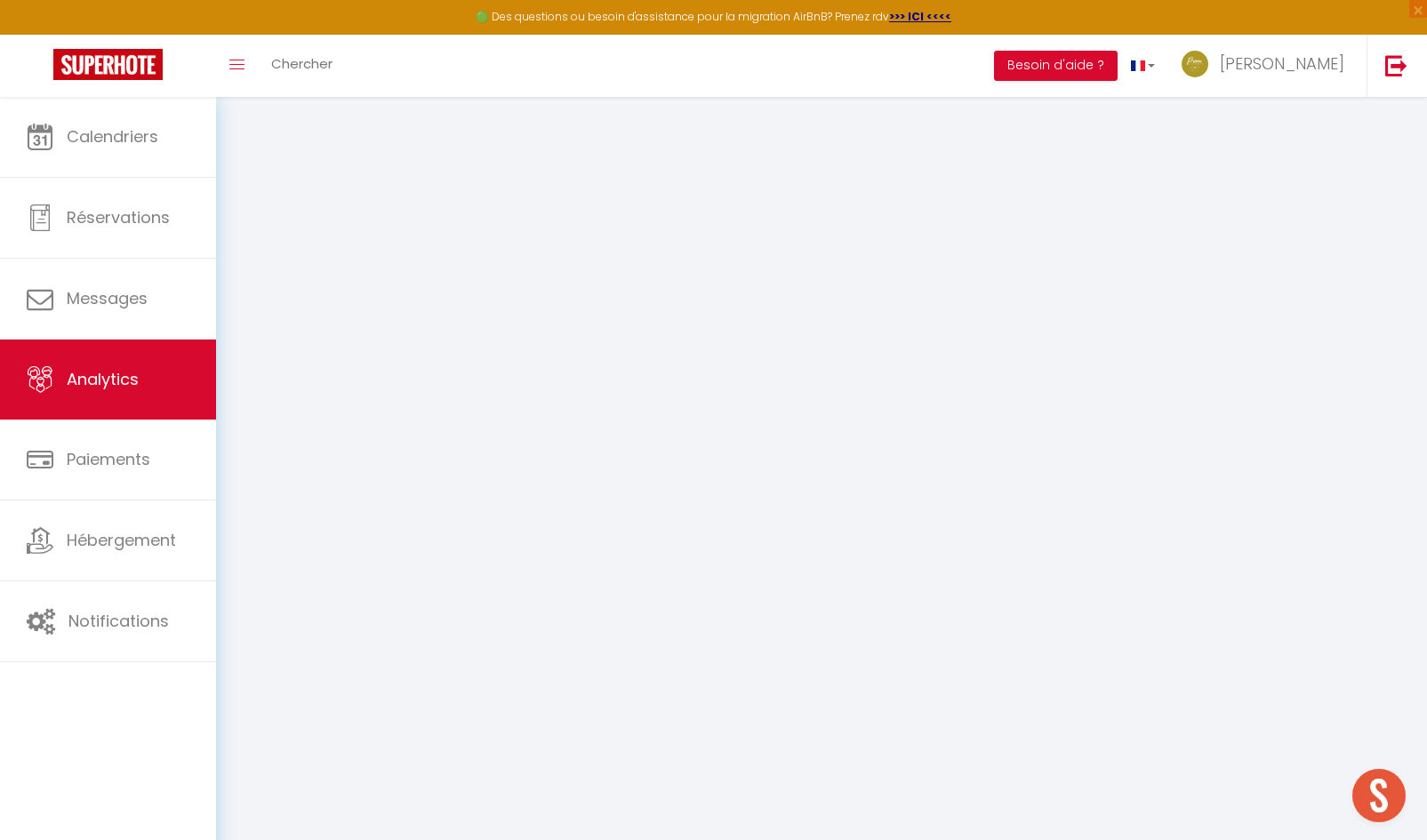
select select "2025"
select select "10"
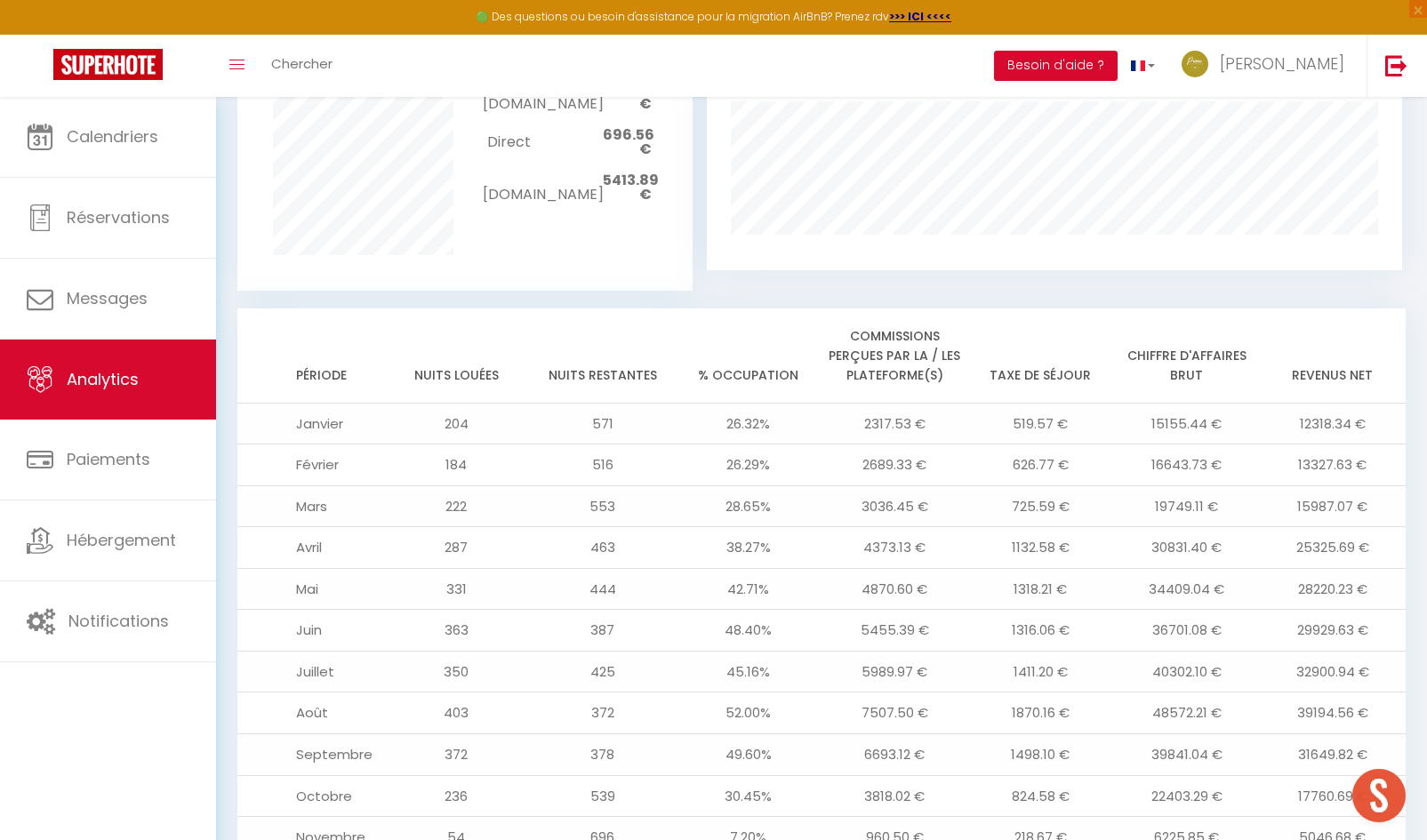
scroll to position [1364, 0]
